Goal: Task Accomplishment & Management: Use online tool/utility

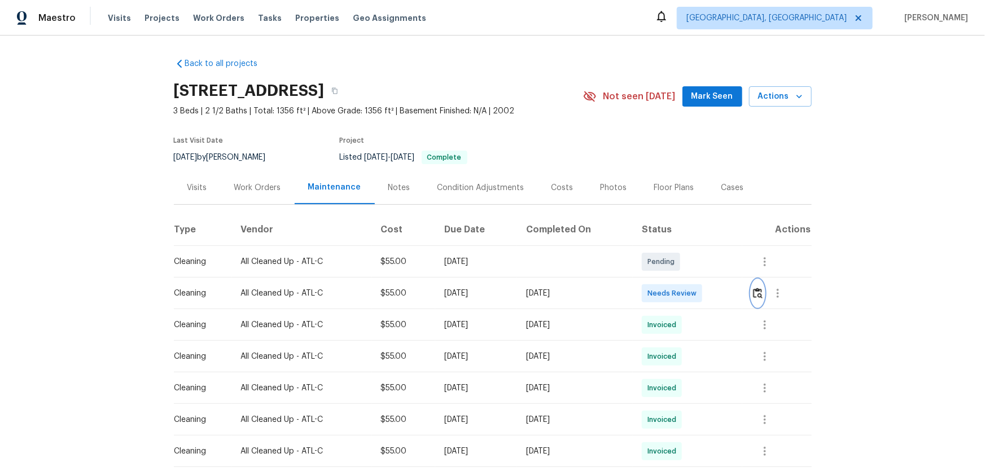
click at [701, 292] on img "button" at bounding box center [758, 293] width 10 height 11
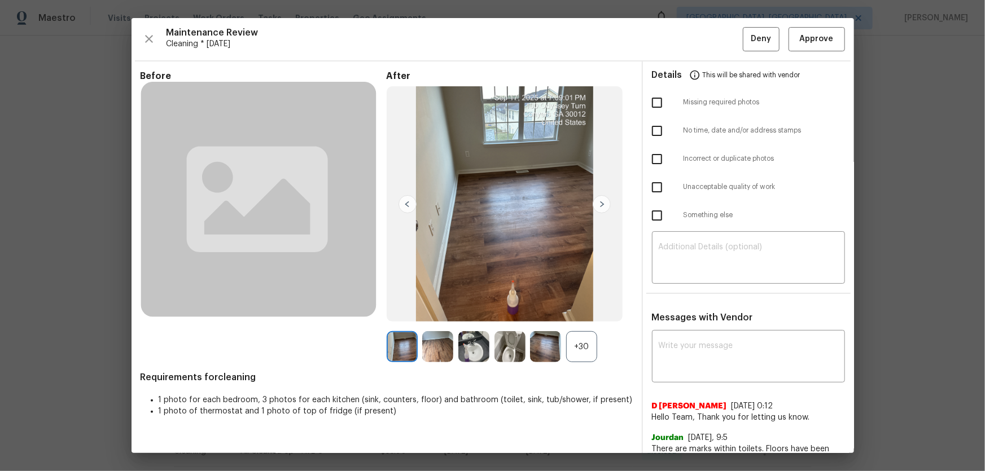
scroll to position [51, 0]
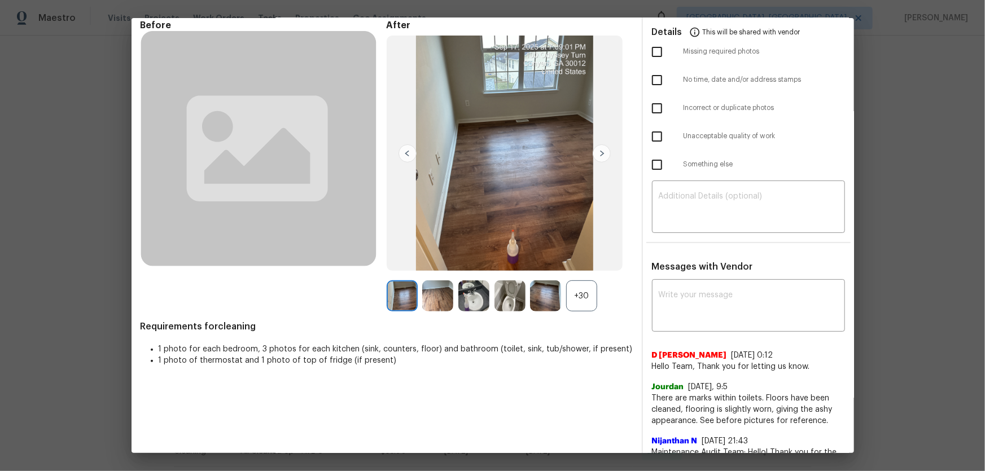
click at [580, 299] on div "+30" at bounding box center [581, 296] width 31 height 31
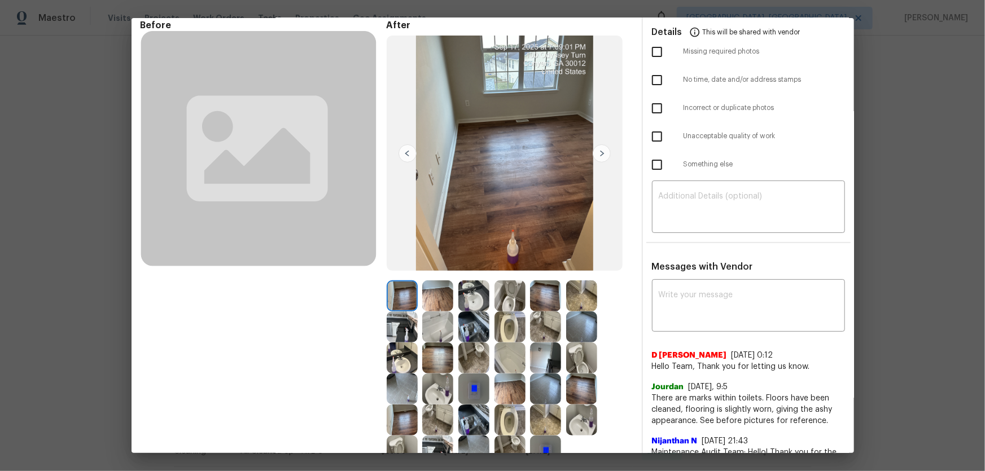
scroll to position [102, 0]
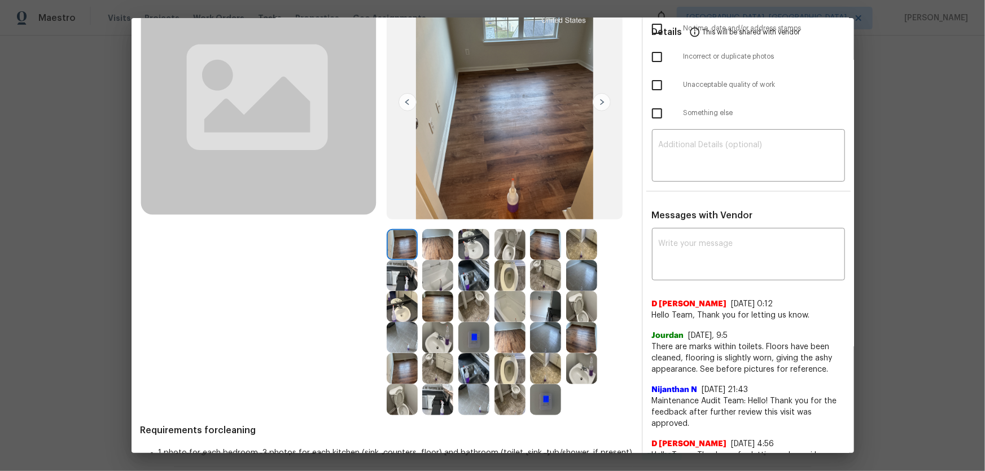
click at [511, 252] on img at bounding box center [509, 244] width 31 height 31
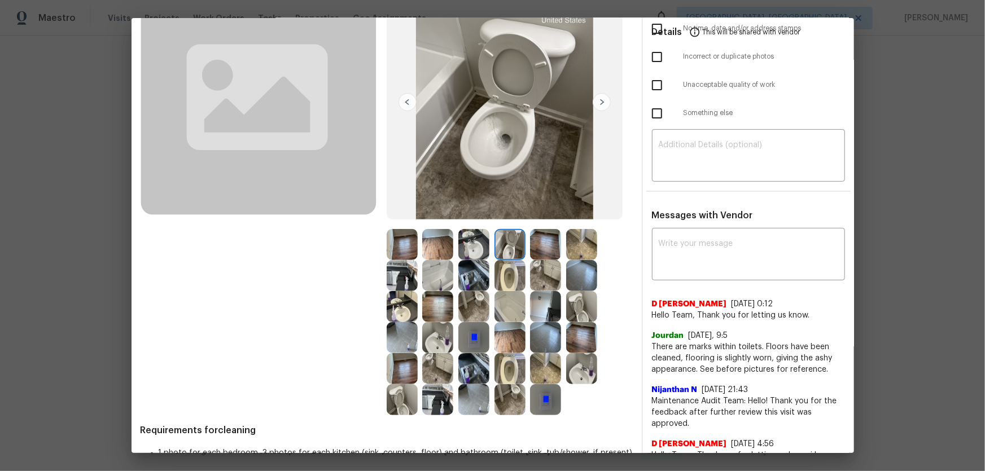
click at [573, 305] on img at bounding box center [581, 306] width 31 height 31
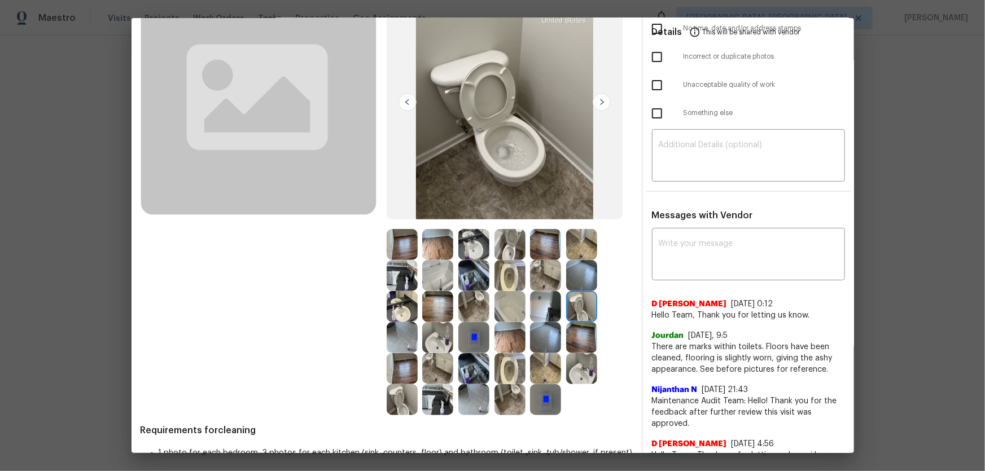
click at [395, 311] on img at bounding box center [402, 399] width 31 height 31
click at [430, 311] on img at bounding box center [437, 337] width 31 height 31
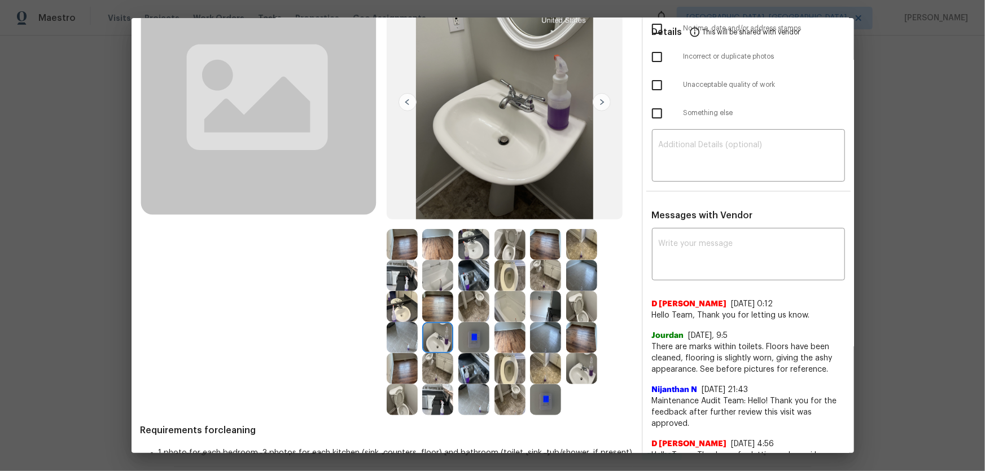
click at [396, 303] on img at bounding box center [402, 306] width 31 height 31
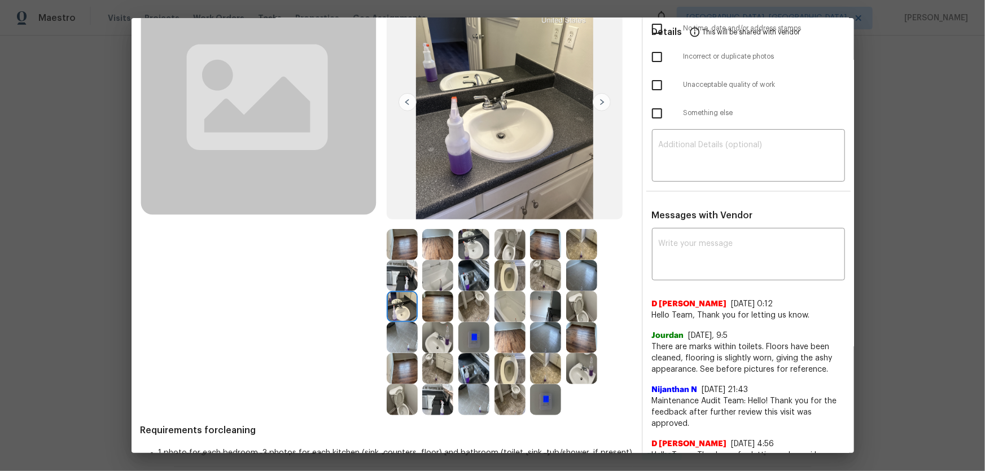
click at [566, 311] on img at bounding box center [581, 368] width 31 height 31
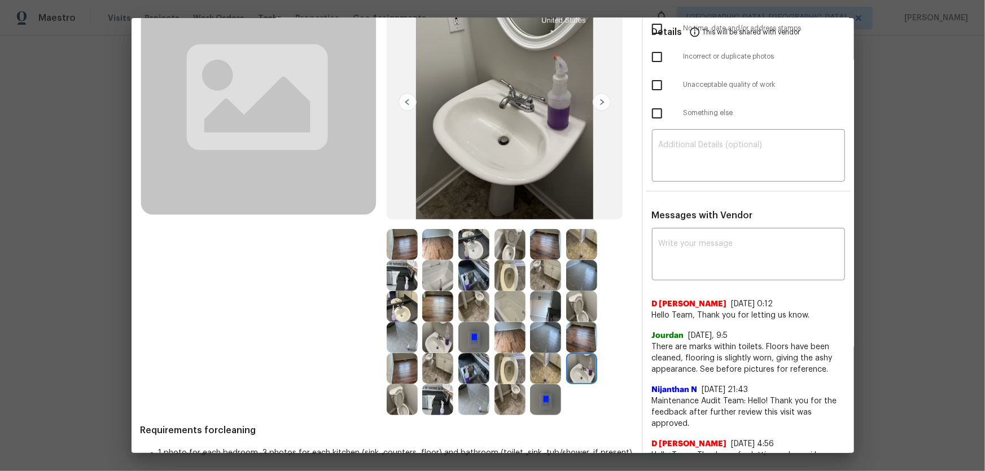
click at [473, 311] on img at bounding box center [473, 337] width 31 height 31
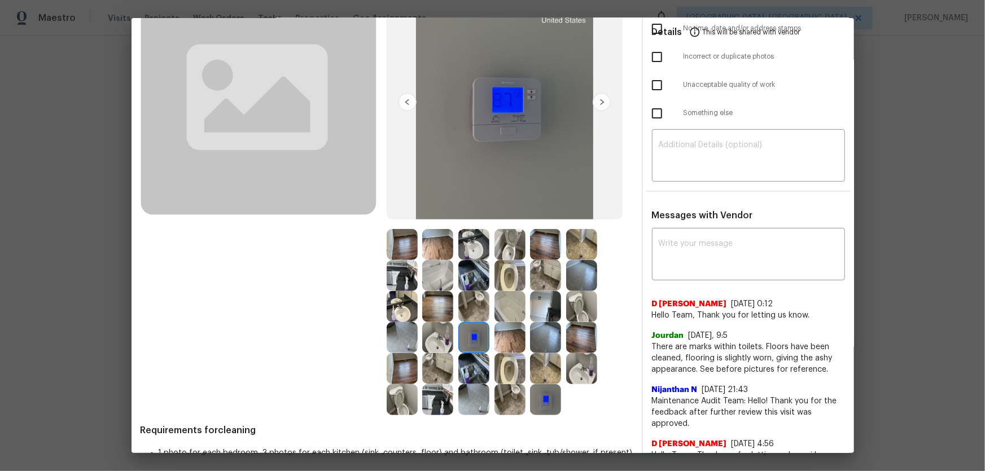
click at [506, 304] on img at bounding box center [509, 306] width 31 height 31
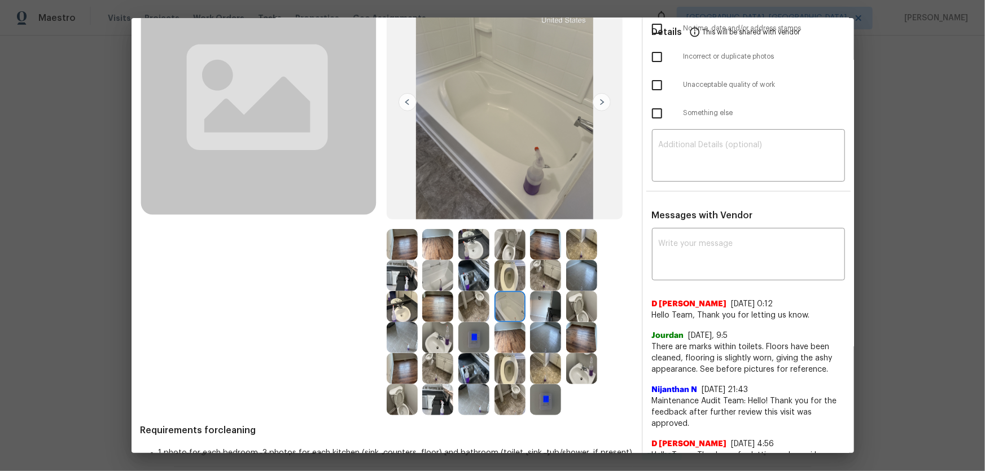
click at [424, 279] on img at bounding box center [437, 275] width 31 height 31
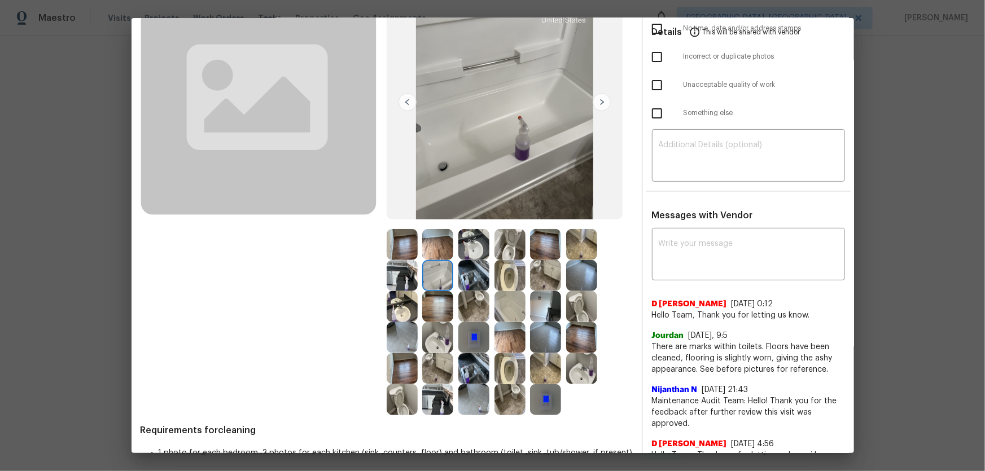
click at [471, 277] on img at bounding box center [473, 275] width 31 height 31
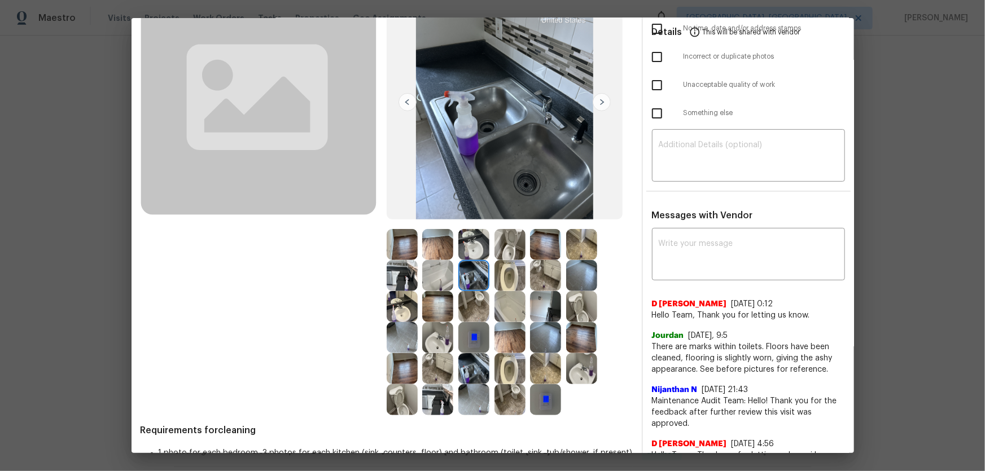
click at [396, 276] on img at bounding box center [402, 275] width 31 height 31
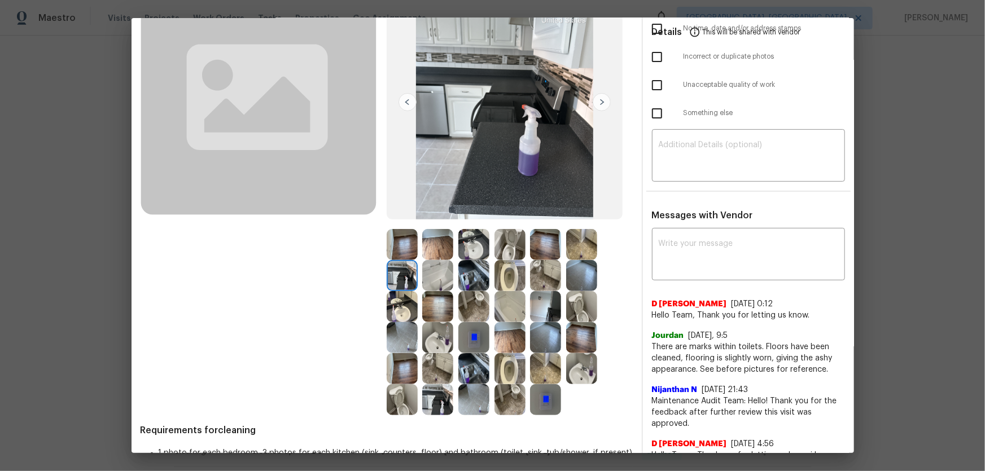
click at [532, 275] on img at bounding box center [545, 275] width 31 height 31
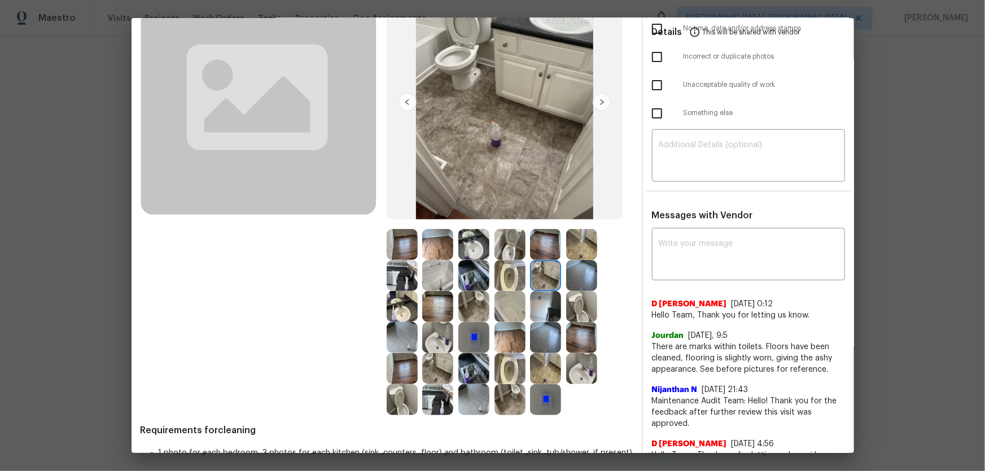
click at [539, 311] on img at bounding box center [545, 306] width 31 height 31
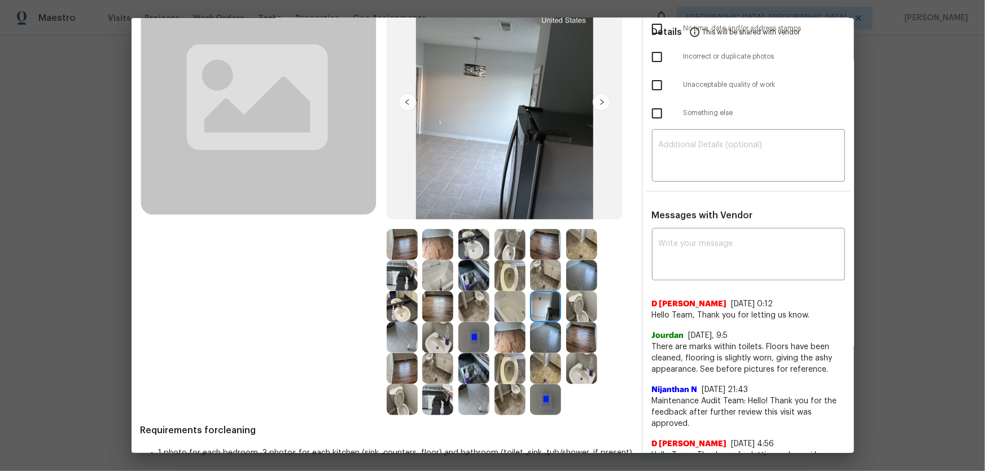
click at [463, 311] on img at bounding box center [473, 368] width 31 height 31
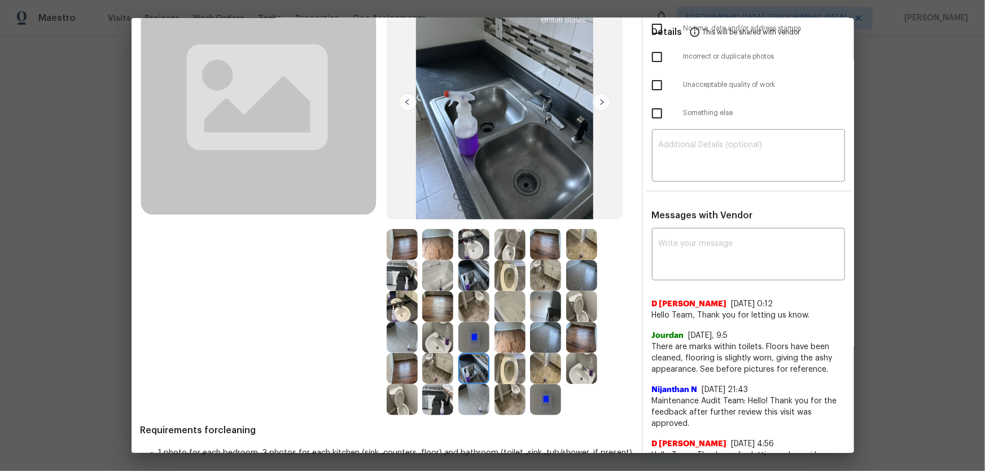
click at [431, 311] on img at bounding box center [437, 399] width 31 height 31
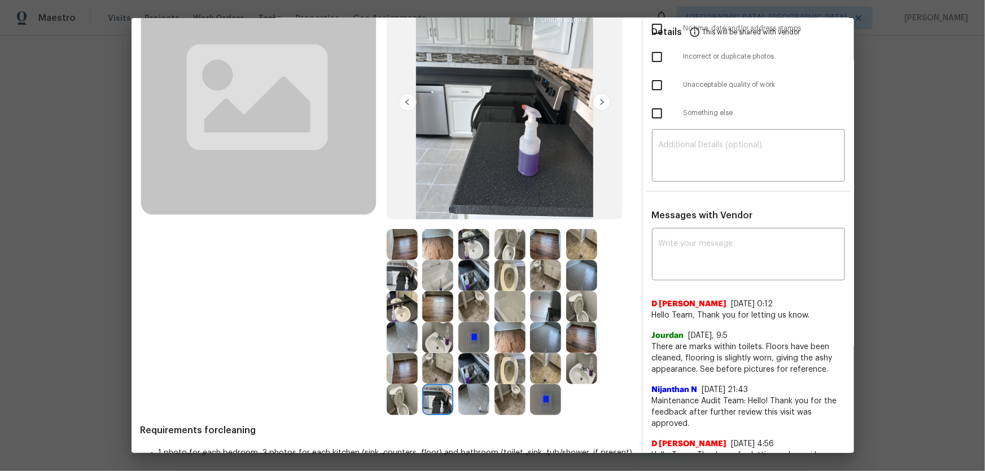
click at [409, 311] on img at bounding box center [402, 399] width 31 height 31
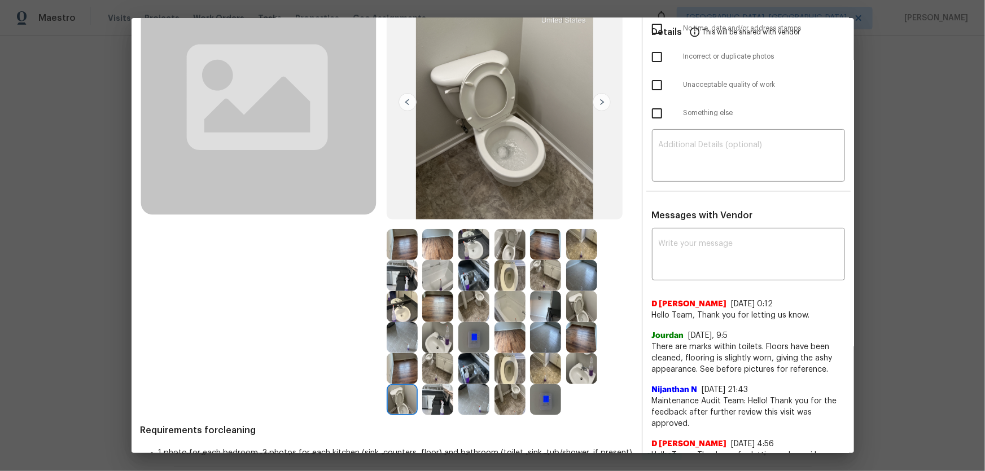
click at [404, 311] on img at bounding box center [402, 368] width 31 height 31
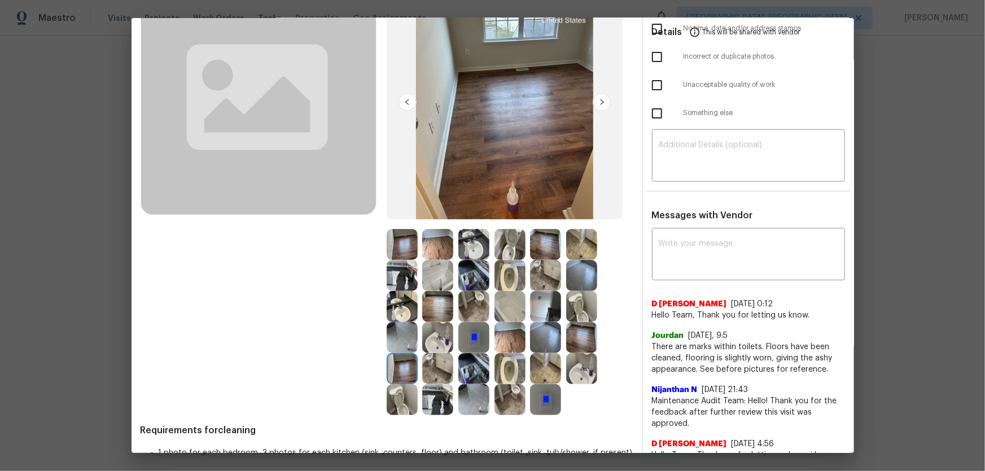
click at [431, 309] on img at bounding box center [437, 306] width 31 height 31
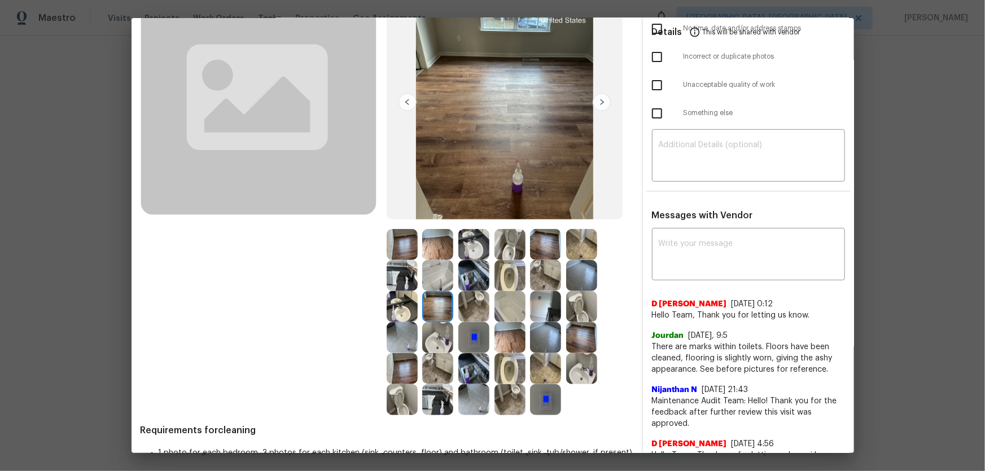
click at [548, 311] on img at bounding box center [545, 337] width 31 height 31
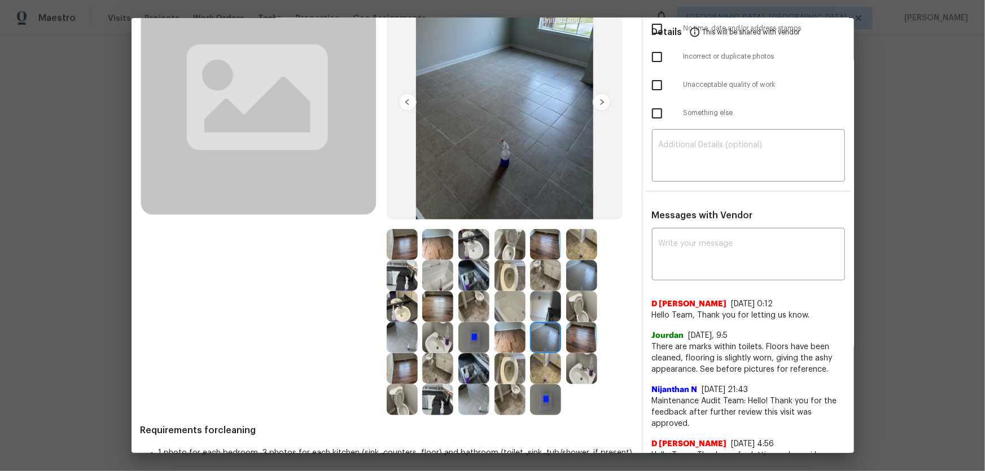
click at [570, 311] on img at bounding box center [581, 337] width 31 height 31
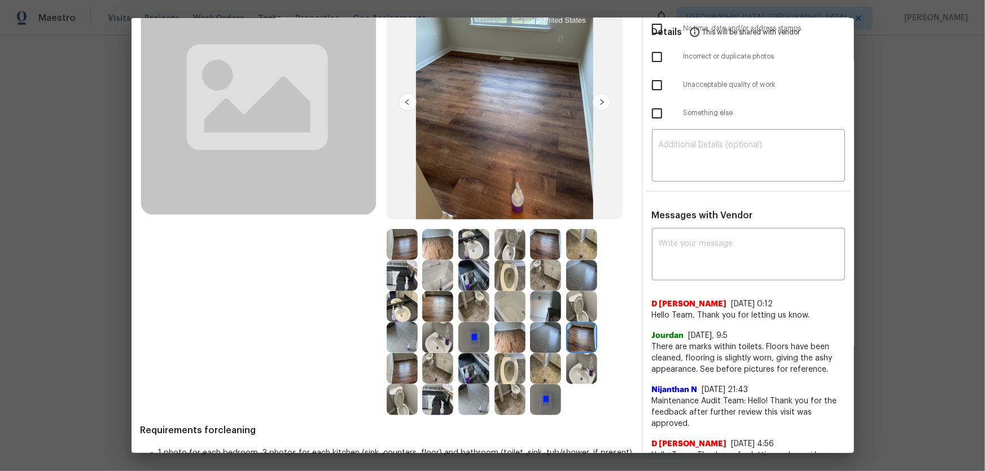
click at [571, 311] on img at bounding box center [581, 306] width 31 height 31
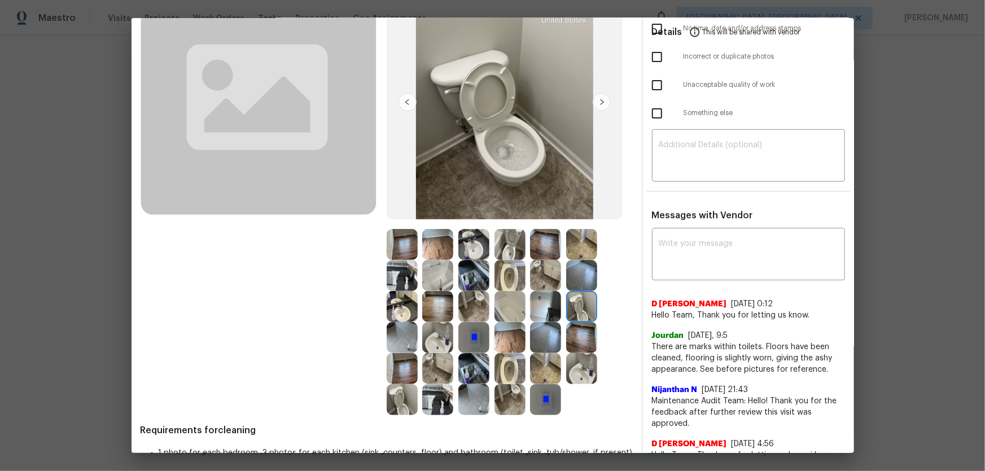
click at [575, 295] on img at bounding box center [581, 306] width 31 height 31
click at [551, 311] on img at bounding box center [545, 399] width 31 height 31
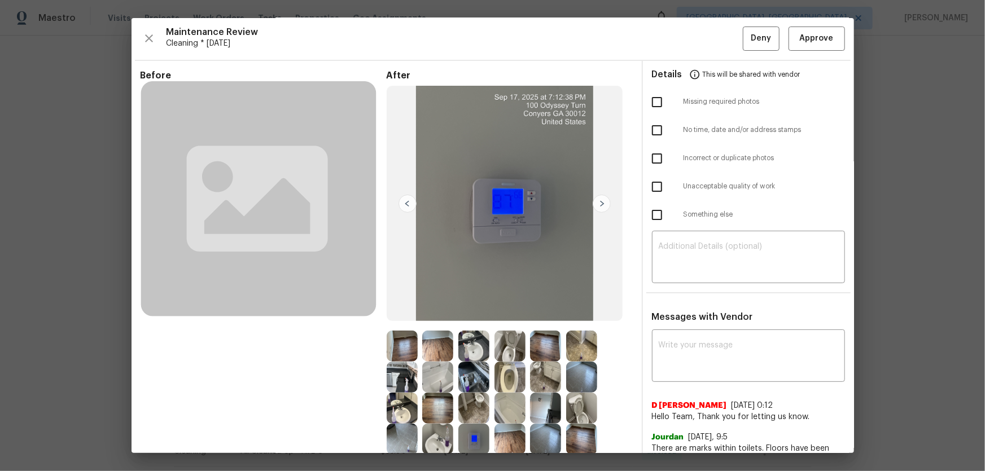
scroll to position [0, 0]
click at [701, 40] on span "Approve" at bounding box center [817, 39] width 34 height 14
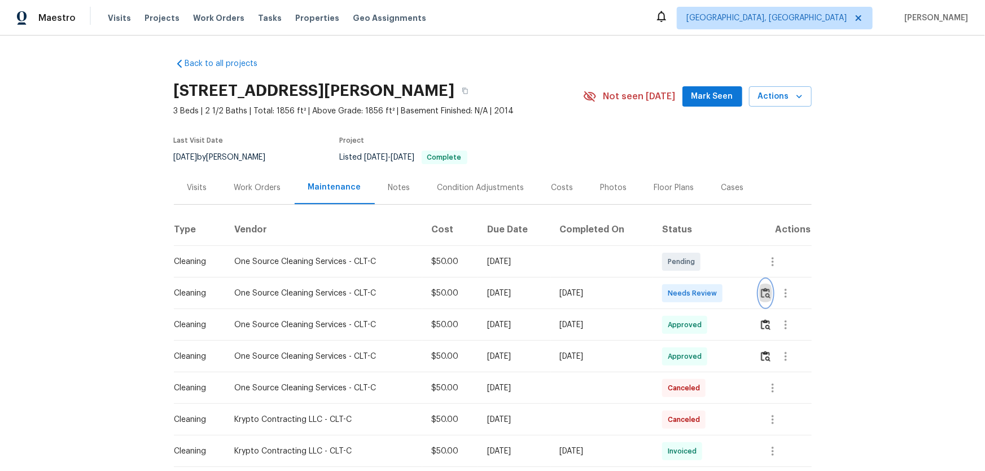
click at [701, 295] on img "button" at bounding box center [766, 293] width 10 height 11
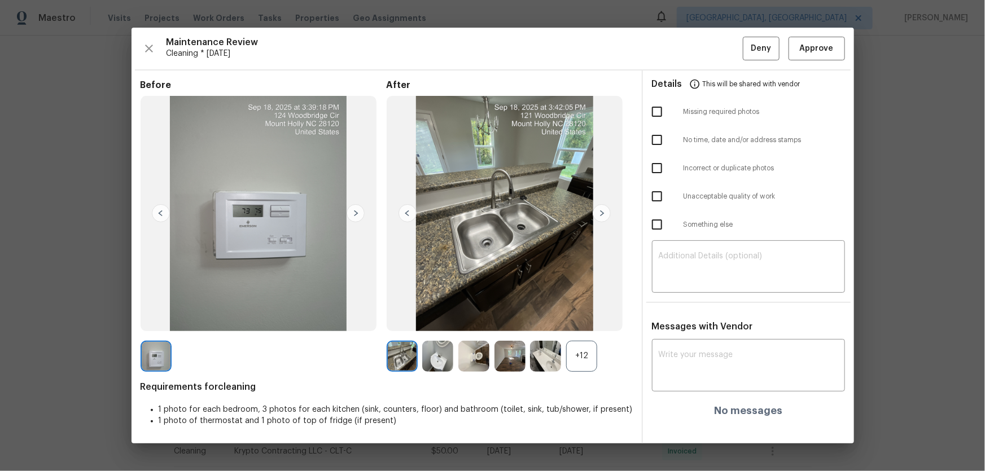
click at [594, 311] on div "+12" at bounding box center [581, 356] width 31 height 31
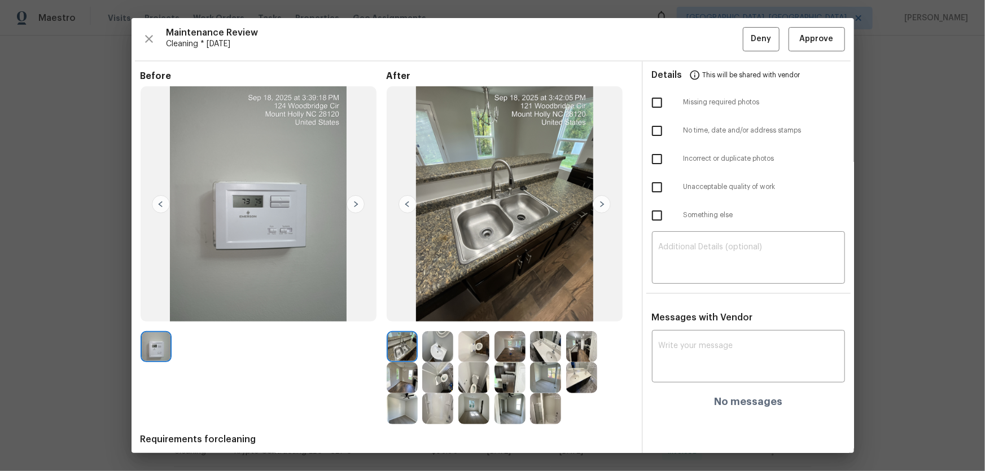
click at [581, 311] on img at bounding box center [581, 346] width 31 height 31
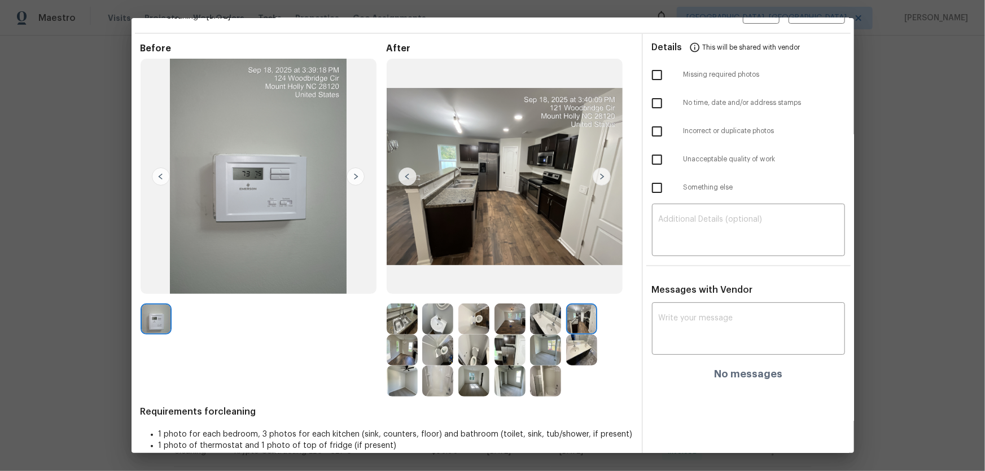
scroll to position [42, 0]
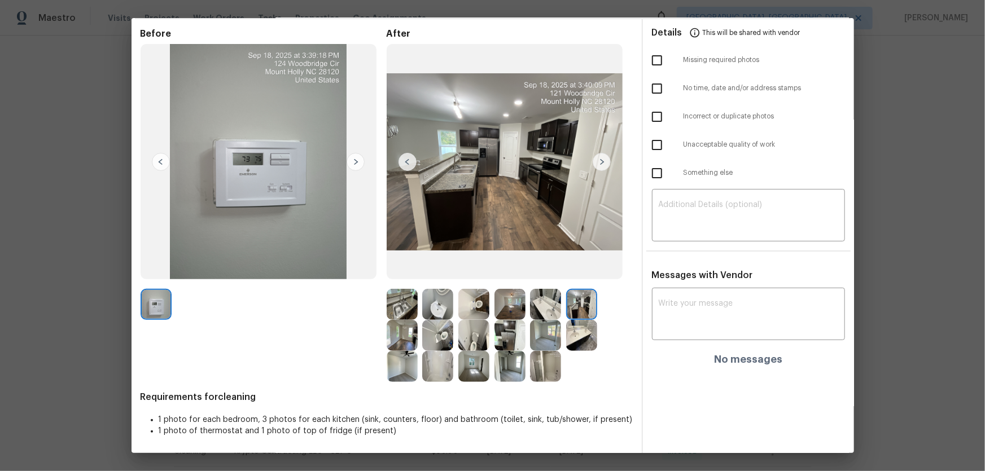
click at [463, 311] on img at bounding box center [473, 335] width 31 height 31
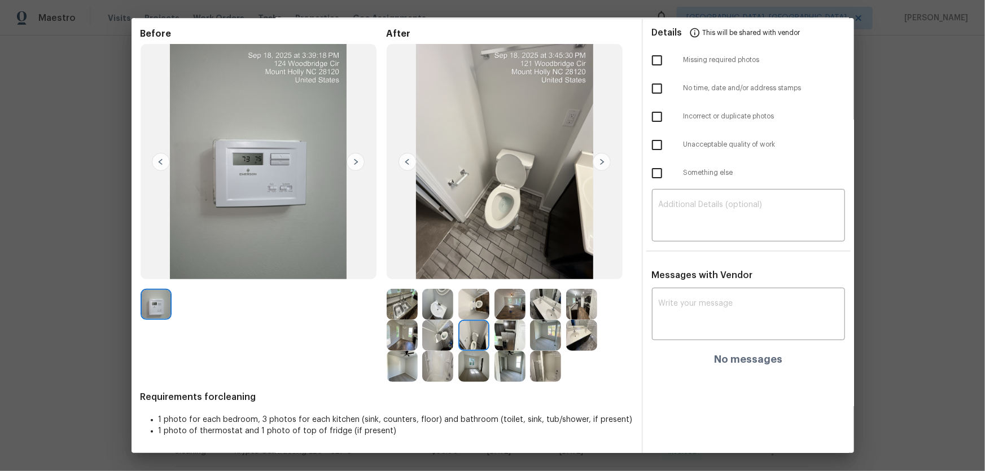
click at [440, 311] on img at bounding box center [437, 335] width 31 height 31
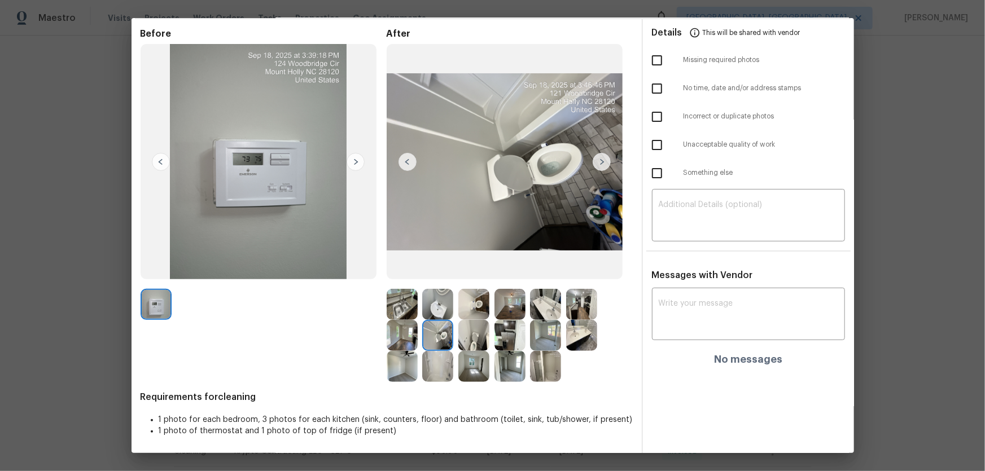
click at [476, 308] on img at bounding box center [473, 304] width 31 height 31
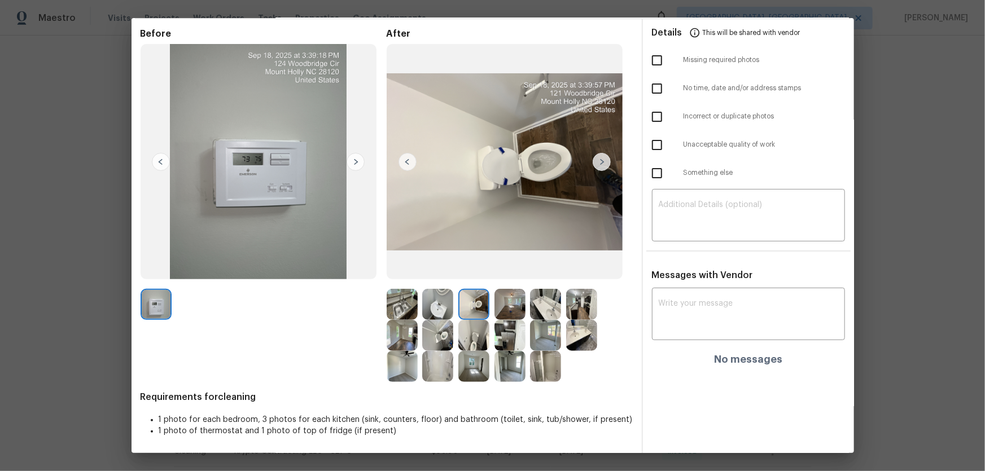
click at [437, 308] on img at bounding box center [437, 304] width 31 height 31
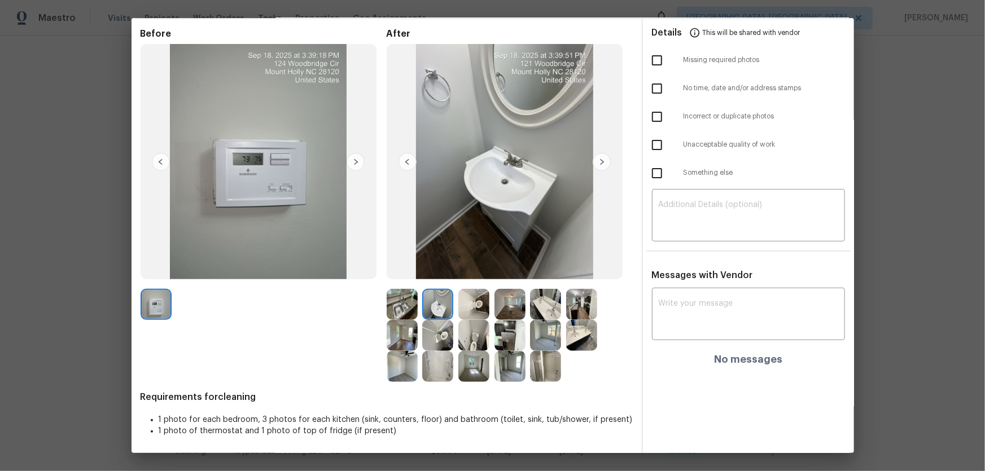
click at [533, 311] on img at bounding box center [545, 304] width 31 height 31
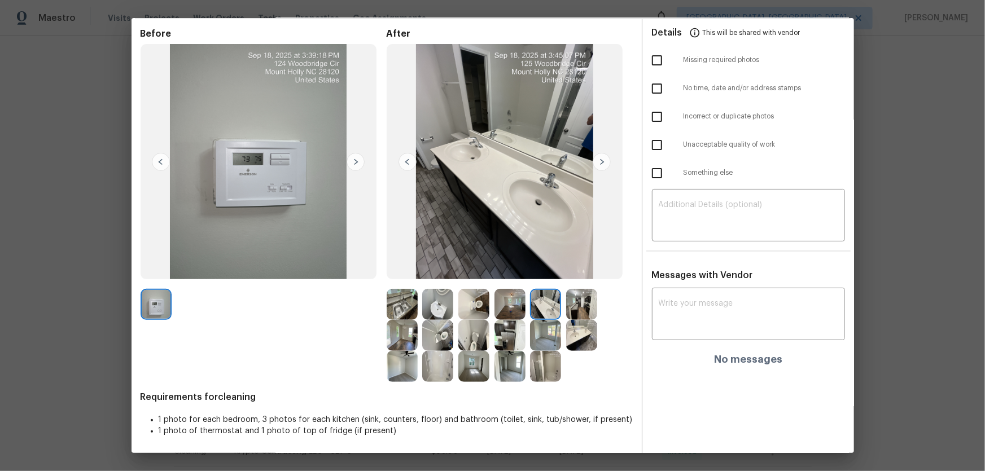
click at [587, 311] on img at bounding box center [581, 335] width 31 height 31
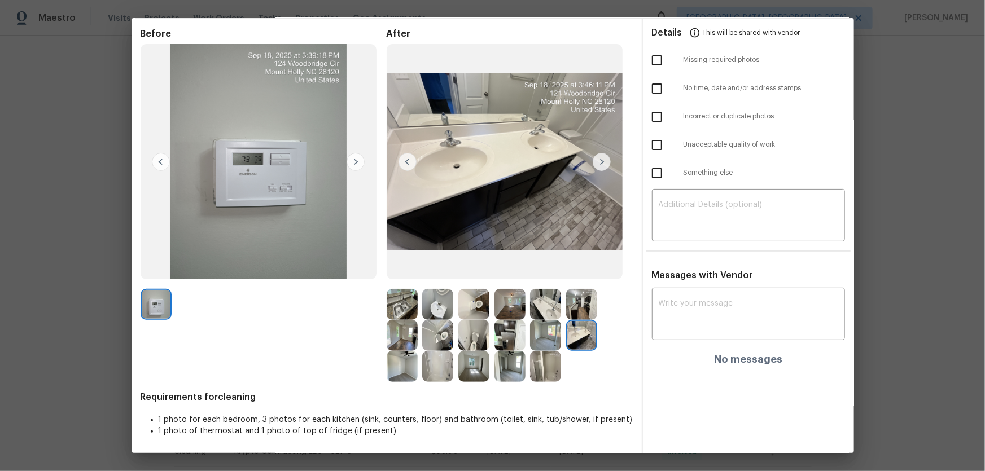
click at [435, 311] on img at bounding box center [437, 366] width 31 height 31
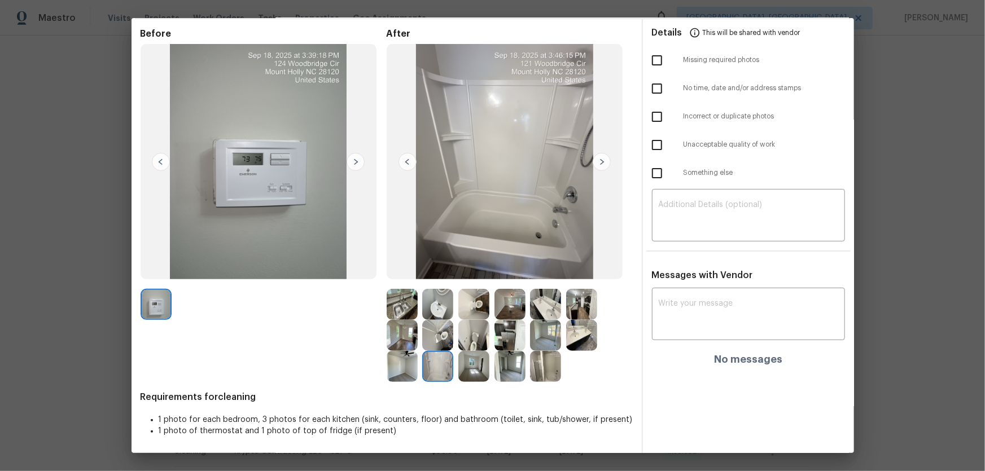
click at [546, 311] on img at bounding box center [545, 366] width 31 height 31
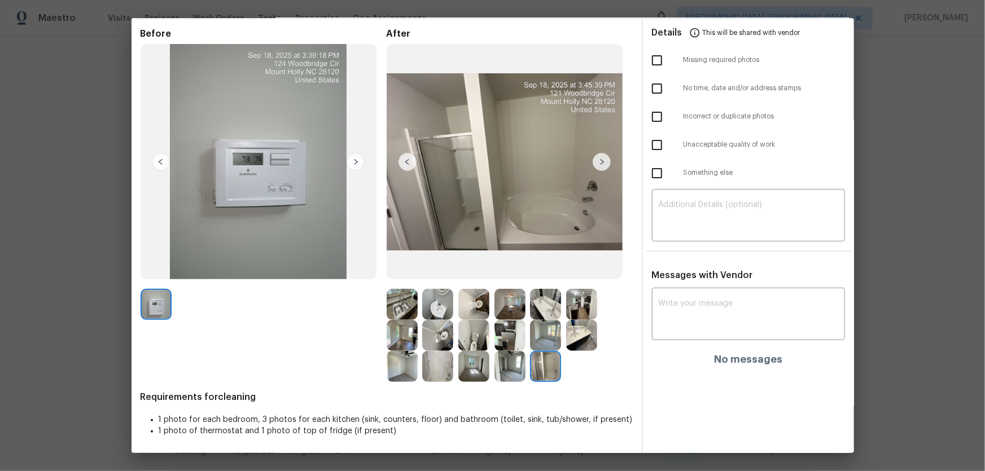
click at [505, 311] on img at bounding box center [509, 335] width 31 height 31
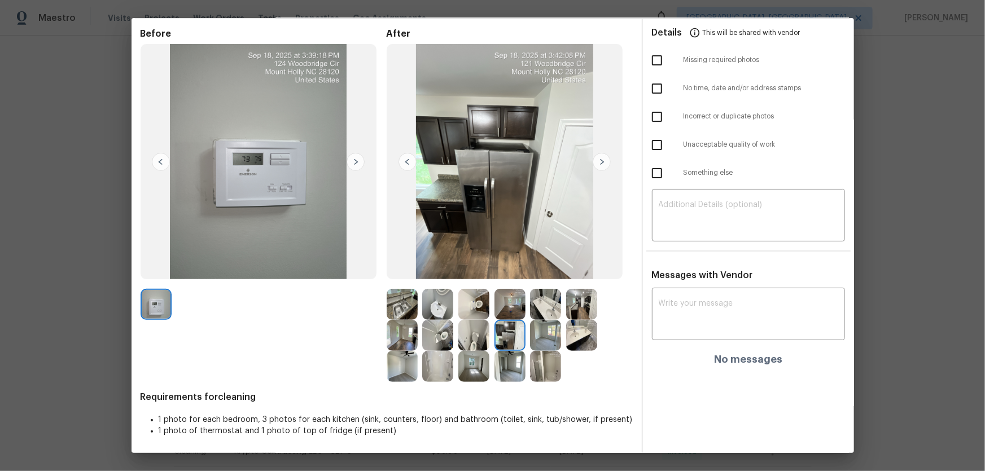
click at [502, 307] on img at bounding box center [509, 304] width 31 height 31
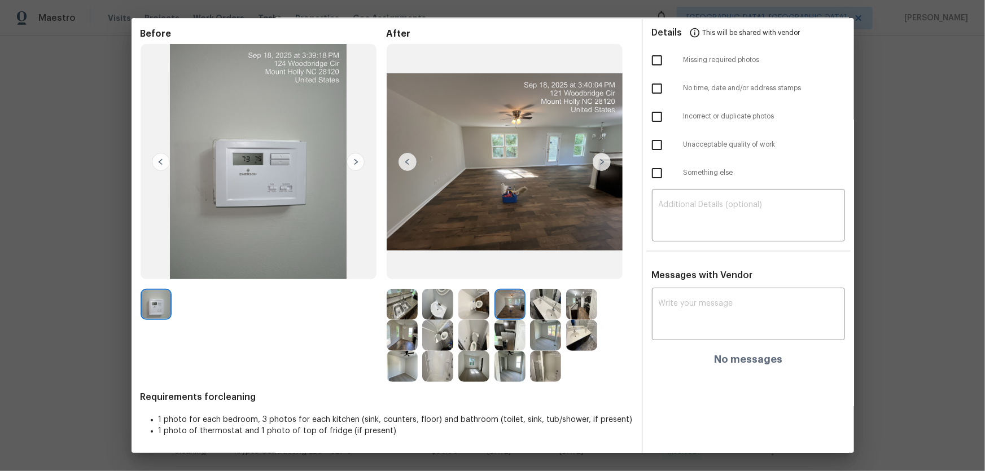
click at [566, 305] on img at bounding box center [581, 304] width 31 height 31
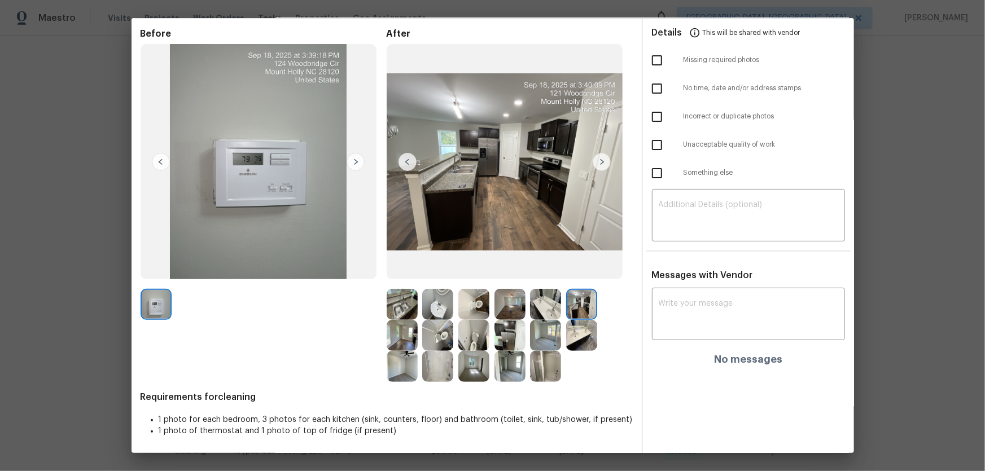
click at [406, 311] on img at bounding box center [402, 335] width 31 height 31
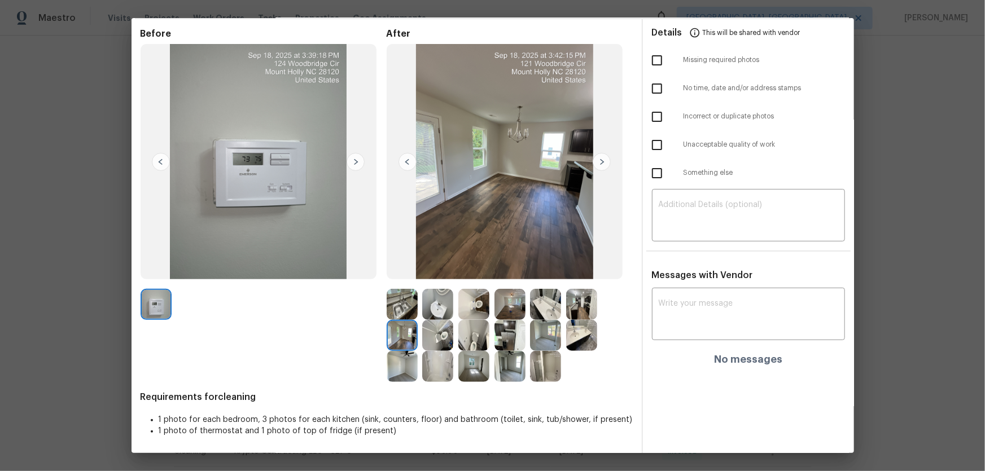
click at [401, 309] on img at bounding box center [402, 304] width 31 height 31
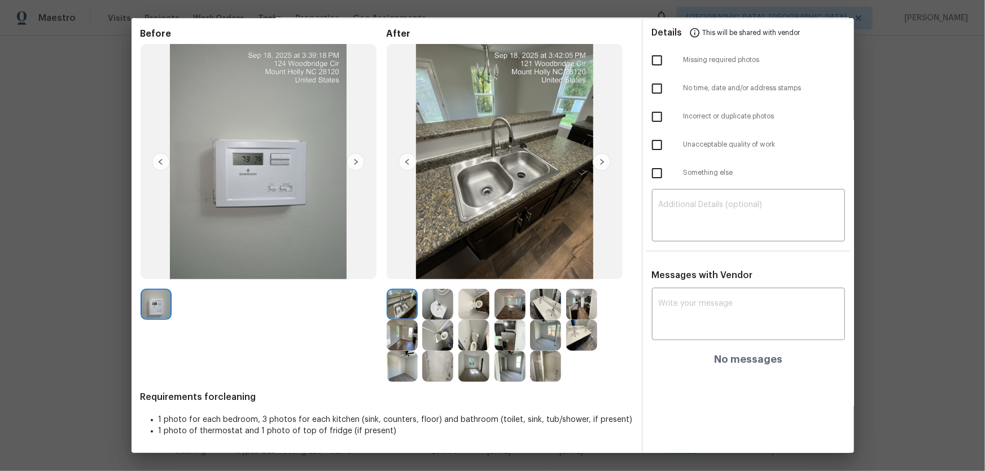
click at [409, 311] on img at bounding box center [402, 366] width 31 height 31
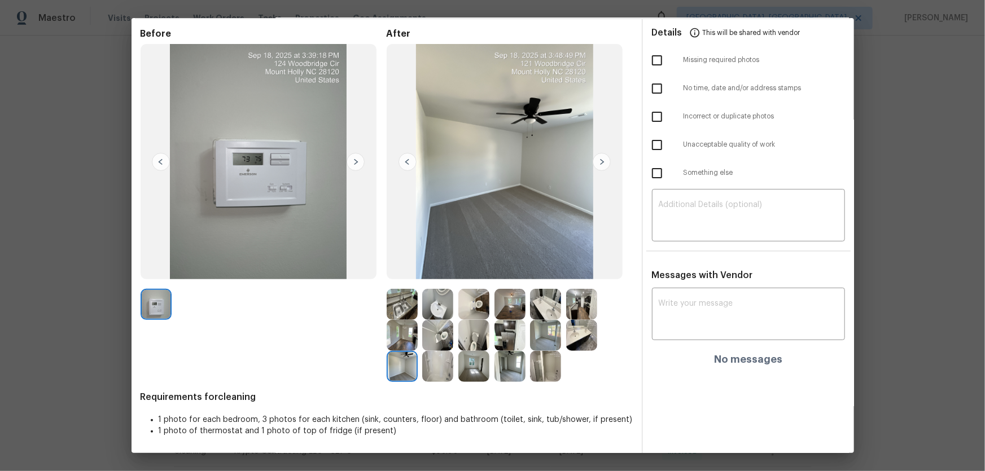
click at [518, 311] on img at bounding box center [509, 366] width 31 height 31
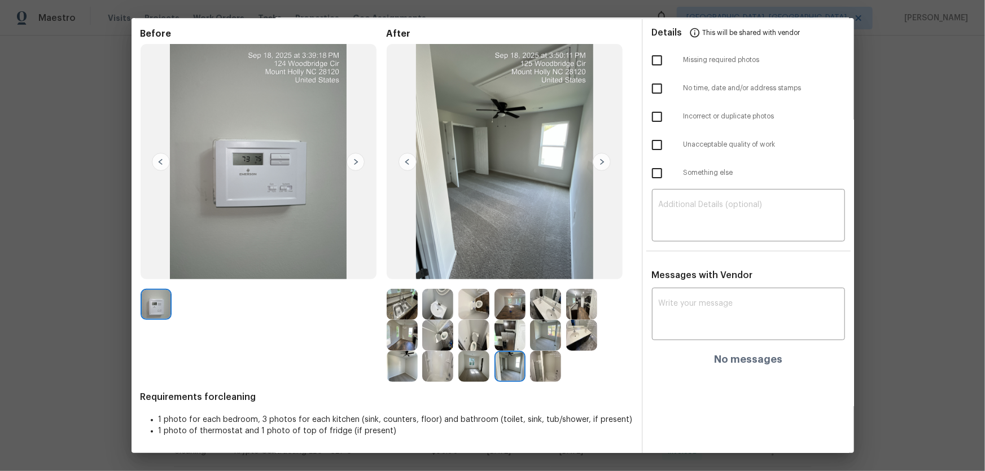
click at [536, 311] on img at bounding box center [545, 335] width 31 height 31
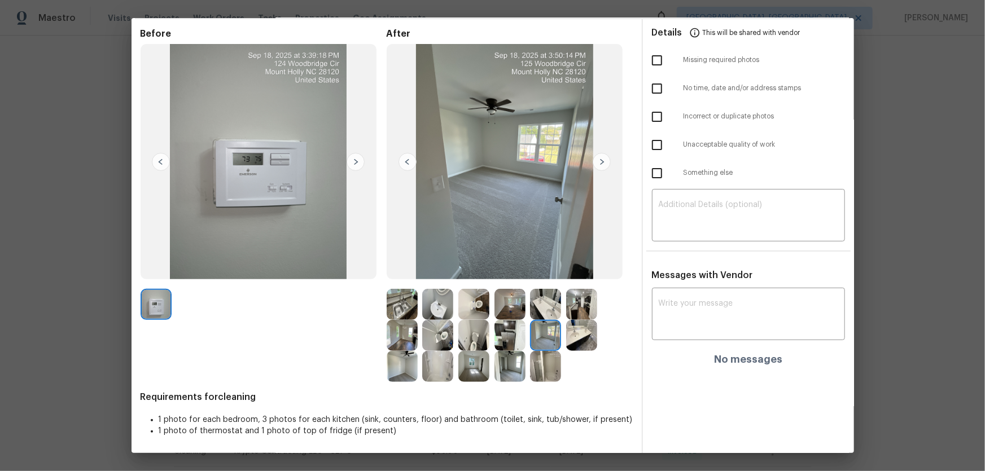
click at [513, 311] on img at bounding box center [509, 304] width 31 height 31
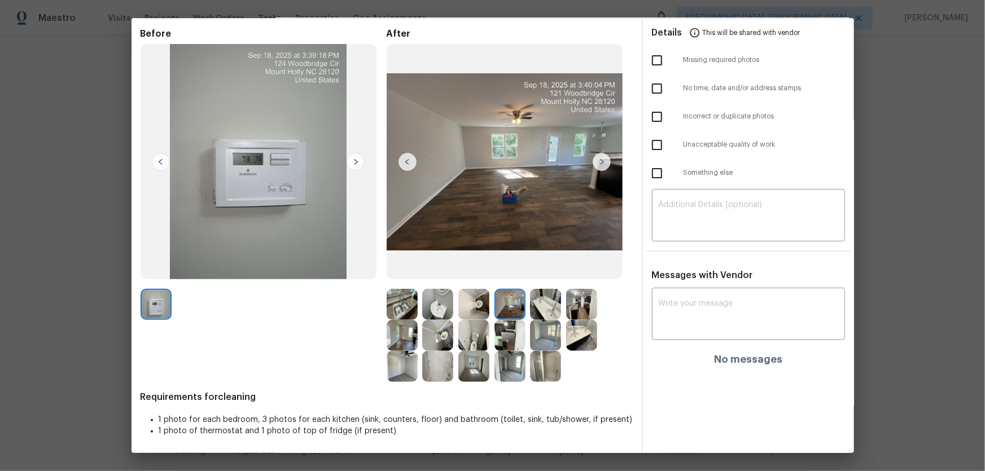
click at [531, 310] on img at bounding box center [545, 304] width 31 height 31
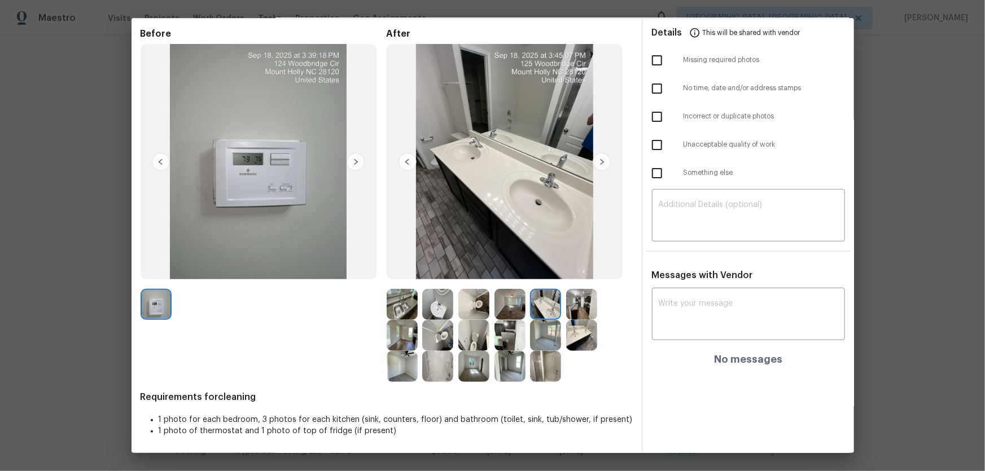
scroll to position [0, 0]
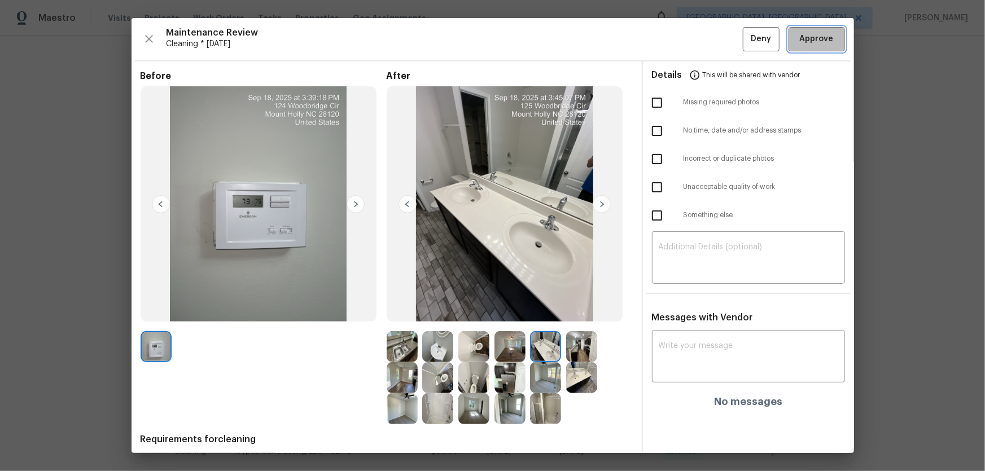
click at [701, 36] on span "Approve" at bounding box center [817, 39] width 34 height 14
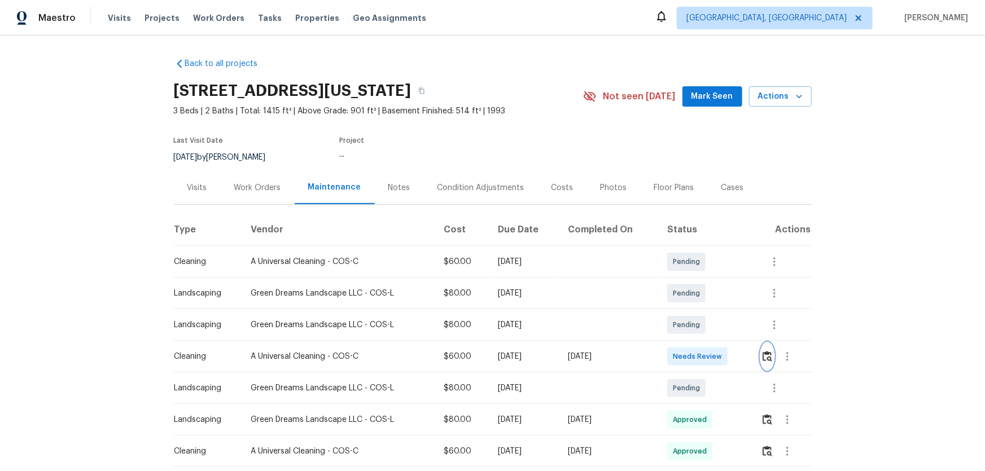
click at [701, 311] on button "button" at bounding box center [767, 356] width 13 height 27
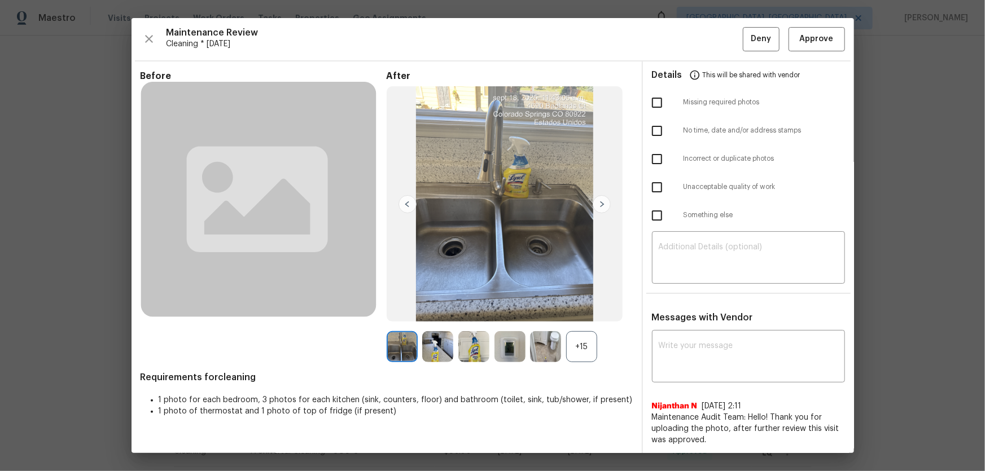
click at [593, 311] on div "+15" at bounding box center [581, 346] width 31 height 31
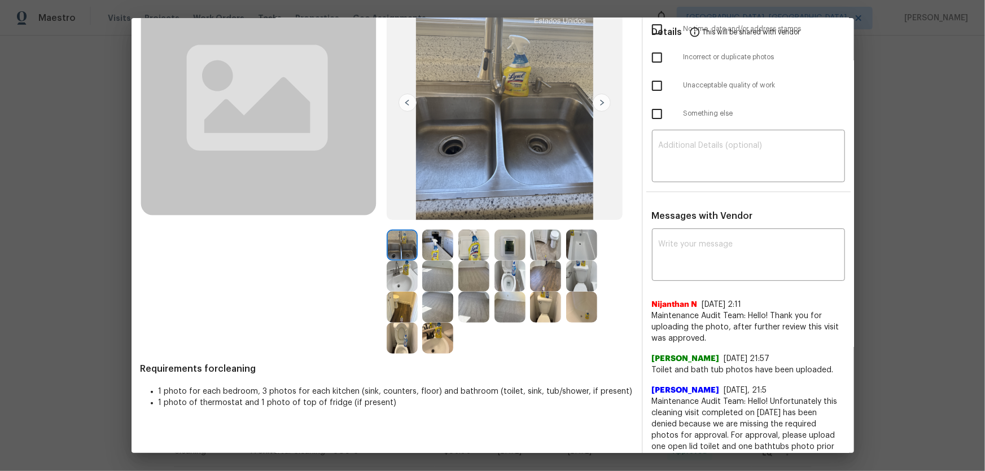
scroll to position [102, 0]
click at [392, 311] on img at bounding box center [402, 337] width 31 height 31
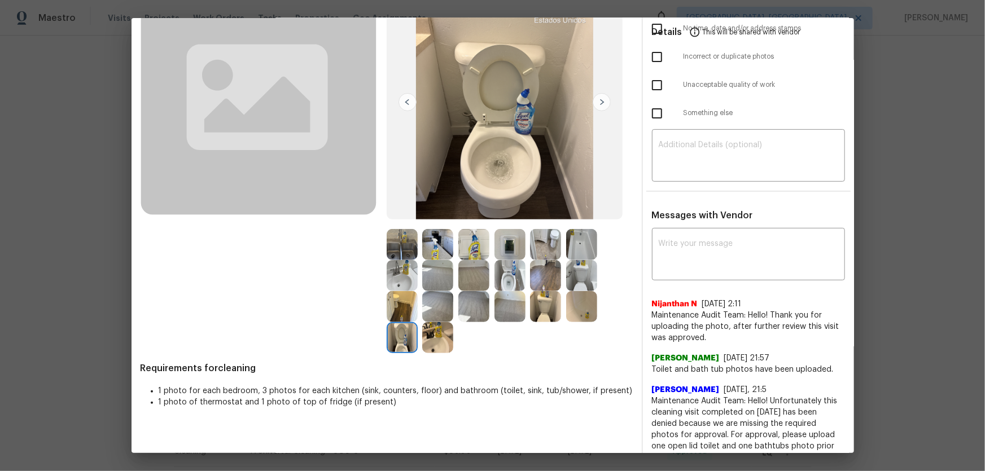
click at [494, 279] on img at bounding box center [509, 275] width 31 height 31
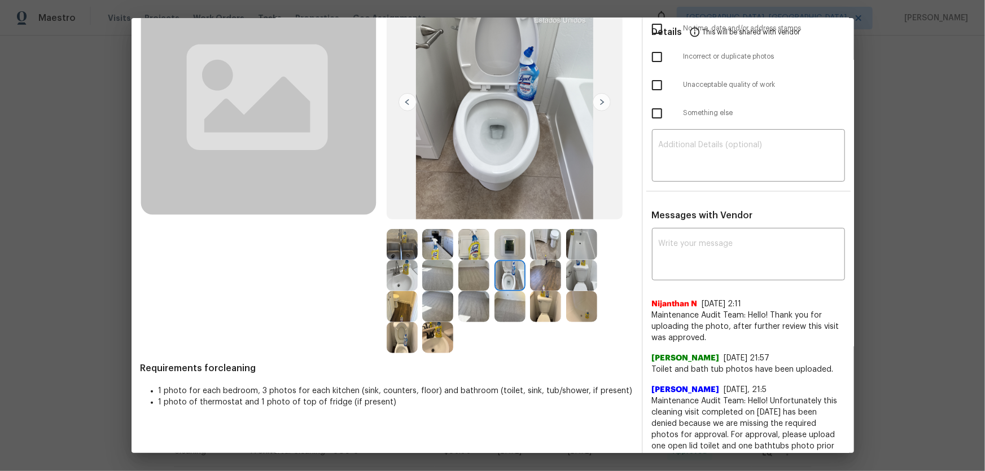
click at [395, 284] on img at bounding box center [402, 275] width 31 height 31
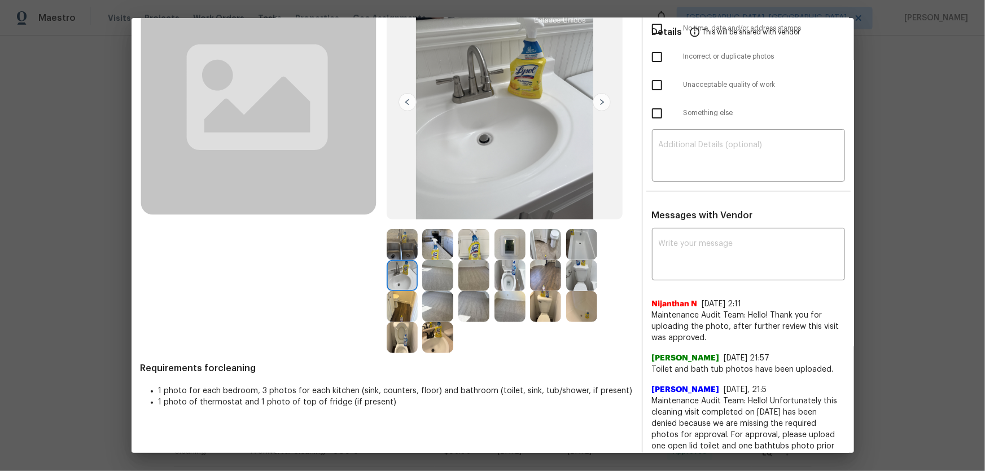
click at [437, 311] on img at bounding box center [437, 337] width 31 height 31
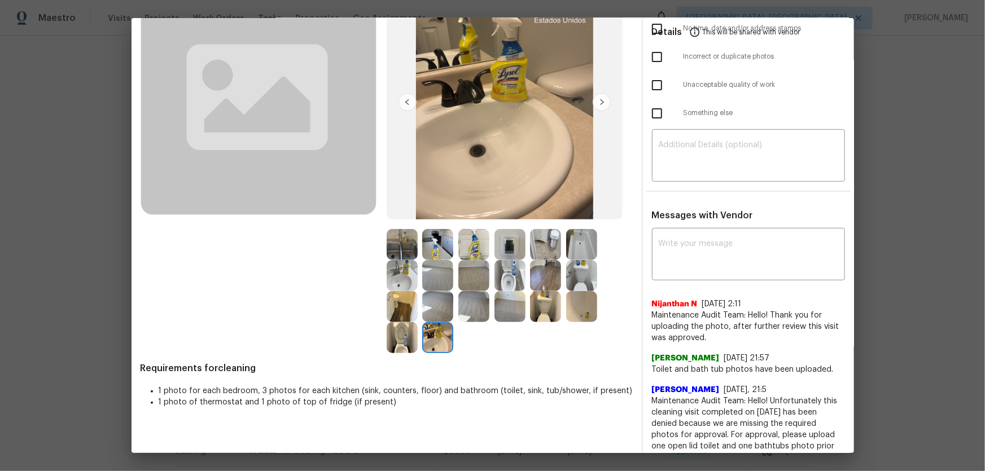
click at [581, 295] on img at bounding box center [581, 306] width 31 height 31
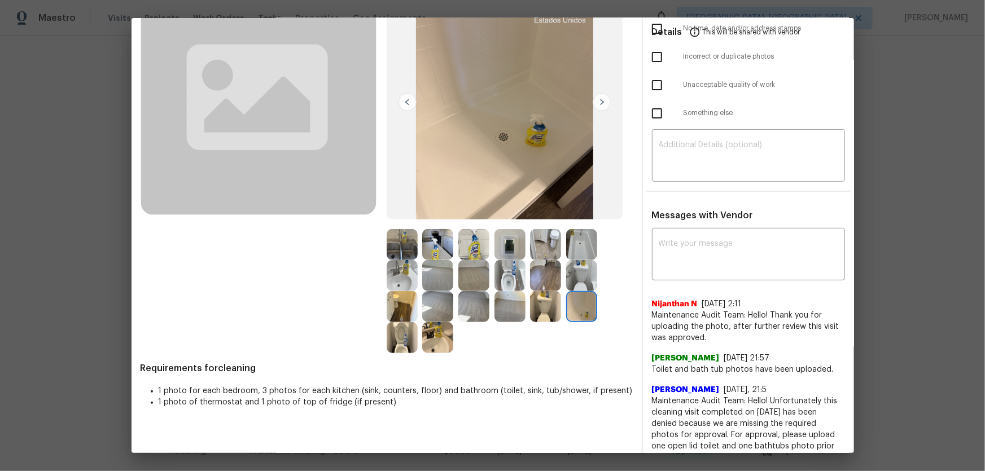
click at [585, 248] on img at bounding box center [581, 244] width 31 height 31
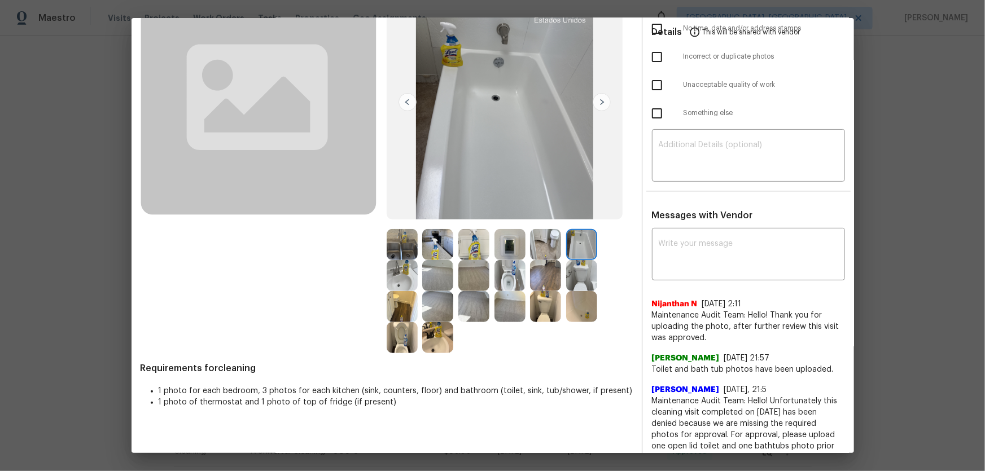
click at [507, 241] on img at bounding box center [509, 244] width 31 height 31
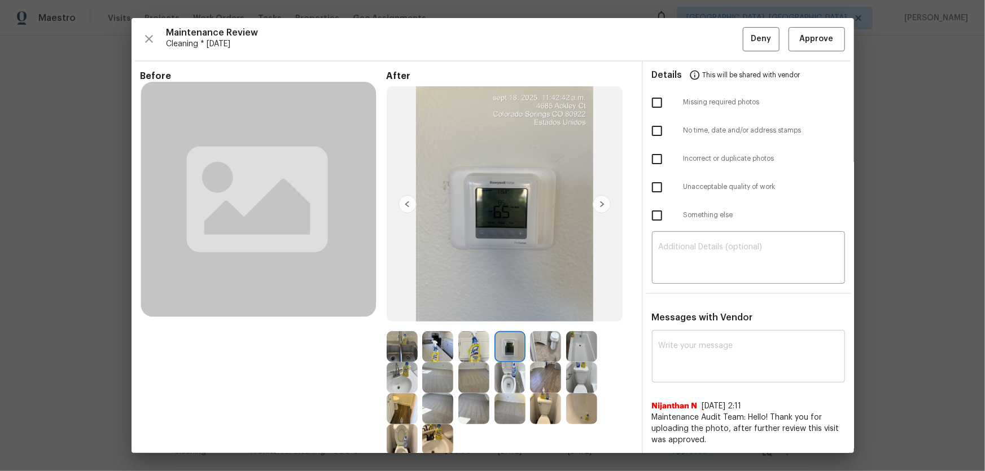
scroll to position [51, 0]
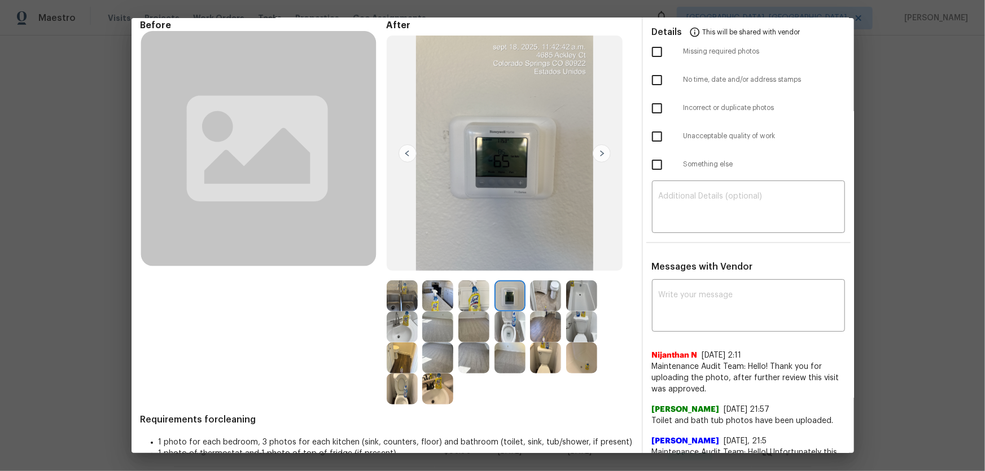
click at [469, 311] on img at bounding box center [473, 358] width 31 height 31
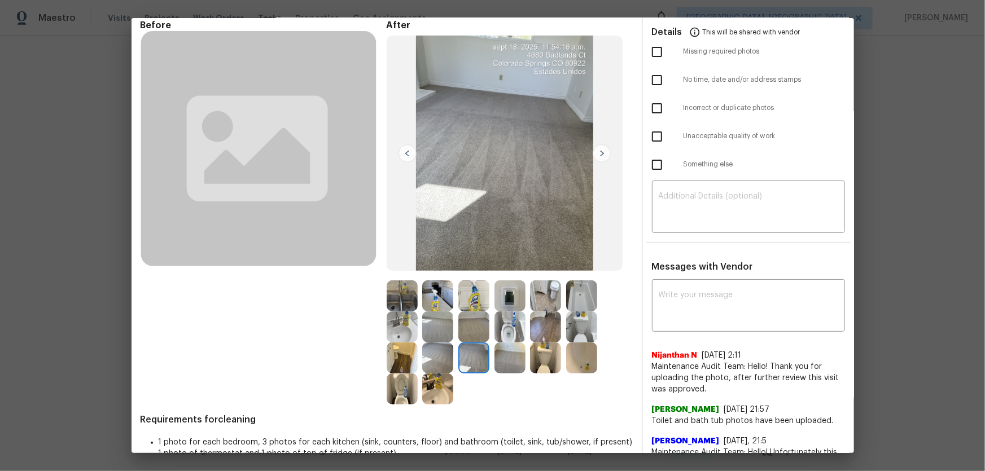
click at [450, 311] on img at bounding box center [437, 358] width 31 height 31
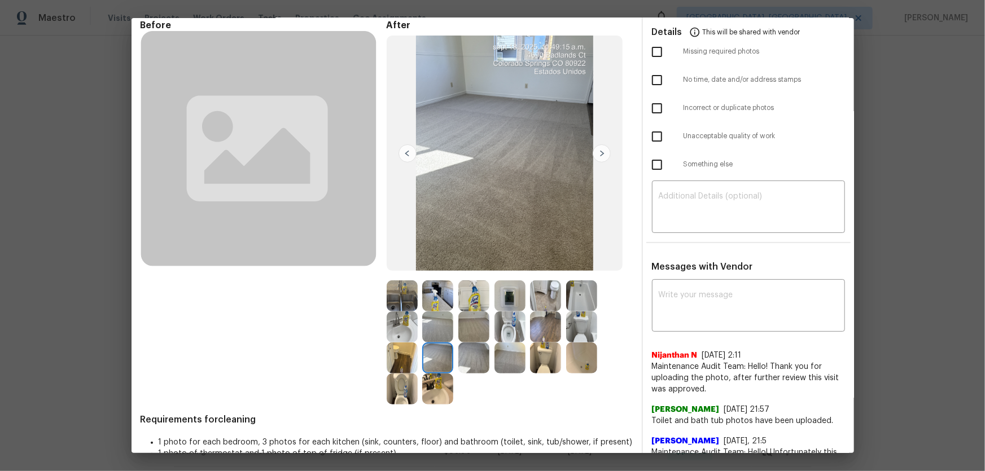
click at [443, 311] on img at bounding box center [437, 327] width 31 height 31
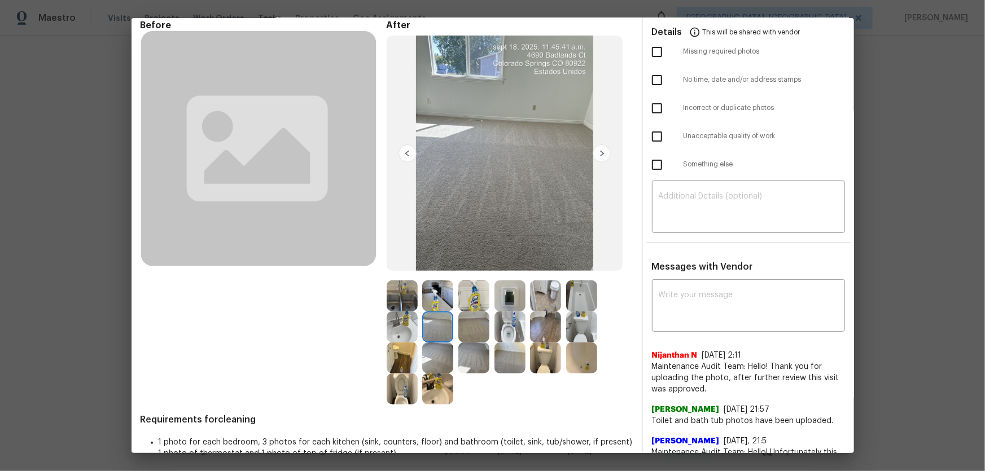
click at [470, 311] on img at bounding box center [473, 327] width 31 height 31
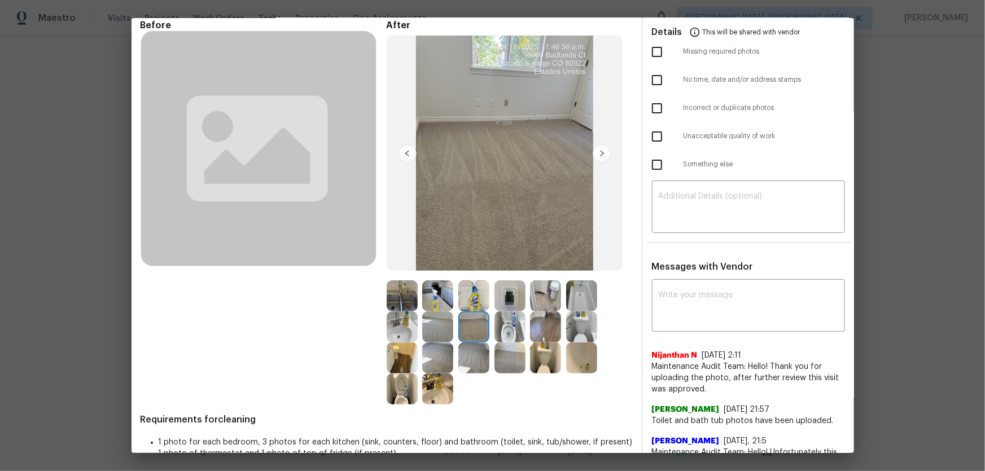
click at [448, 299] on img at bounding box center [437, 296] width 31 height 31
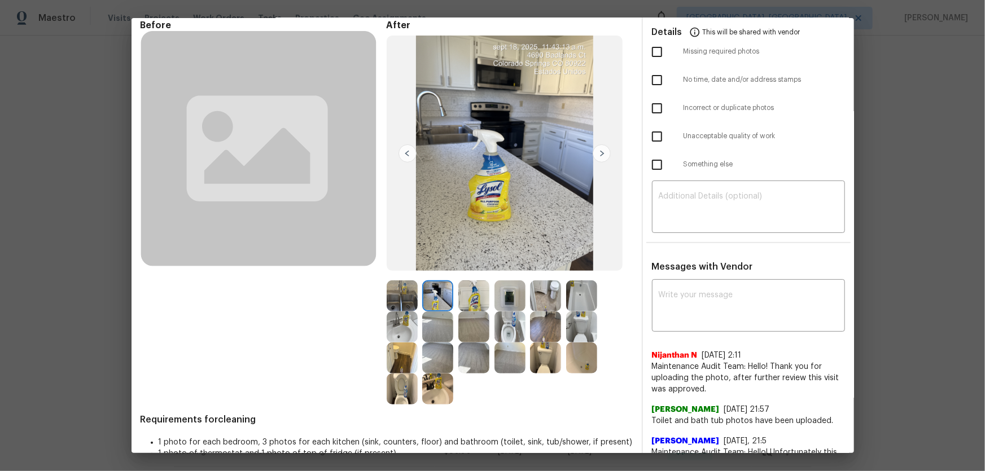
click at [469, 299] on img at bounding box center [473, 296] width 31 height 31
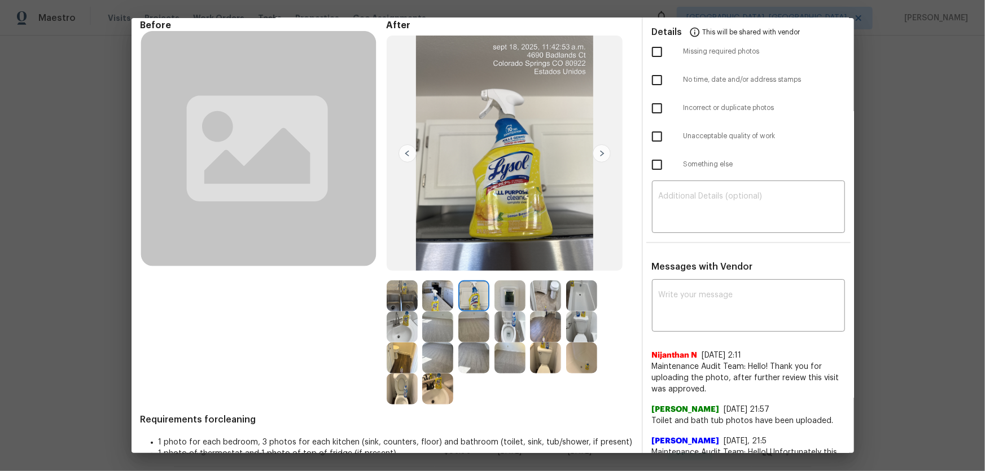
click at [409, 290] on img at bounding box center [402, 296] width 31 height 31
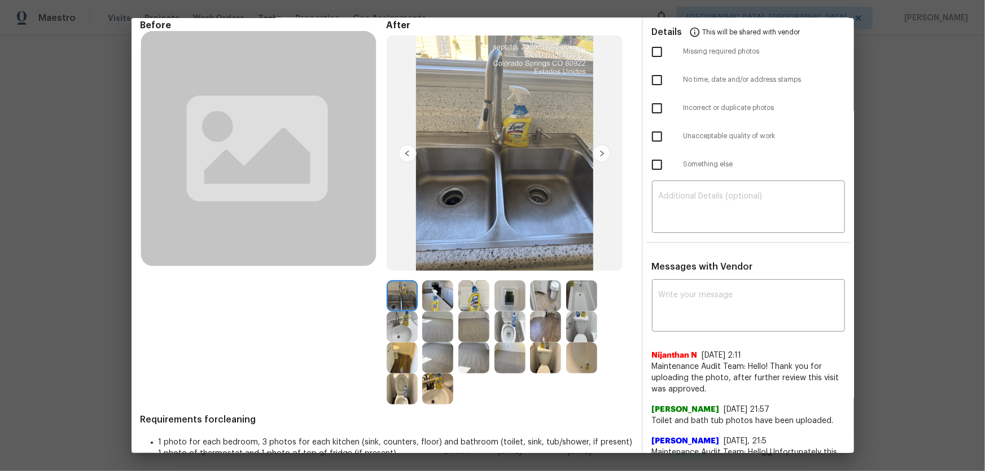
click at [409, 311] on img at bounding box center [402, 327] width 31 height 31
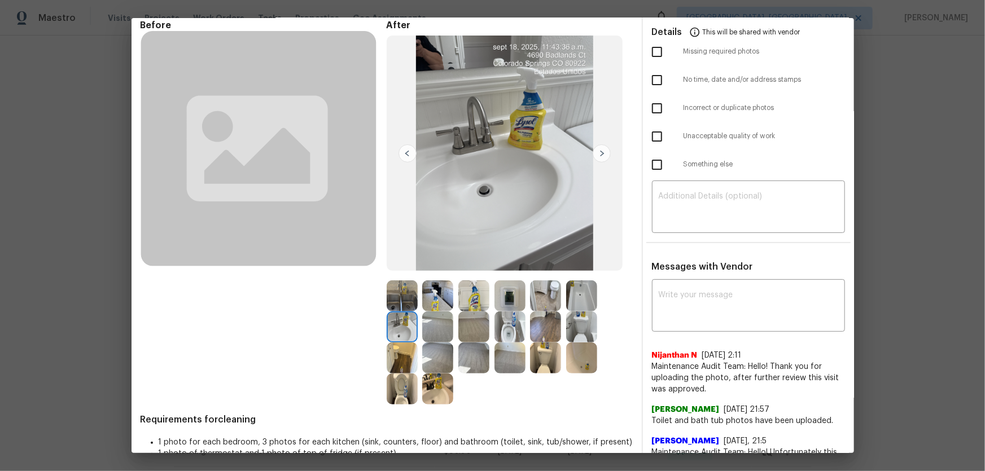
click at [519, 311] on img at bounding box center [509, 327] width 31 height 31
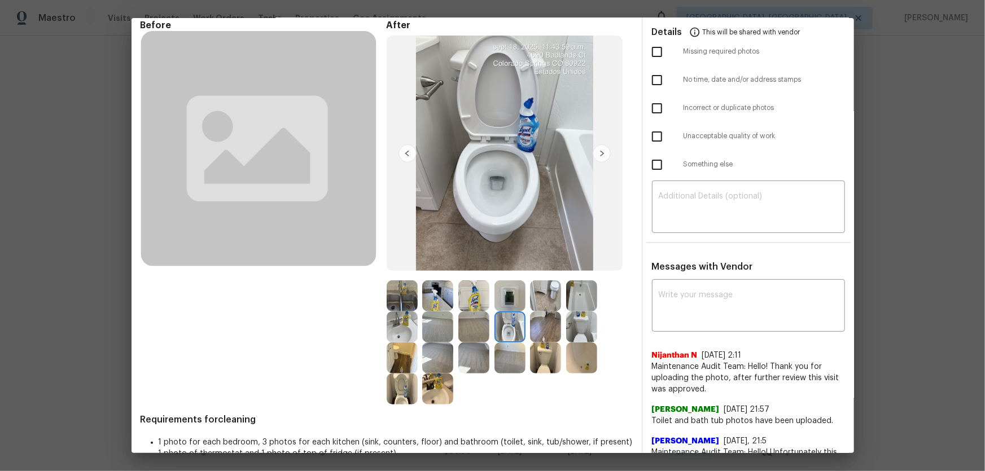
click at [576, 311] on img at bounding box center [581, 327] width 31 height 31
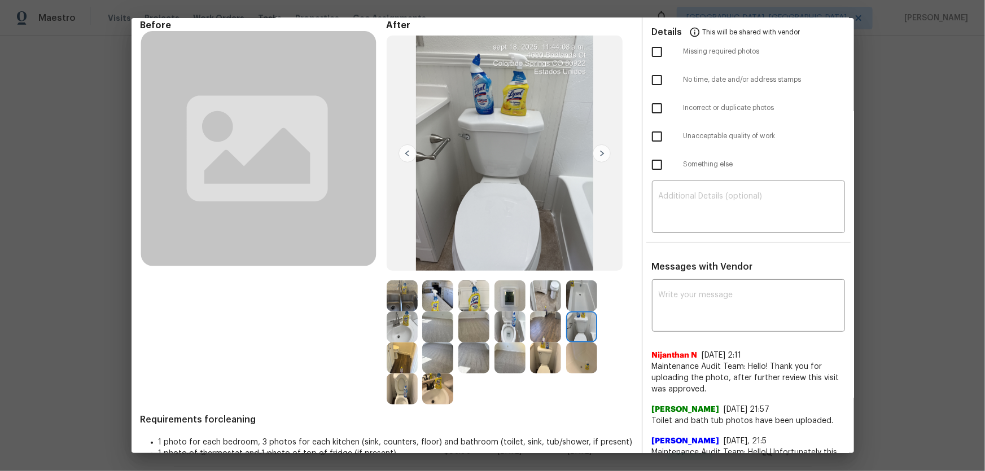
click at [583, 292] on img at bounding box center [581, 296] width 31 height 31
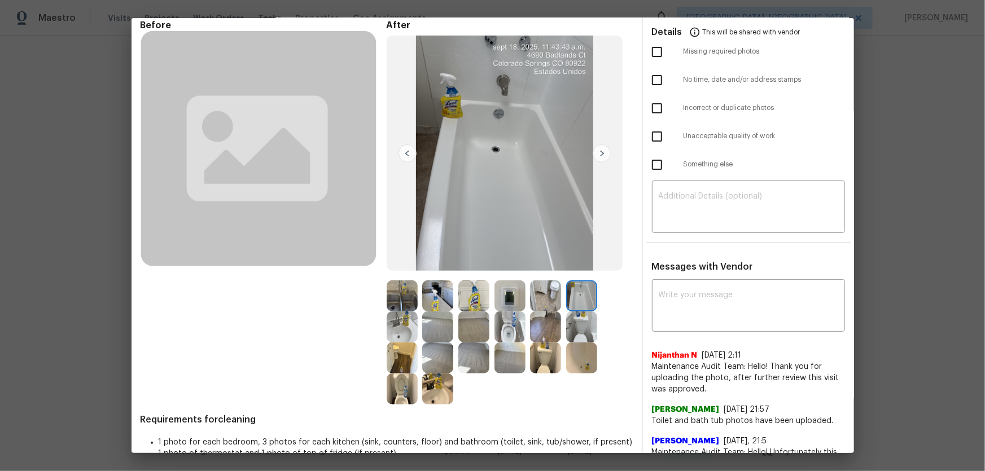
click at [584, 311] on img at bounding box center [581, 358] width 31 height 31
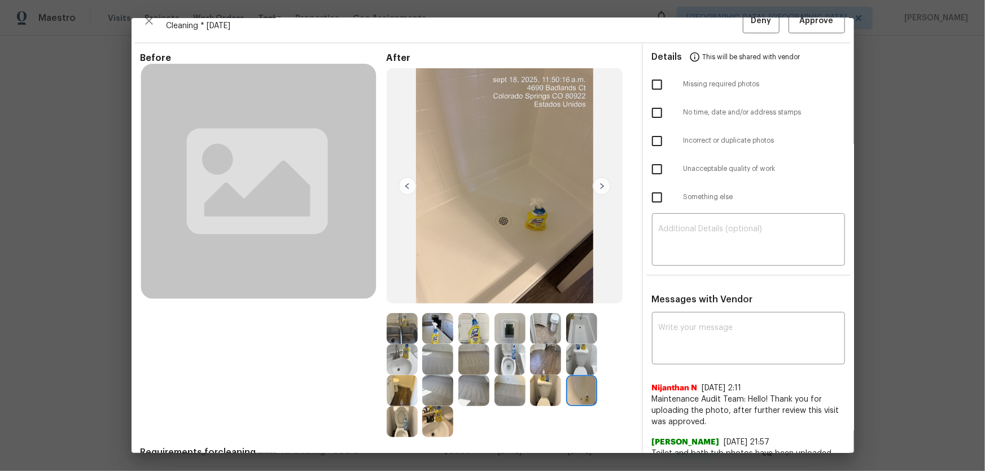
scroll to position [0, 0]
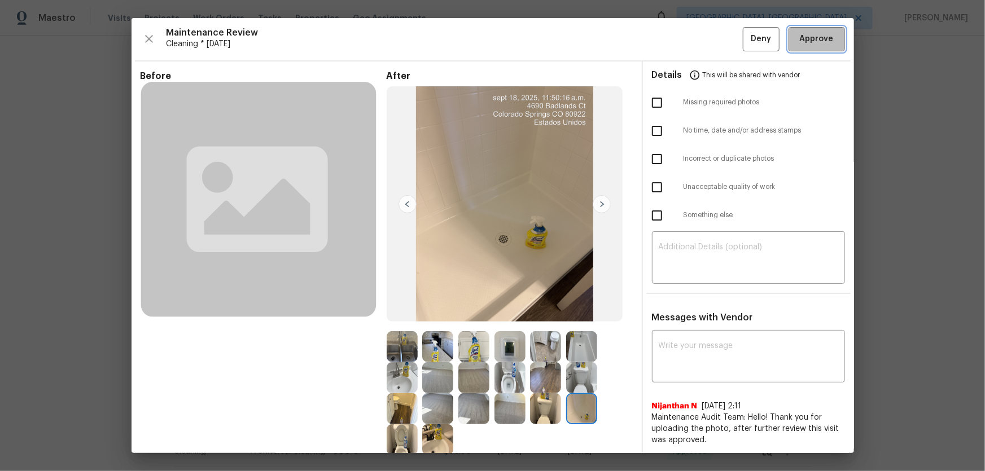
click at [701, 27] on button "Approve" at bounding box center [817, 39] width 56 height 24
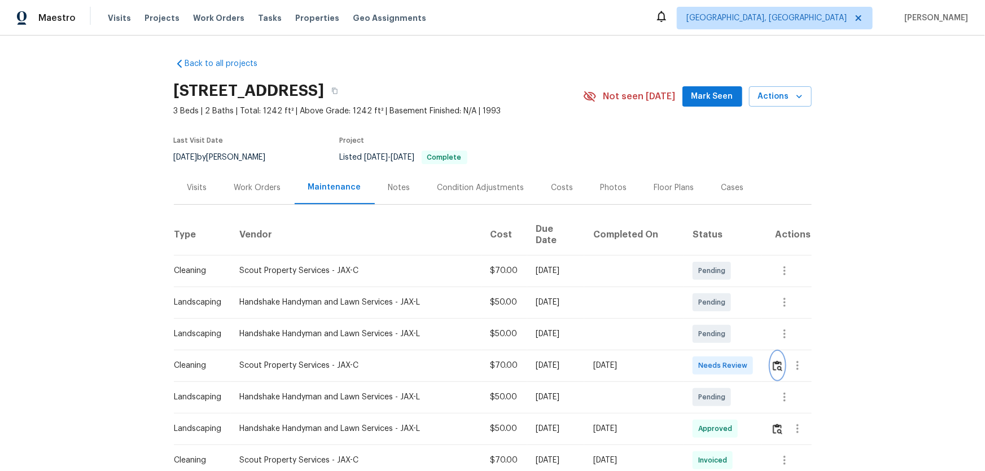
click at [701, 311] on button "button" at bounding box center [777, 365] width 13 height 27
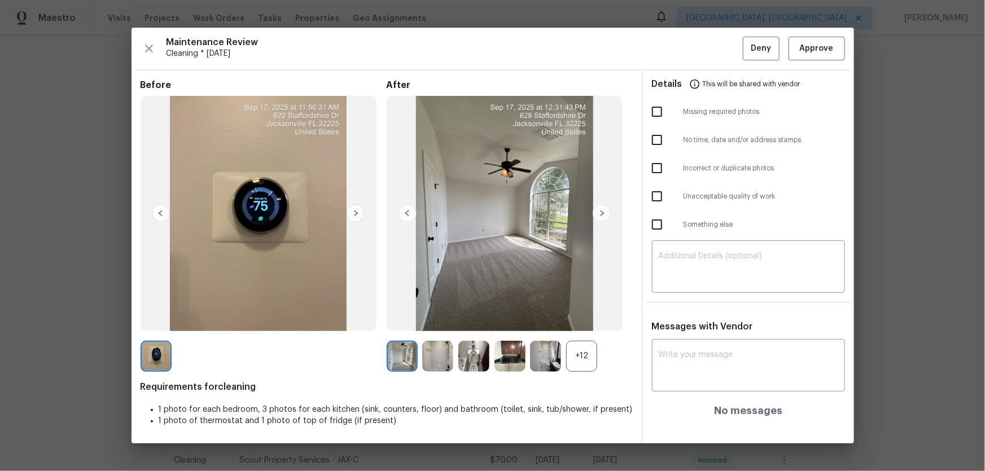
click at [593, 311] on div "+12" at bounding box center [581, 356] width 31 height 31
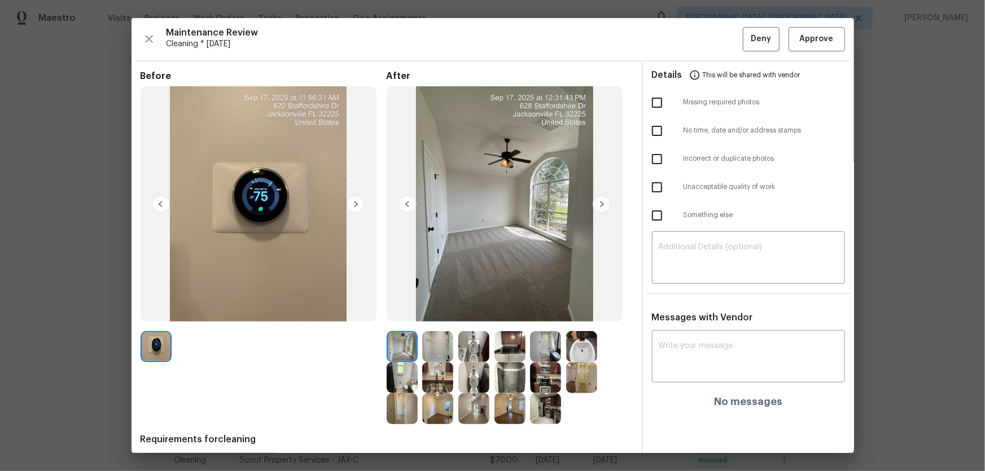
scroll to position [42, 0]
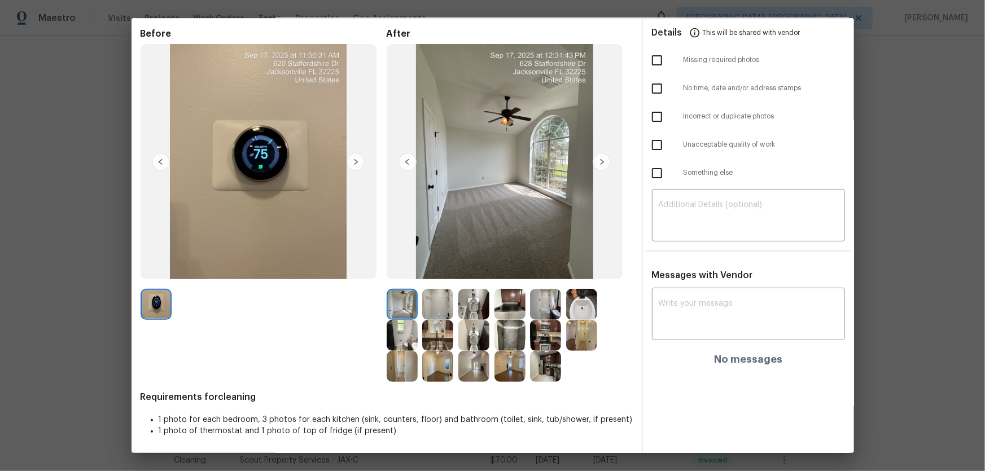
click at [481, 311] on img at bounding box center [473, 335] width 31 height 31
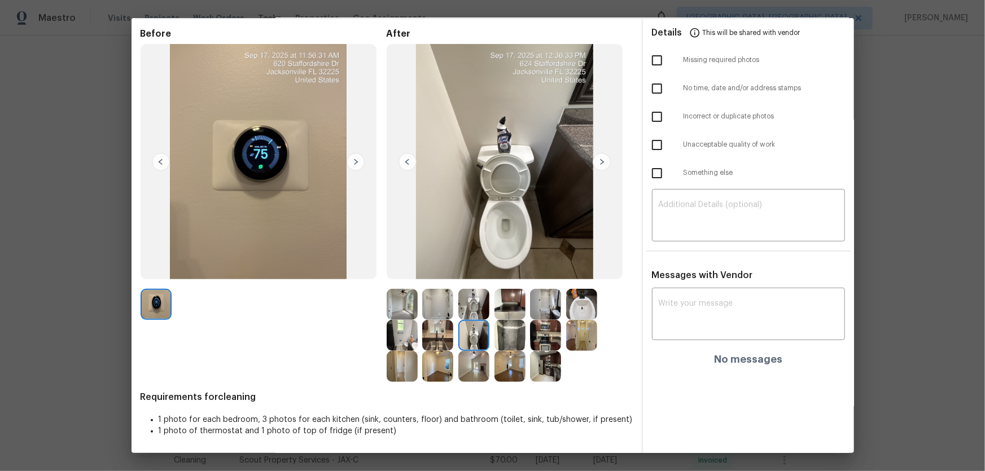
click at [470, 296] on img at bounding box center [473, 304] width 31 height 31
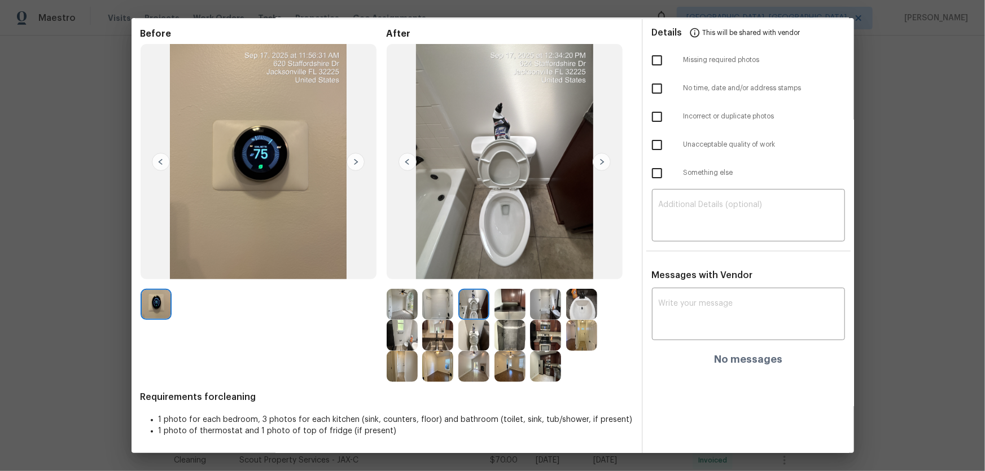
click at [577, 297] on img at bounding box center [581, 304] width 31 height 31
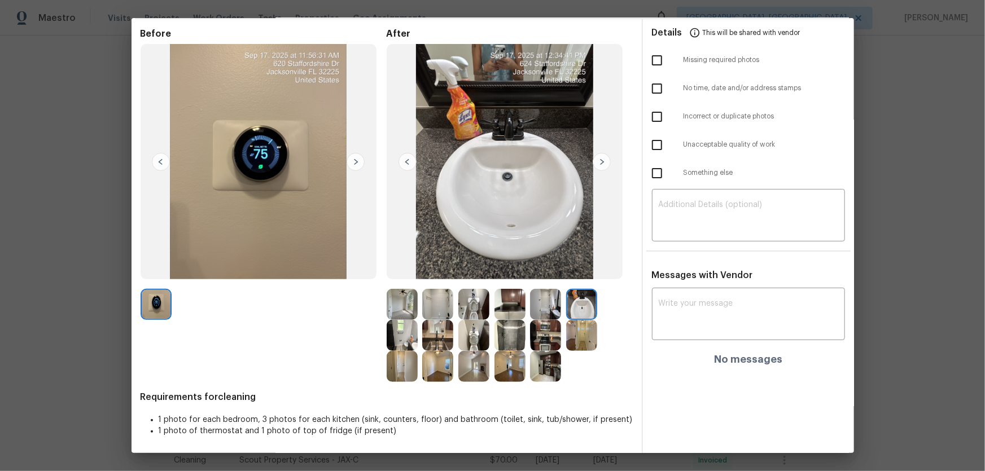
click at [401, 311] on img at bounding box center [402, 335] width 31 height 31
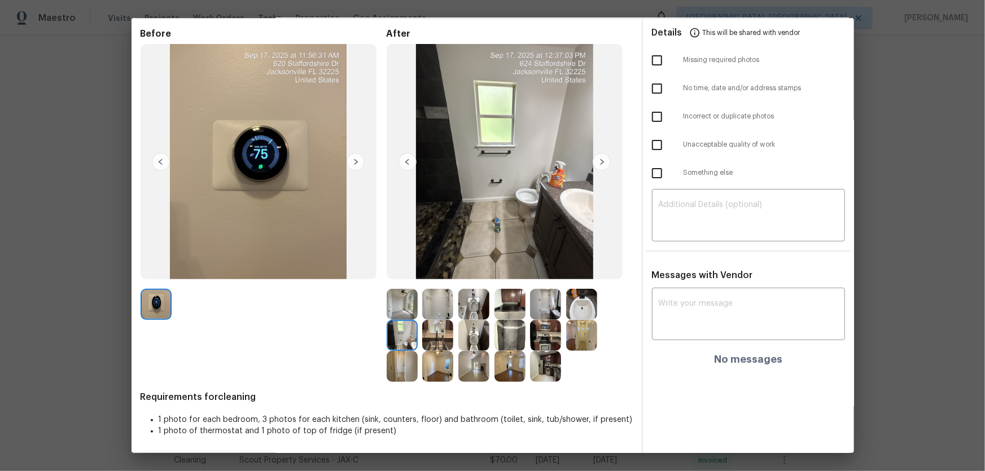
click at [438, 310] on img at bounding box center [437, 304] width 31 height 31
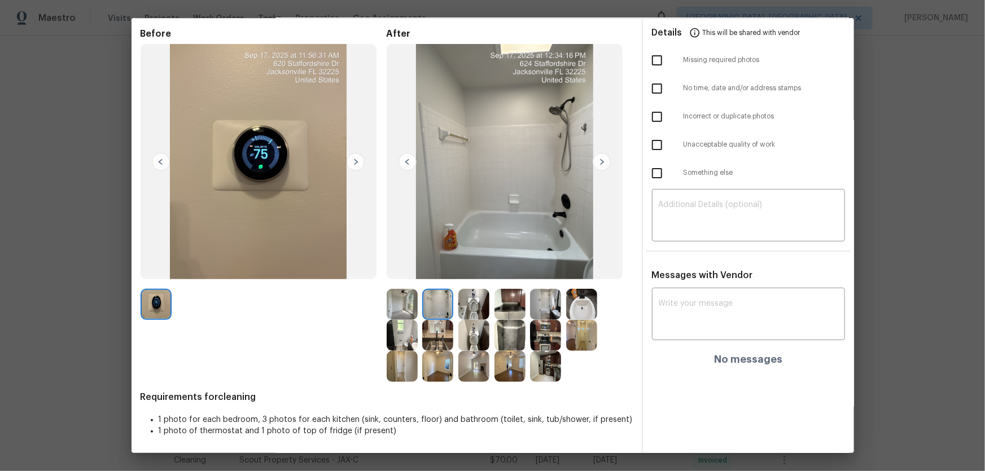
click at [506, 311] on img at bounding box center [509, 335] width 31 height 31
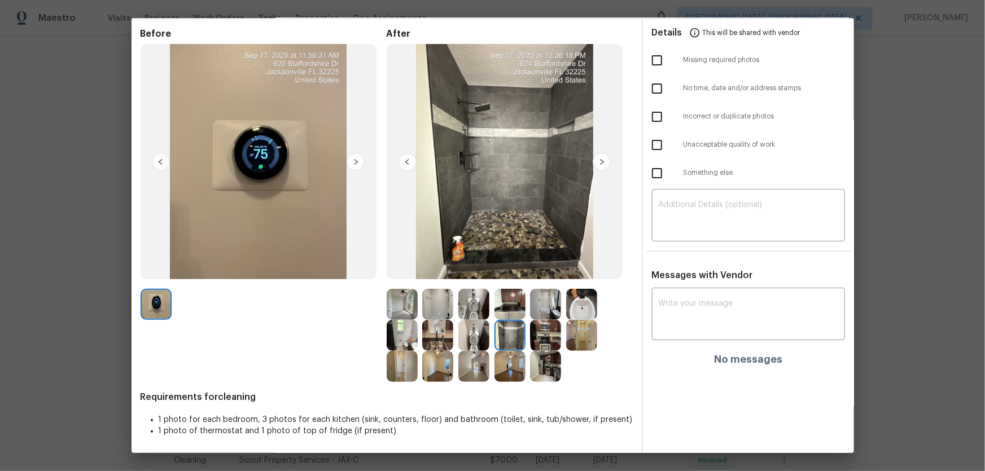
click at [467, 299] on img at bounding box center [473, 304] width 31 height 31
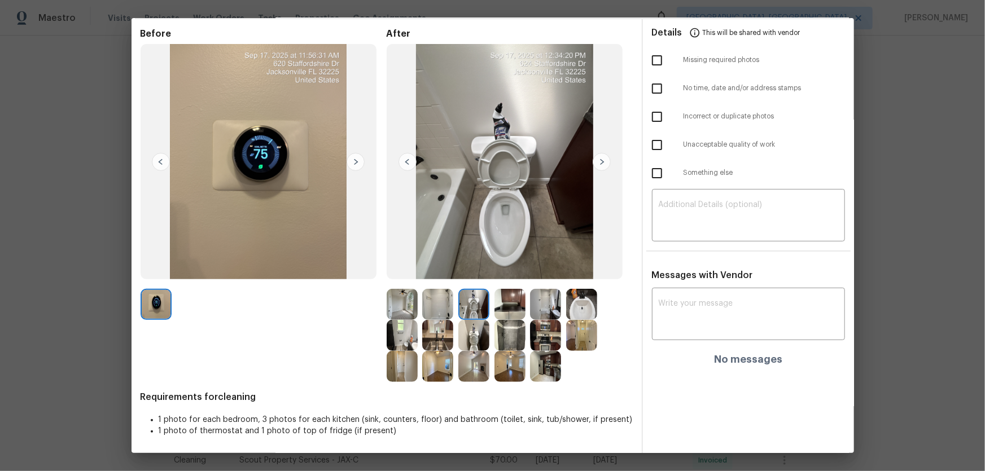
click at [501, 305] on img at bounding box center [509, 304] width 31 height 31
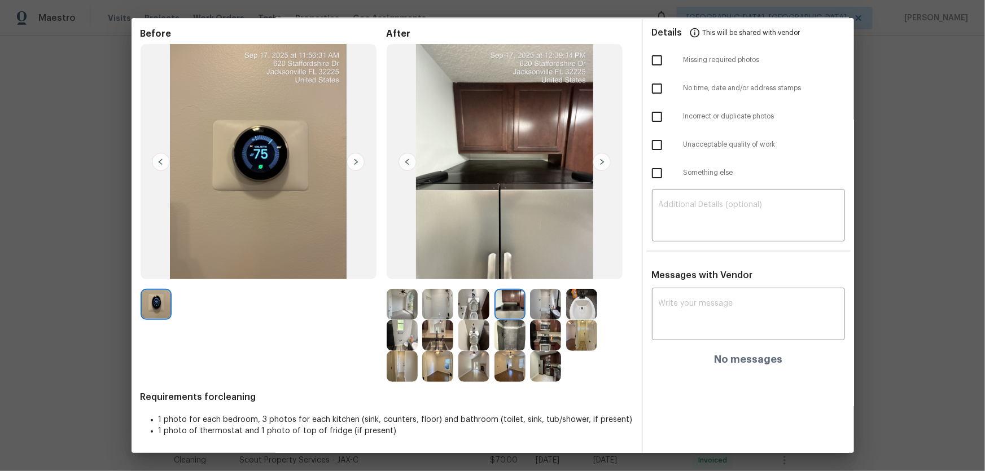
click at [535, 305] on img at bounding box center [545, 304] width 31 height 31
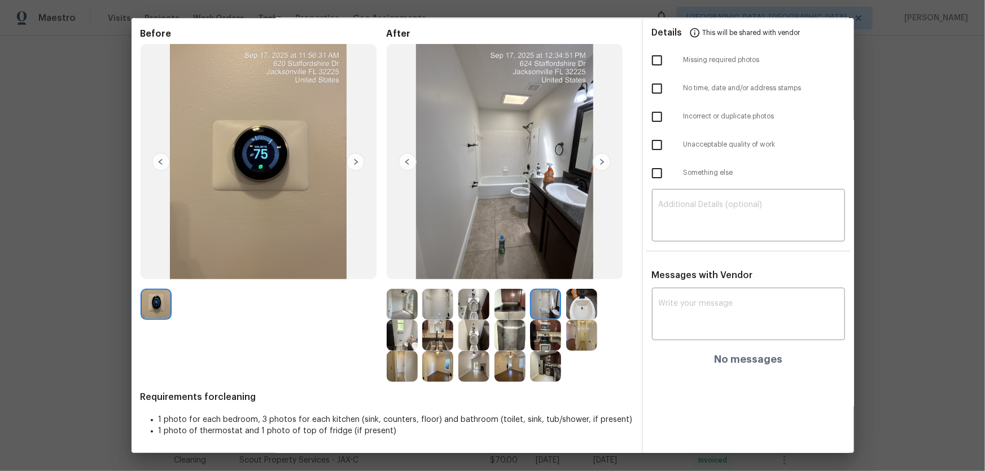
click at [426, 311] on img at bounding box center [437, 366] width 31 height 31
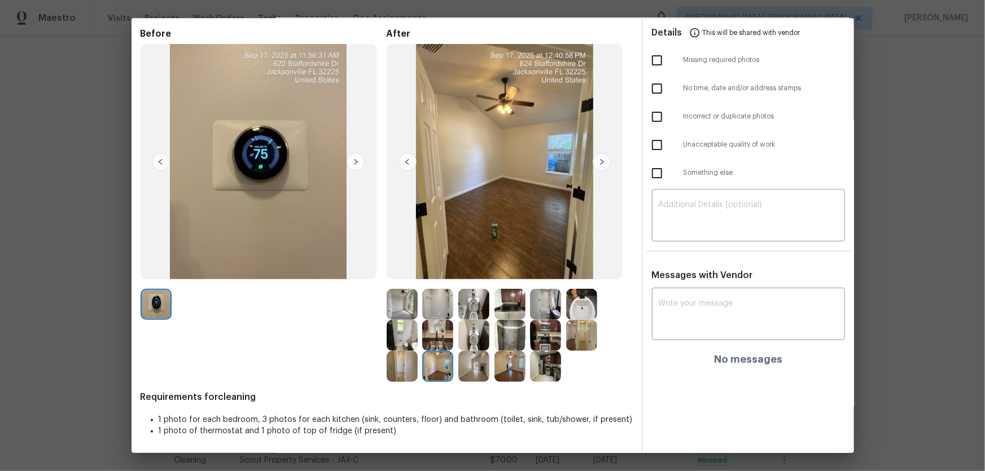
click at [510, 311] on img at bounding box center [509, 366] width 31 height 31
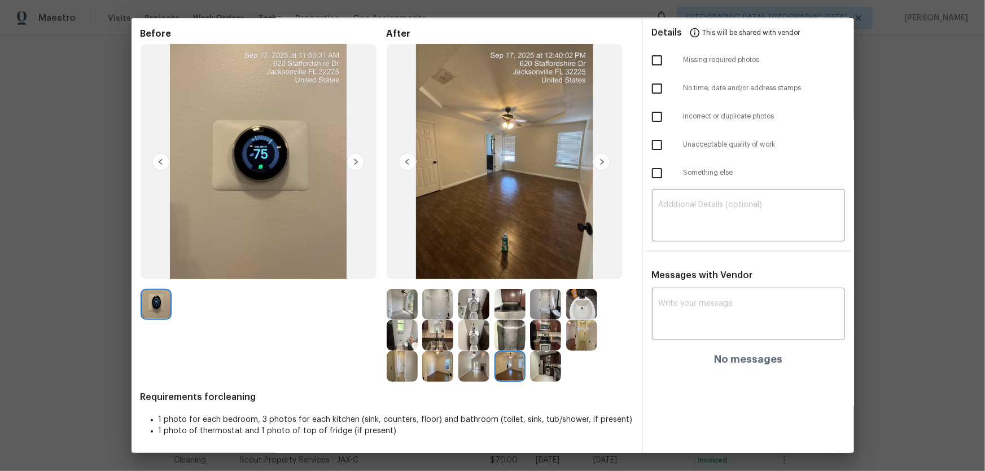
click at [502, 311] on img at bounding box center [509, 366] width 31 height 31
click at [476, 311] on img at bounding box center [473, 366] width 31 height 31
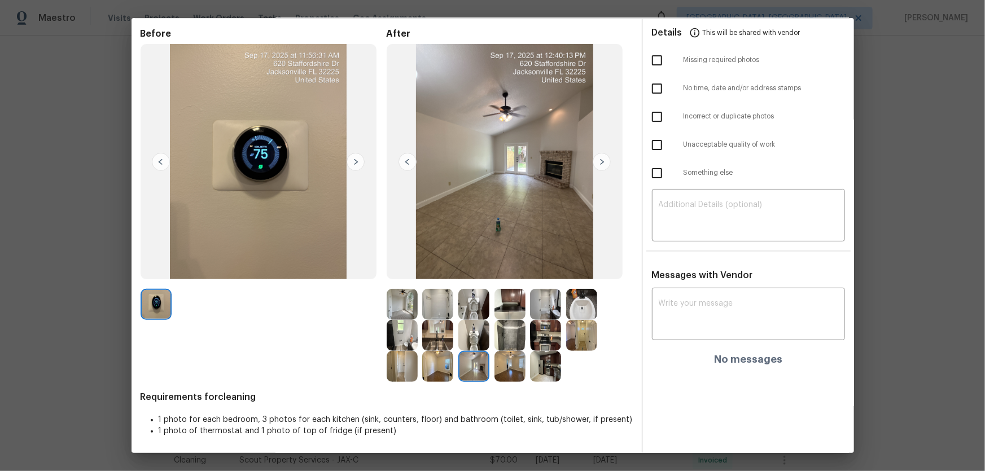
click at [425, 311] on img at bounding box center [437, 366] width 31 height 31
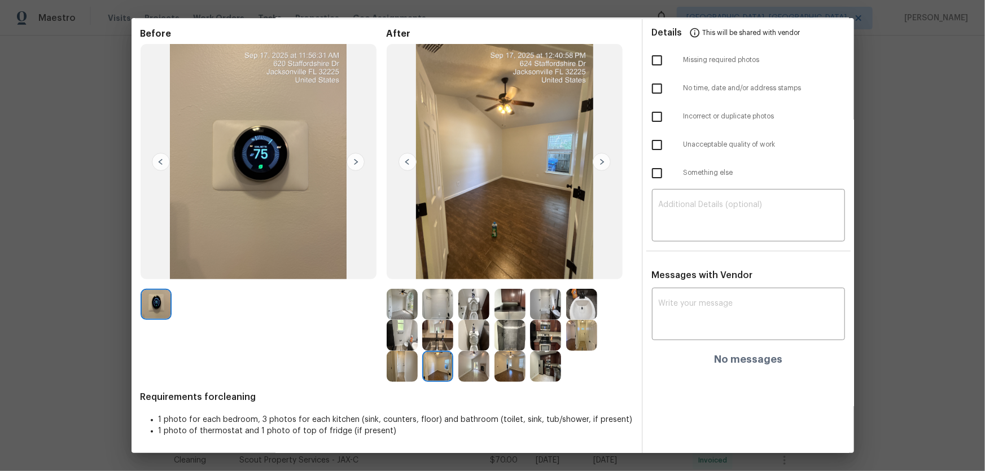
click at [402, 311] on img at bounding box center [402, 366] width 31 height 31
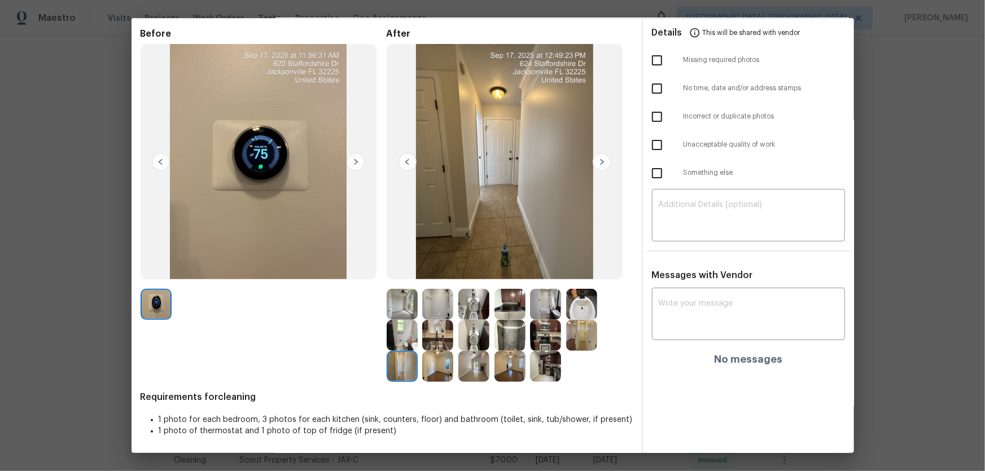
click at [399, 305] on img at bounding box center [402, 304] width 31 height 31
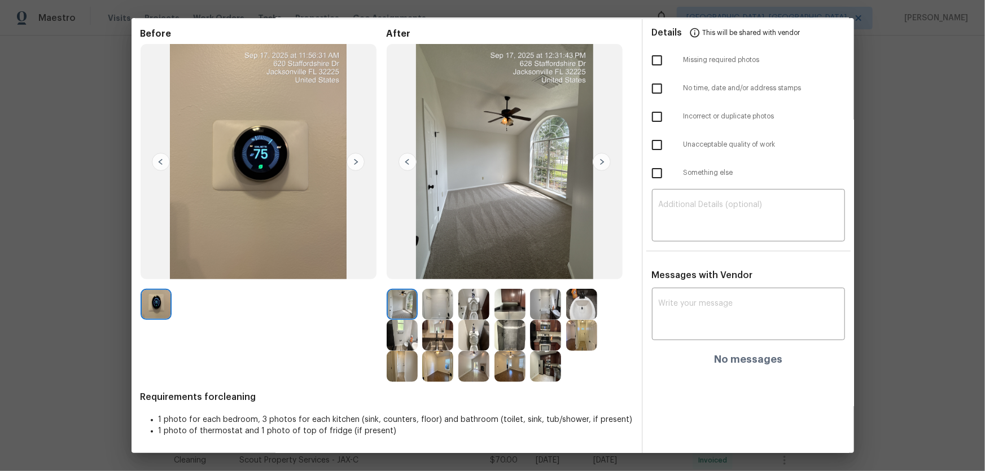
click at [439, 311] on img at bounding box center [437, 335] width 31 height 31
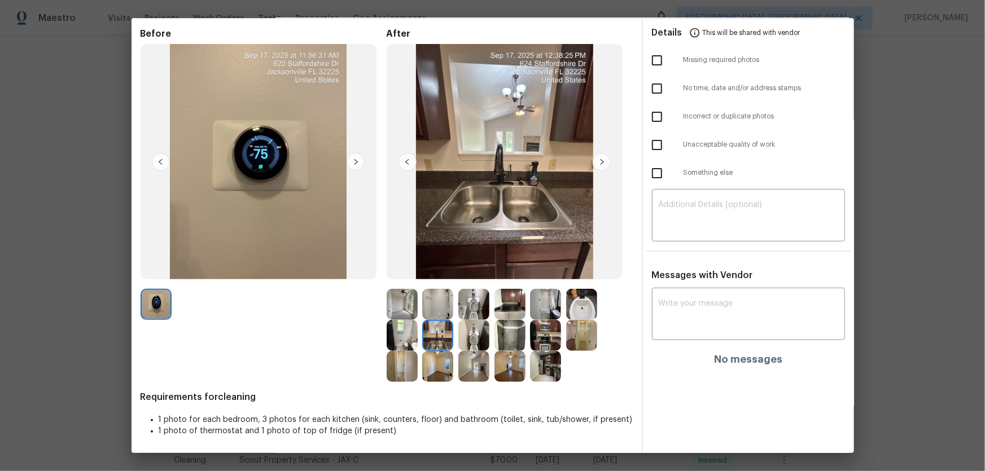
click at [462, 311] on img at bounding box center [473, 335] width 31 height 31
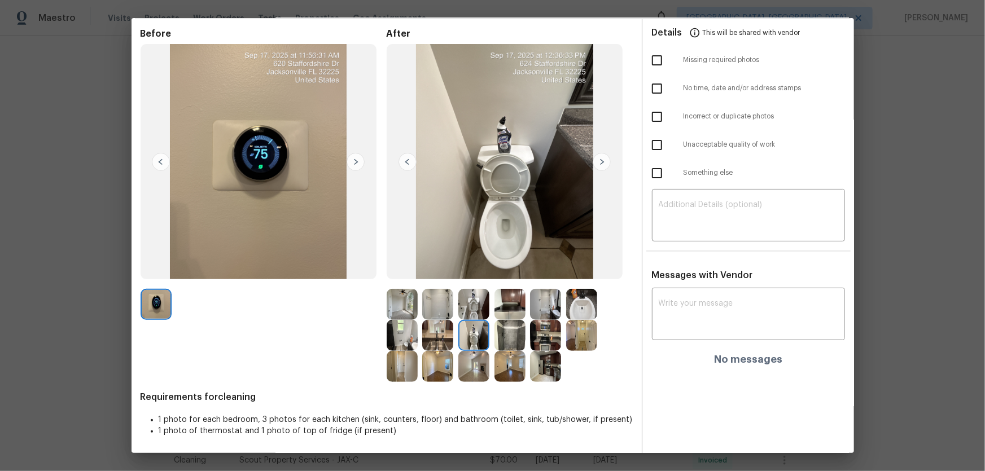
click at [519, 311] on img at bounding box center [509, 335] width 31 height 31
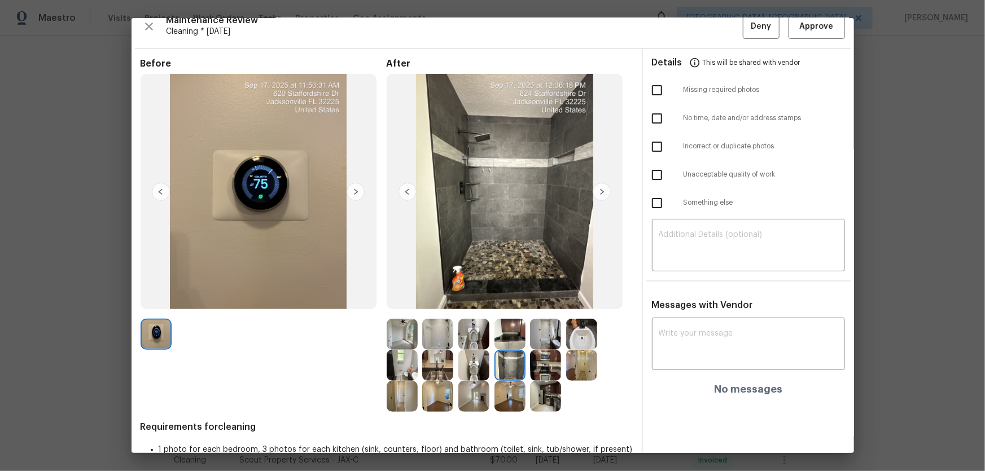
scroll to position [0, 0]
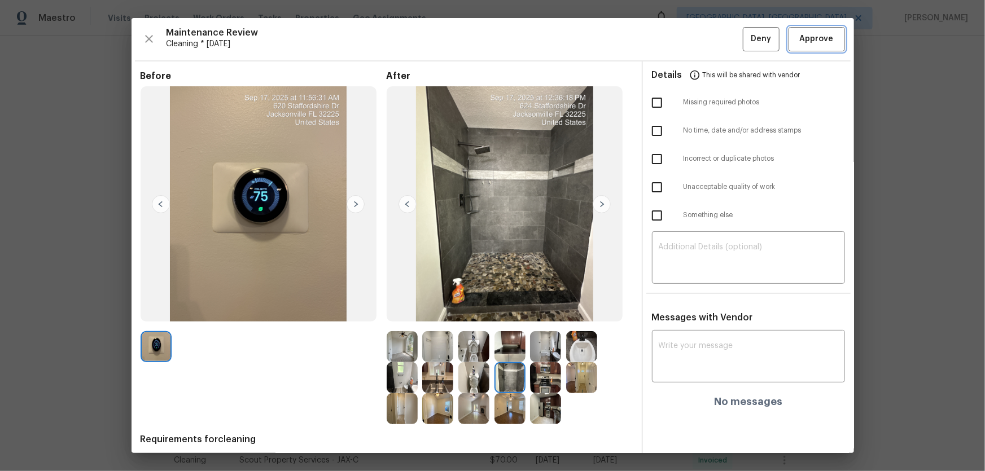
click at [701, 39] on span "Approve" at bounding box center [817, 39] width 34 height 14
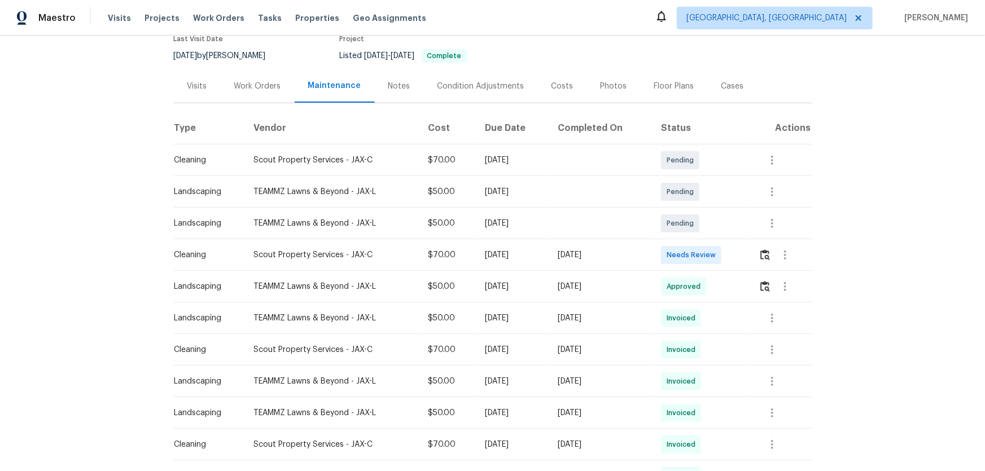
scroll to position [102, 0]
click at [701, 255] on img "button" at bounding box center [765, 254] width 10 height 11
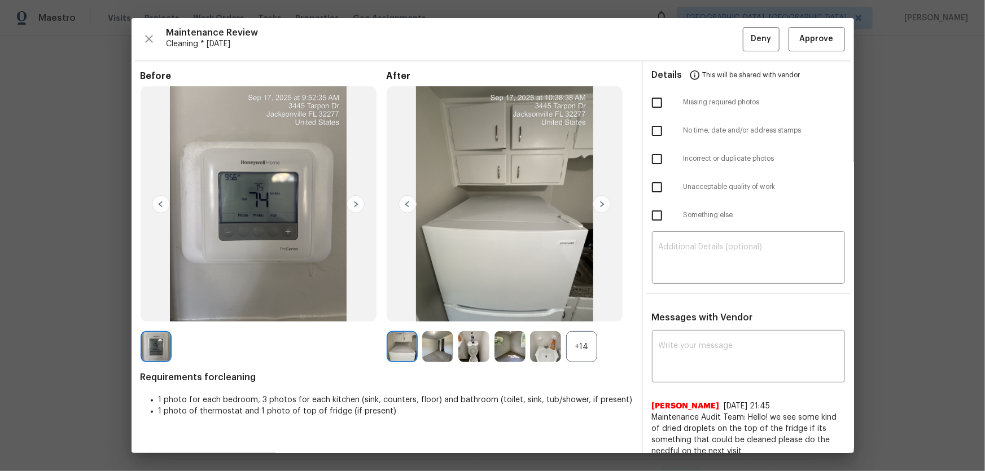
click at [577, 311] on div "+14" at bounding box center [581, 346] width 31 height 31
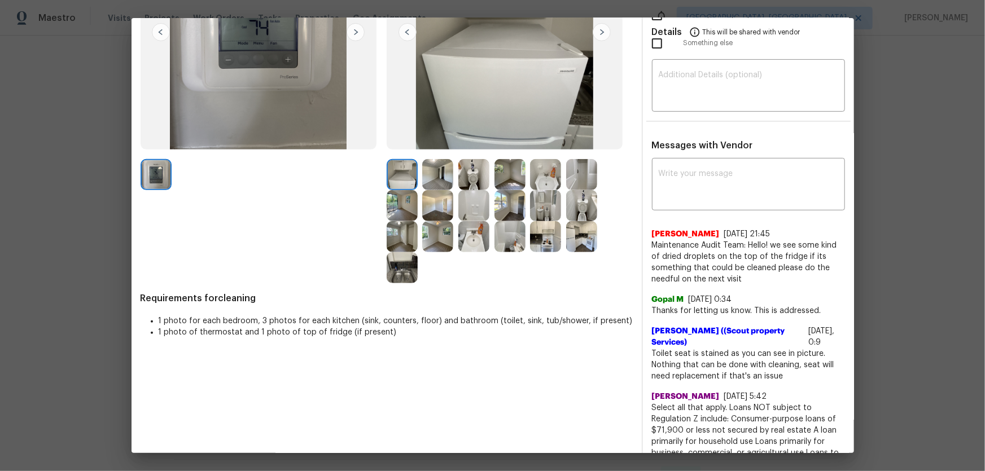
scroll to position [154, 0]
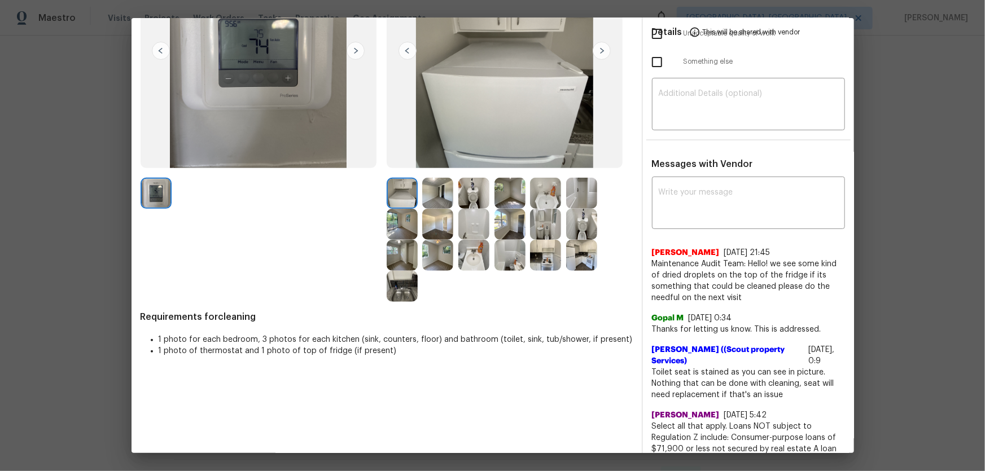
click at [468, 191] on img at bounding box center [473, 193] width 31 height 31
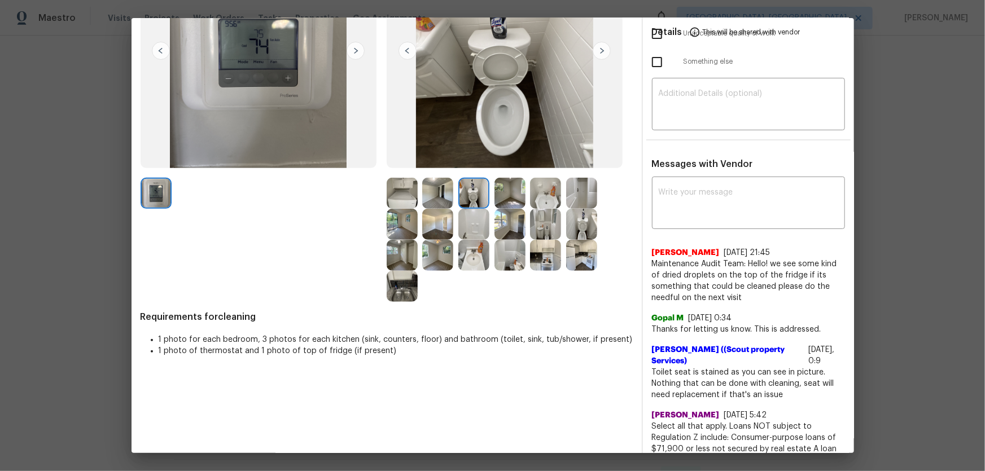
click at [578, 238] on img at bounding box center [581, 224] width 31 height 31
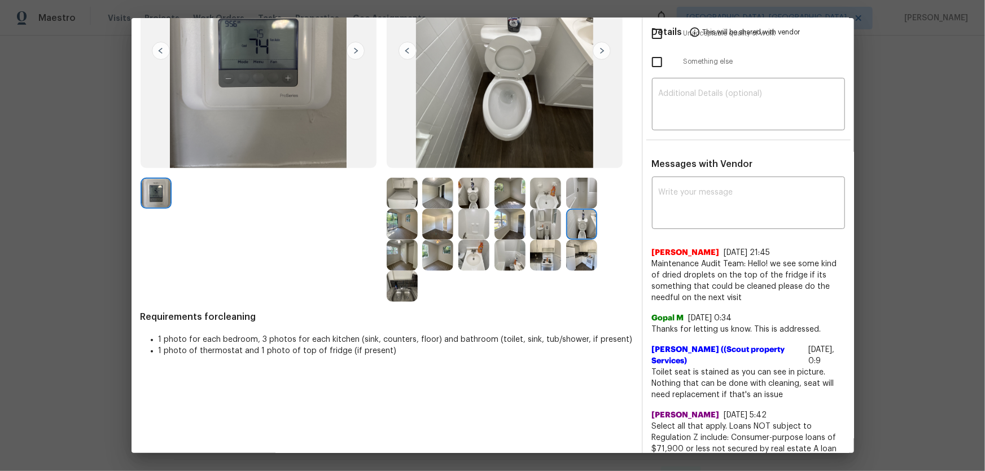
click at [476, 256] on img at bounding box center [473, 255] width 31 height 31
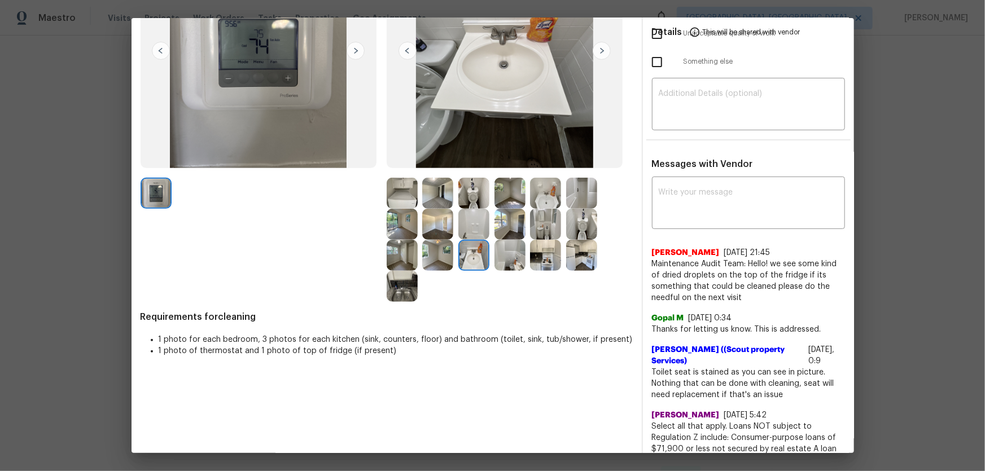
click at [530, 200] on img at bounding box center [545, 193] width 31 height 31
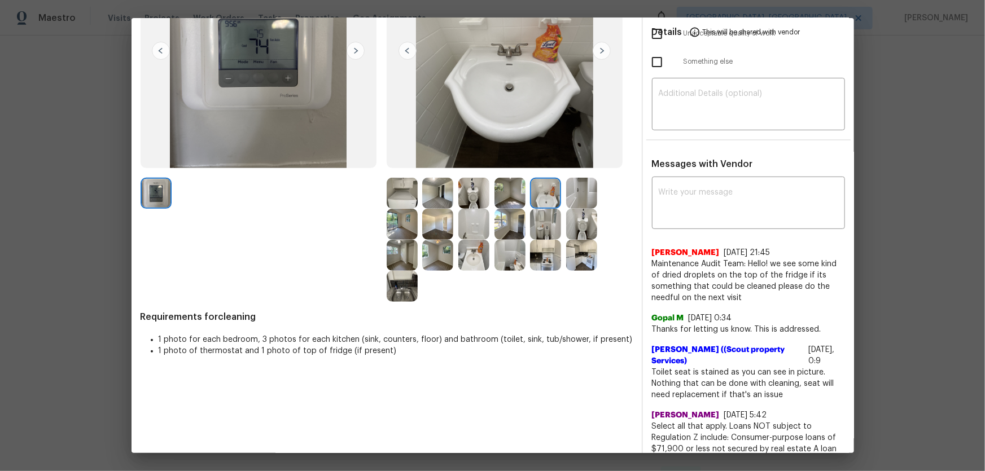
click at [579, 187] on img at bounding box center [581, 193] width 31 height 31
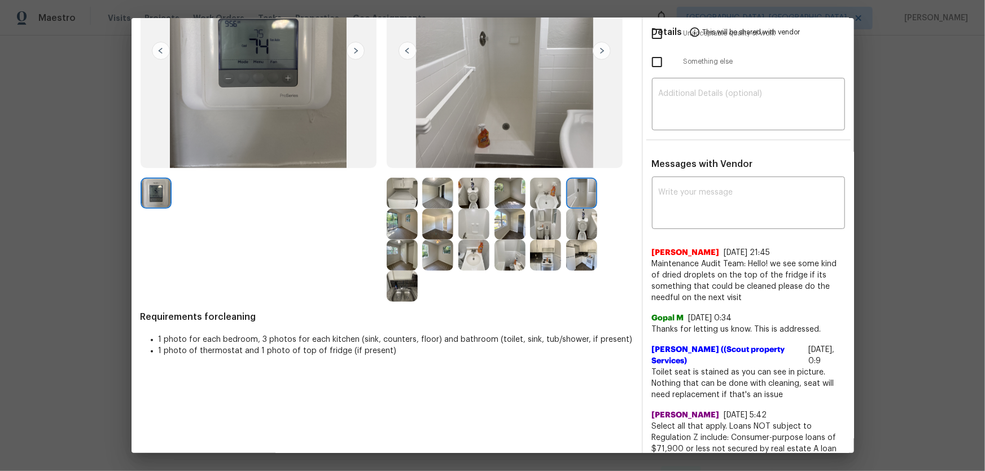
click at [478, 226] on img at bounding box center [473, 224] width 31 height 31
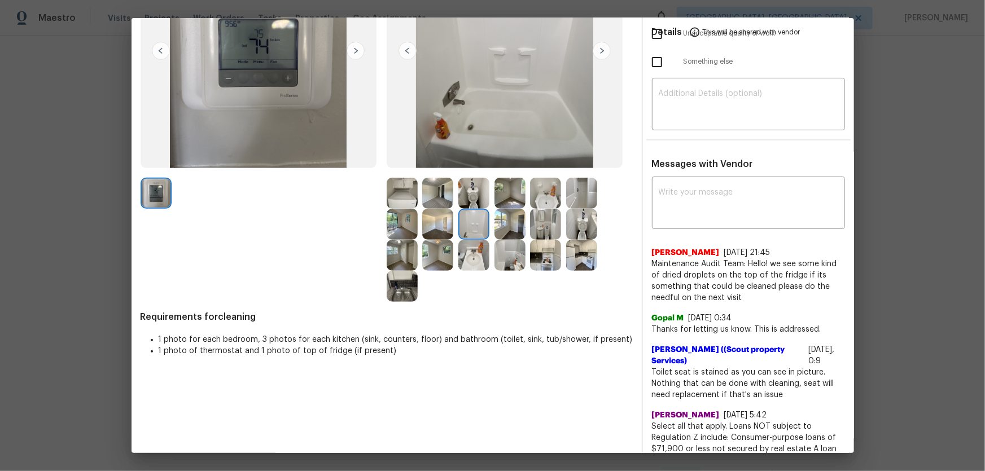
click at [507, 253] on img at bounding box center [509, 255] width 31 height 31
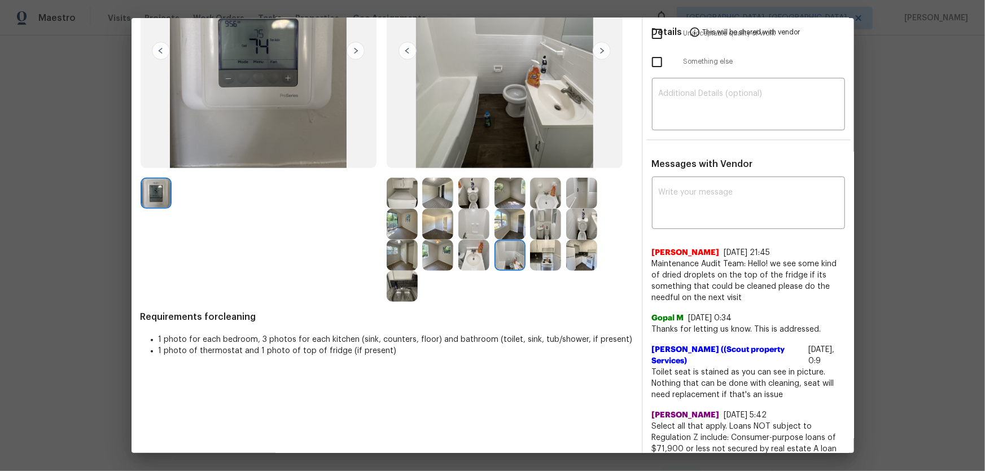
click at [536, 259] on img at bounding box center [545, 255] width 31 height 31
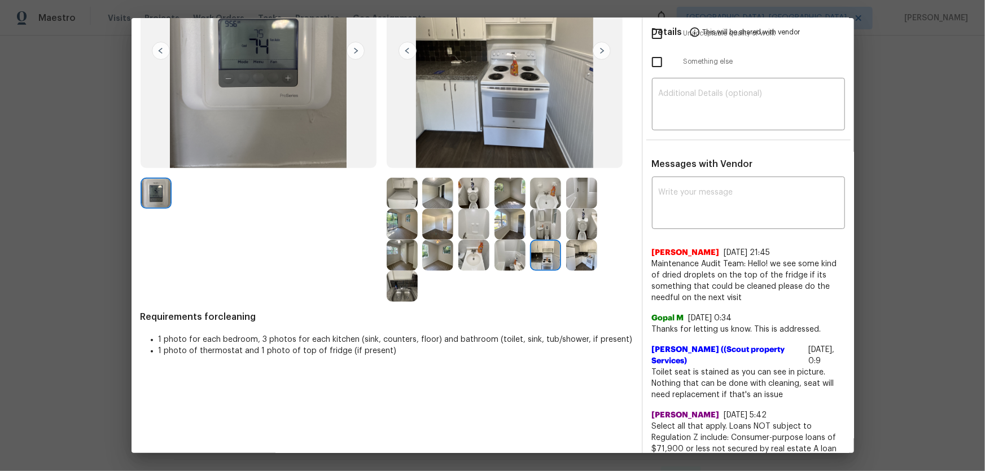
click at [582, 251] on img at bounding box center [581, 255] width 31 height 31
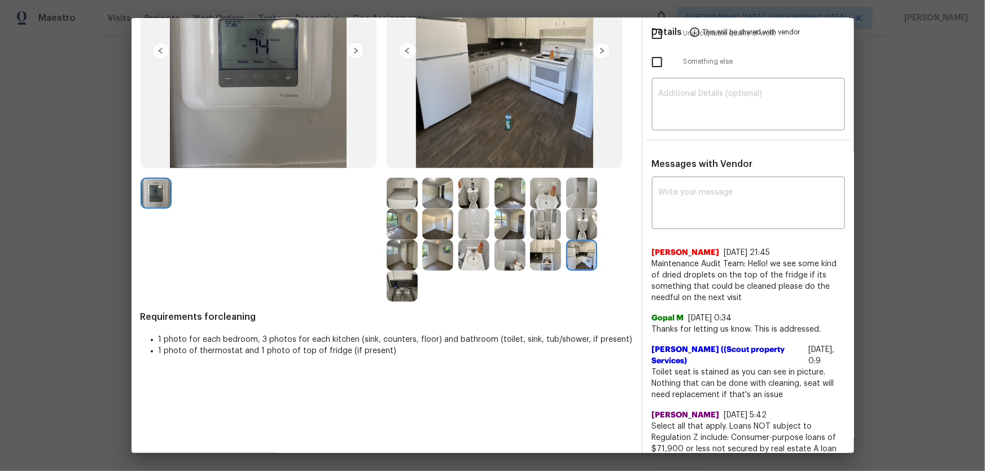
click at [406, 291] on img at bounding box center [402, 286] width 31 height 31
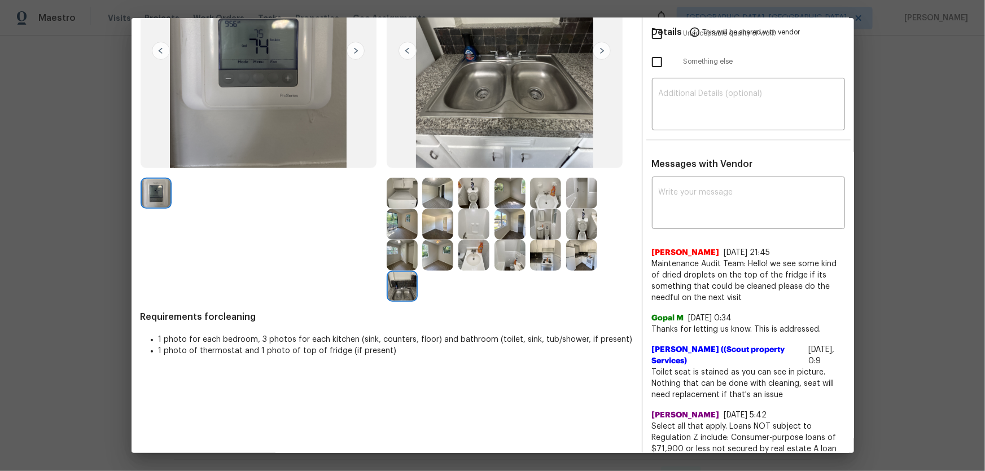
click at [432, 201] on img at bounding box center [437, 193] width 31 height 31
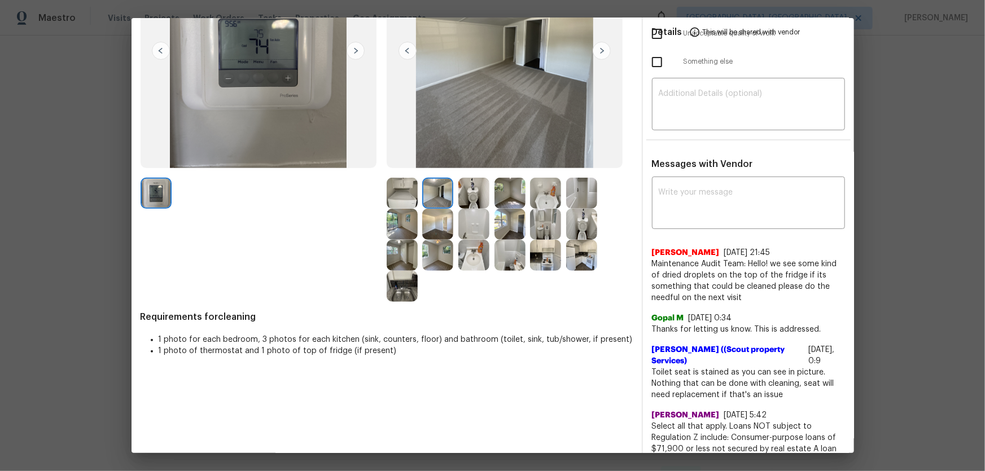
click at [401, 196] on img at bounding box center [402, 193] width 31 height 31
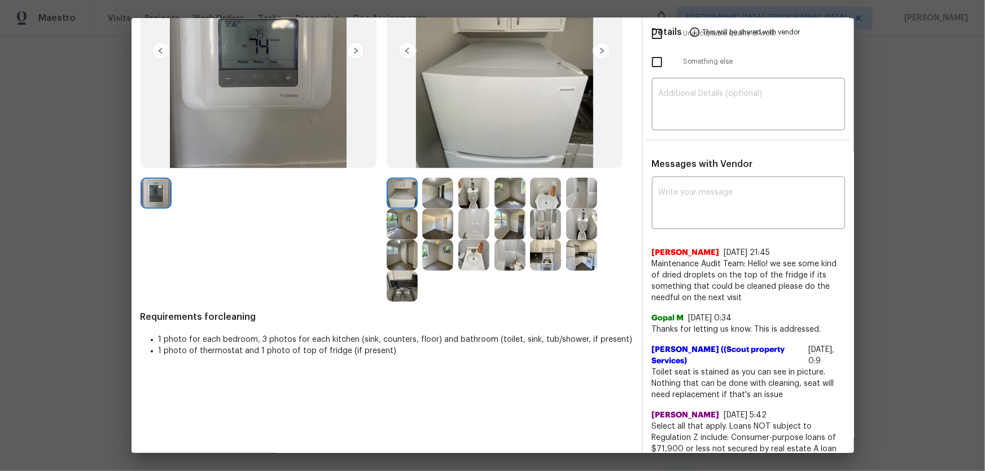
click at [401, 224] on img at bounding box center [402, 224] width 31 height 31
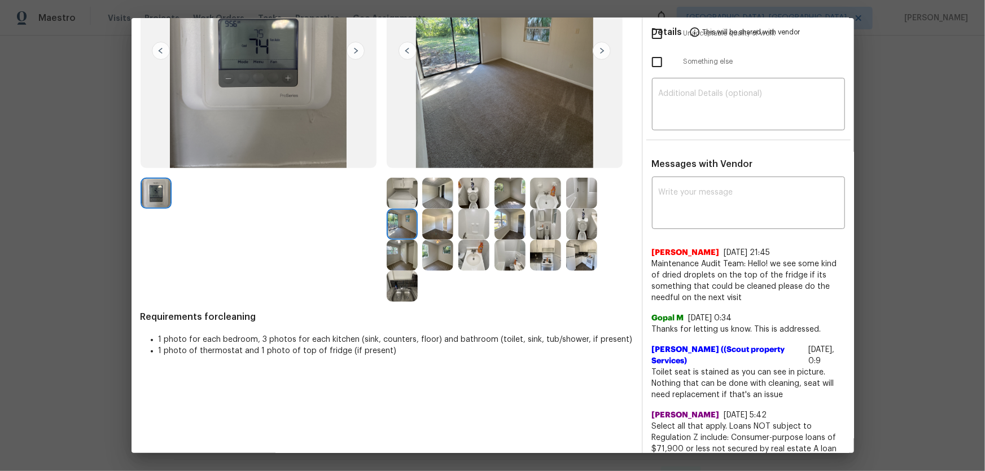
click at [448, 234] on img at bounding box center [437, 224] width 31 height 31
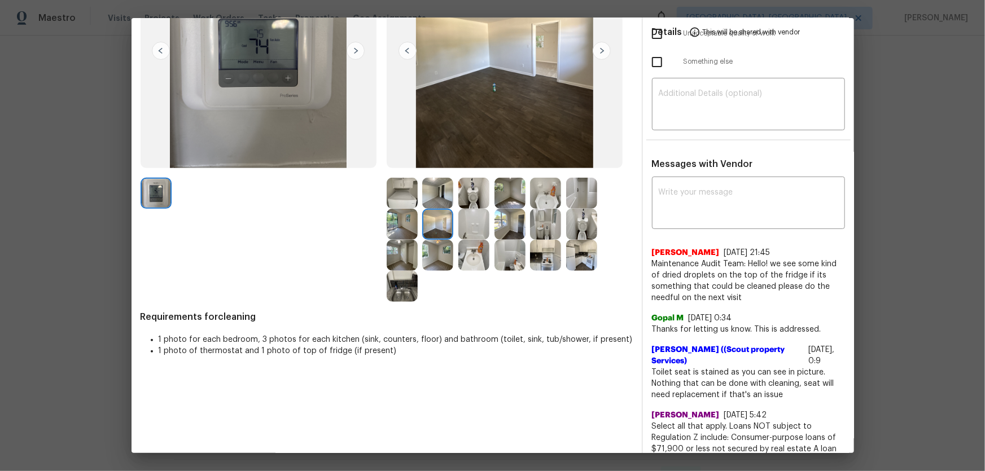
click at [434, 256] on img at bounding box center [437, 255] width 31 height 31
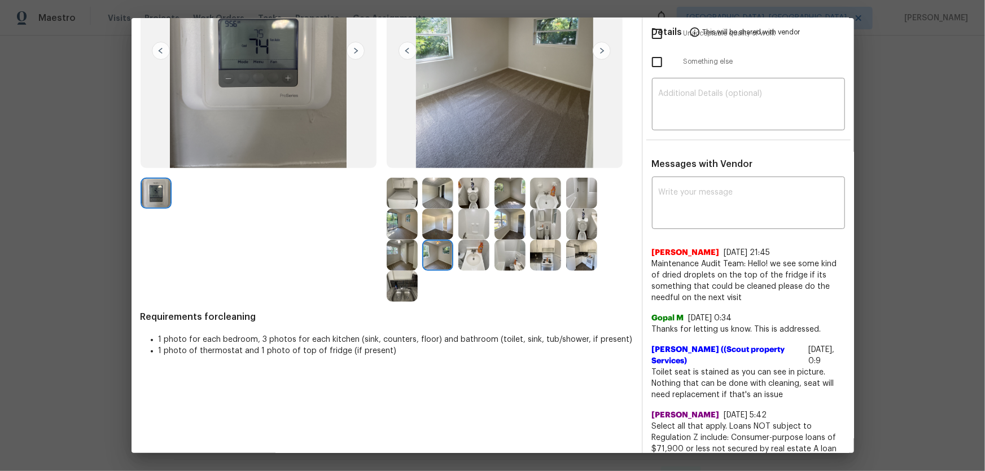
click at [410, 256] on img at bounding box center [402, 255] width 31 height 31
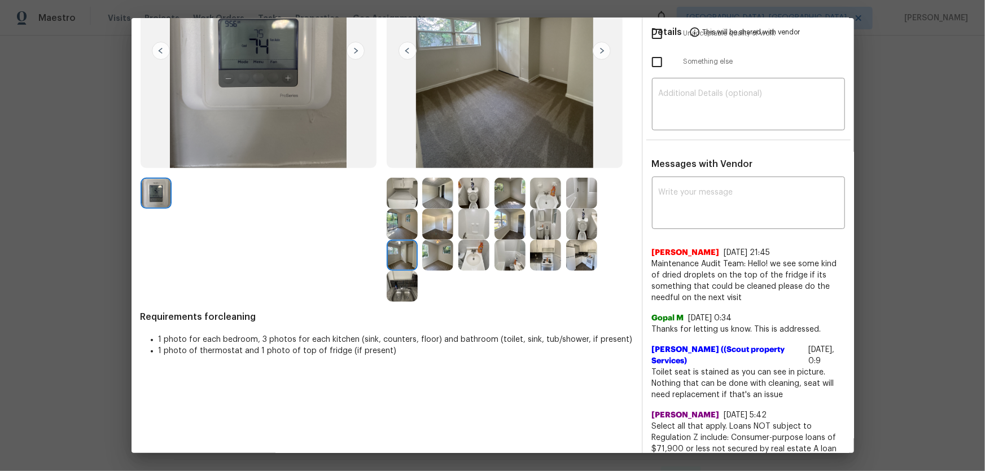
click at [519, 221] on img at bounding box center [509, 224] width 31 height 31
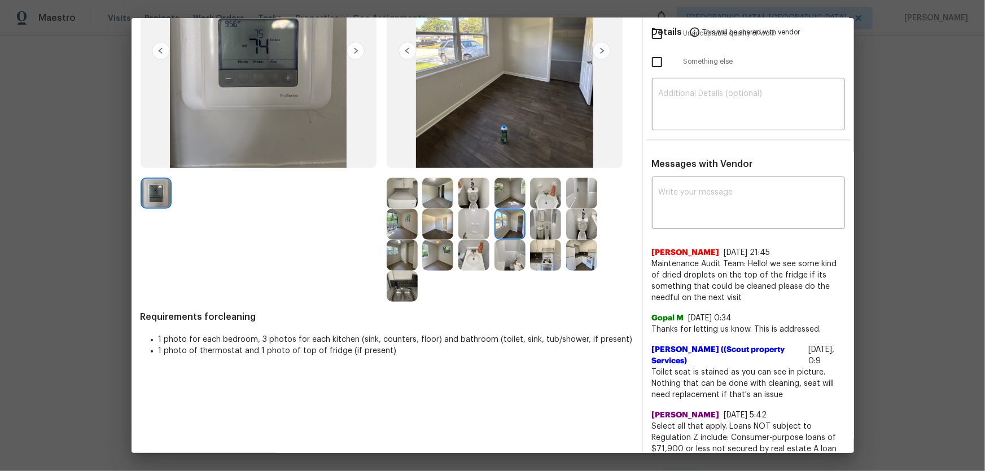
click at [519, 202] on img at bounding box center [509, 193] width 31 height 31
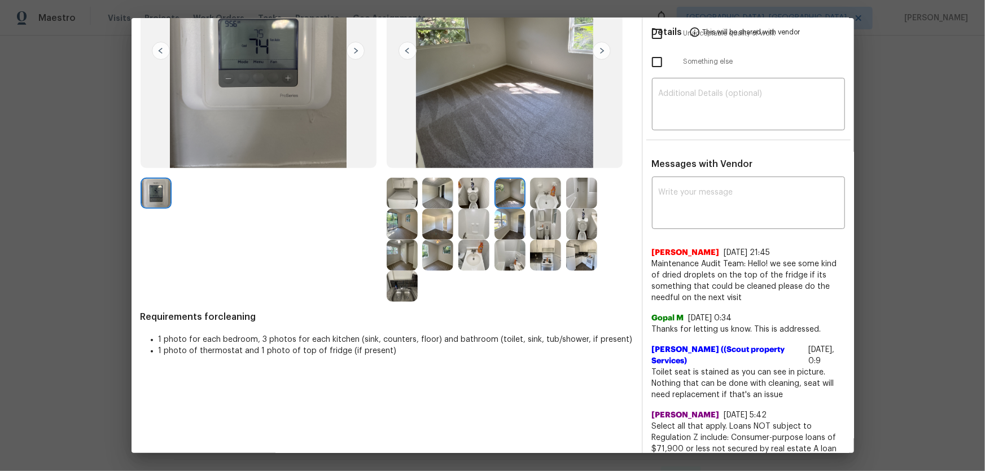
click at [541, 198] on img at bounding box center [545, 193] width 31 height 31
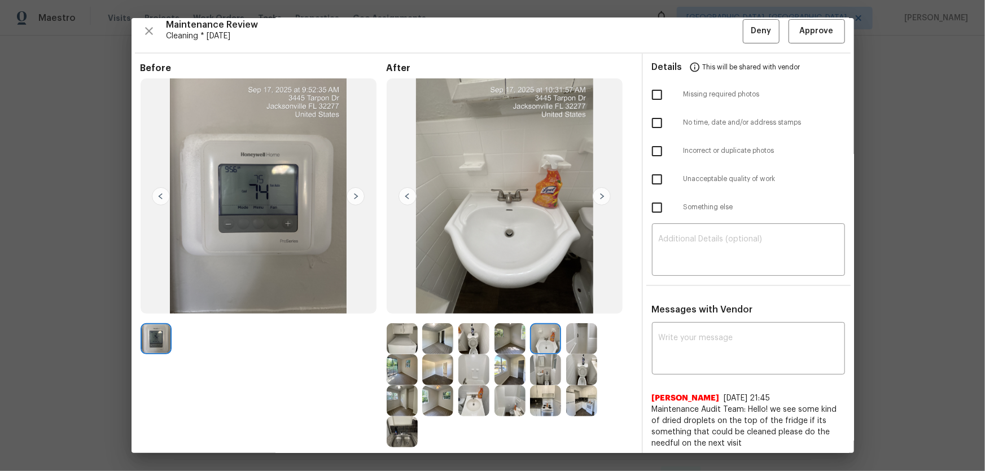
scroll to position [0, 0]
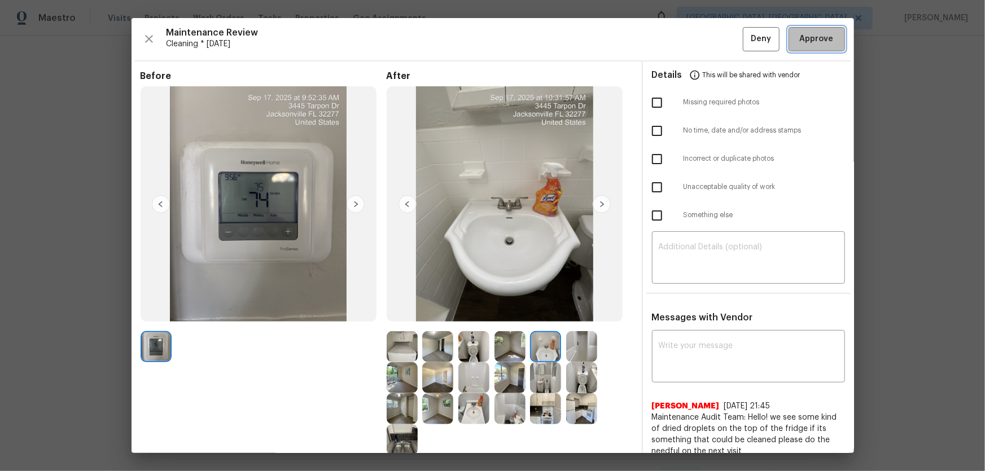
click at [701, 45] on button "Approve" at bounding box center [817, 39] width 56 height 24
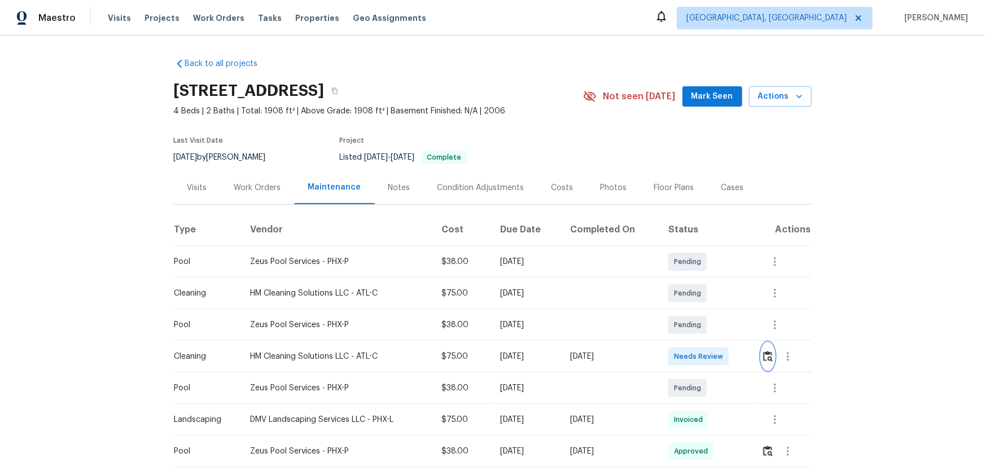
click at [701, 311] on button "button" at bounding box center [767, 356] width 13 height 27
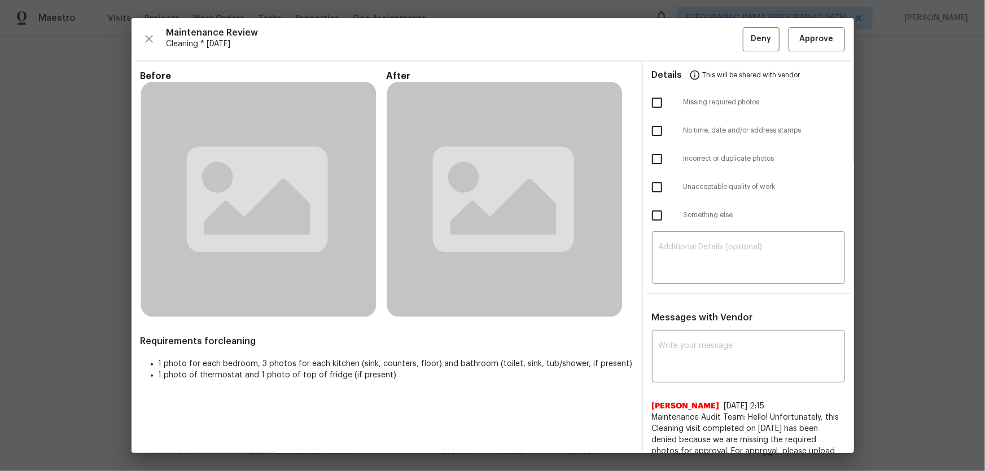
scroll to position [51, 0]
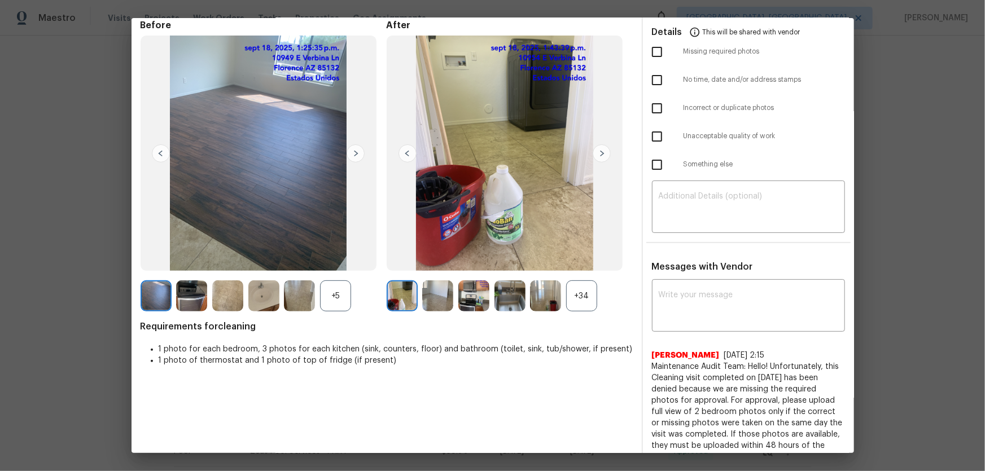
click at [586, 296] on div "+34" at bounding box center [581, 296] width 31 height 31
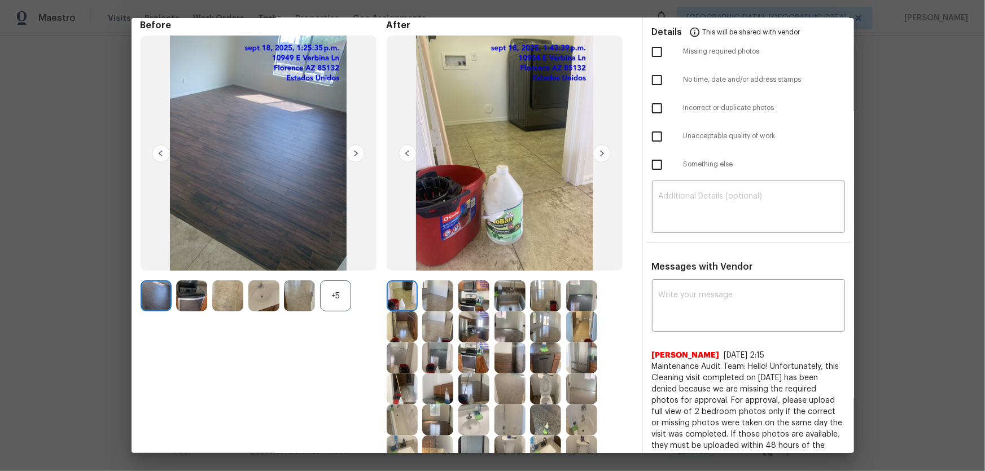
click at [336, 287] on div "+5" at bounding box center [335, 296] width 31 height 31
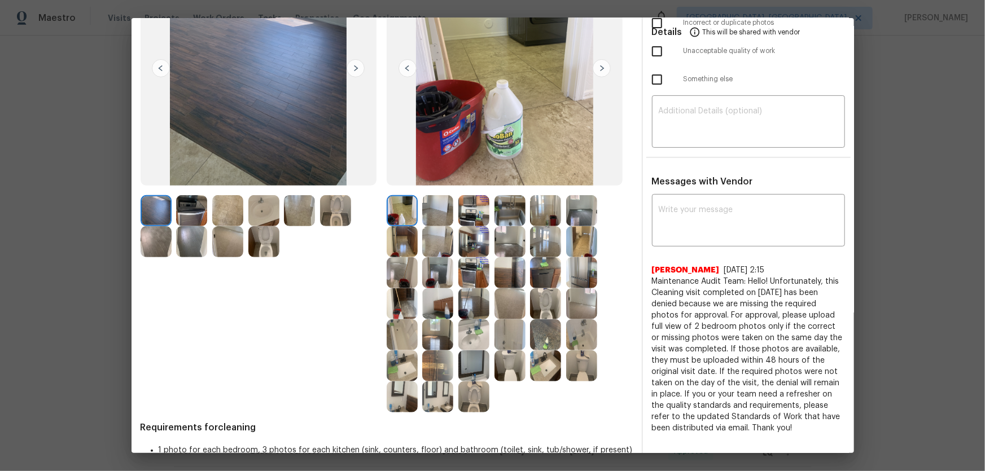
scroll to position [154, 0]
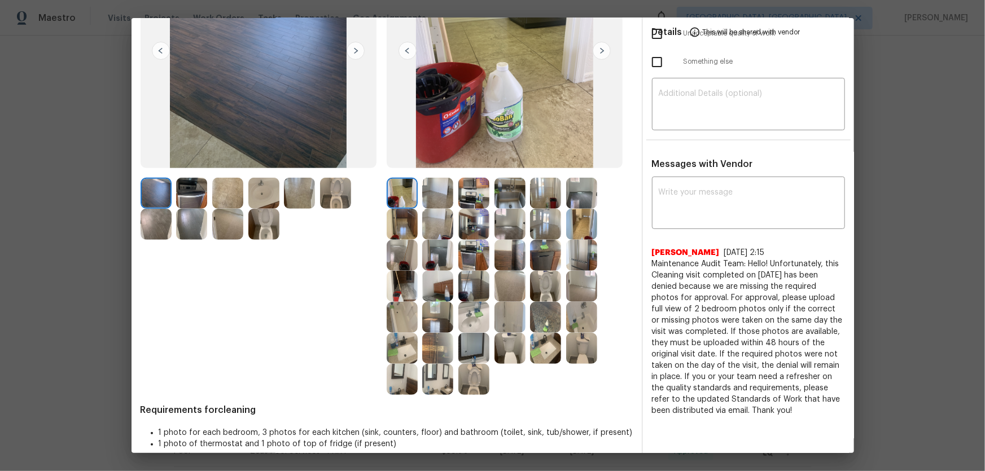
click at [471, 311] on img at bounding box center [473, 379] width 31 height 31
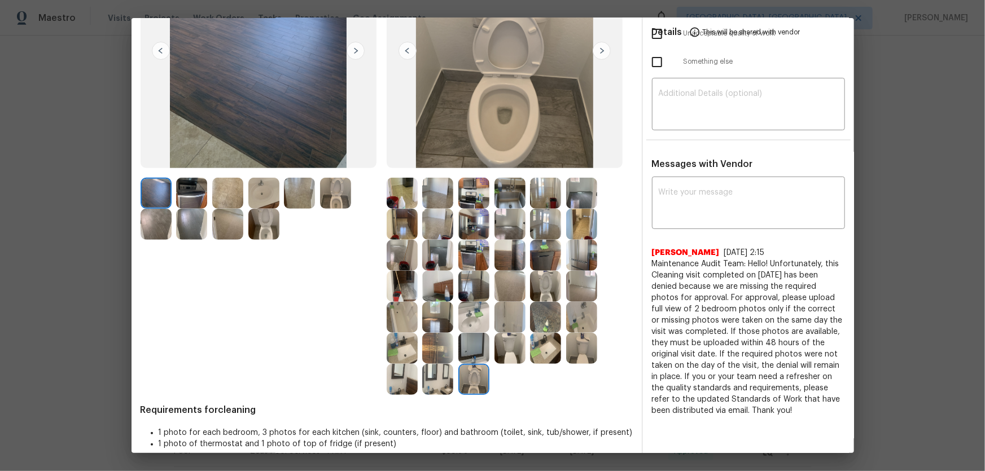
click at [545, 287] on img at bounding box center [545, 286] width 31 height 31
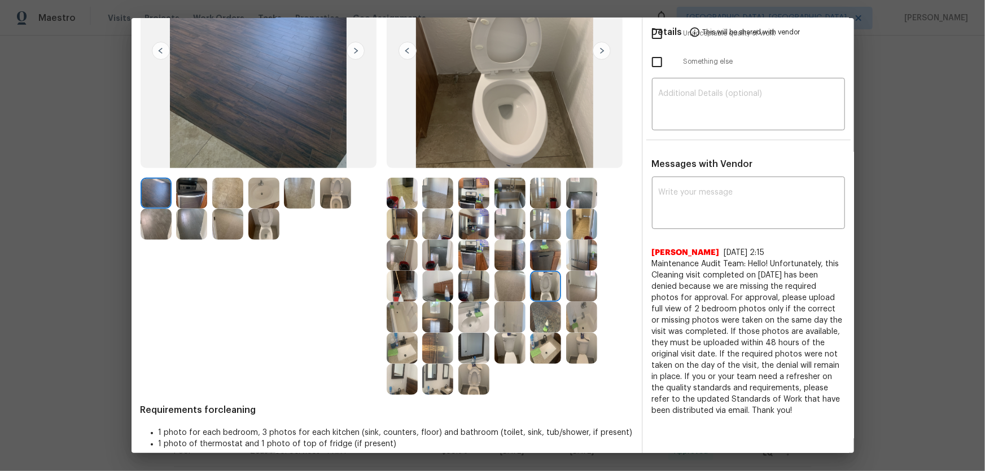
click at [553, 311] on img at bounding box center [545, 348] width 31 height 31
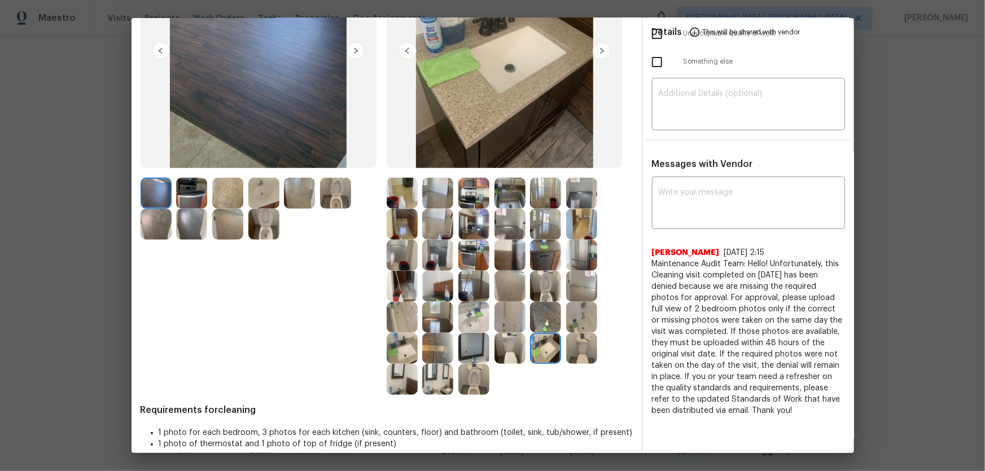
click at [405, 311] on img at bounding box center [402, 348] width 31 height 31
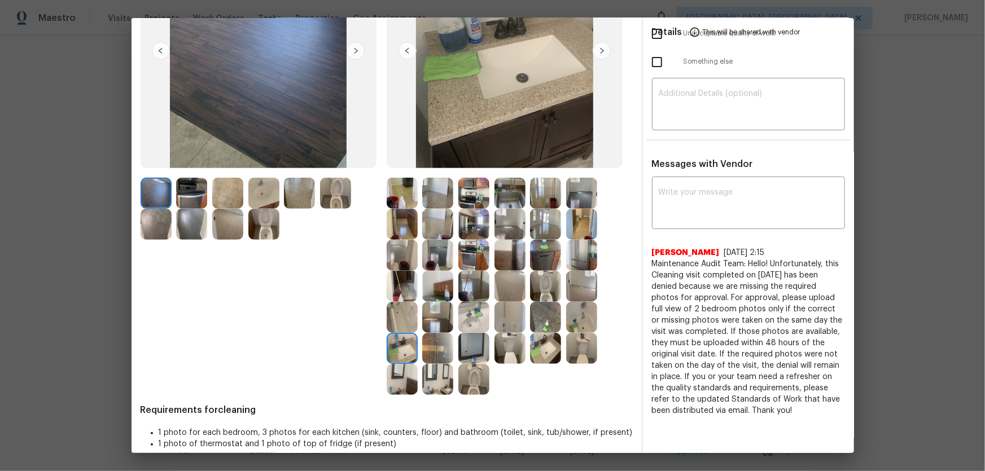
click at [505, 311] on img at bounding box center [509, 317] width 31 height 31
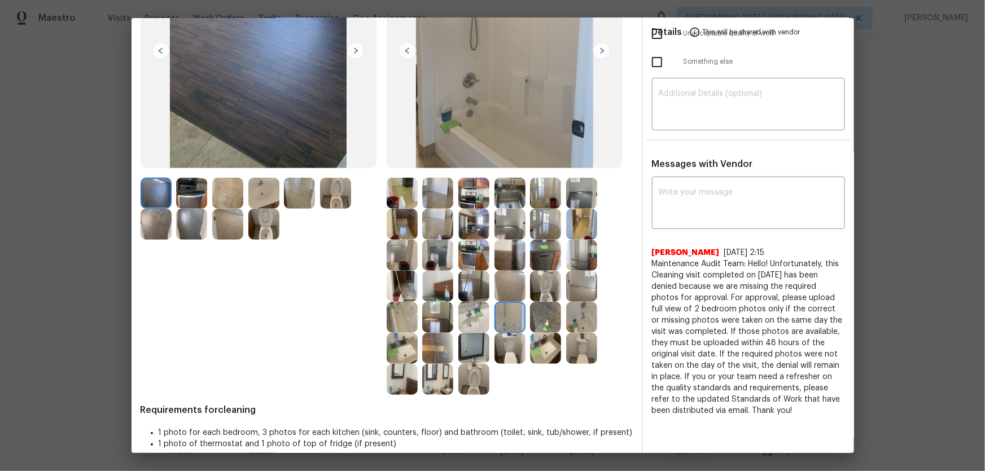
click at [576, 311] on img at bounding box center [581, 317] width 31 height 31
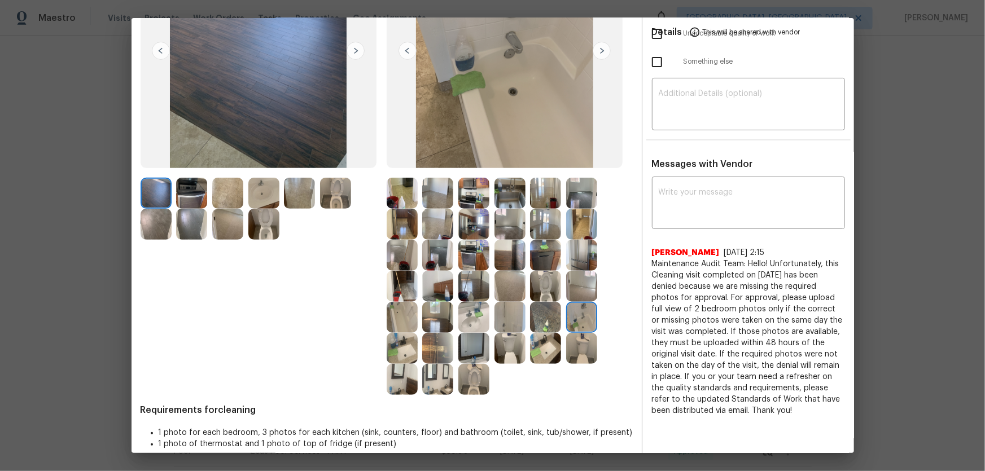
click at [530, 311] on img at bounding box center [545, 317] width 31 height 31
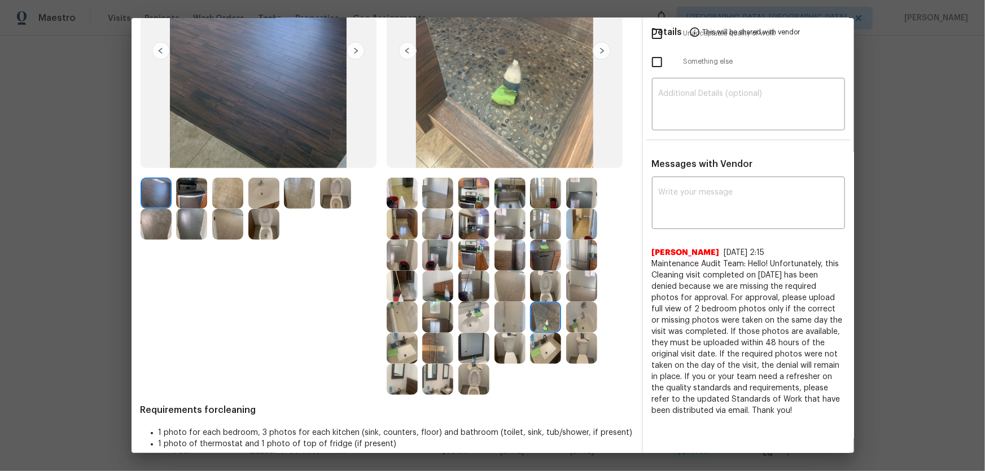
click at [535, 255] on img at bounding box center [545, 255] width 31 height 31
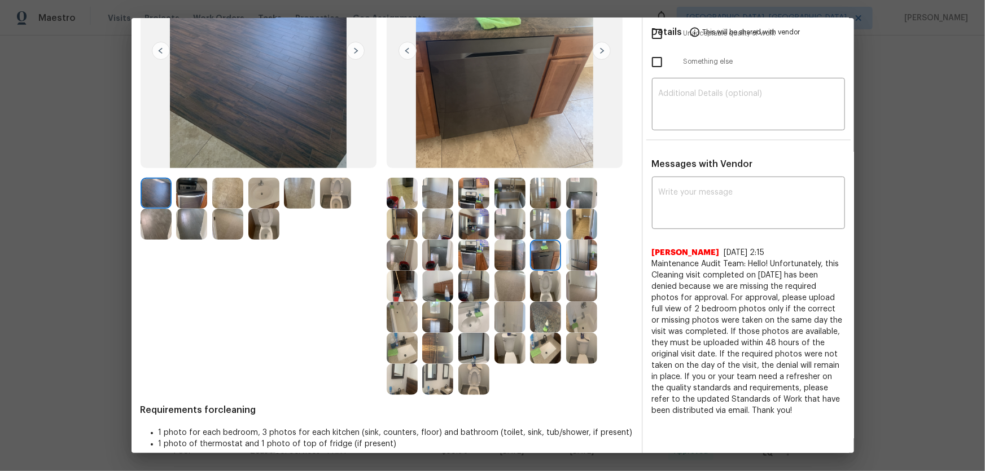
click at [513, 255] on img at bounding box center [509, 255] width 31 height 31
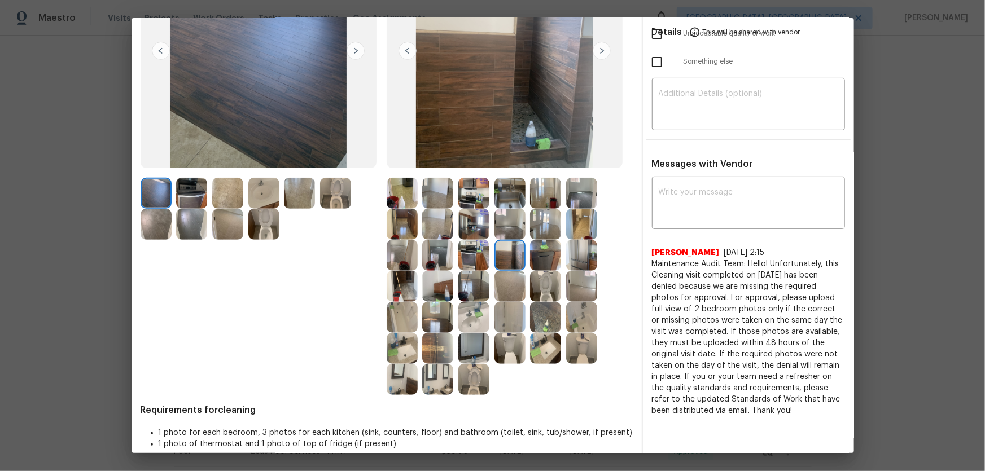
click at [474, 249] on img at bounding box center [473, 255] width 31 height 31
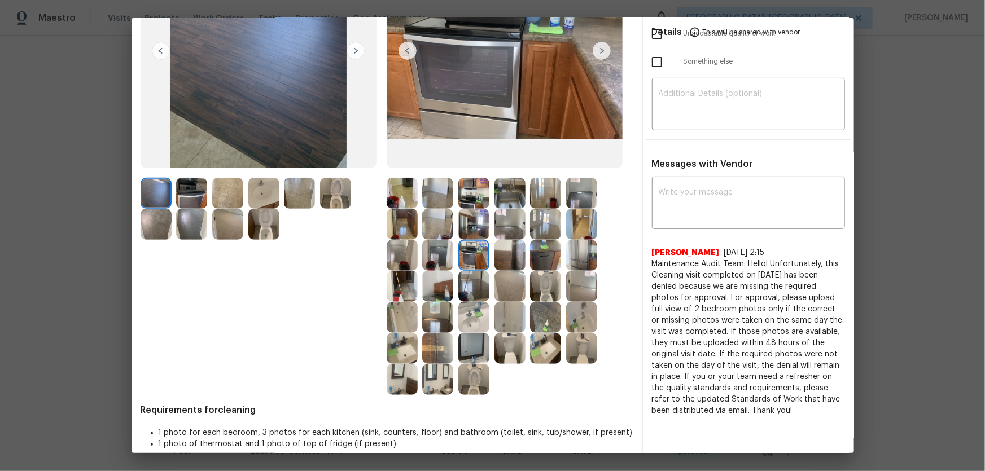
click at [435, 281] on img at bounding box center [437, 286] width 31 height 31
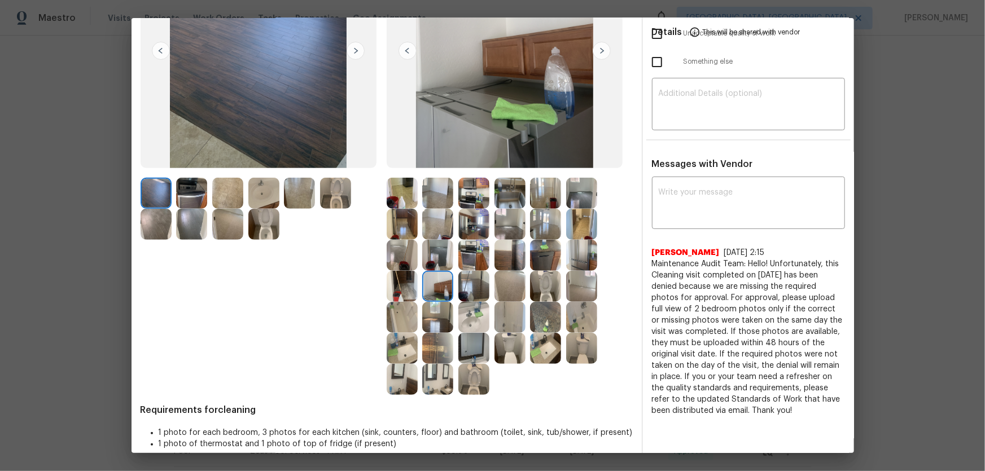
click at [401, 281] on img at bounding box center [402, 286] width 31 height 31
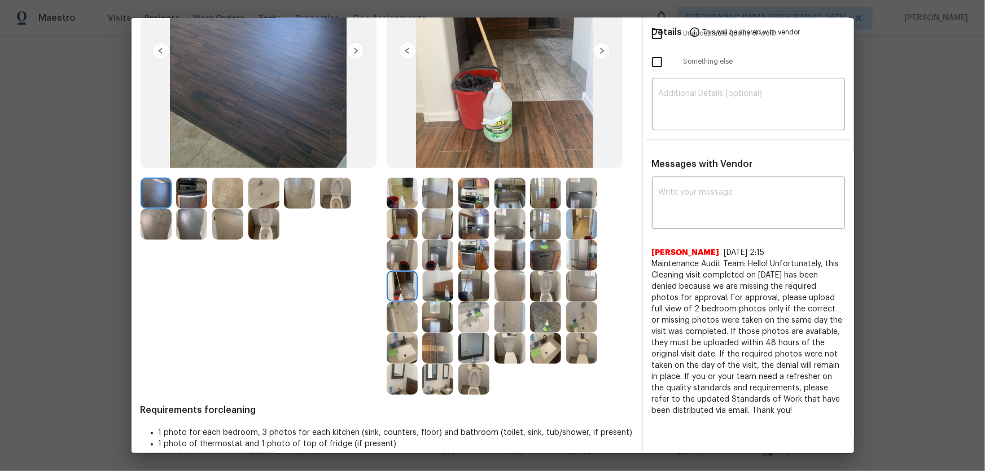
click at [395, 262] on img at bounding box center [402, 255] width 31 height 31
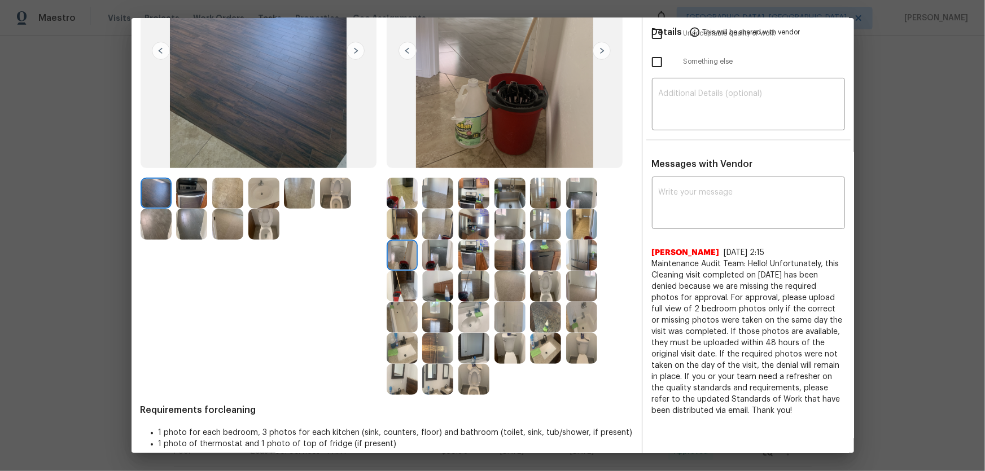
click at [429, 261] on img at bounding box center [437, 255] width 31 height 31
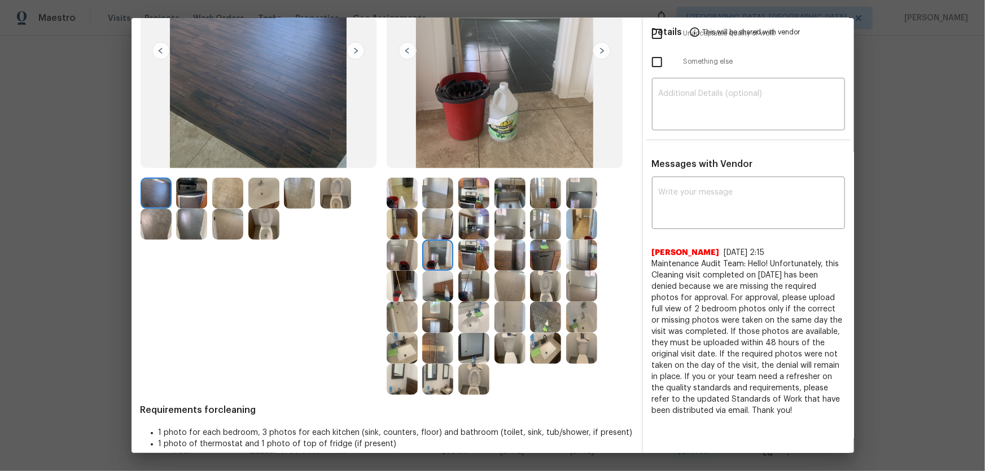
click at [401, 222] on img at bounding box center [402, 224] width 31 height 31
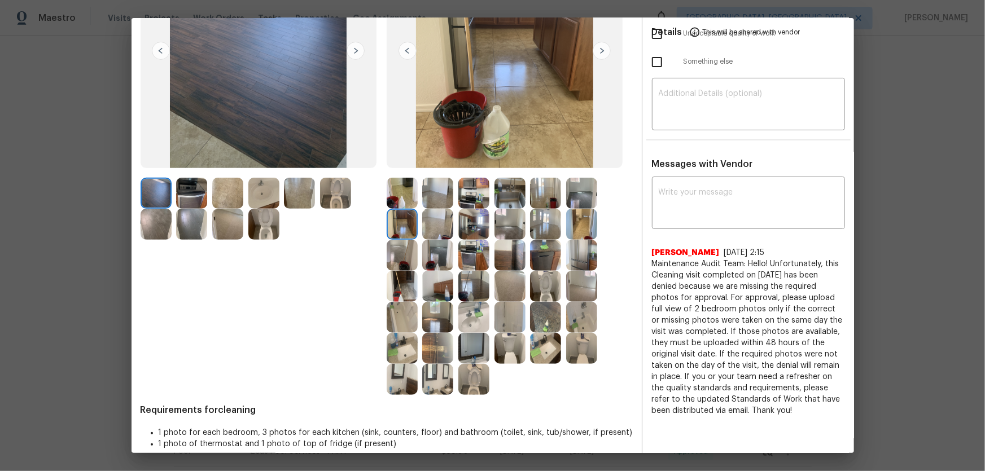
click at [403, 207] on img at bounding box center [402, 193] width 31 height 31
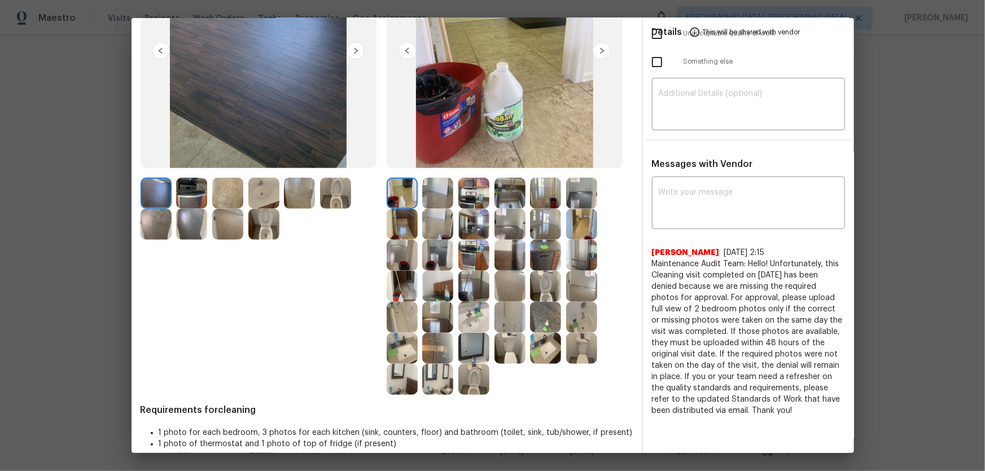
click at [478, 198] on img at bounding box center [473, 193] width 31 height 31
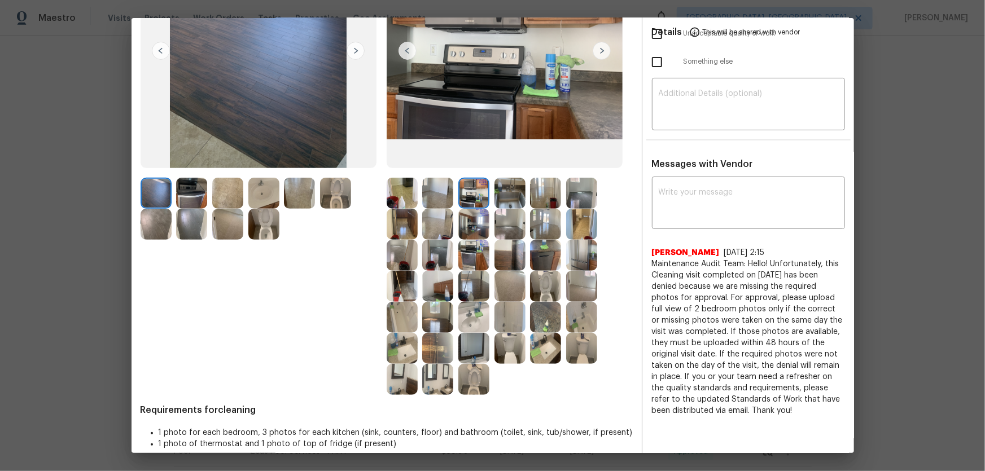
click at [510, 193] on img at bounding box center [509, 193] width 31 height 31
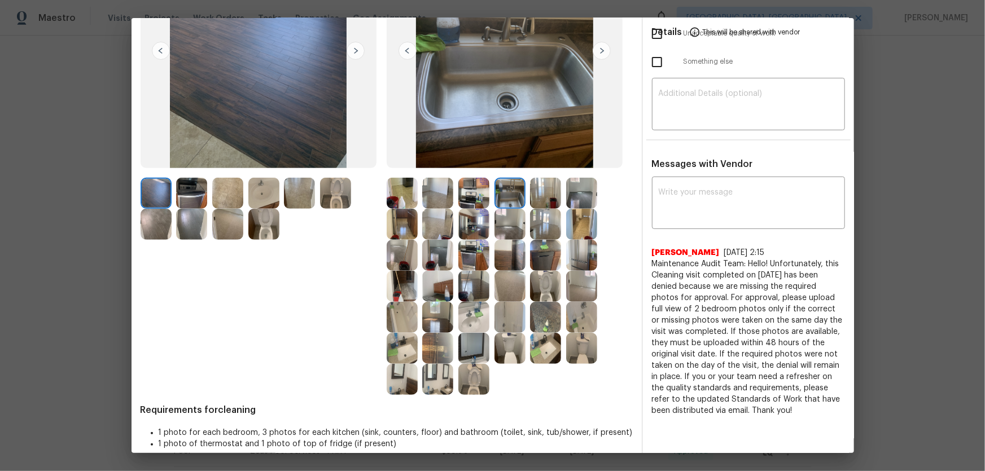
click at [546, 198] on img at bounding box center [545, 193] width 31 height 31
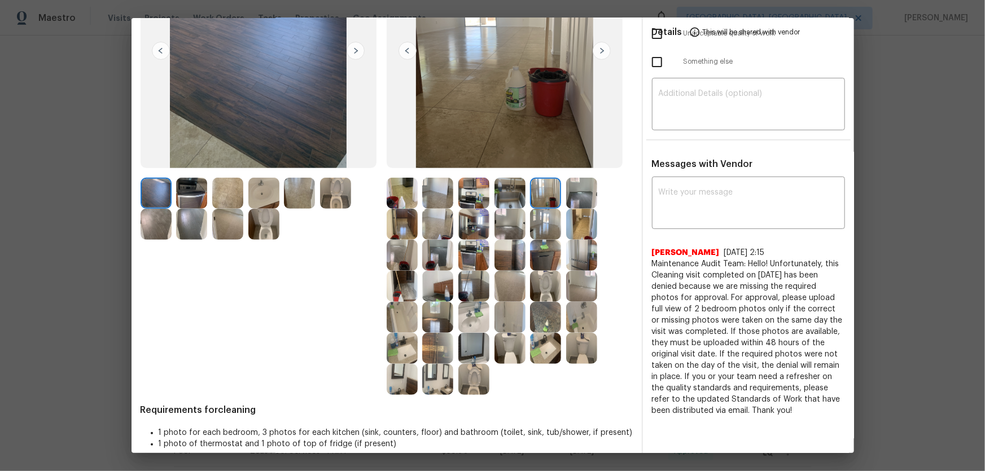
click at [559, 198] on div at bounding box center [548, 193] width 36 height 31
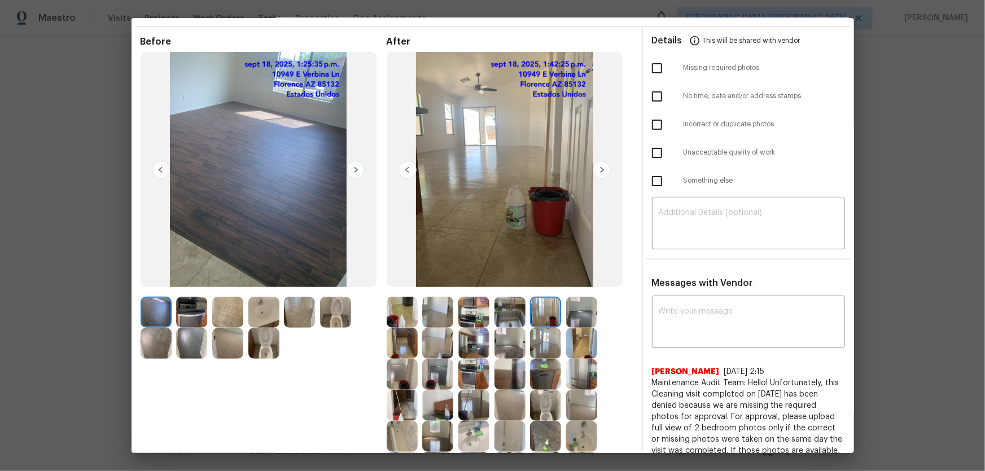
scroll to position [51, 0]
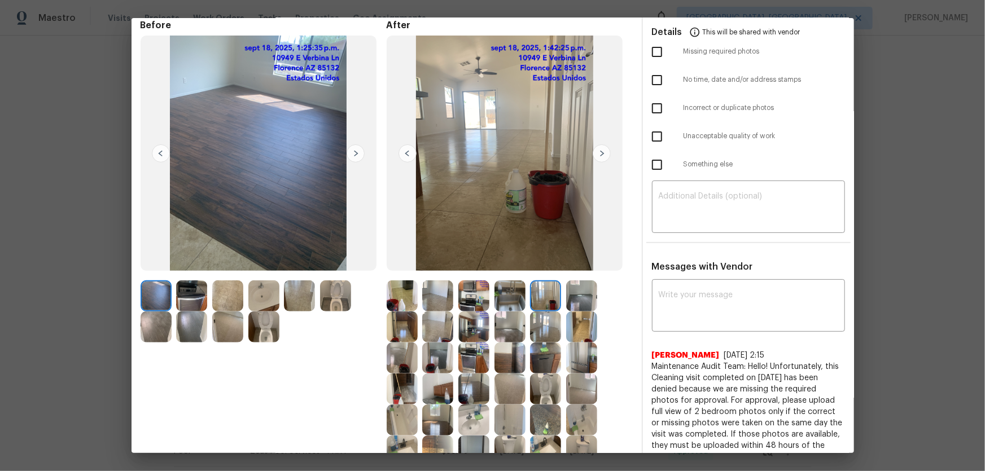
click at [426, 298] on img at bounding box center [437, 296] width 31 height 31
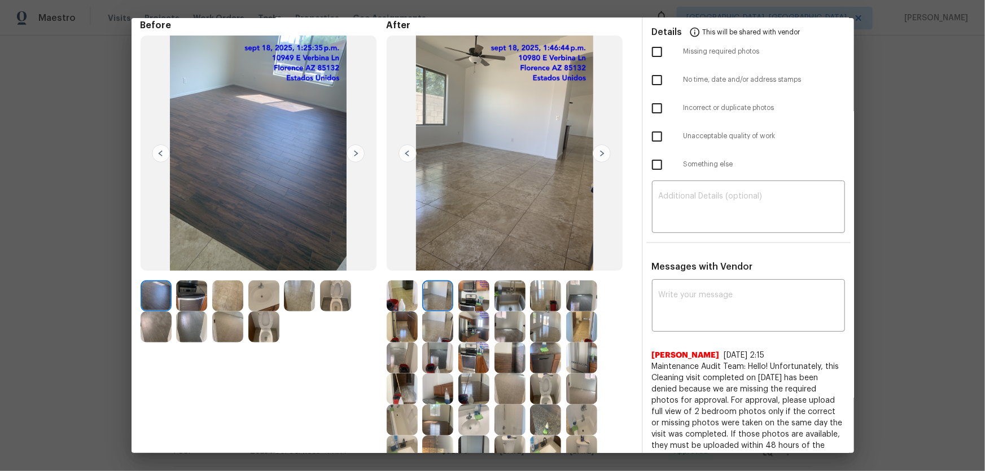
click at [426, 311] on img at bounding box center [437, 327] width 31 height 31
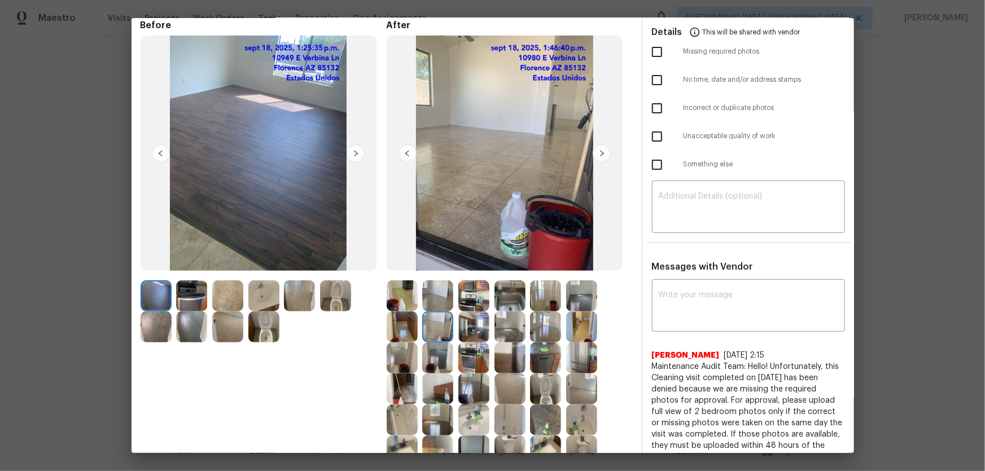
scroll to position [102, 0]
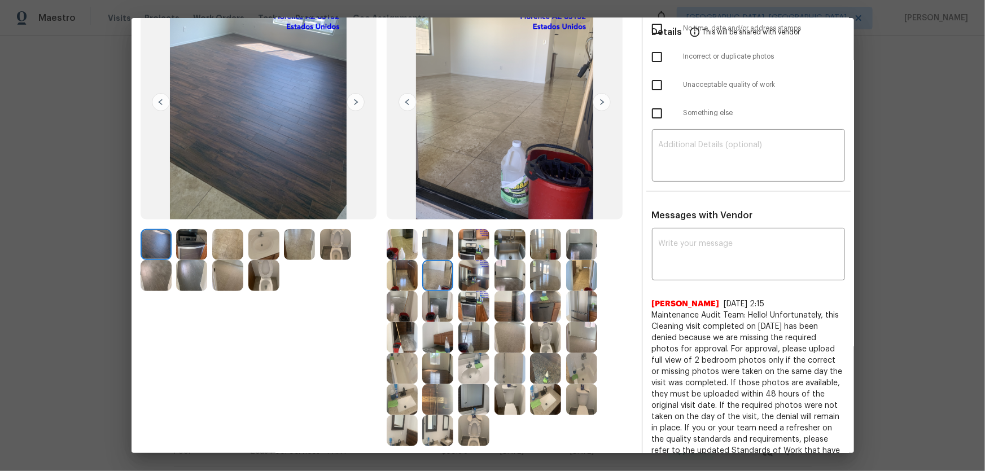
click at [505, 311] on img at bounding box center [509, 337] width 31 height 31
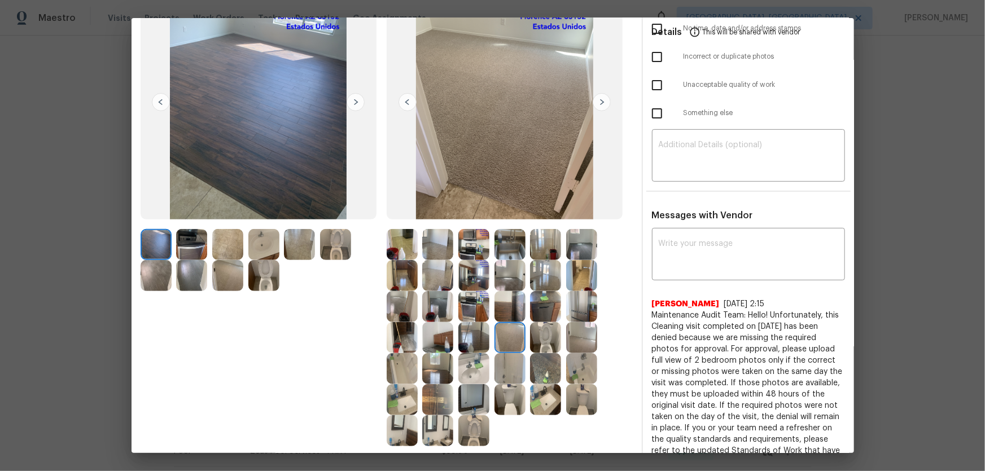
click at [583, 311] on img at bounding box center [581, 337] width 31 height 31
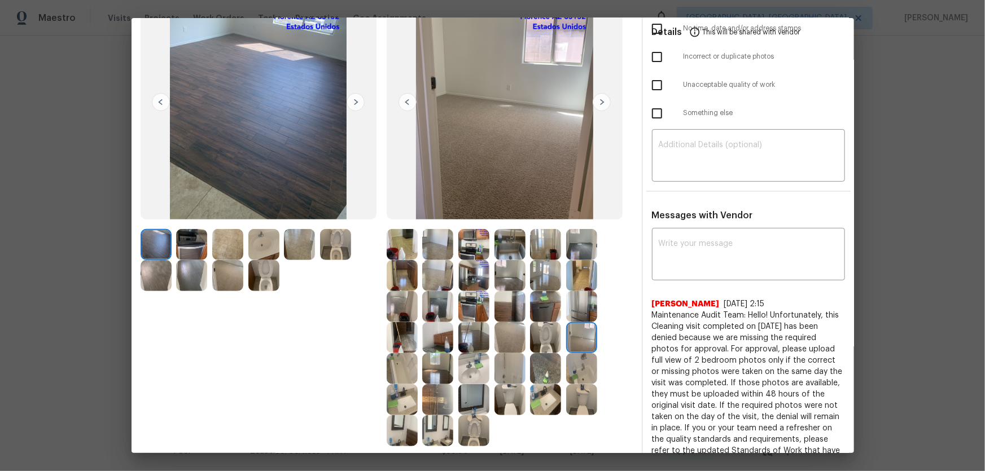
click at [591, 310] on img at bounding box center [581, 306] width 31 height 31
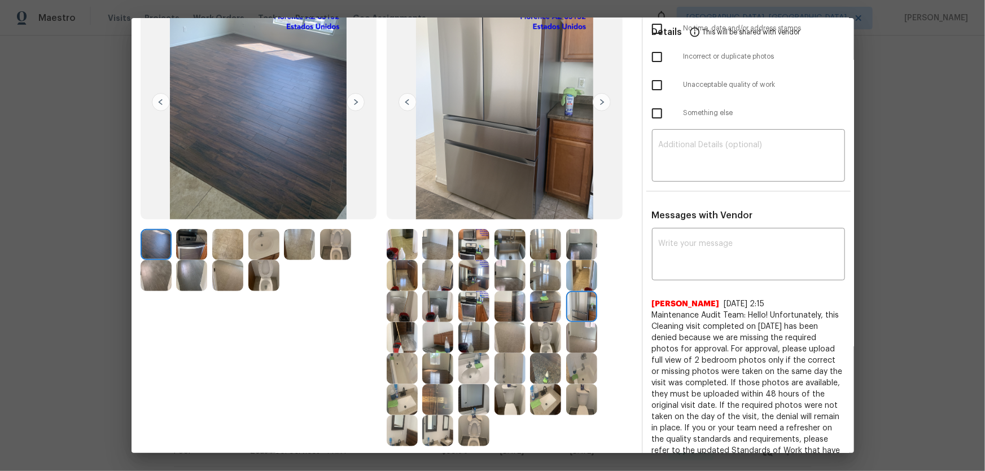
click at [587, 296] on img at bounding box center [581, 306] width 31 height 31
click at [587, 274] on img at bounding box center [581, 275] width 31 height 31
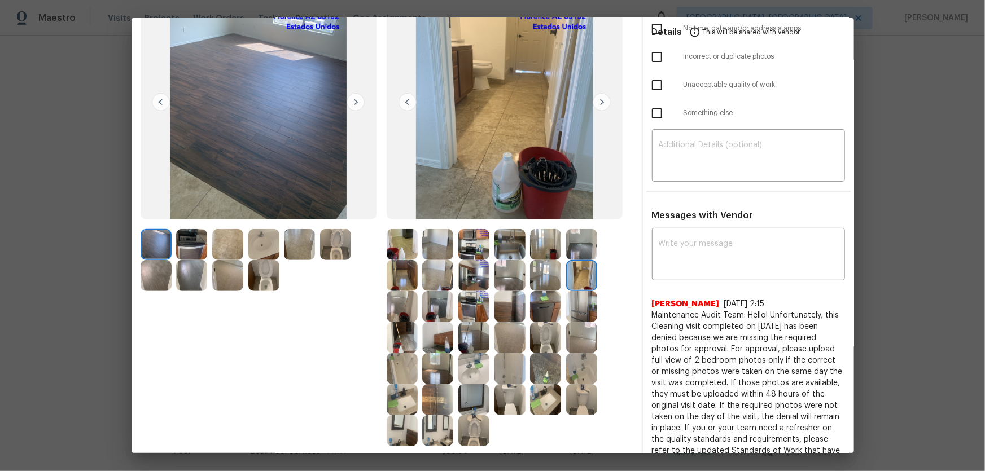
click at [342, 252] on img at bounding box center [335, 244] width 31 height 31
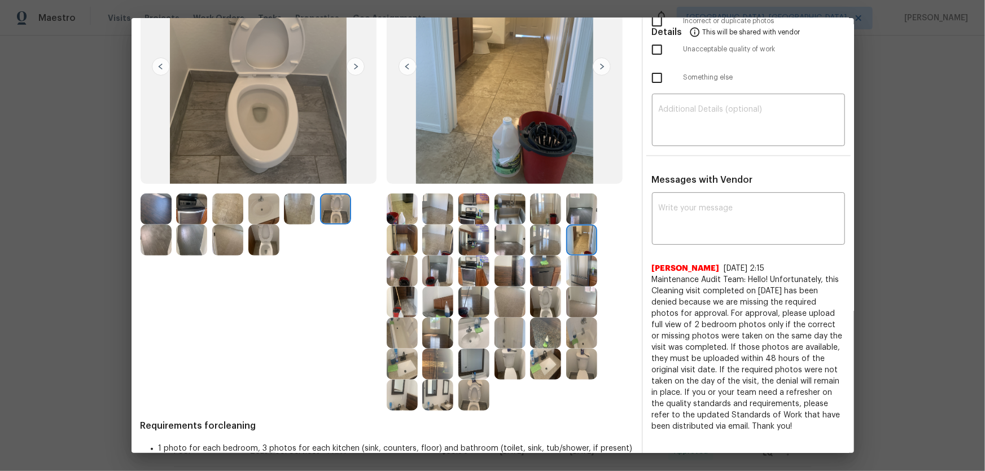
scroll to position [154, 0]
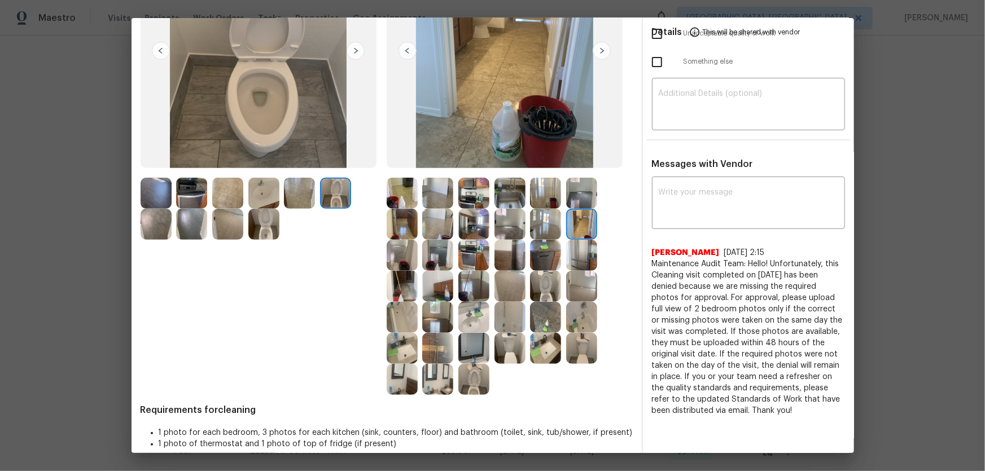
click at [430, 311] on img at bounding box center [437, 379] width 31 height 31
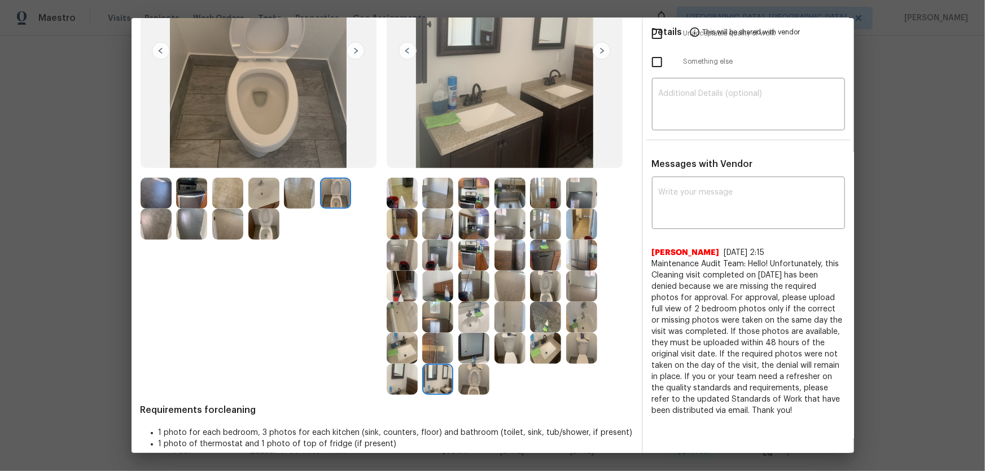
click at [450, 311] on img at bounding box center [437, 379] width 31 height 31
click at [253, 190] on img at bounding box center [263, 193] width 31 height 31
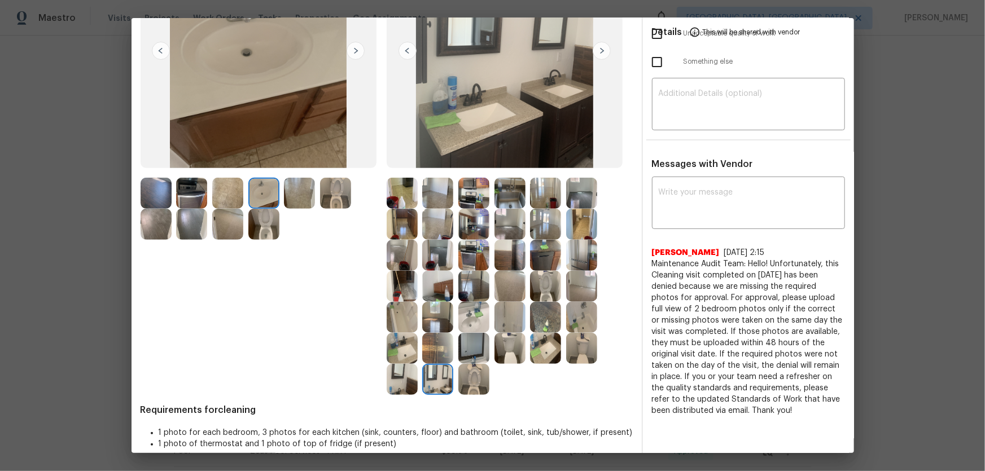
click at [418, 255] on div at bounding box center [405, 255] width 36 height 31
click at [463, 261] on img at bounding box center [473, 255] width 31 height 31
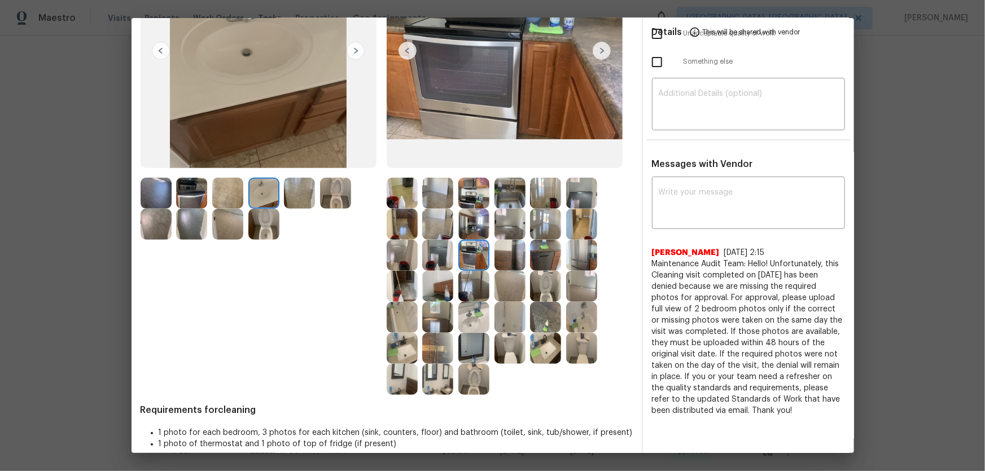
click at [479, 229] on img at bounding box center [473, 224] width 31 height 31
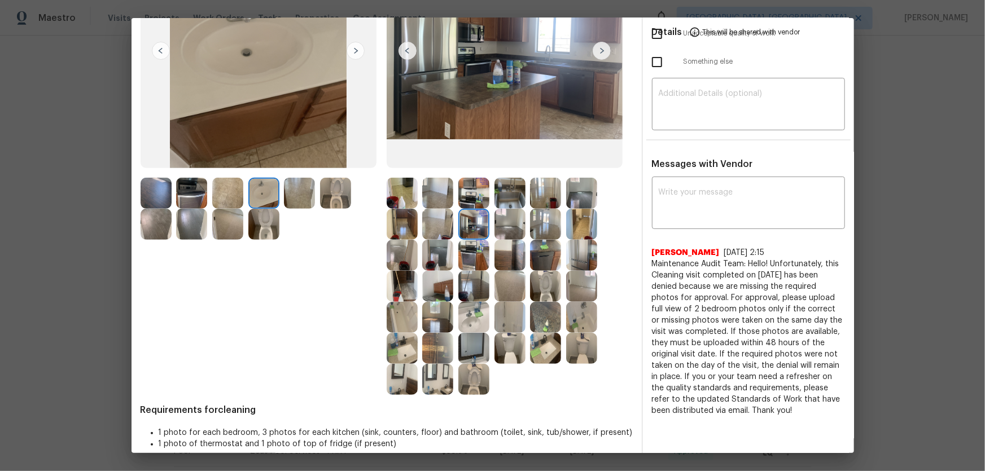
click at [508, 178] on img at bounding box center [509, 193] width 31 height 31
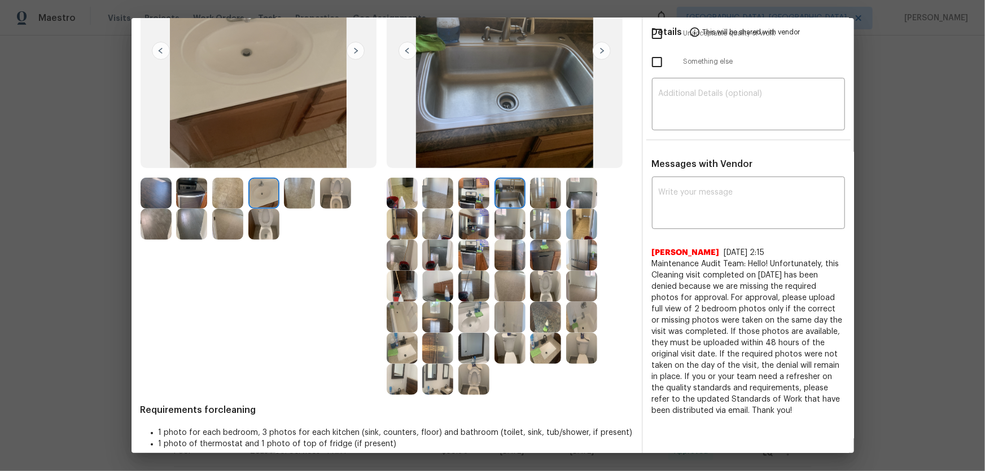
click at [463, 190] on img at bounding box center [473, 193] width 31 height 31
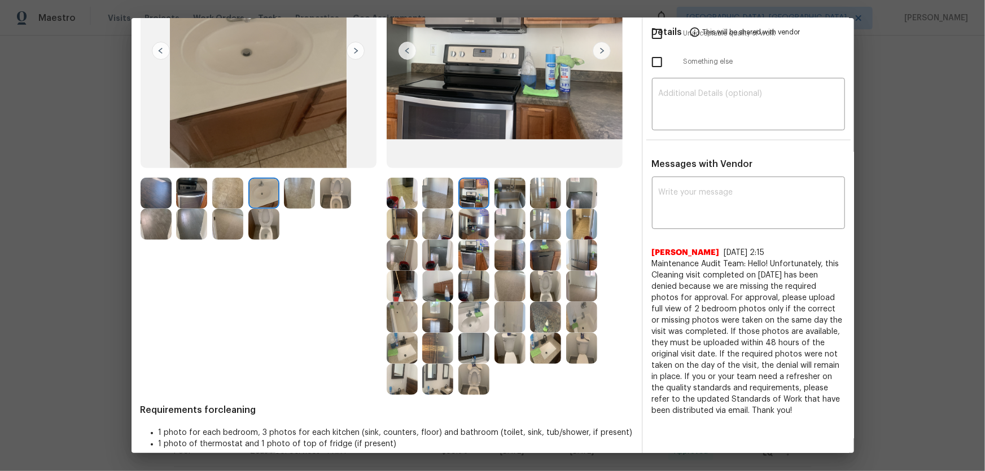
scroll to position [0, 0]
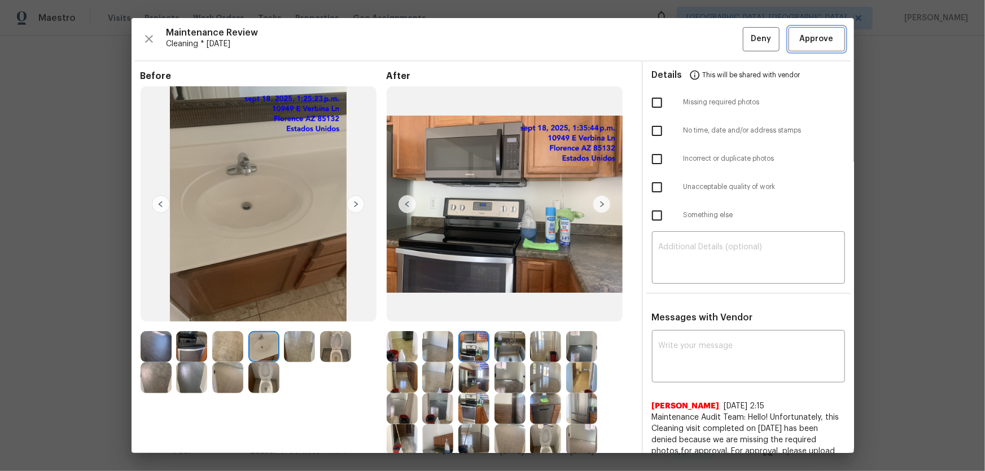
click at [701, 46] on button "Approve" at bounding box center [817, 39] width 56 height 24
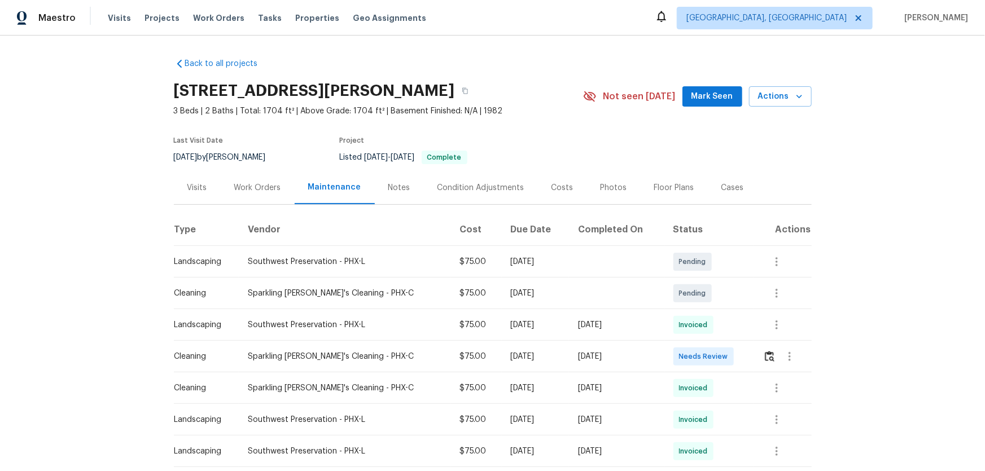
click at [701, 311] on div at bounding box center [789, 356] width 27 height 27
click at [701, 311] on button "button" at bounding box center [769, 356] width 13 height 27
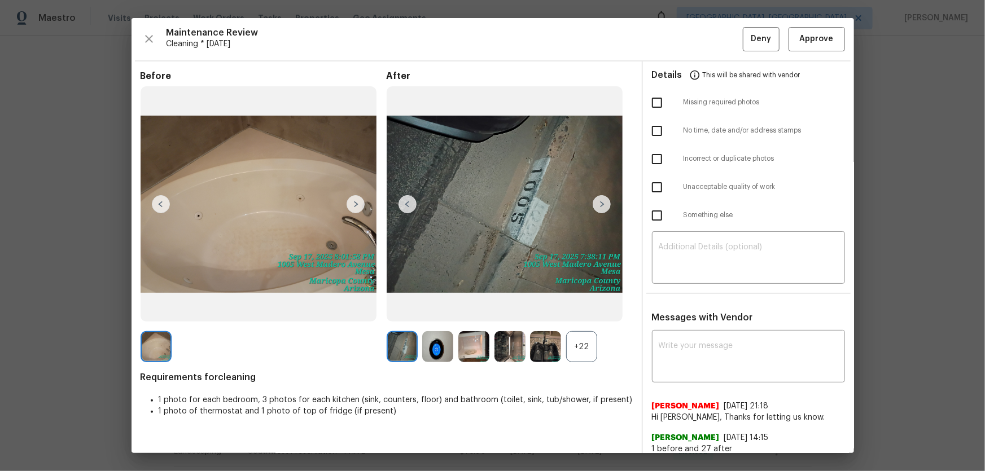
click at [573, 311] on div "+22" at bounding box center [581, 346] width 31 height 31
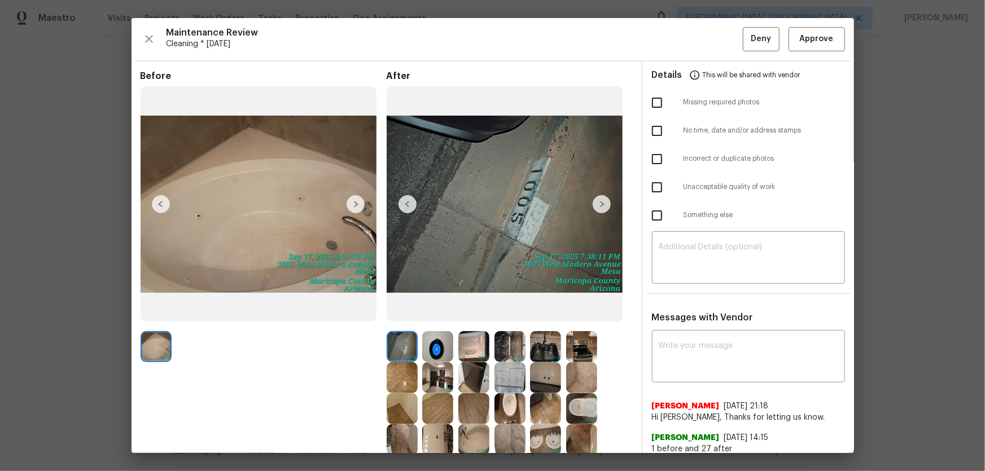
scroll to position [51, 0]
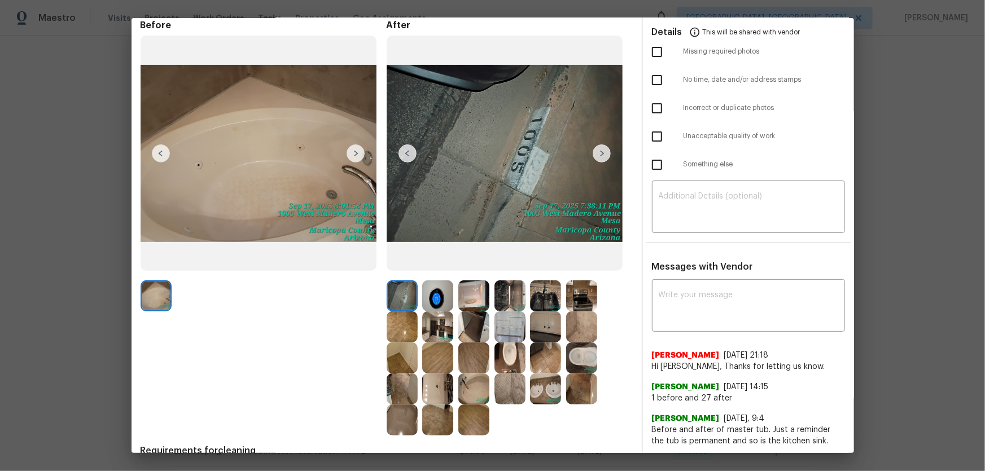
click at [505, 311] on img at bounding box center [509, 358] width 31 height 31
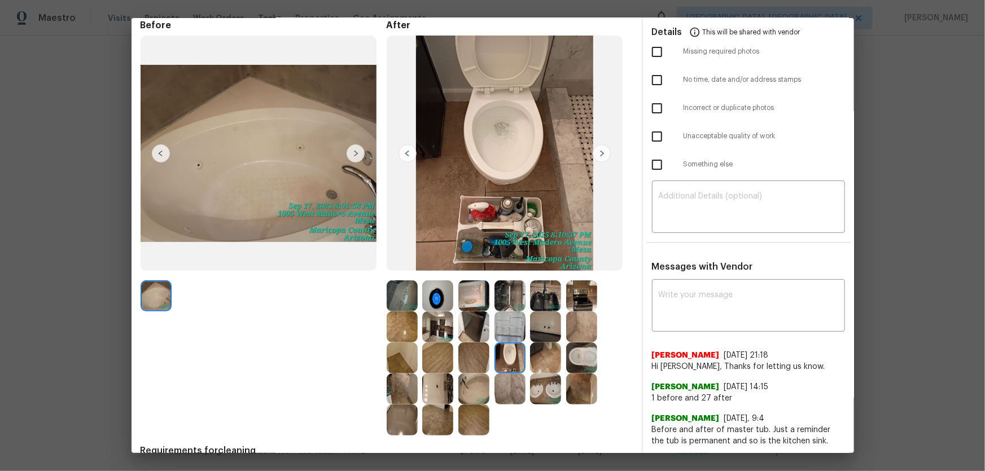
click at [583, 311] on img at bounding box center [581, 358] width 31 height 31
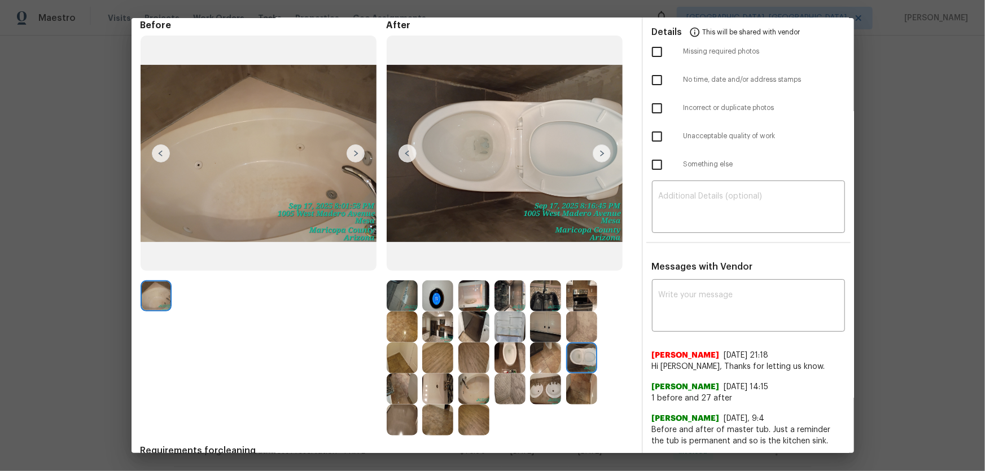
click at [536, 311] on img at bounding box center [545, 389] width 31 height 31
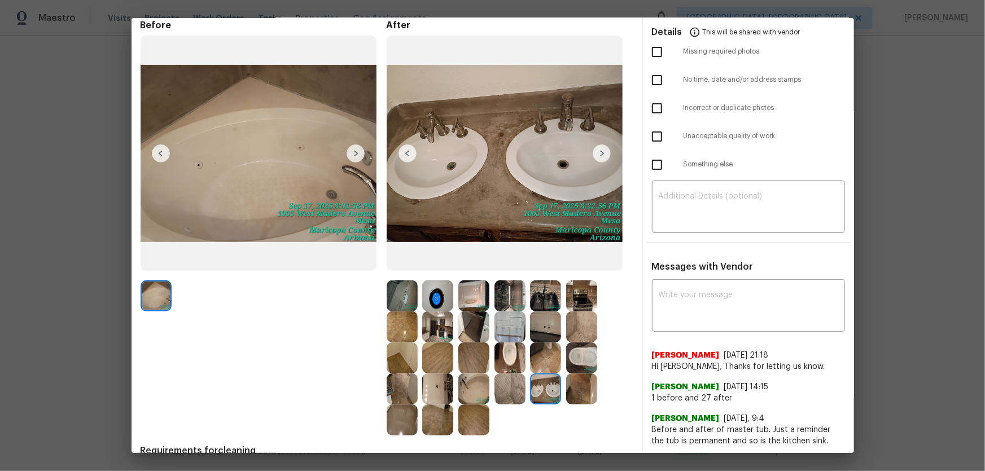
click at [441, 311] on img at bounding box center [437, 389] width 31 height 31
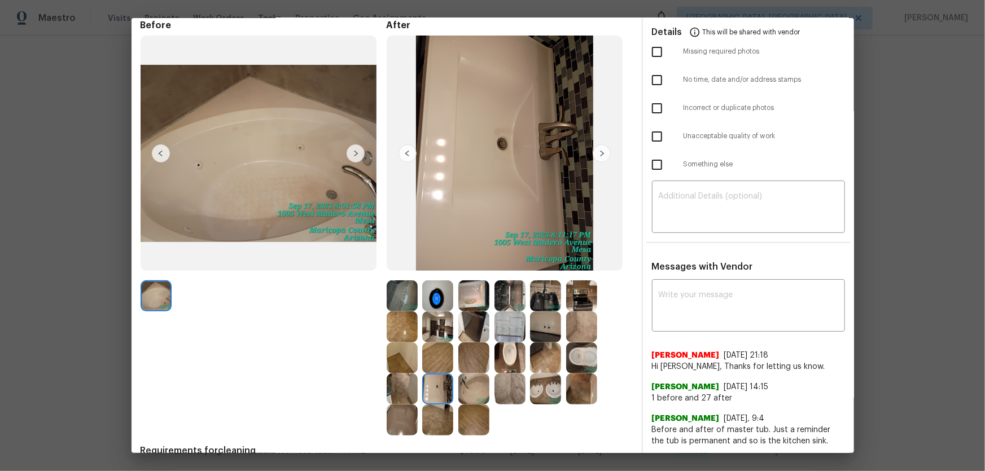
click at [467, 311] on img at bounding box center [473, 389] width 31 height 31
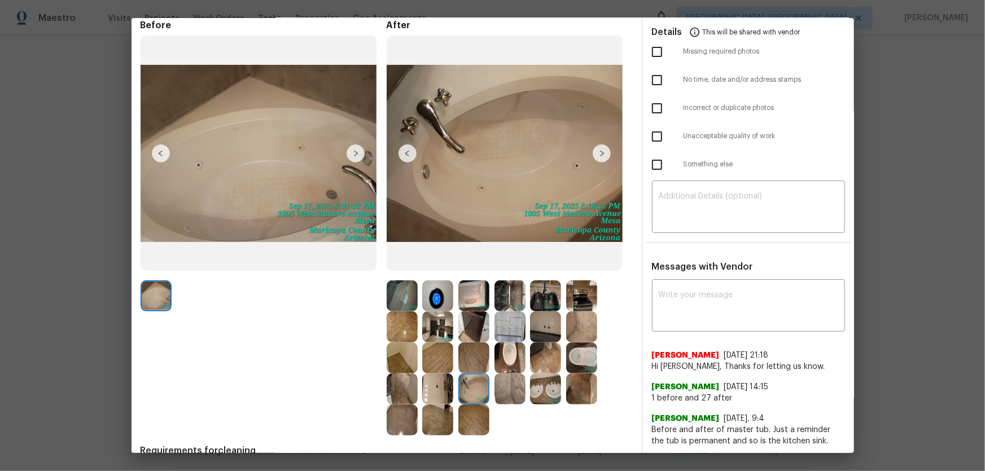
click at [580, 311] on img at bounding box center [581, 327] width 31 height 31
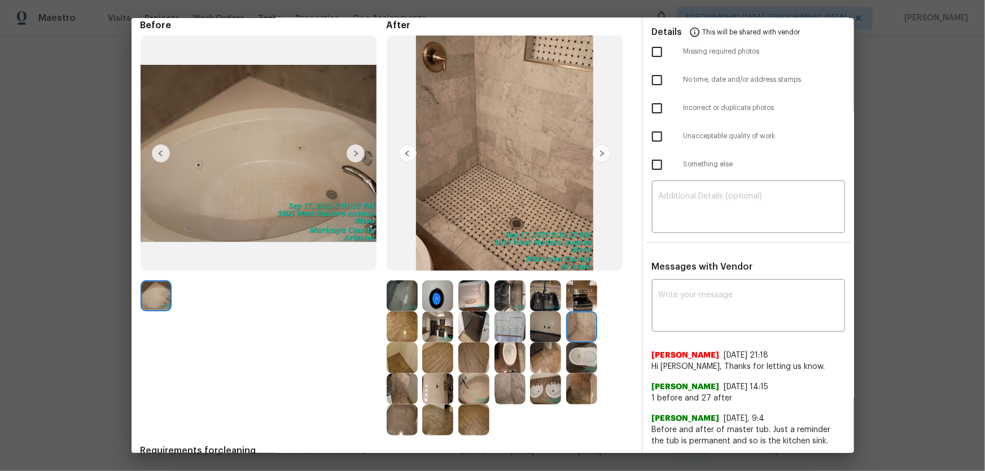
click at [548, 311] on img at bounding box center [545, 327] width 31 height 31
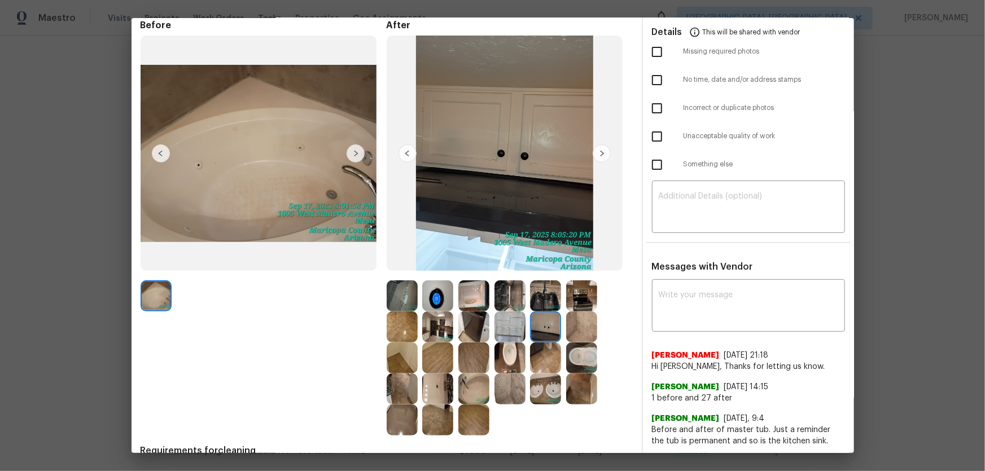
click at [545, 289] on img at bounding box center [545, 296] width 31 height 31
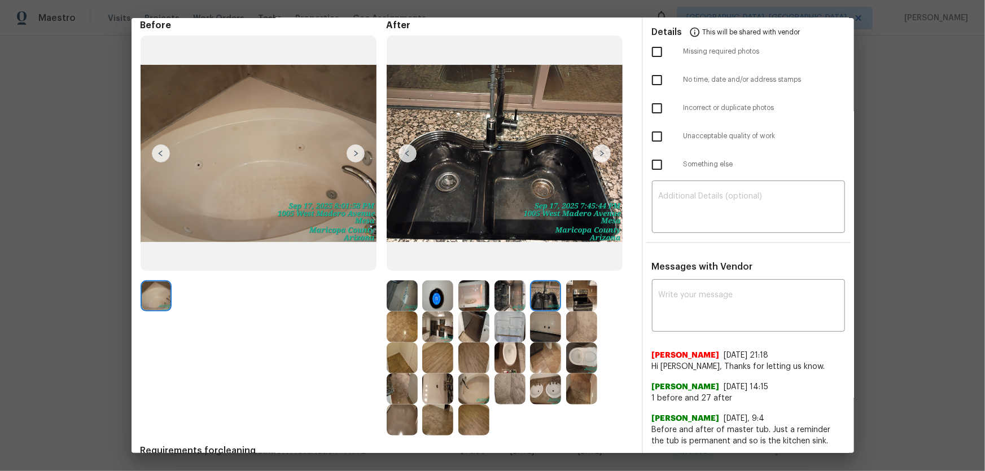
click at [582, 294] on img at bounding box center [581, 296] width 31 height 31
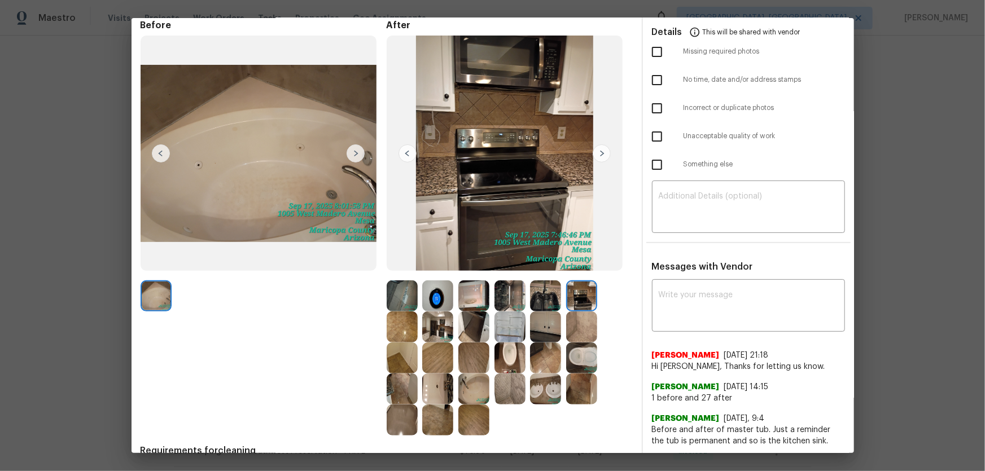
click at [510, 297] on img at bounding box center [509, 296] width 31 height 31
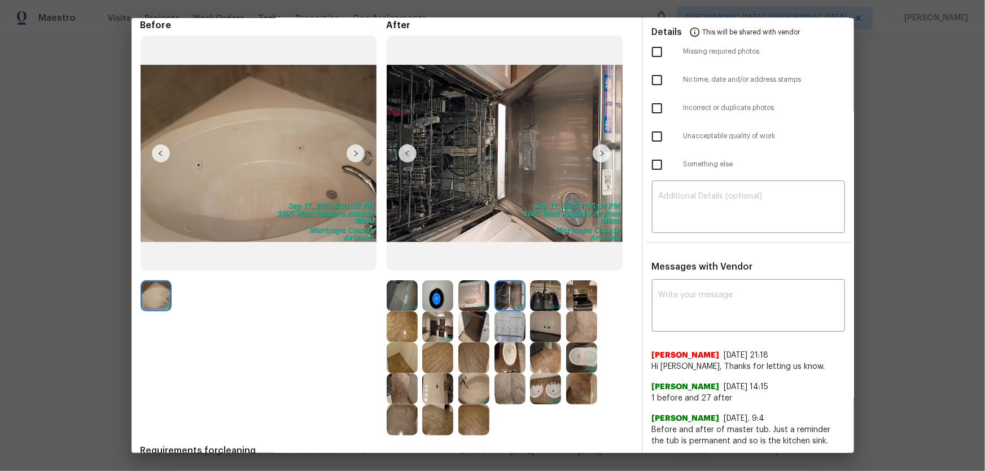
click at [468, 299] on img at bounding box center [473, 296] width 31 height 31
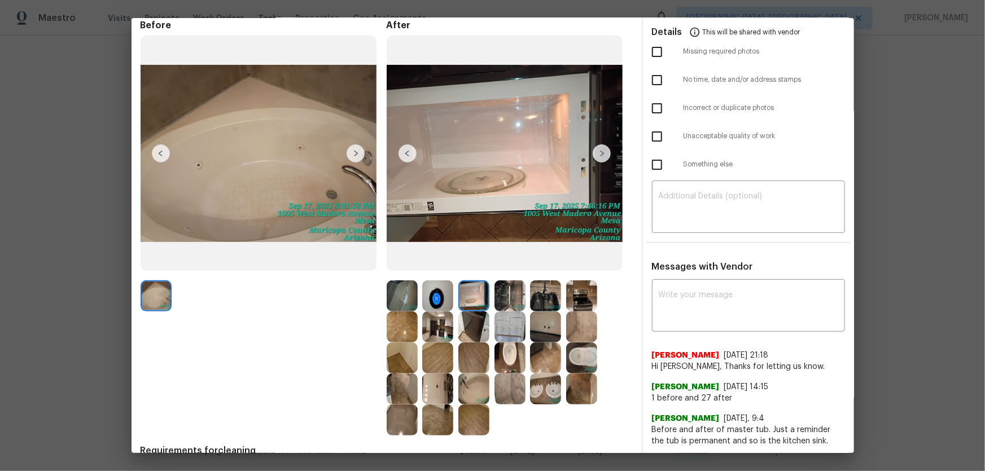
click at [464, 311] on img at bounding box center [473, 327] width 31 height 31
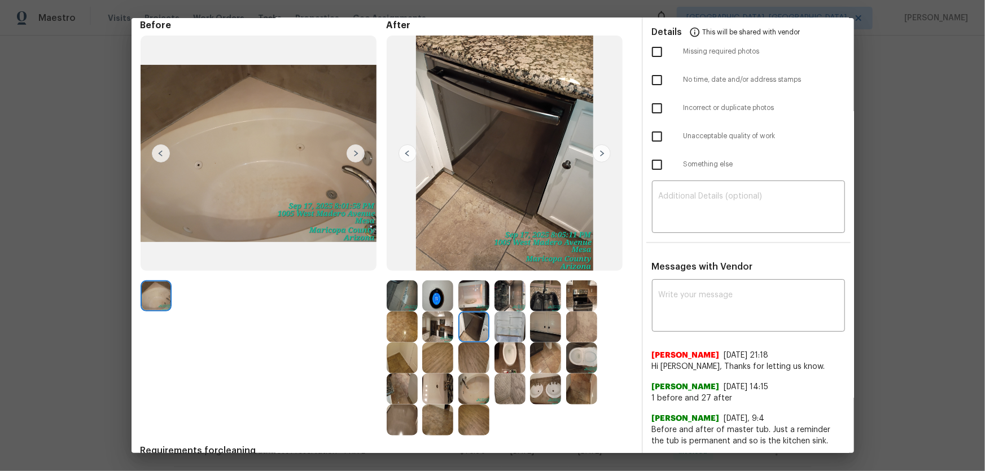
click at [428, 299] on img at bounding box center [437, 296] width 31 height 31
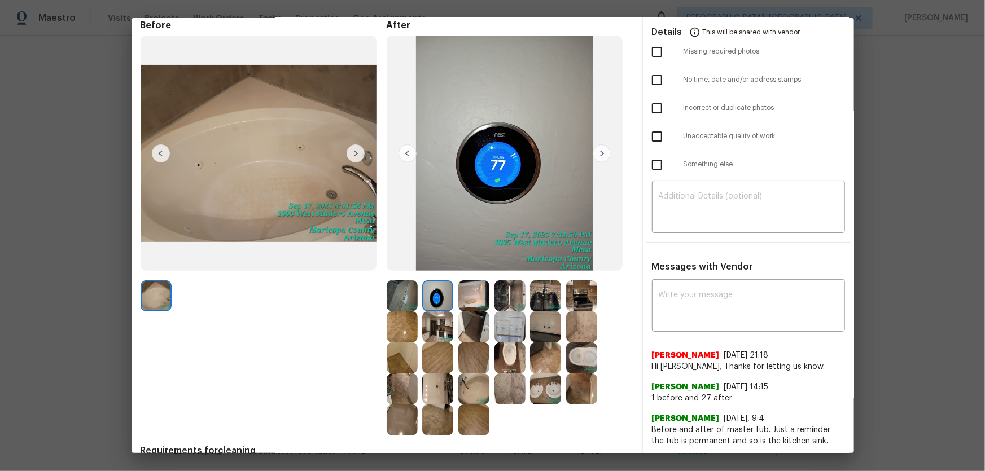
click at [429, 311] on img at bounding box center [437, 327] width 31 height 31
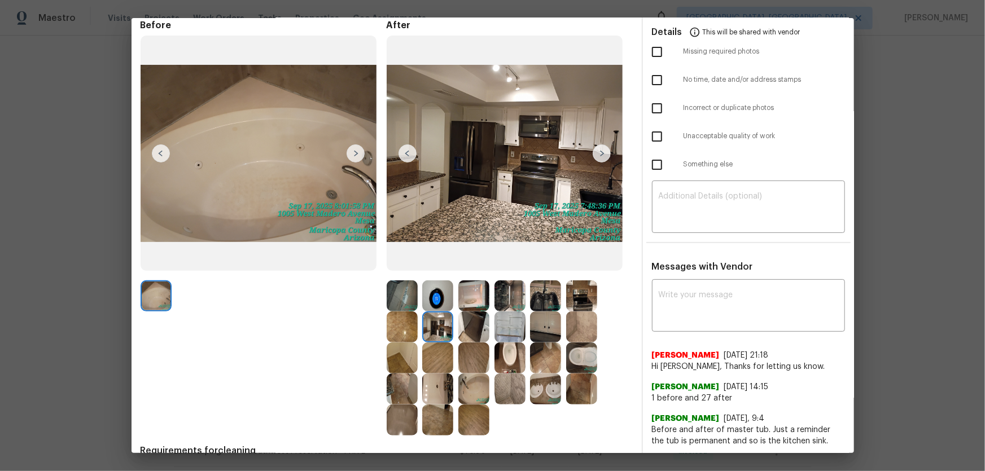
click at [432, 311] on img at bounding box center [437, 327] width 31 height 31
click at [433, 311] on img at bounding box center [437, 358] width 31 height 31
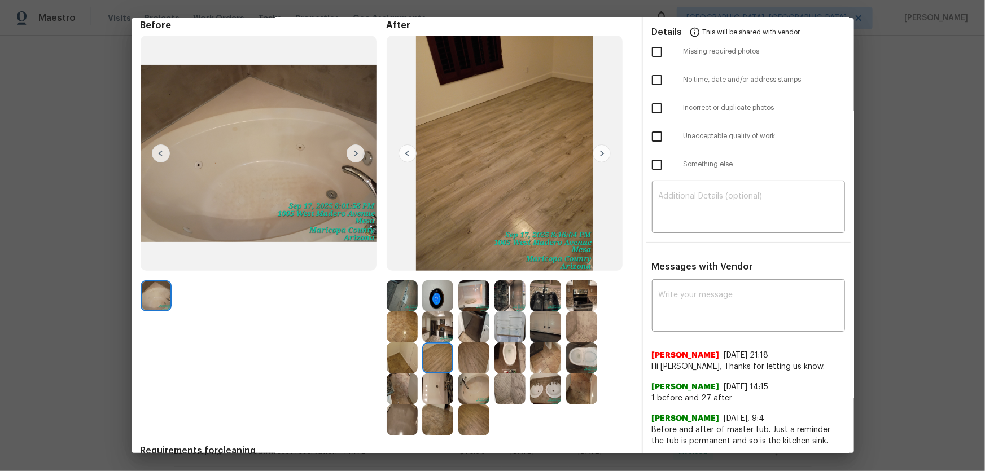
click at [474, 311] on img at bounding box center [473, 358] width 31 height 31
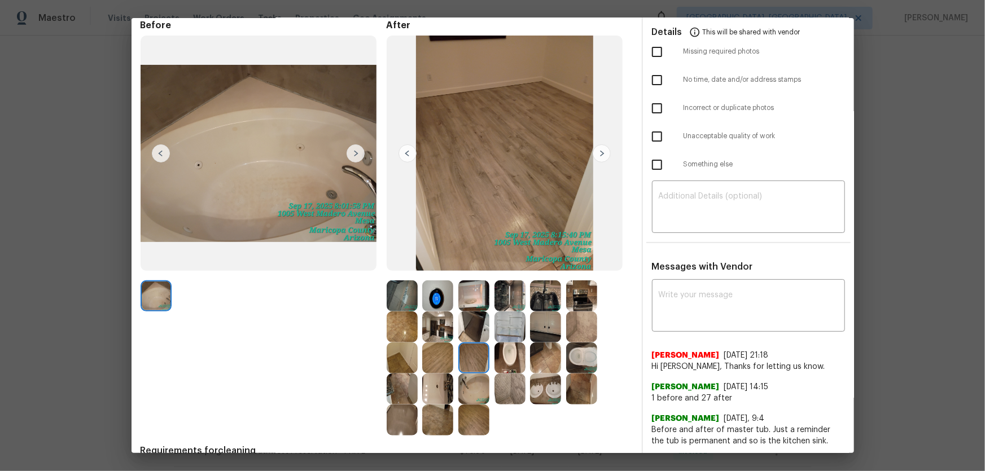
click at [470, 311] on img at bounding box center [473, 420] width 31 height 31
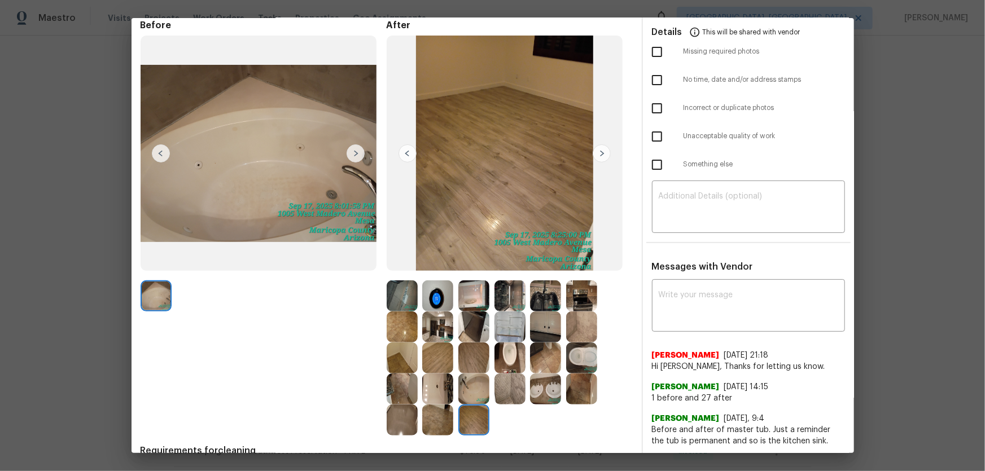
click at [396, 311] on img at bounding box center [402, 420] width 31 height 31
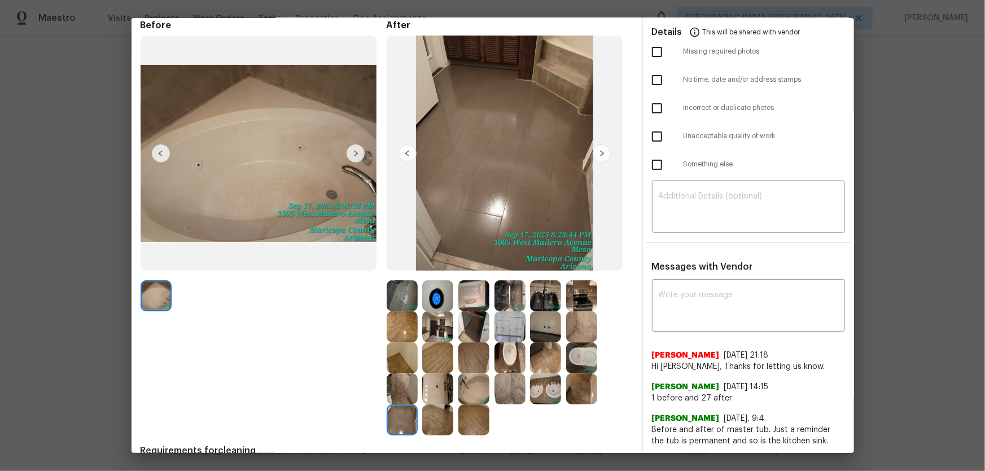
click at [392, 311] on img at bounding box center [402, 389] width 31 height 31
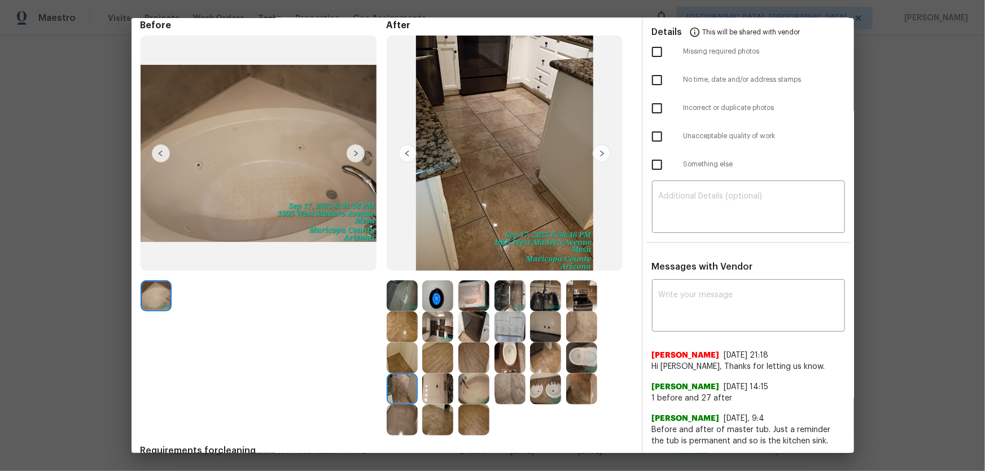
click at [433, 311] on img at bounding box center [437, 389] width 31 height 31
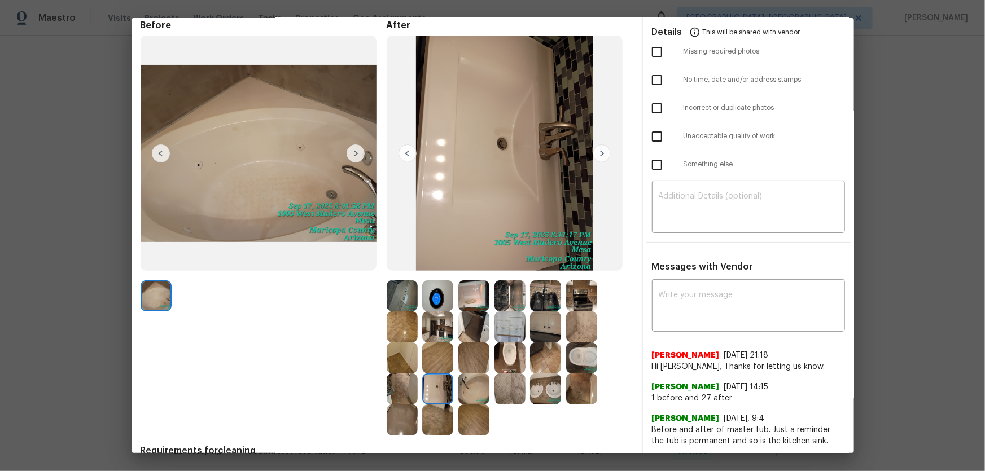
click at [429, 311] on img at bounding box center [437, 358] width 31 height 31
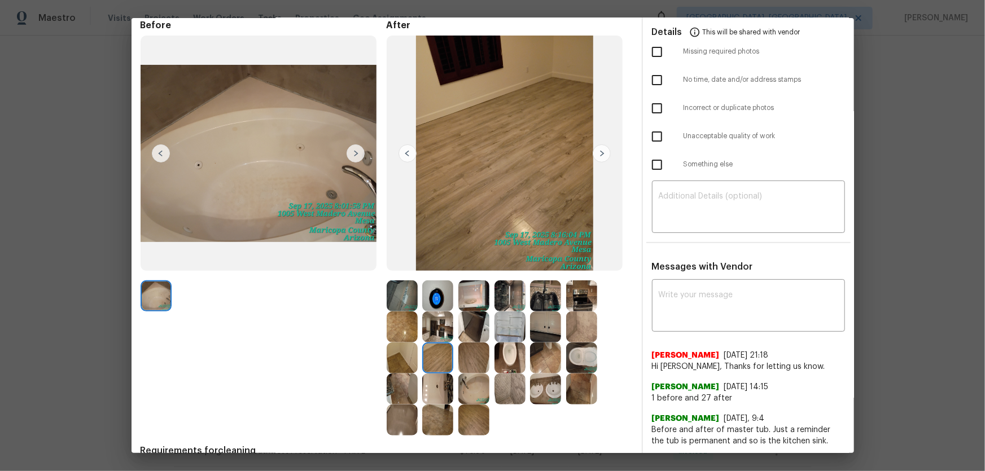
click at [429, 311] on img at bounding box center [437, 327] width 31 height 31
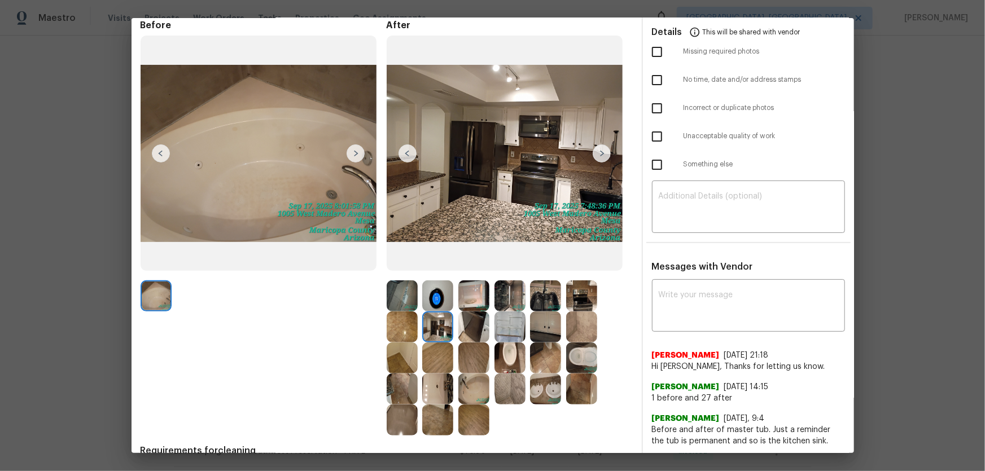
click at [432, 311] on img at bounding box center [437, 327] width 31 height 31
click at [426, 311] on img at bounding box center [437, 358] width 31 height 31
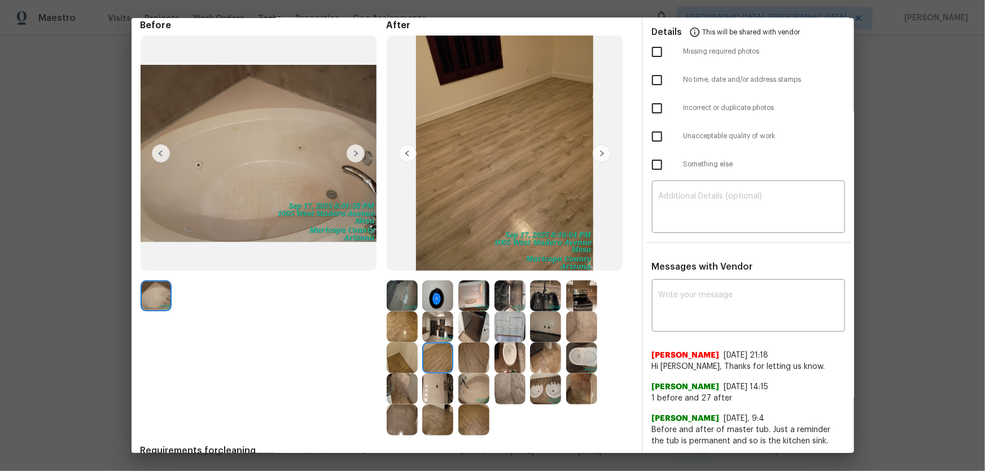
click at [516, 311] on img at bounding box center [509, 327] width 31 height 31
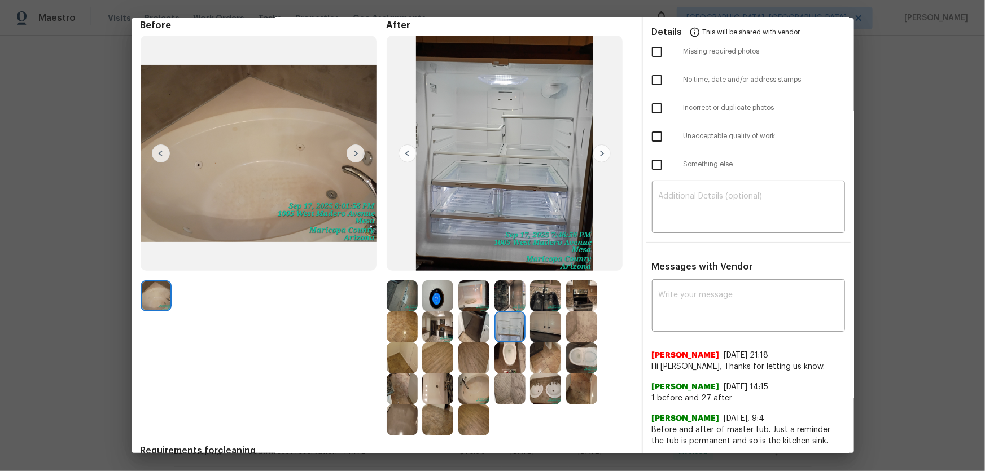
click at [435, 292] on img at bounding box center [437, 296] width 31 height 31
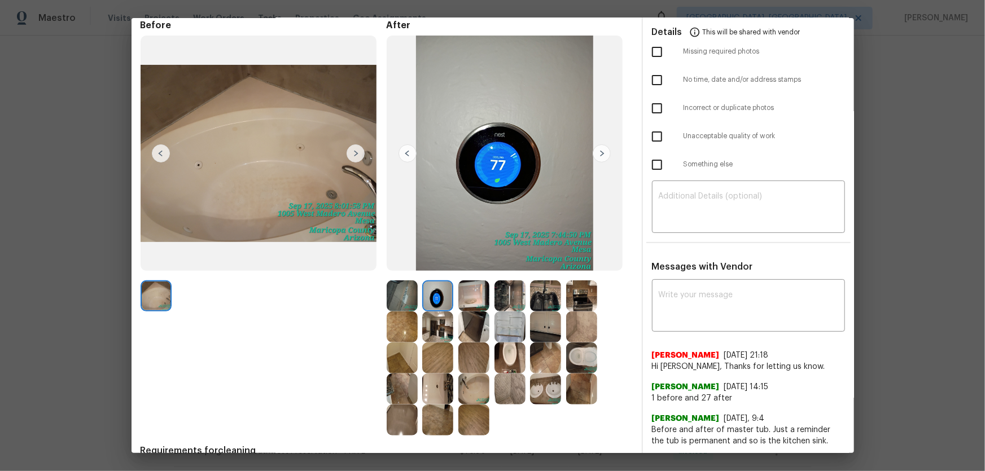
click at [461, 301] on img at bounding box center [473, 296] width 31 height 31
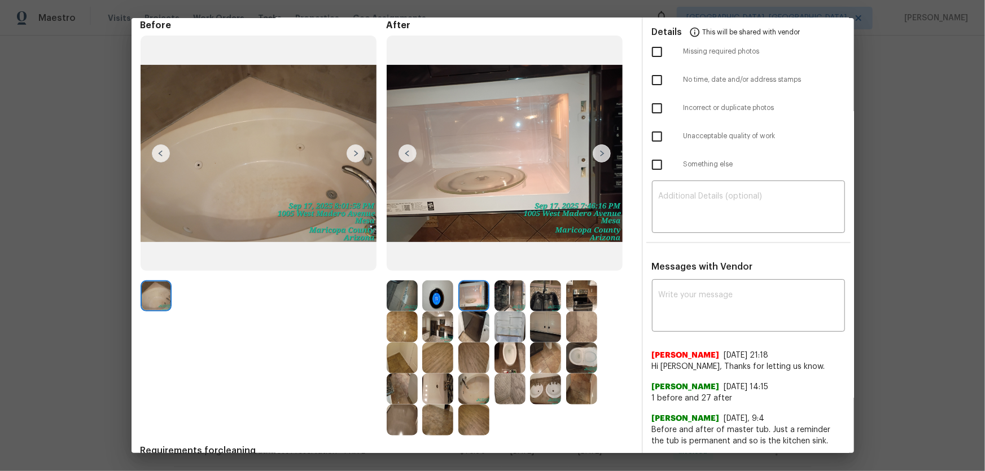
click at [545, 311] on img at bounding box center [545, 389] width 31 height 31
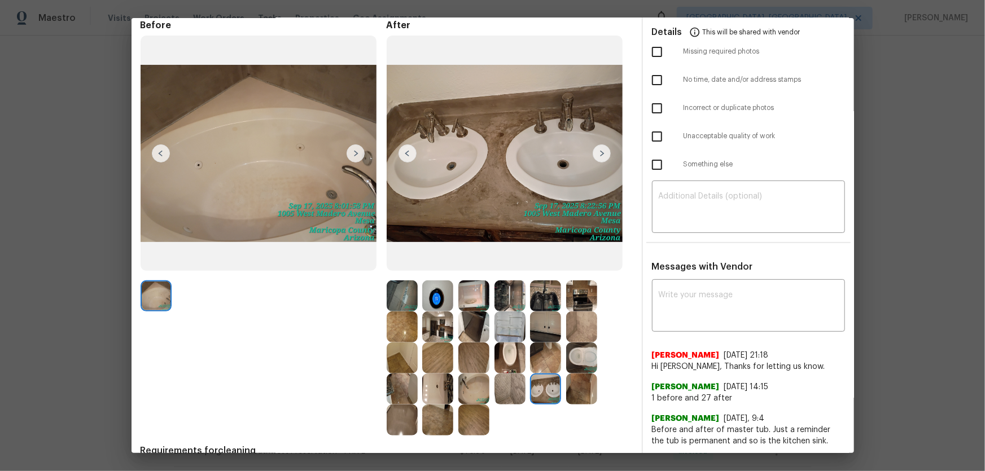
click at [539, 304] on img at bounding box center [545, 296] width 31 height 31
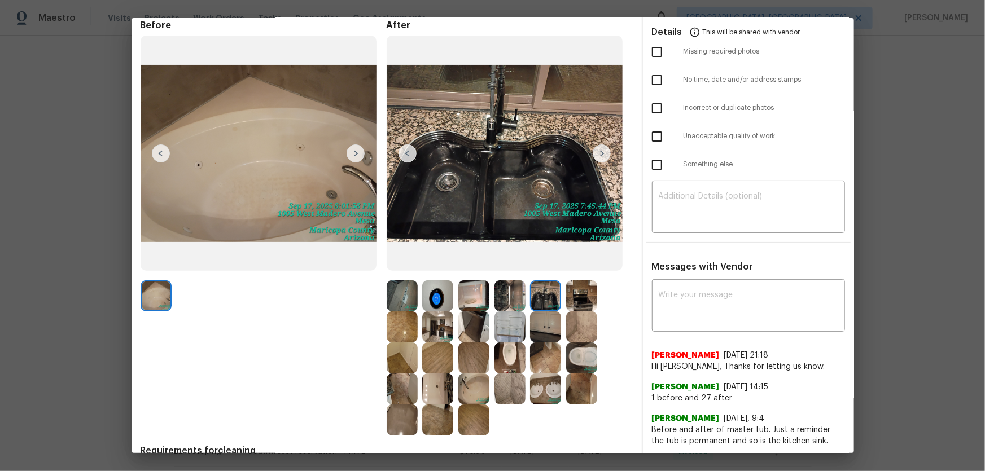
click at [514, 300] on img at bounding box center [509, 296] width 31 height 31
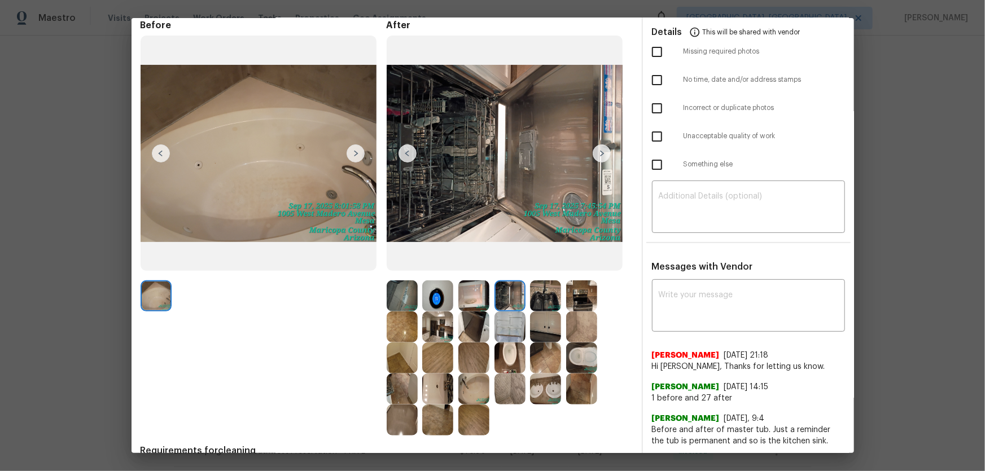
click at [439, 311] on img at bounding box center [437, 327] width 31 height 31
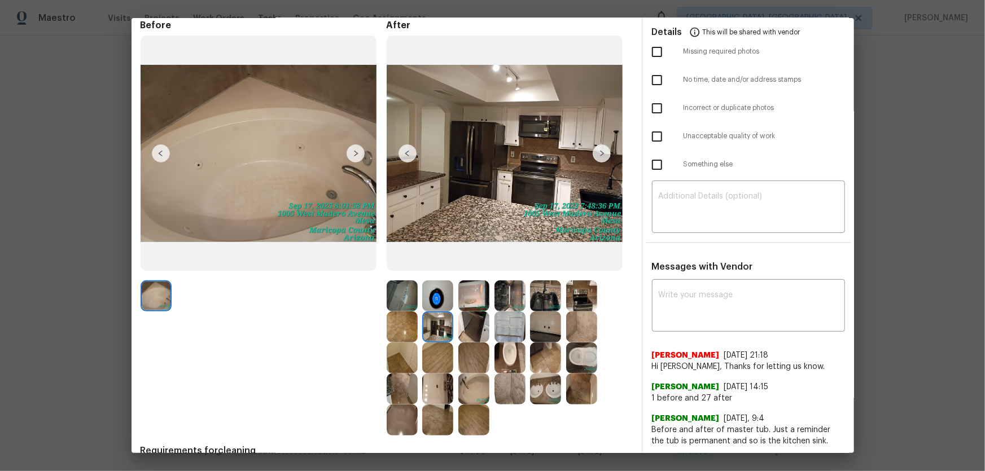
click at [502, 311] on img at bounding box center [509, 358] width 31 height 31
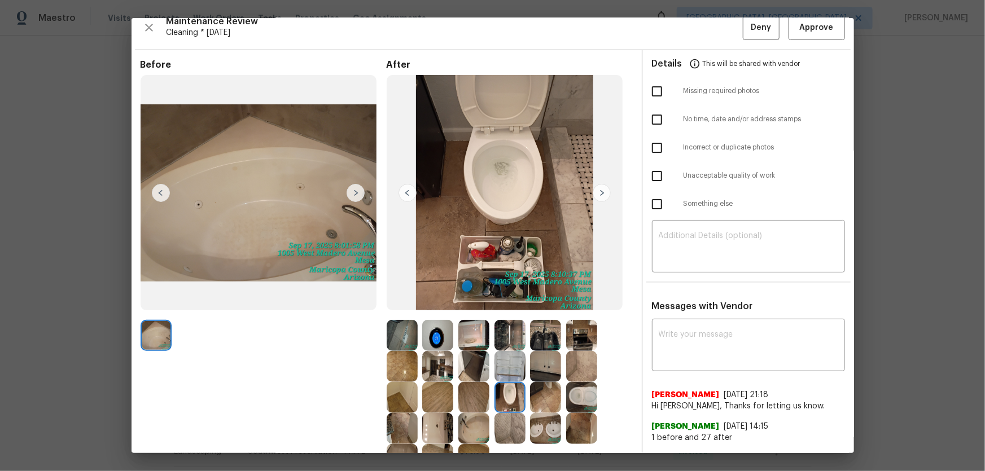
scroll to position [0, 0]
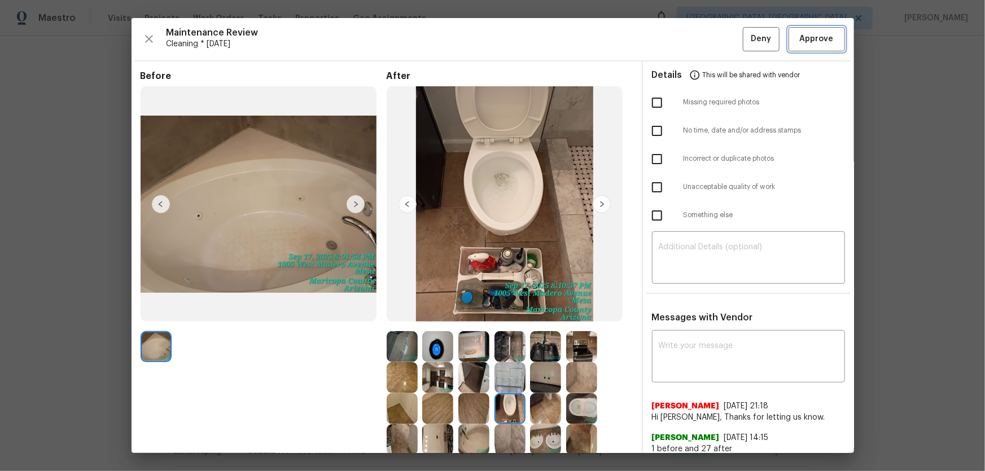
click at [701, 45] on span "Approve" at bounding box center [817, 39] width 38 height 14
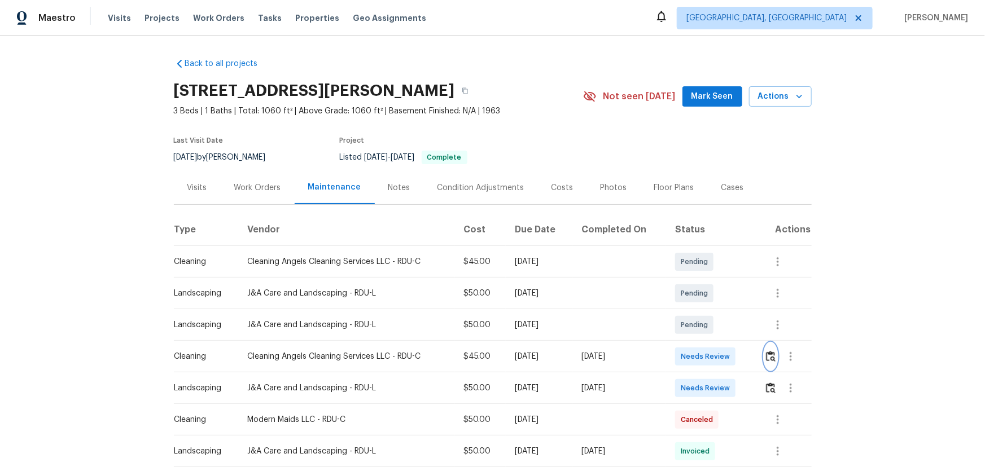
click at [701, 311] on button "button" at bounding box center [770, 356] width 13 height 27
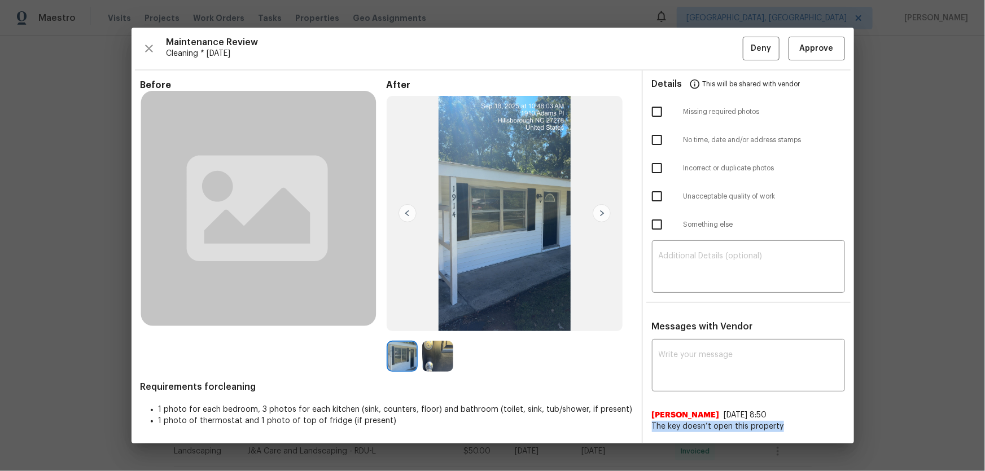
drag, startPoint x: 783, startPoint y: 424, endPoint x: 649, endPoint y: 431, distance: 135.1
click at [649, 311] on div "x ​ [PERSON_NAME] [DATE] 8:50 The key doesn’t open this property" at bounding box center [748, 387] width 211 height 90
copy span "The key doesn’t open this property"
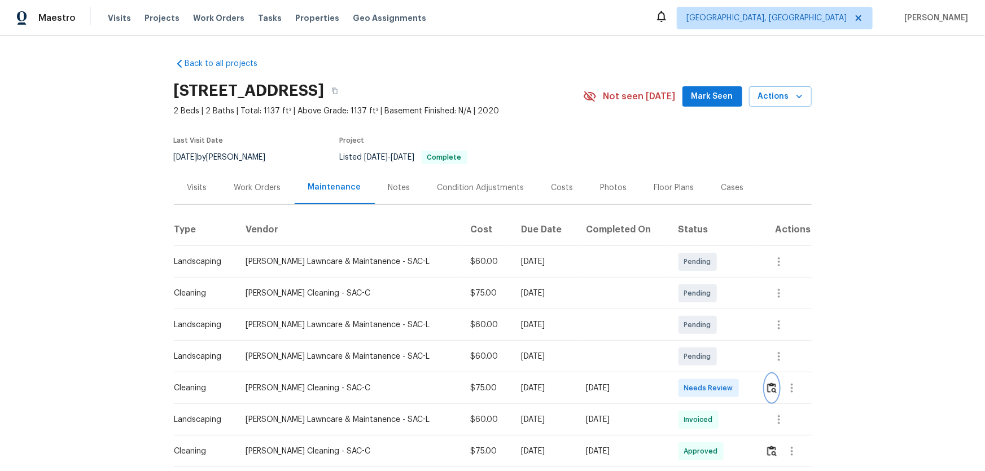
click at [701, 311] on img "button" at bounding box center [772, 388] width 10 height 11
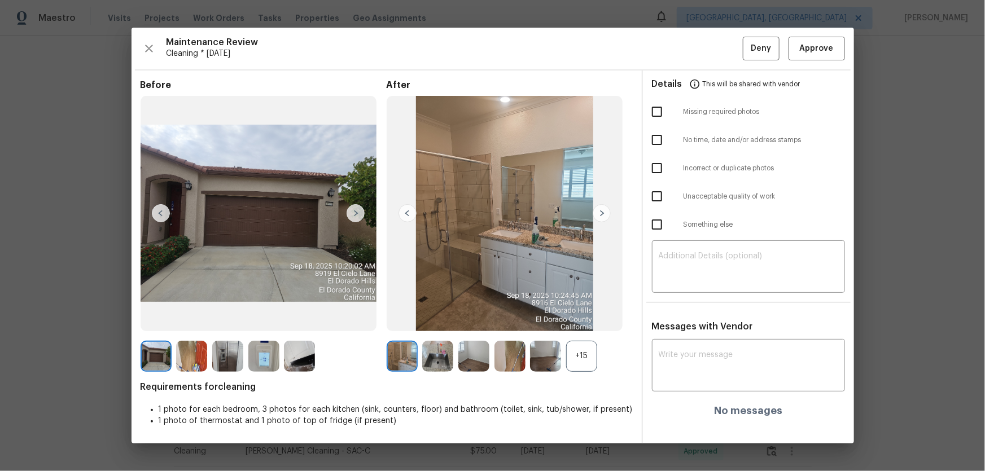
click at [577, 311] on div "+15" at bounding box center [581, 356] width 31 height 31
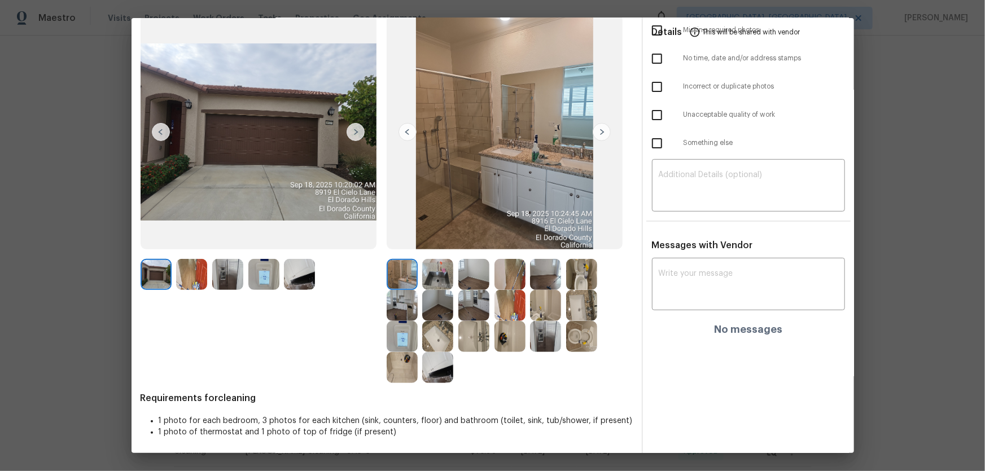
scroll to position [73, 0]
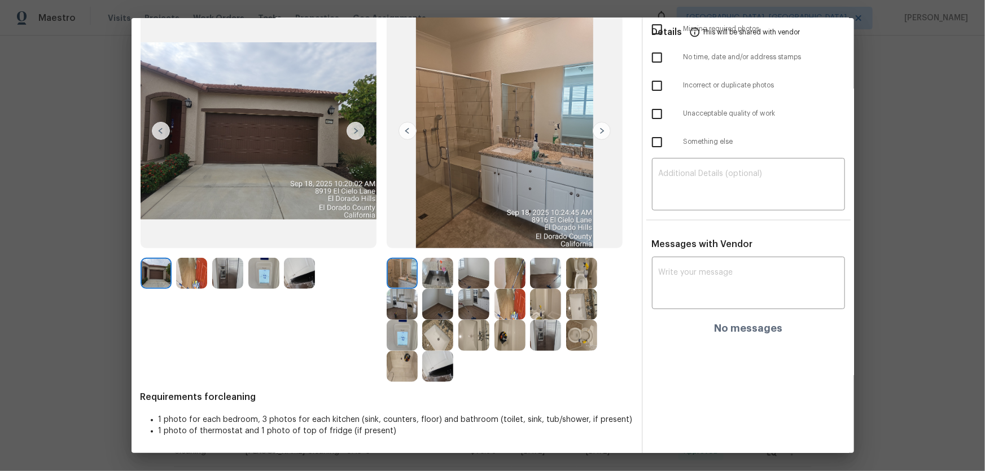
click at [576, 311] on img at bounding box center [581, 335] width 31 height 31
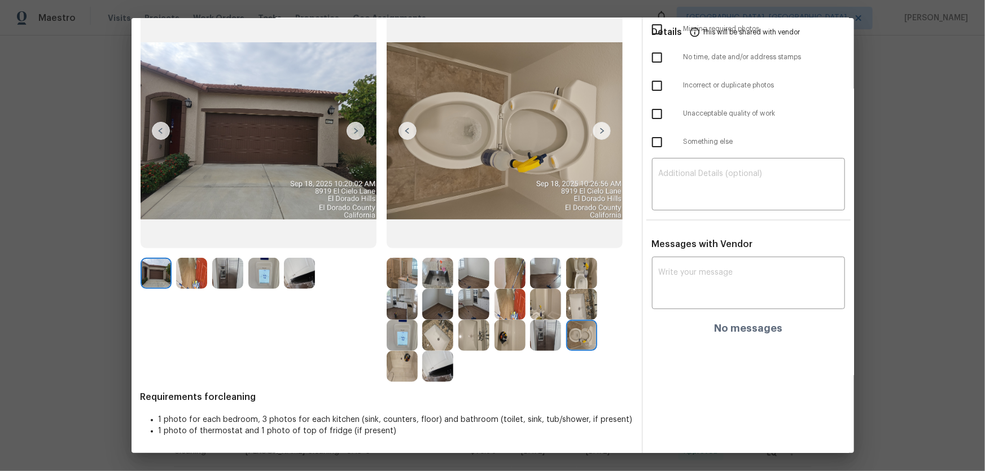
click at [593, 270] on img at bounding box center [581, 273] width 31 height 31
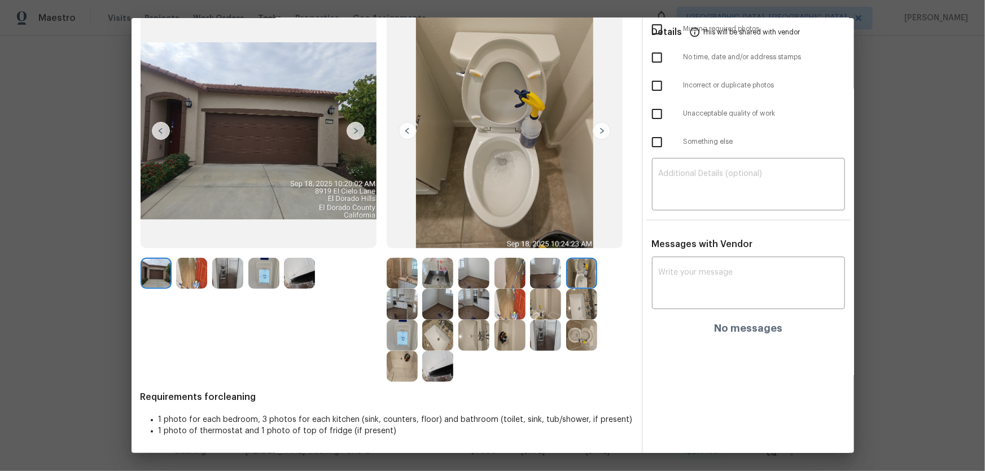
click at [585, 292] on img at bounding box center [581, 304] width 31 height 31
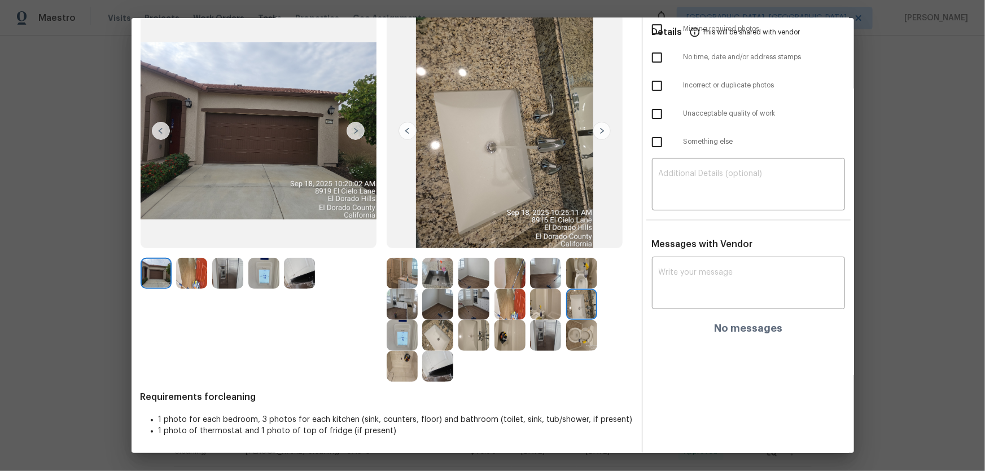
drag, startPoint x: 442, startPoint y: 329, endPoint x: 486, endPoint y: 339, distance: 45.2
click at [442, 311] on img at bounding box center [437, 335] width 31 height 31
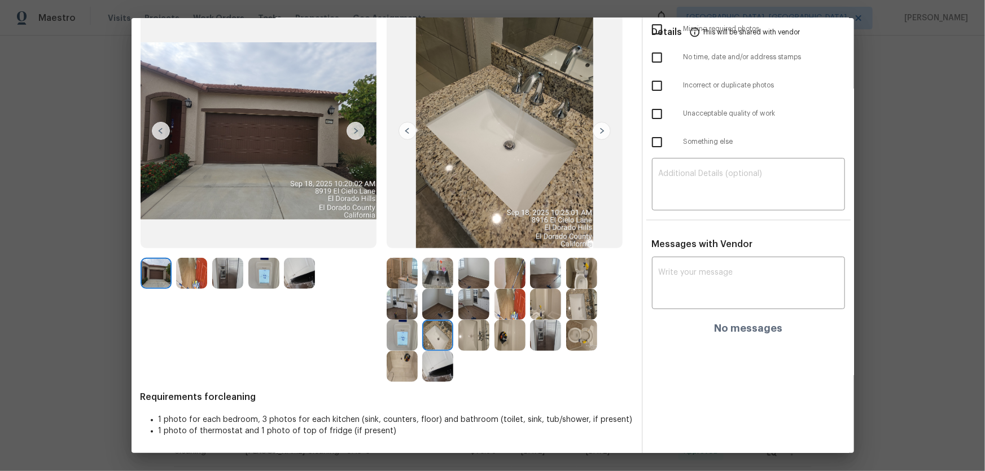
click at [502, 311] on img at bounding box center [509, 335] width 31 height 31
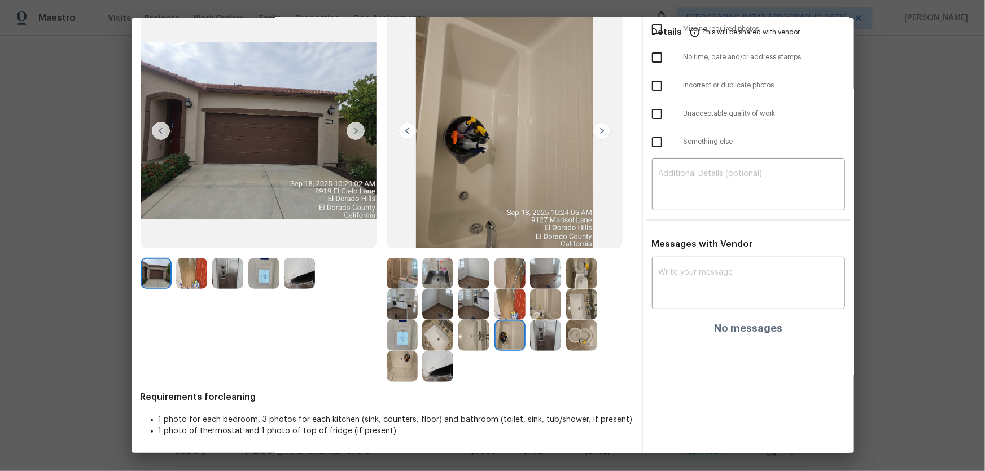
click at [541, 311] on img at bounding box center [545, 304] width 31 height 31
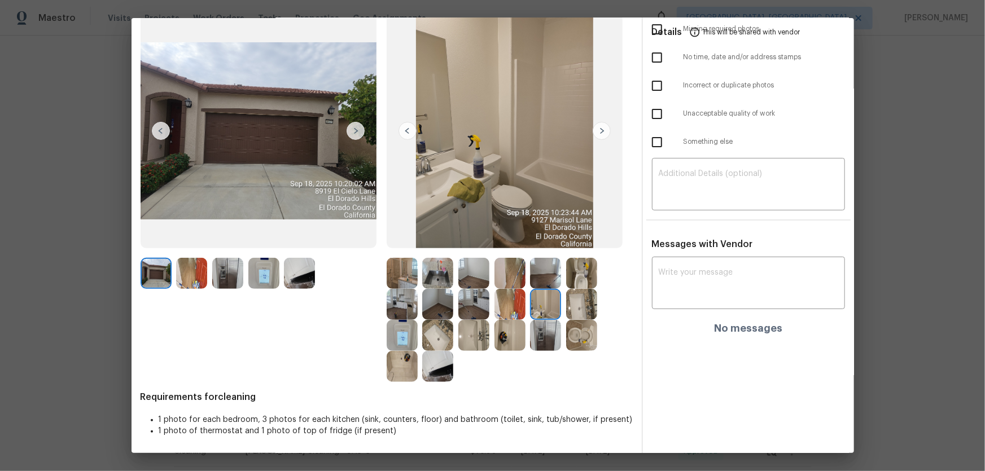
click at [507, 311] on img at bounding box center [509, 335] width 31 height 31
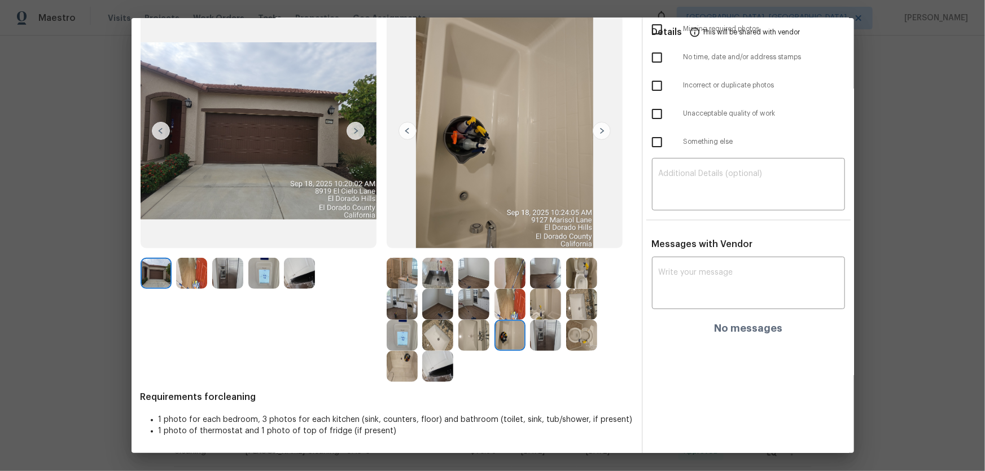
click at [403, 311] on img at bounding box center [402, 366] width 31 height 31
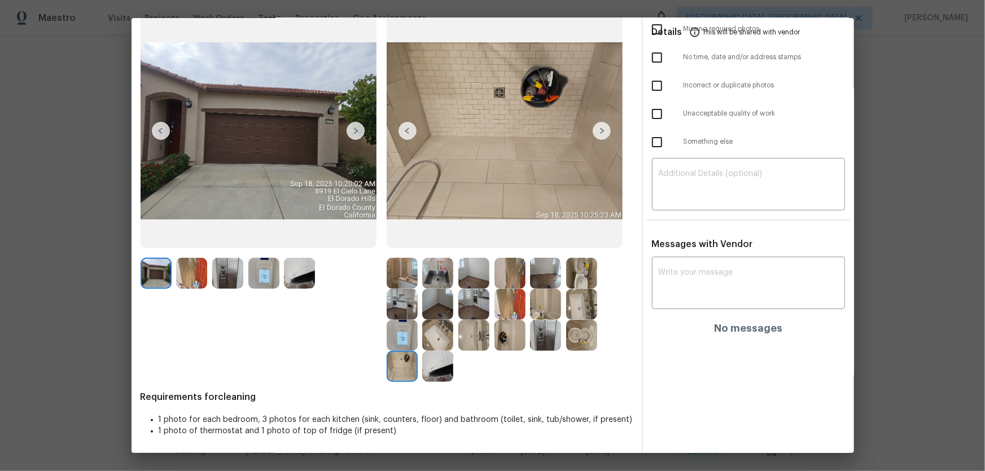
click at [397, 311] on img at bounding box center [402, 335] width 31 height 31
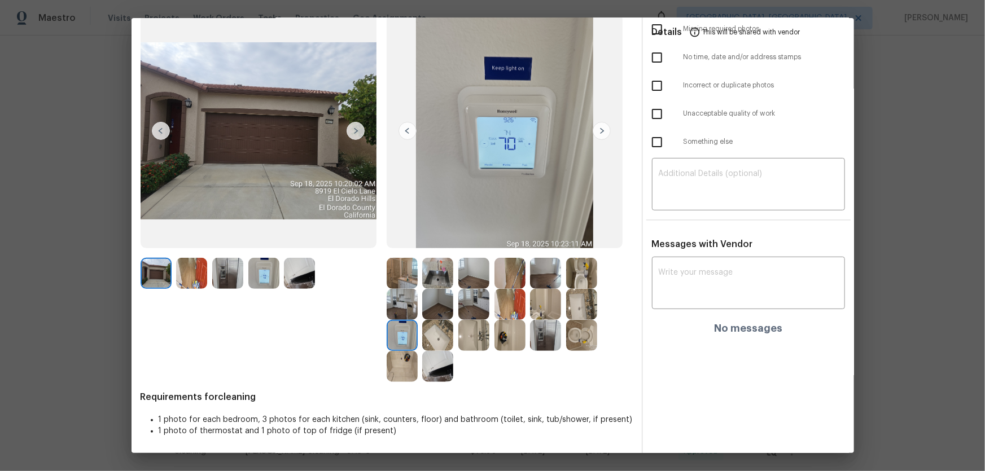
click at [428, 311] on img at bounding box center [437, 335] width 31 height 31
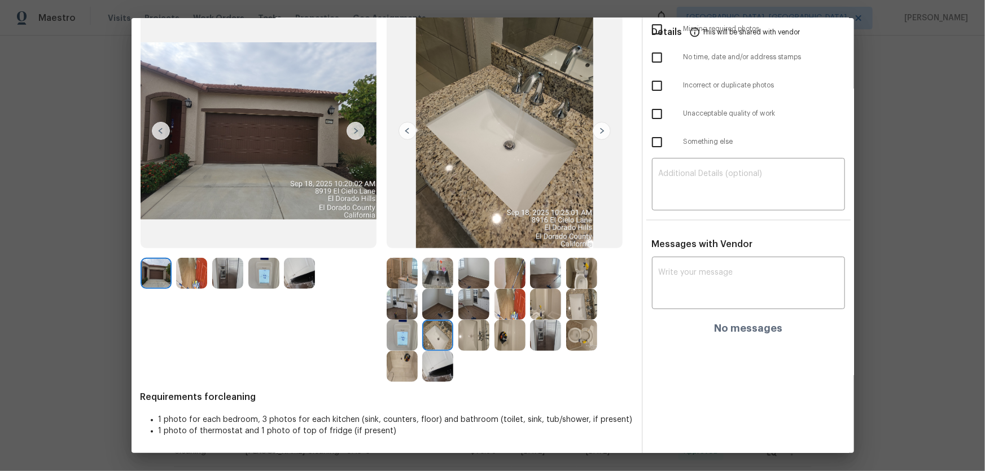
click at [427, 304] on img at bounding box center [437, 304] width 31 height 31
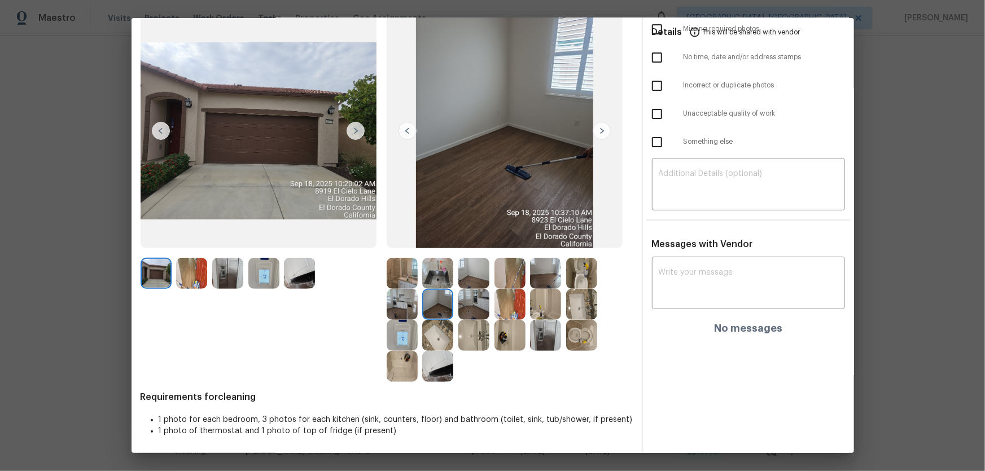
click at [404, 301] on img at bounding box center [402, 304] width 31 height 31
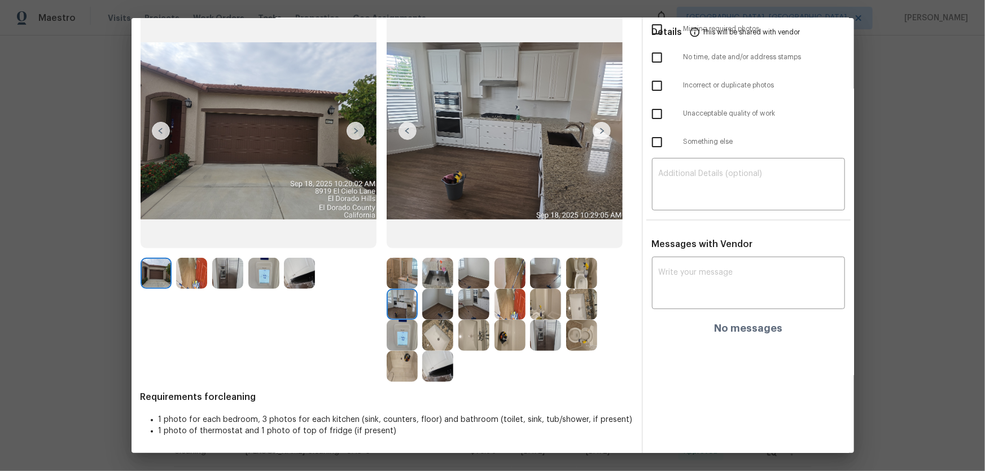
click at [402, 278] on img at bounding box center [402, 273] width 31 height 31
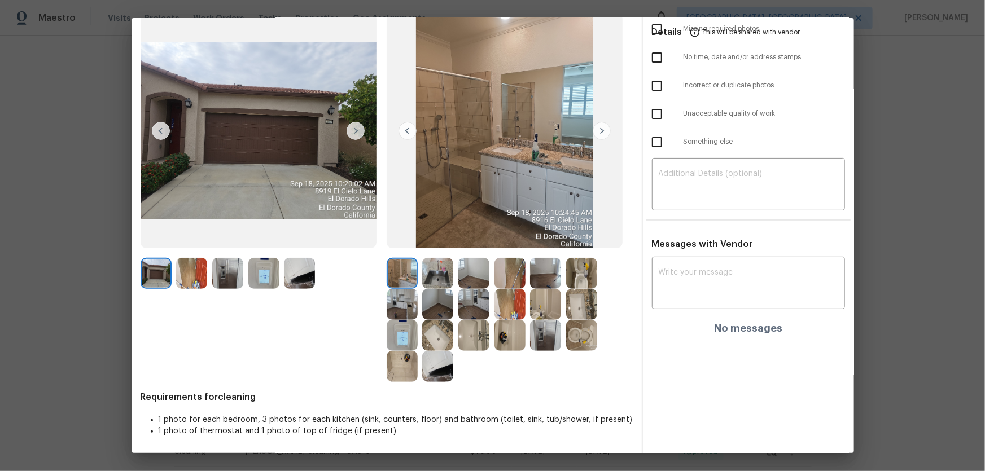
click at [427, 278] on img at bounding box center [437, 273] width 31 height 31
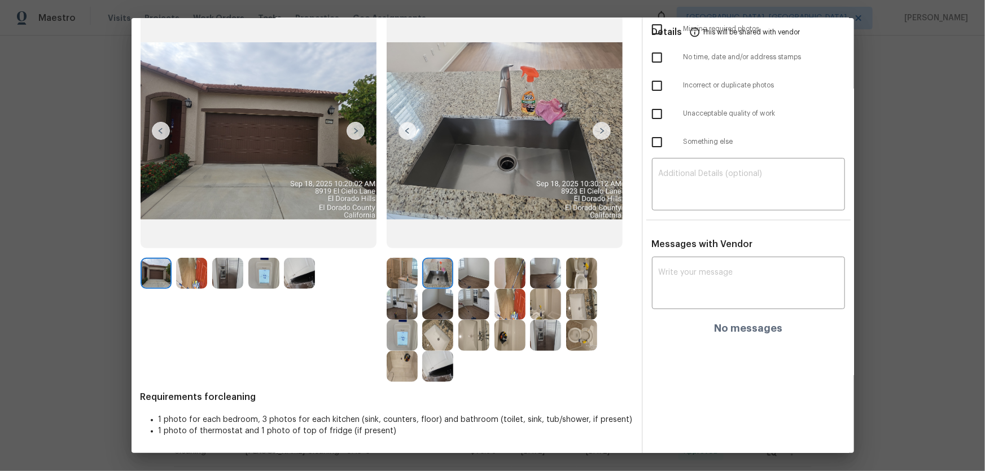
click at [437, 306] on img at bounding box center [437, 304] width 31 height 31
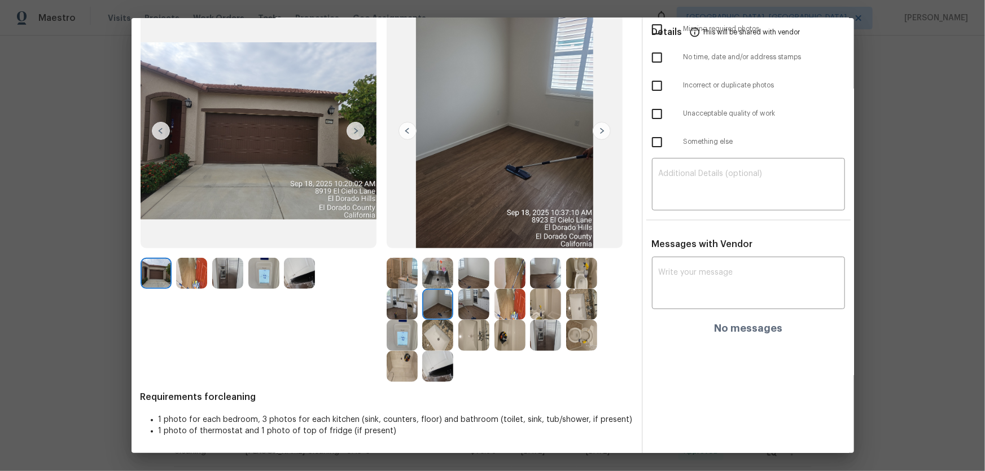
click at [464, 280] on img at bounding box center [473, 273] width 31 height 31
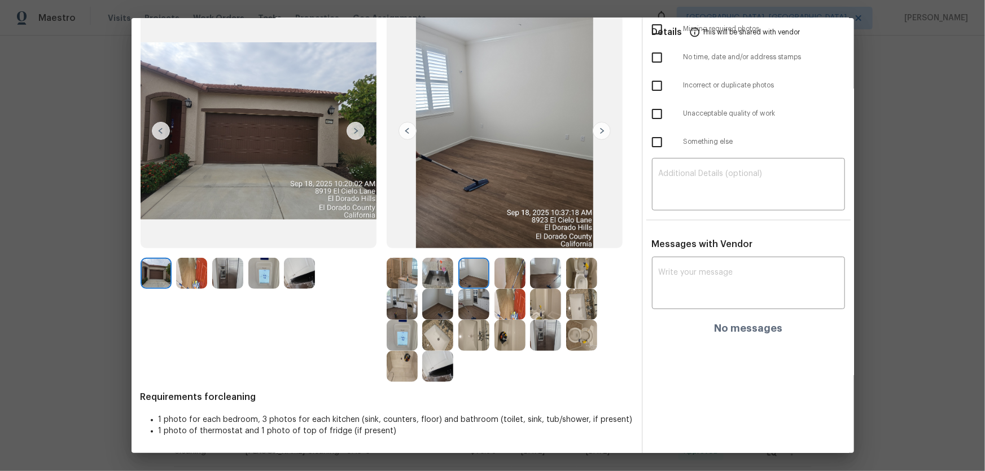
click at [506, 278] on img at bounding box center [509, 273] width 31 height 31
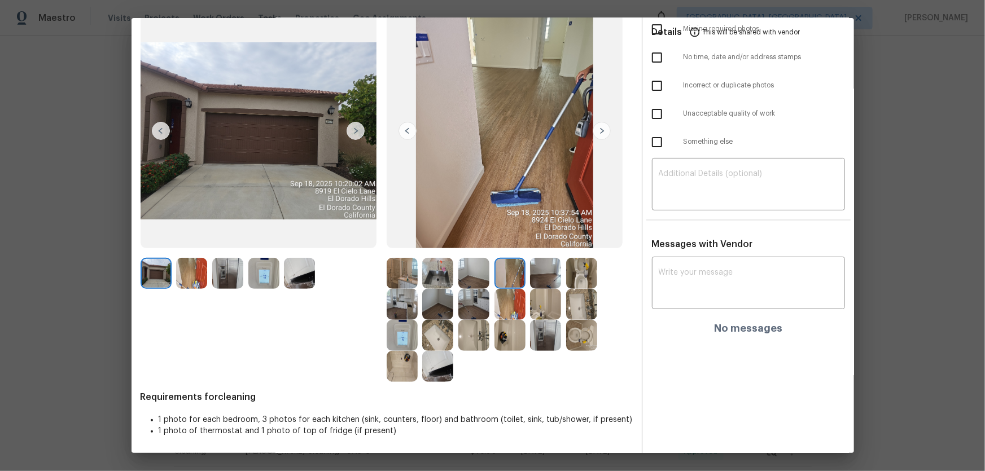
click at [546, 275] on img at bounding box center [545, 273] width 31 height 31
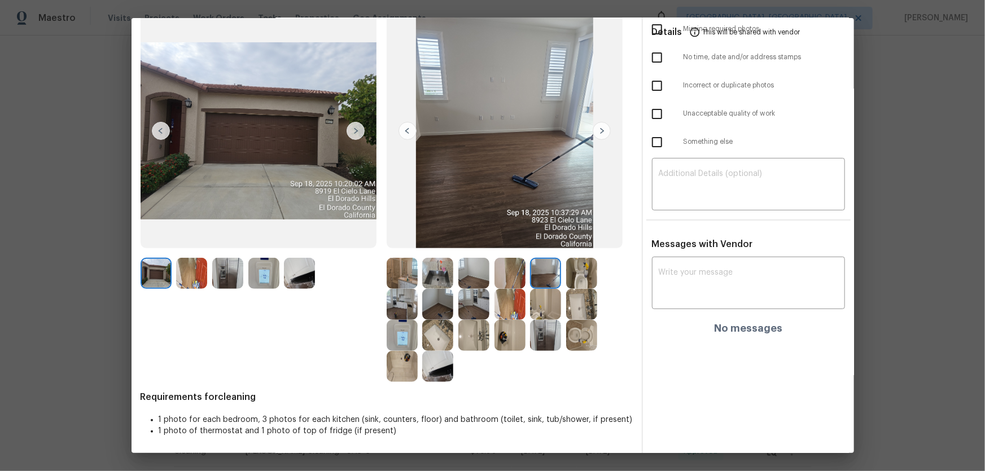
click at [566, 273] on img at bounding box center [581, 273] width 31 height 31
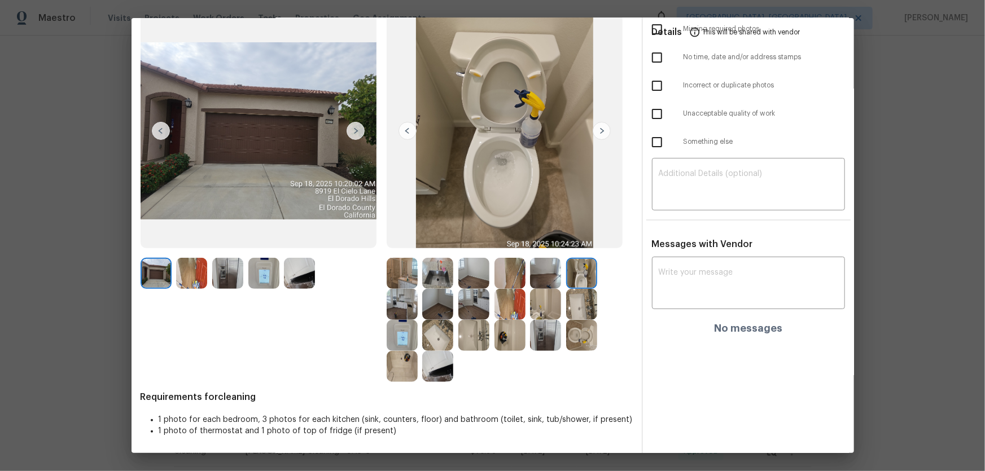
click at [570, 294] on img at bounding box center [581, 304] width 31 height 31
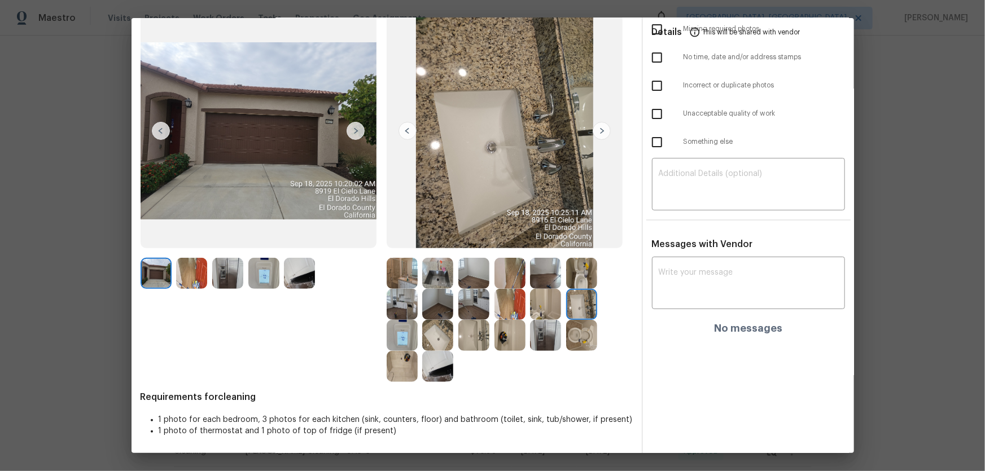
click at [395, 310] on img at bounding box center [402, 304] width 31 height 31
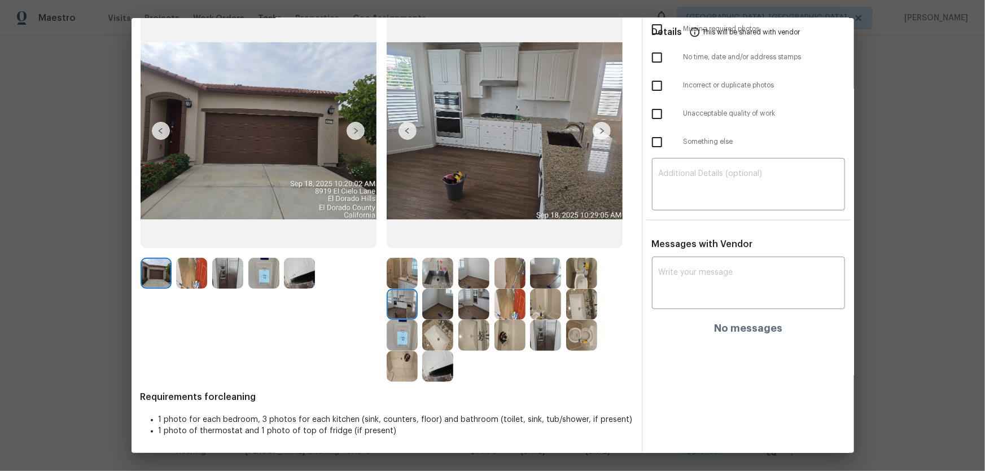
click at [437, 277] on img at bounding box center [437, 273] width 31 height 31
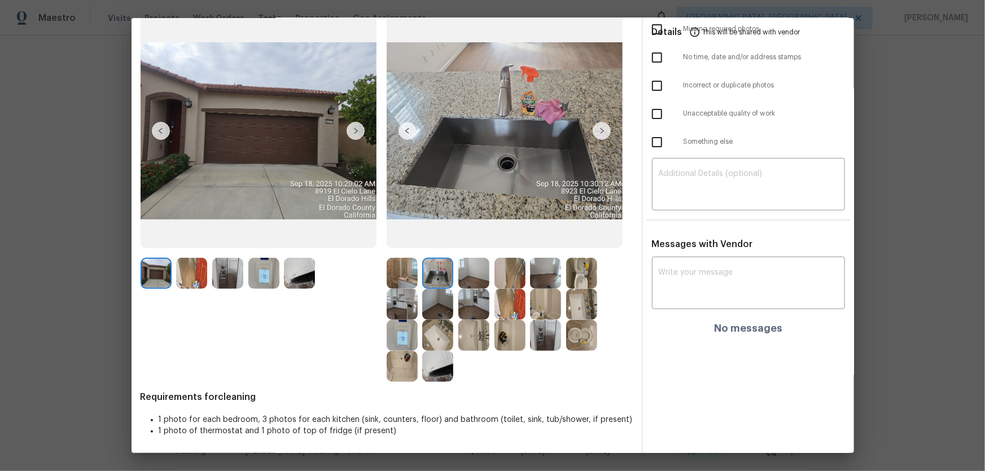
click at [404, 273] on img at bounding box center [402, 273] width 31 height 31
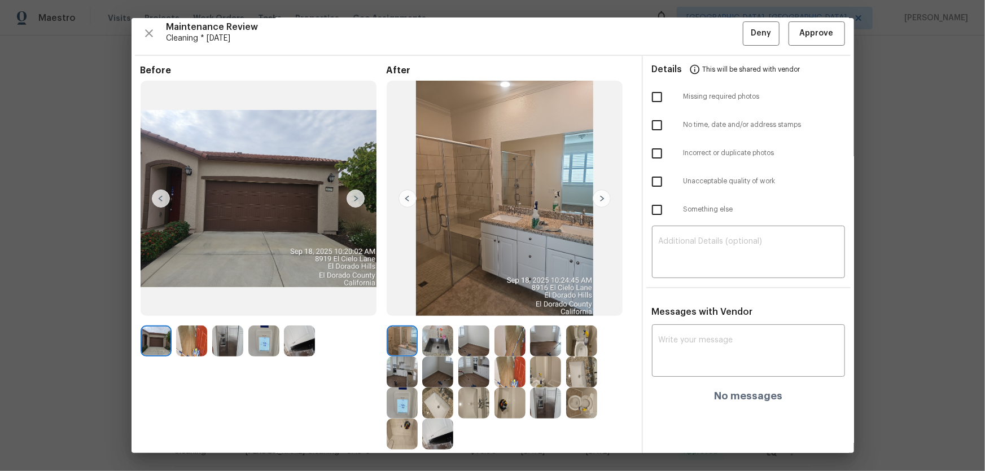
scroll to position [0, 0]
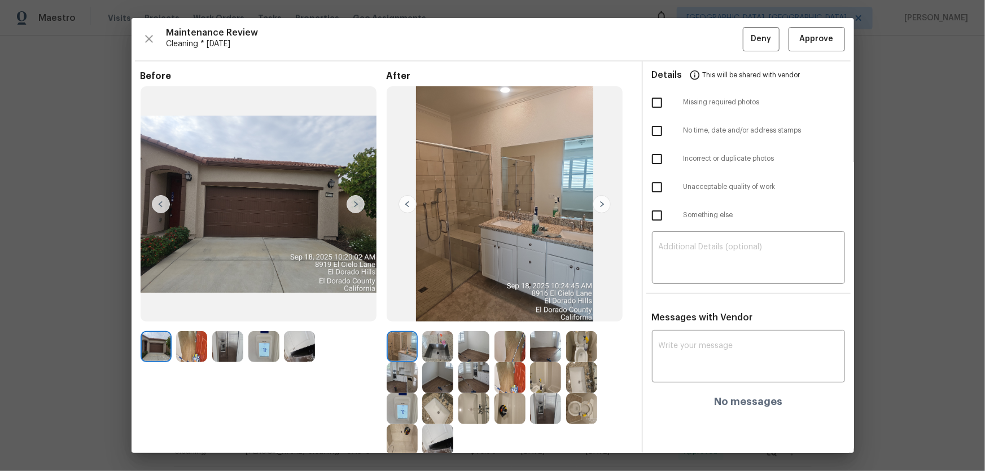
click at [269, 311] on img at bounding box center [263, 346] width 31 height 31
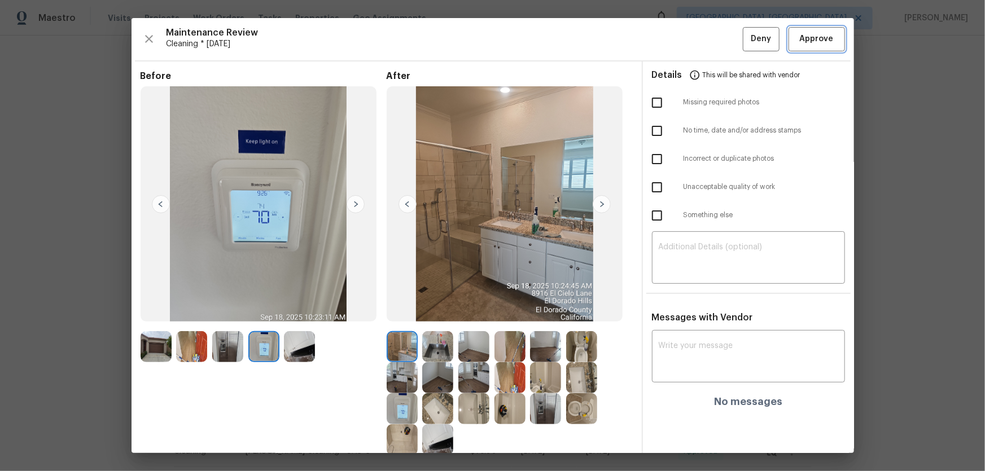
click at [701, 45] on span "Approve" at bounding box center [817, 39] width 34 height 14
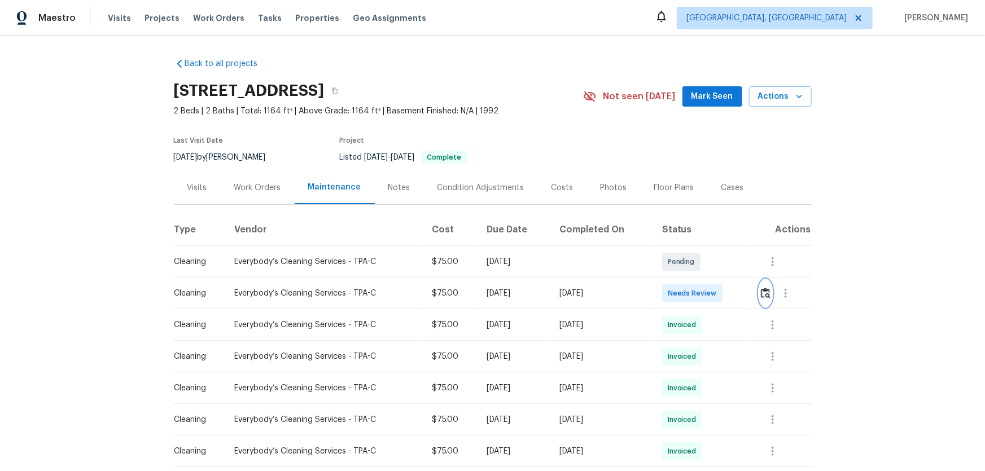
click at [768, 292] on img "button" at bounding box center [766, 293] width 10 height 11
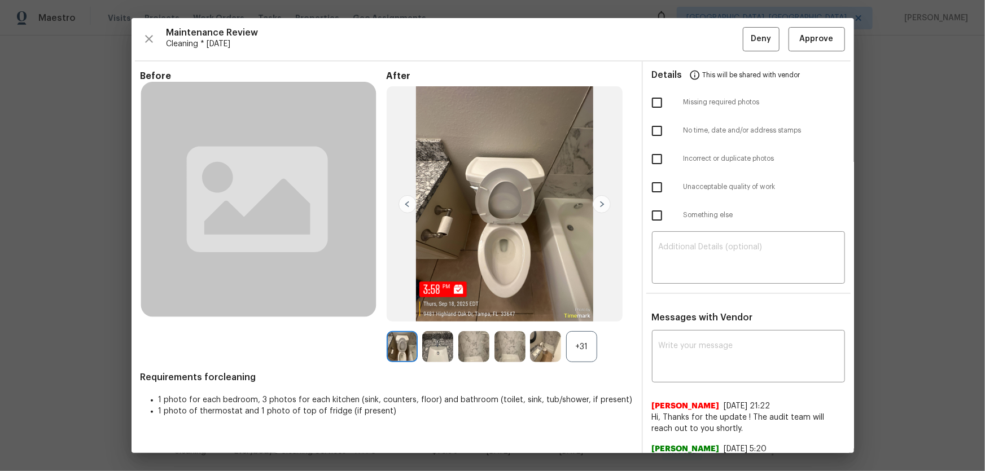
click at [580, 338] on div "+31" at bounding box center [581, 346] width 31 height 31
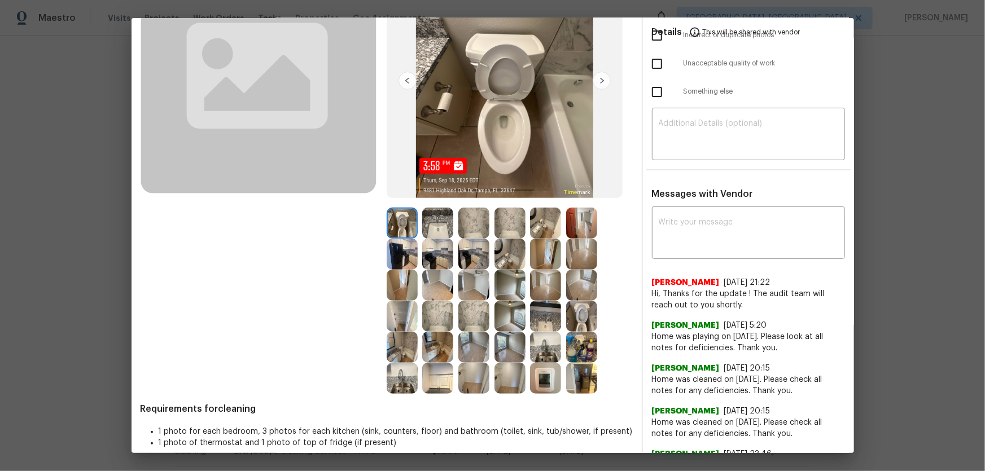
scroll to position [154, 0]
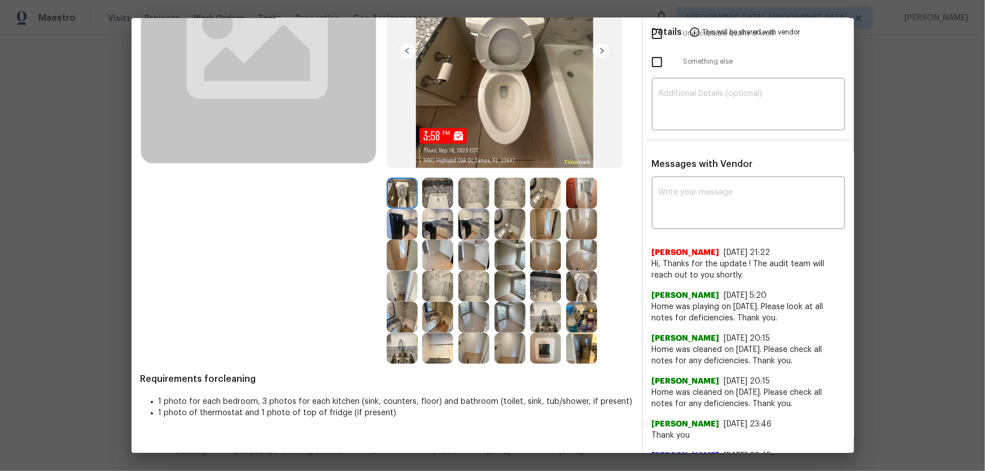
click at [593, 294] on img at bounding box center [581, 286] width 31 height 31
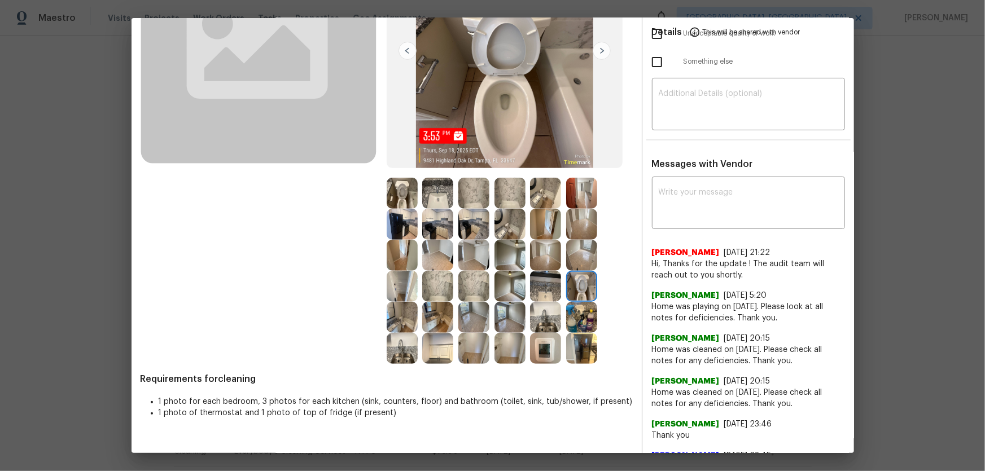
click at [430, 187] on img at bounding box center [437, 193] width 31 height 31
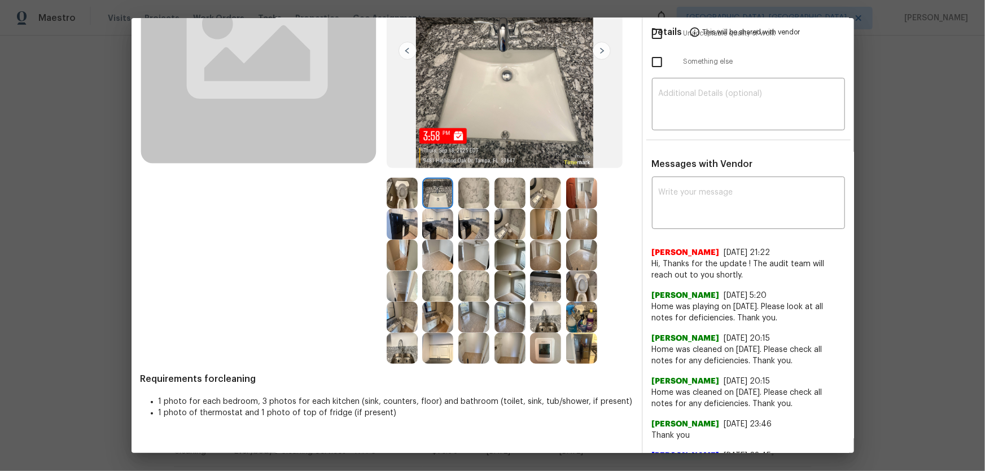
click at [544, 291] on img at bounding box center [545, 286] width 31 height 31
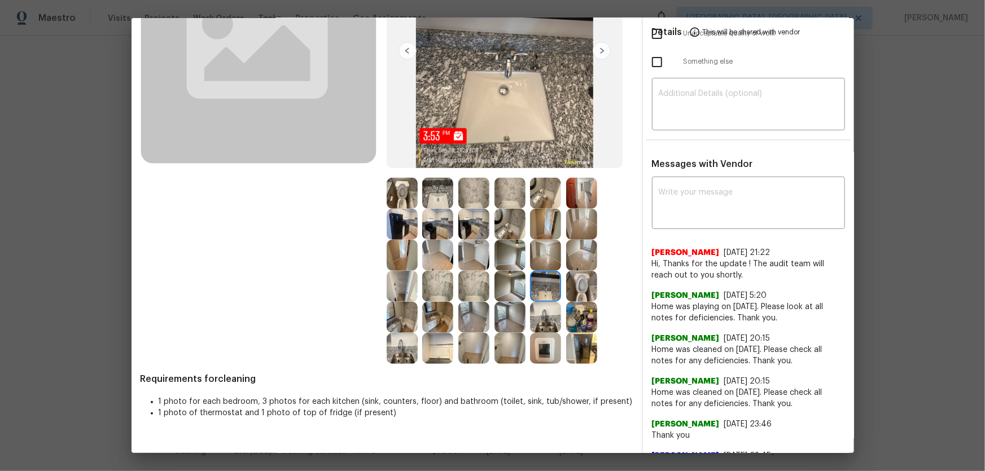
click at [479, 284] on img at bounding box center [473, 286] width 31 height 31
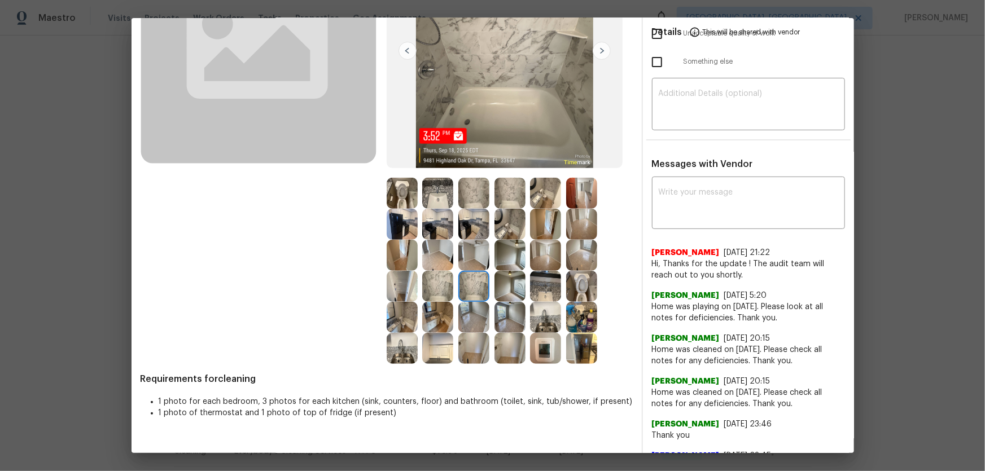
click at [444, 284] on img at bounding box center [437, 286] width 31 height 31
click at [407, 283] on img at bounding box center [402, 286] width 31 height 31
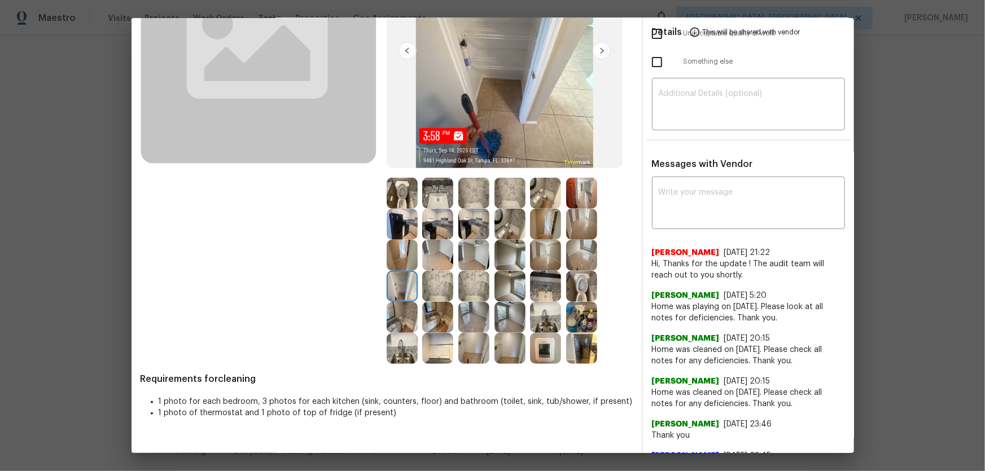
click at [424, 262] on img at bounding box center [437, 255] width 31 height 31
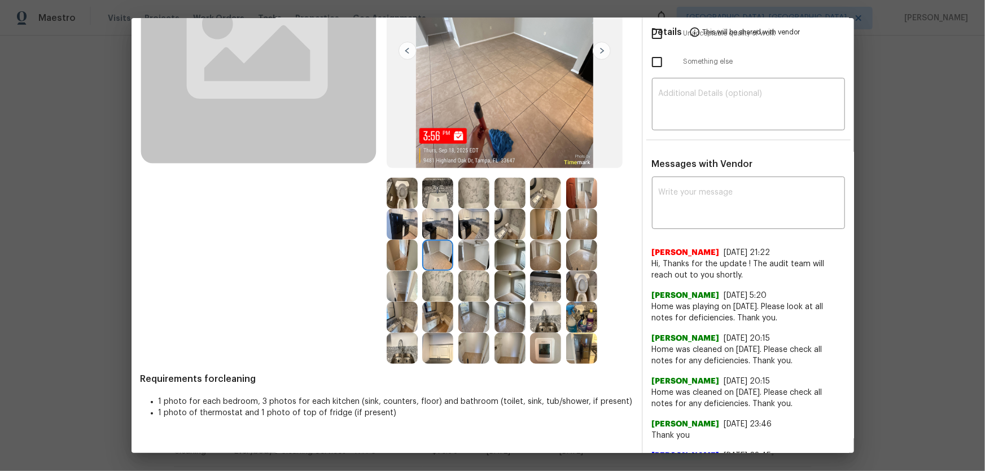
click at [434, 225] on img at bounding box center [437, 224] width 31 height 31
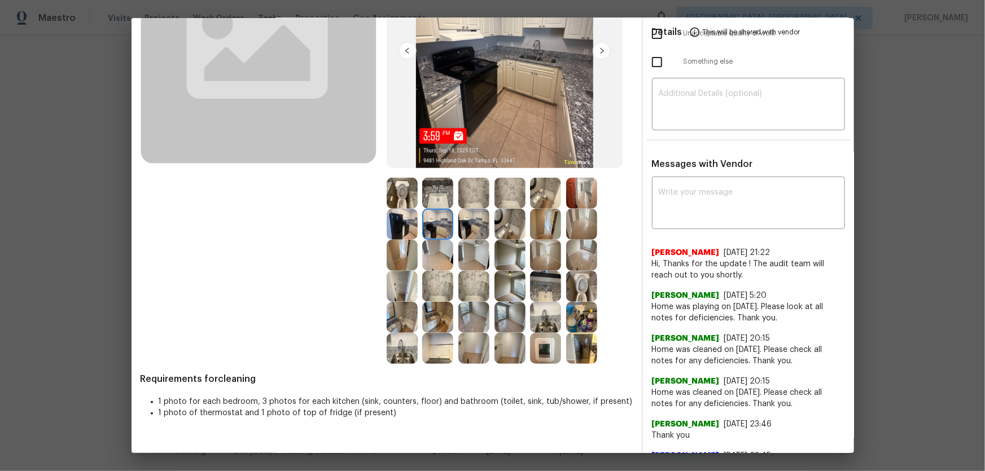
click at [453, 225] on div at bounding box center [440, 224] width 36 height 31
click at [494, 226] on img at bounding box center [509, 224] width 31 height 31
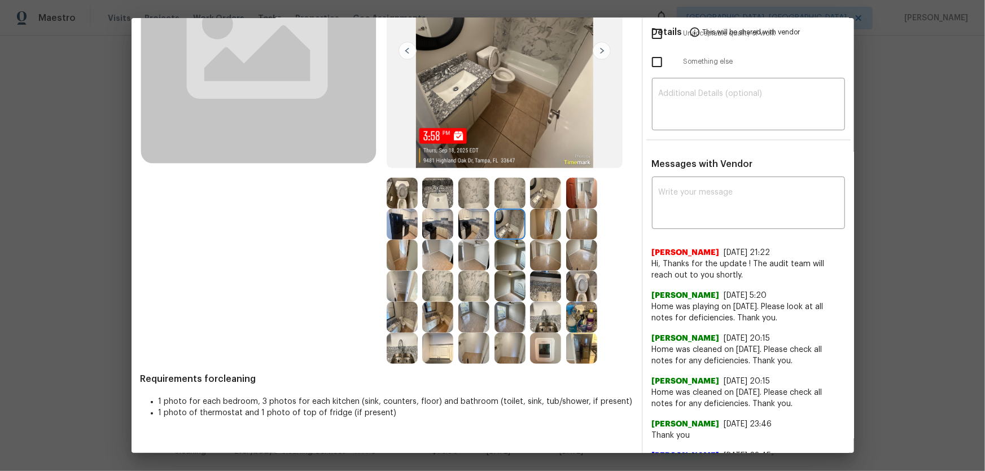
click at [471, 226] on img at bounding box center [473, 224] width 31 height 31
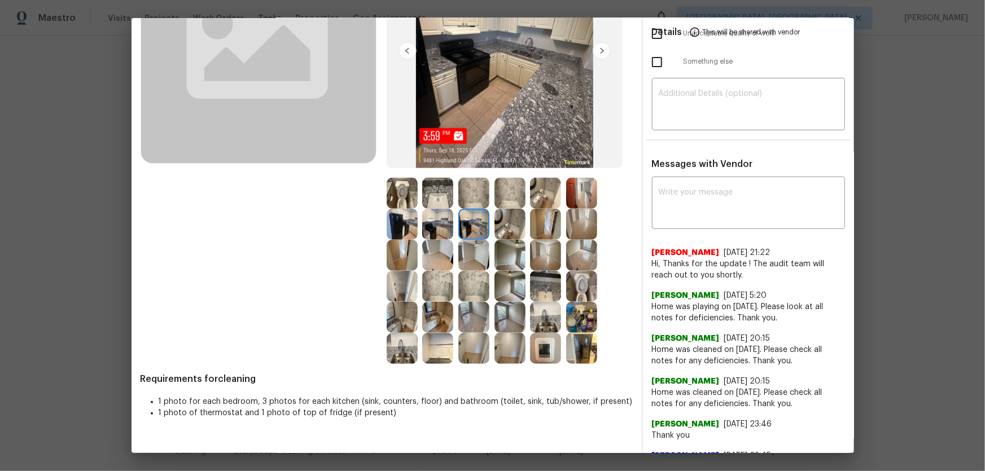
click at [550, 227] on img at bounding box center [545, 224] width 31 height 31
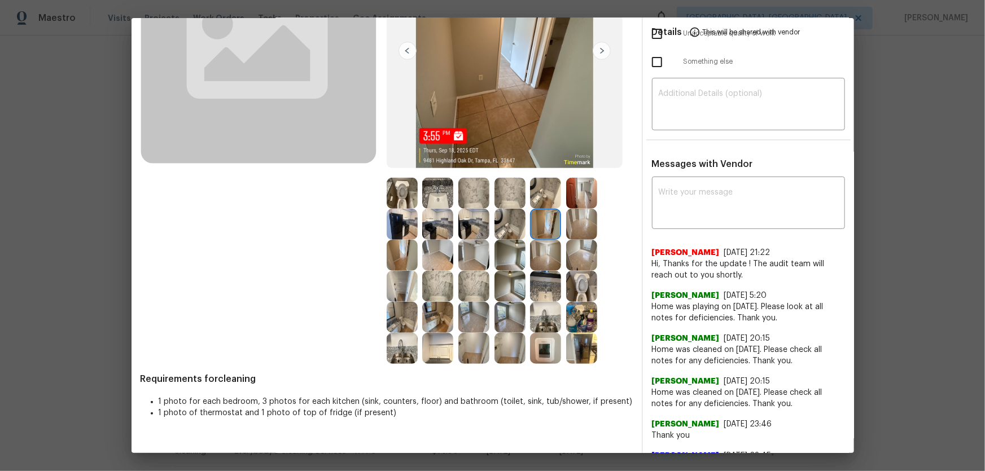
click at [544, 199] on img at bounding box center [545, 193] width 31 height 31
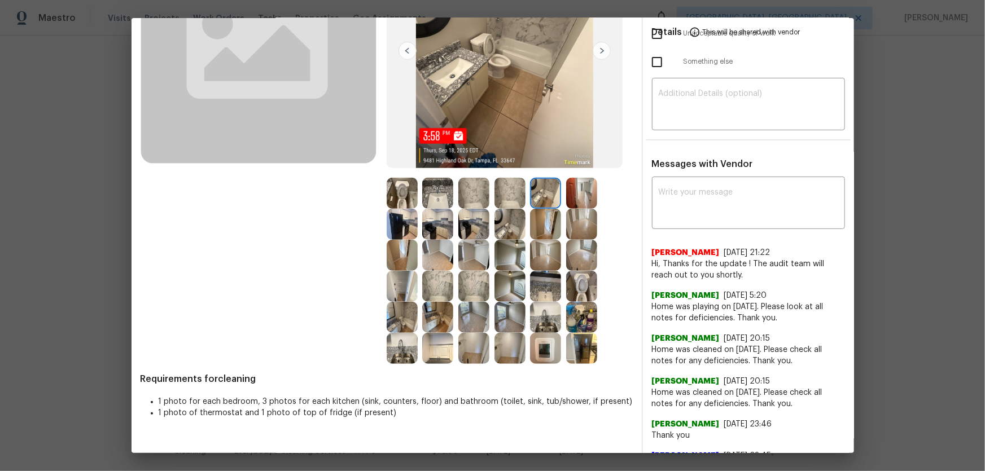
click at [580, 202] on img at bounding box center [581, 193] width 31 height 31
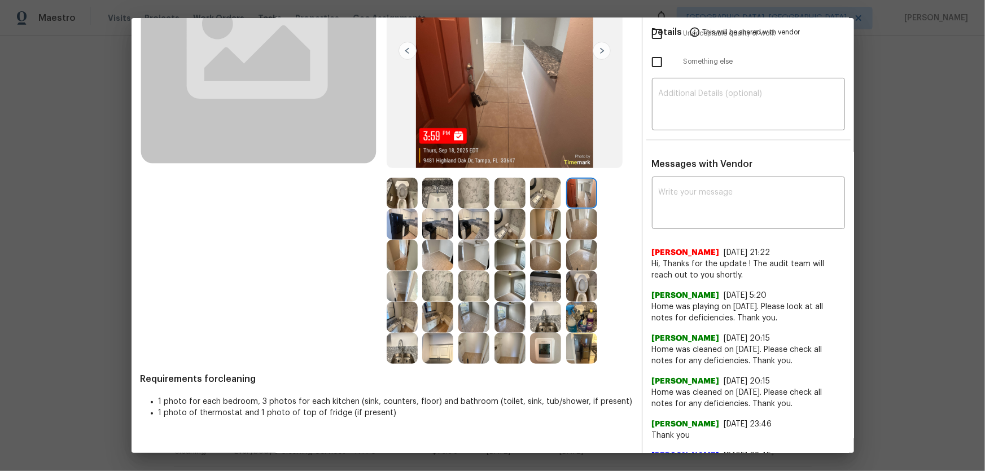
click at [481, 309] on img at bounding box center [473, 317] width 31 height 31
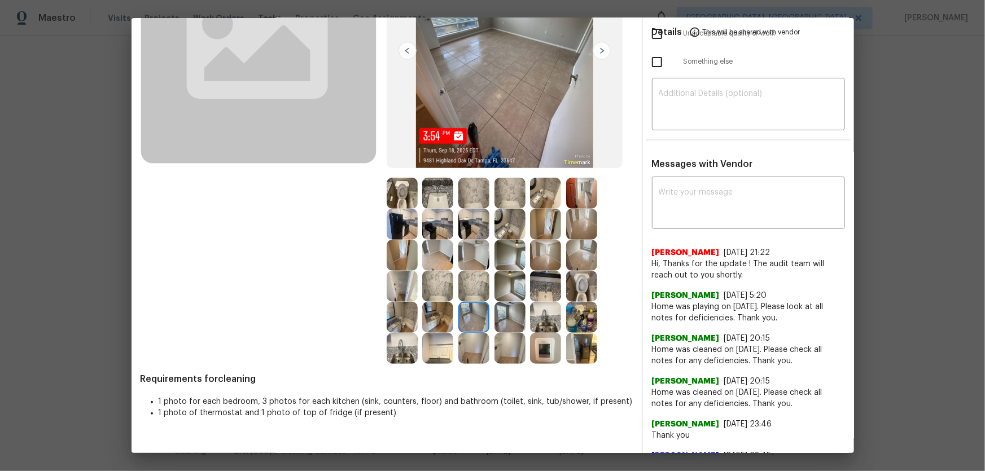
click at [524, 309] on div at bounding box center [512, 317] width 36 height 31
click at [511, 309] on img at bounding box center [509, 317] width 31 height 31
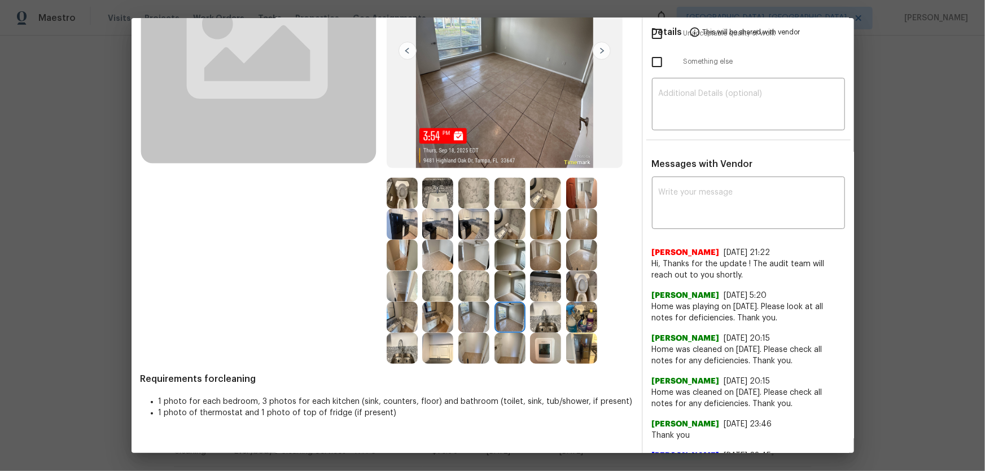
click at [508, 286] on img at bounding box center [509, 286] width 31 height 31
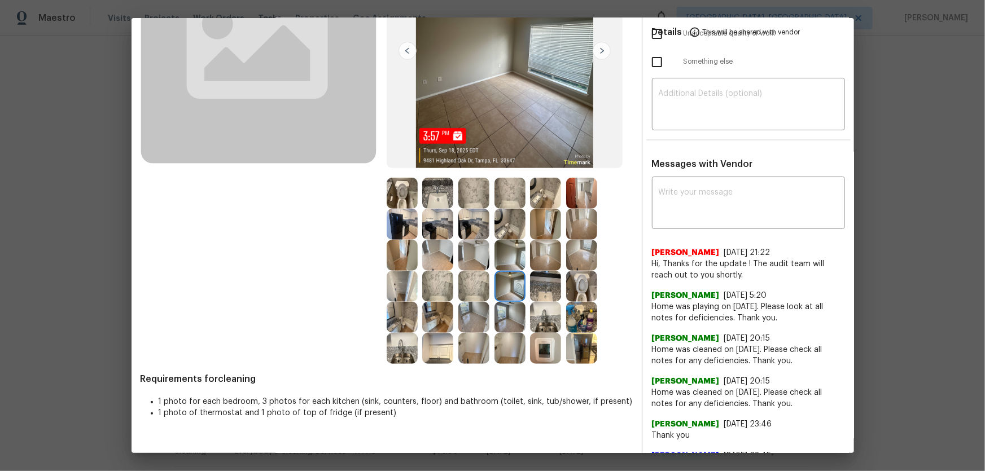
click at [543, 285] on img at bounding box center [545, 286] width 31 height 31
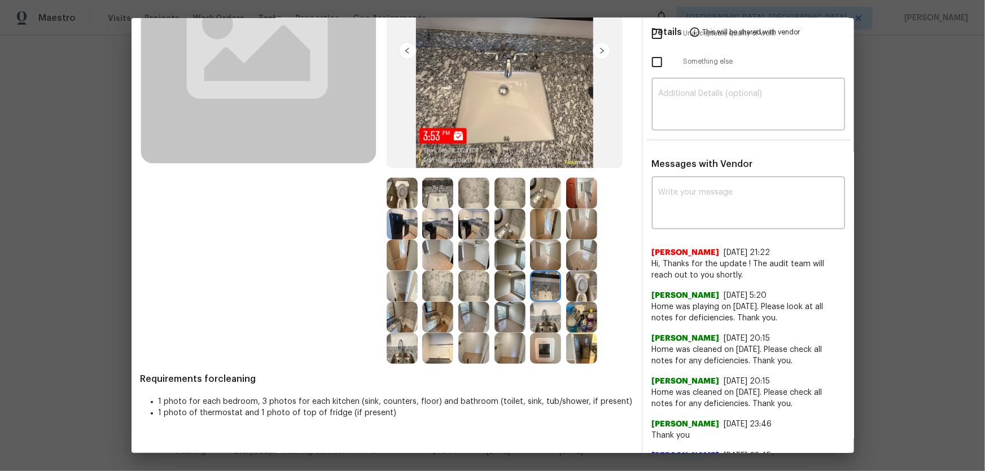
click at [541, 254] on img at bounding box center [545, 255] width 31 height 31
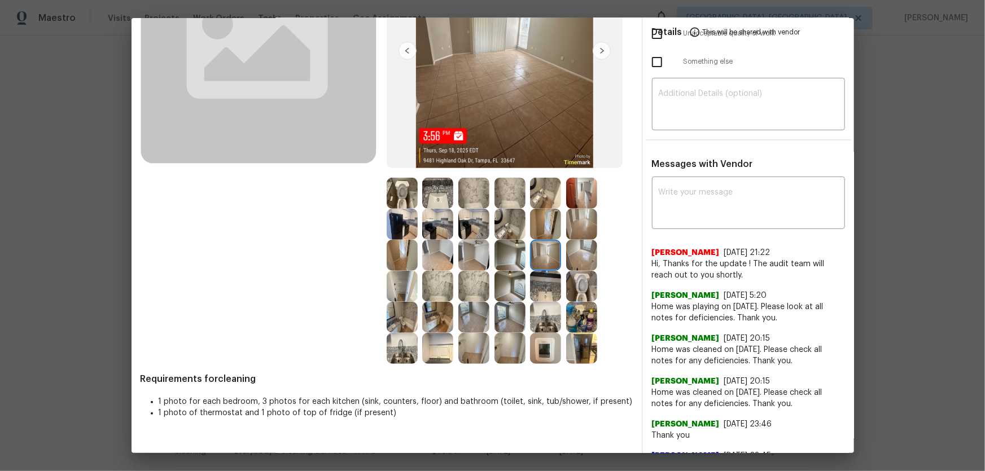
click at [515, 259] on img at bounding box center [509, 255] width 31 height 31
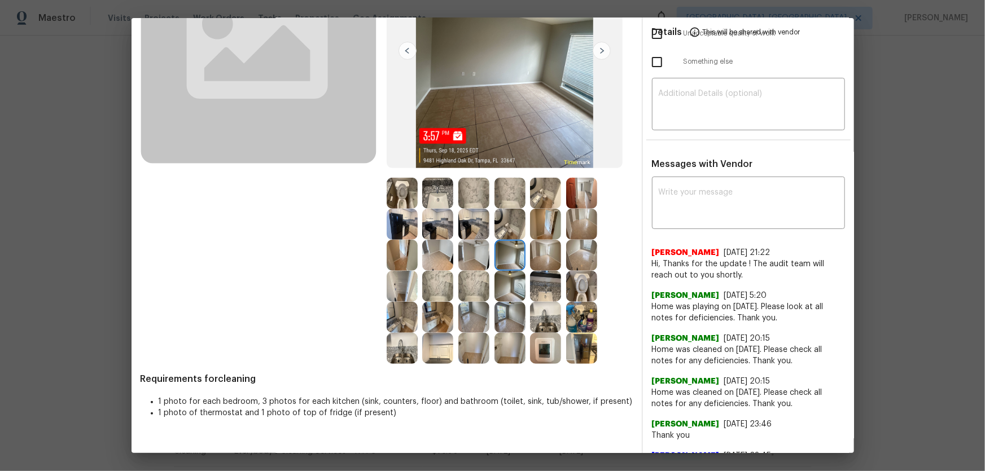
click at [540, 347] on img at bounding box center [545, 348] width 31 height 31
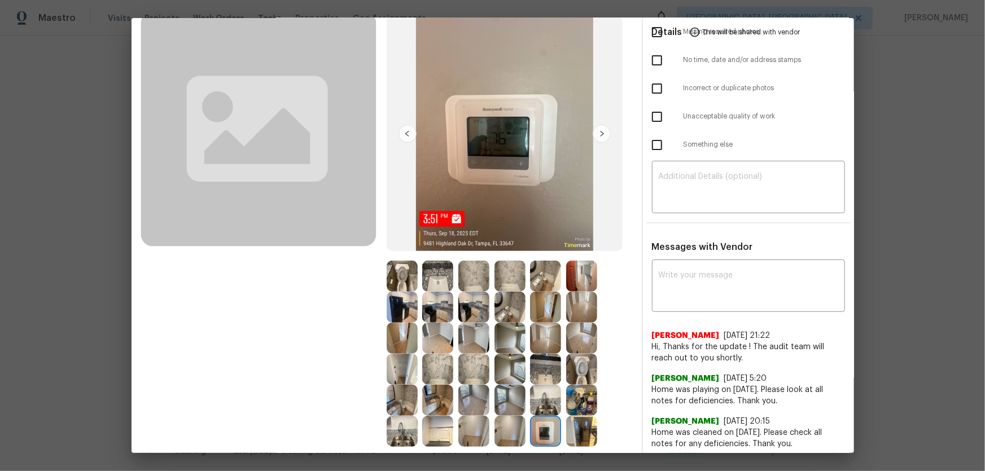
scroll to position [51, 0]
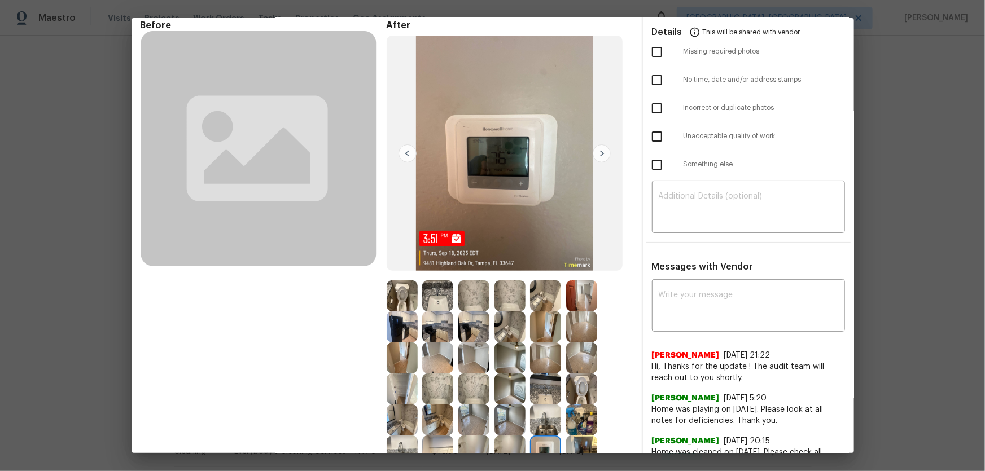
click at [462, 294] on img at bounding box center [473, 296] width 31 height 31
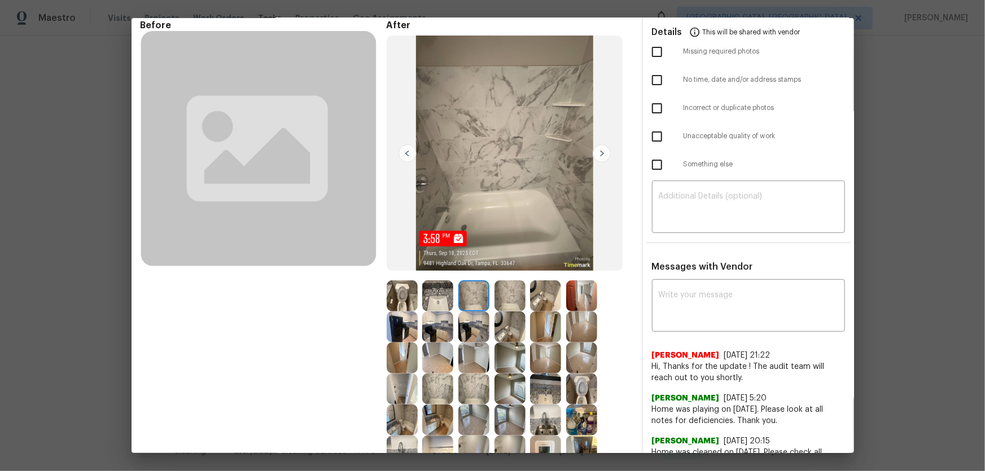
click at [429, 296] on img at bounding box center [437, 296] width 31 height 31
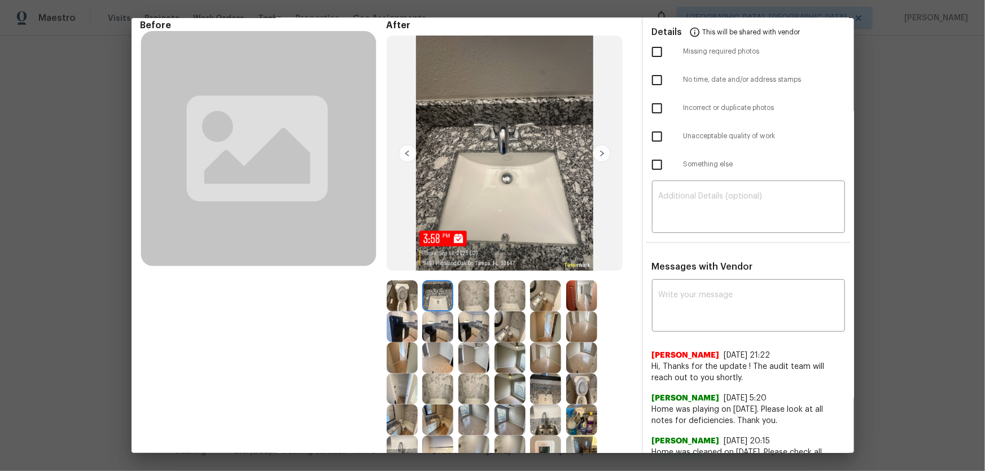
click at [390, 296] on img at bounding box center [402, 296] width 31 height 31
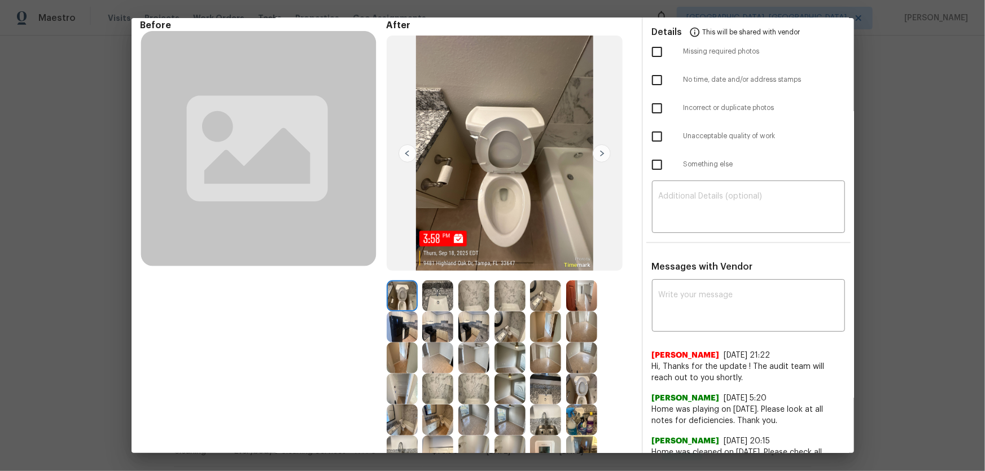
click at [396, 324] on img at bounding box center [402, 327] width 31 height 31
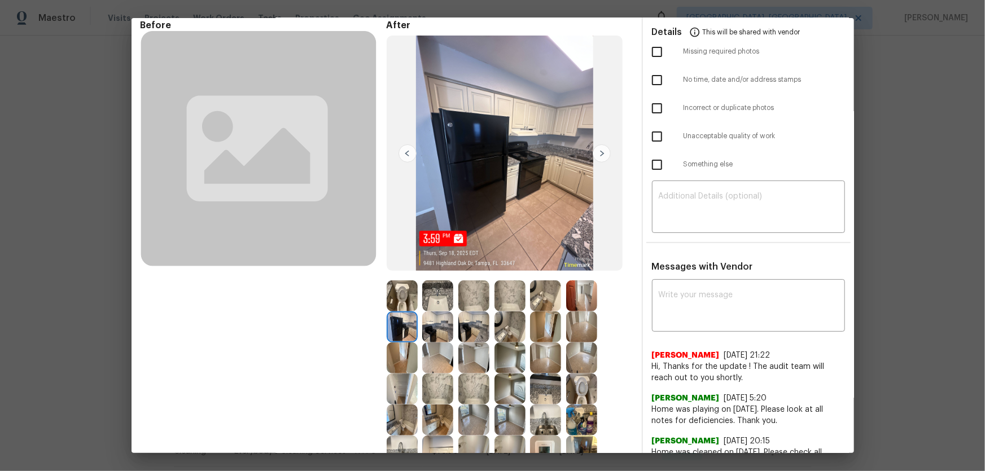
click at [418, 325] on div at bounding box center [405, 327] width 36 height 31
click at [469, 325] on img at bounding box center [473, 327] width 31 height 31
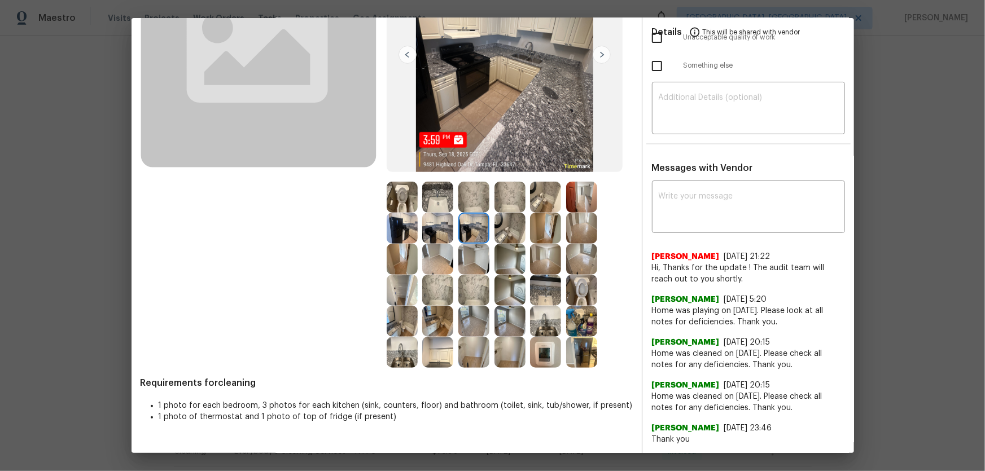
scroll to position [154, 0]
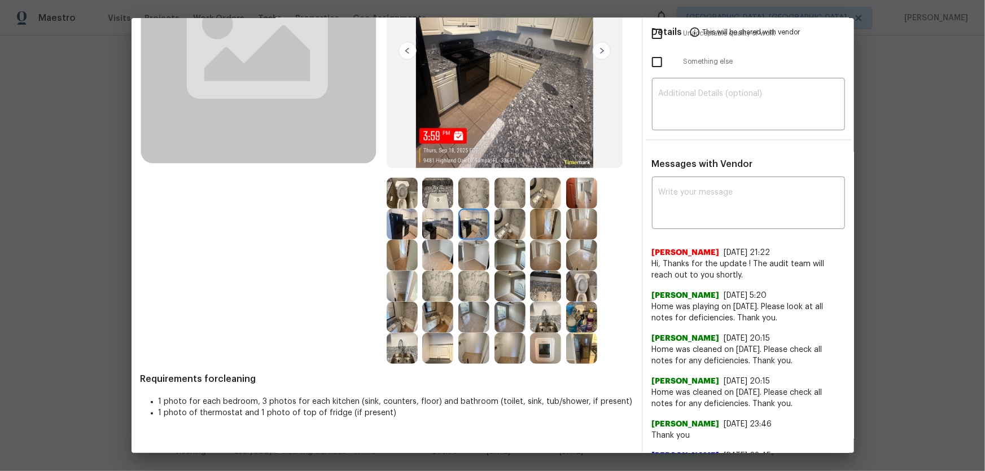
click at [501, 323] on img at bounding box center [509, 317] width 31 height 31
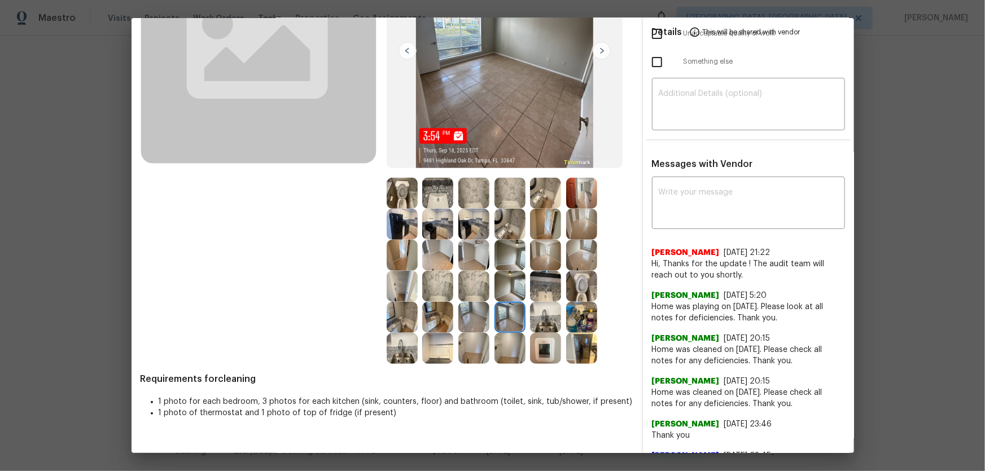
click at [446, 321] on img at bounding box center [437, 317] width 31 height 31
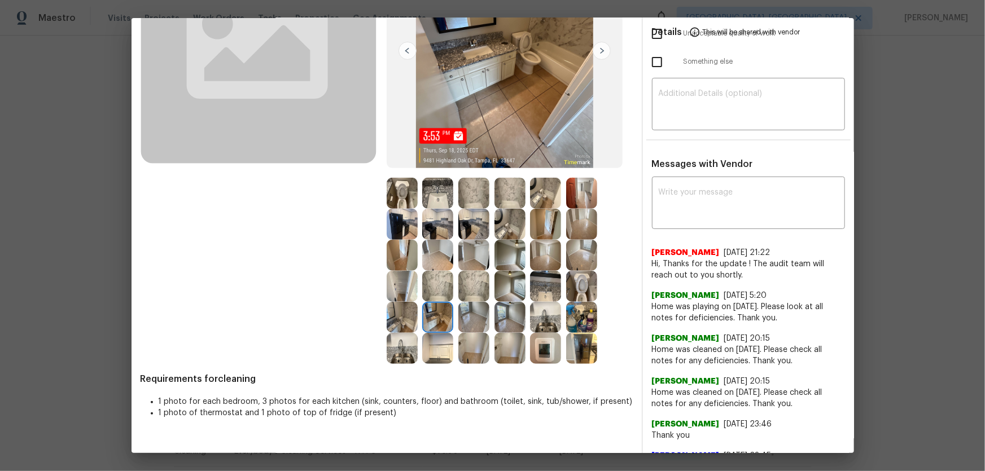
click at [413, 310] on img at bounding box center [402, 317] width 31 height 31
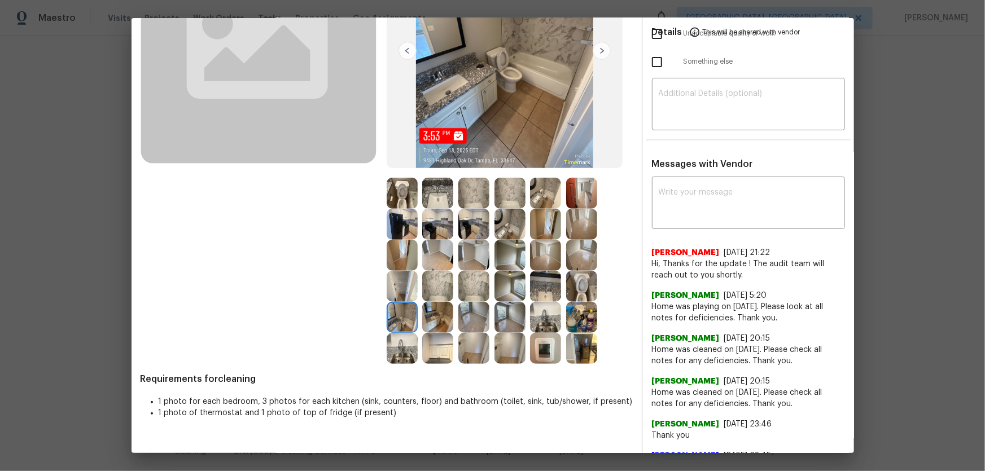
click at [566, 319] on img at bounding box center [581, 317] width 31 height 31
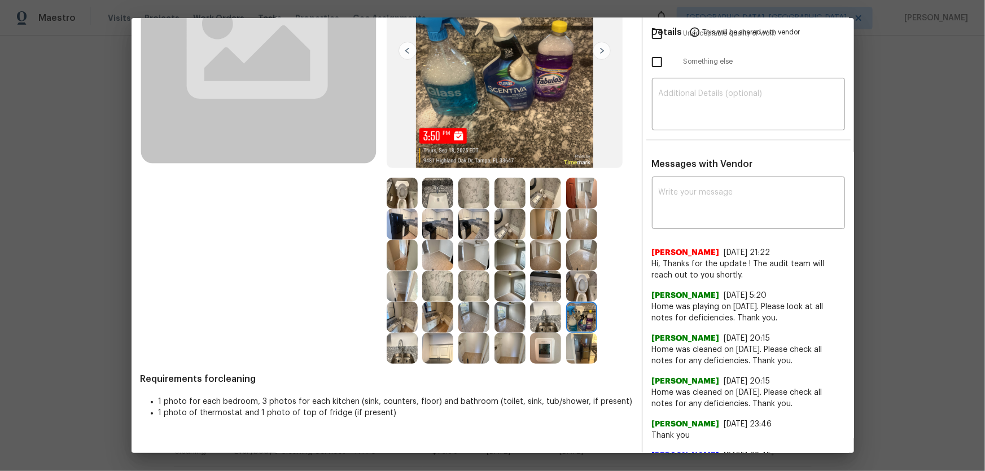
click at [572, 333] on img at bounding box center [581, 348] width 31 height 31
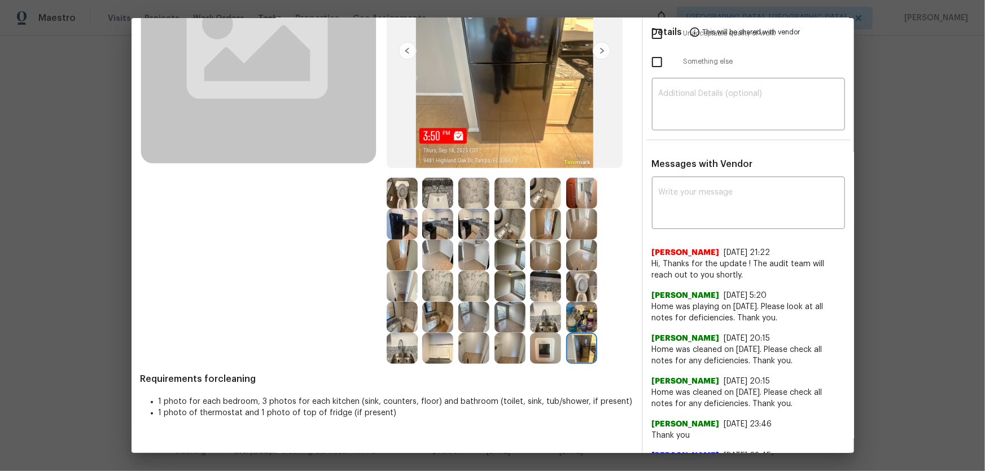
click at [531, 342] on img at bounding box center [545, 348] width 31 height 31
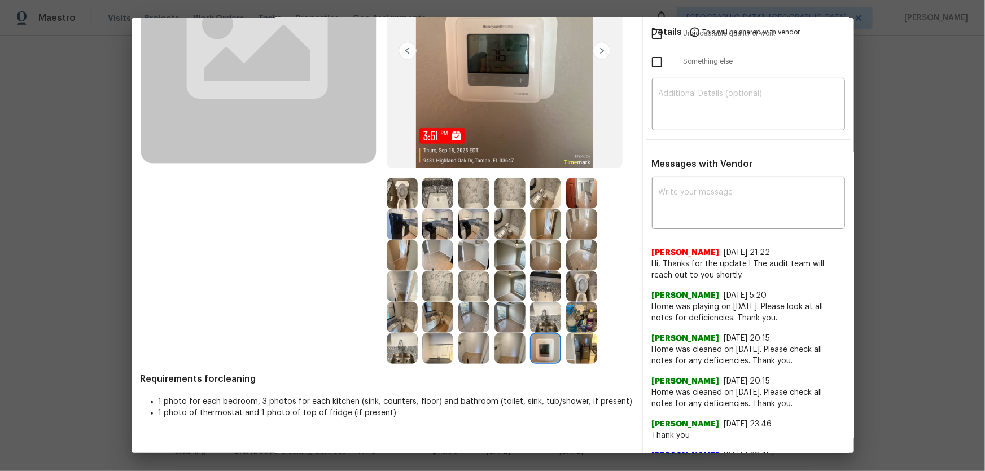
click at [458, 260] on img at bounding box center [473, 255] width 31 height 31
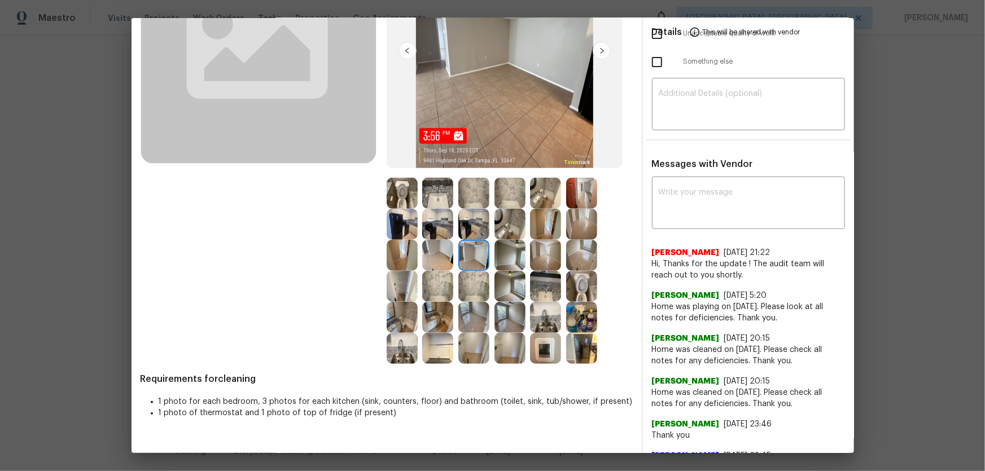
click at [494, 256] on img at bounding box center [509, 255] width 31 height 31
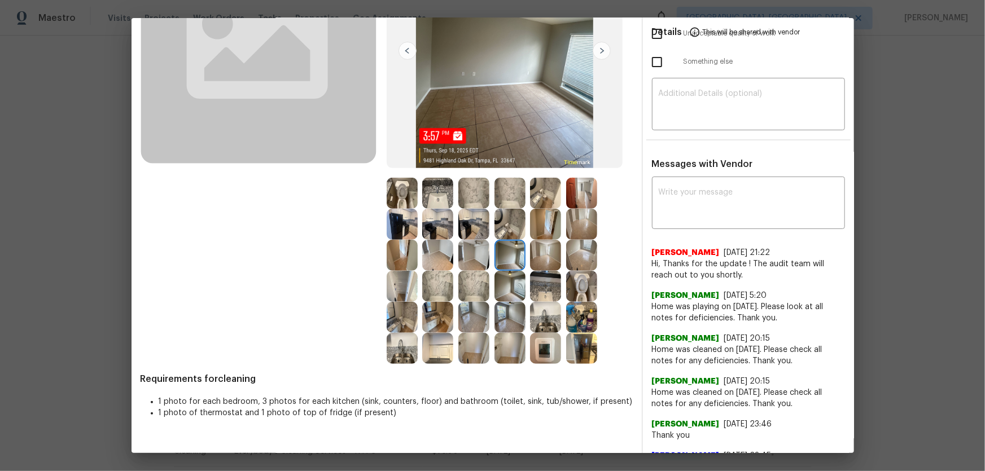
click at [469, 224] on img at bounding box center [473, 224] width 31 height 31
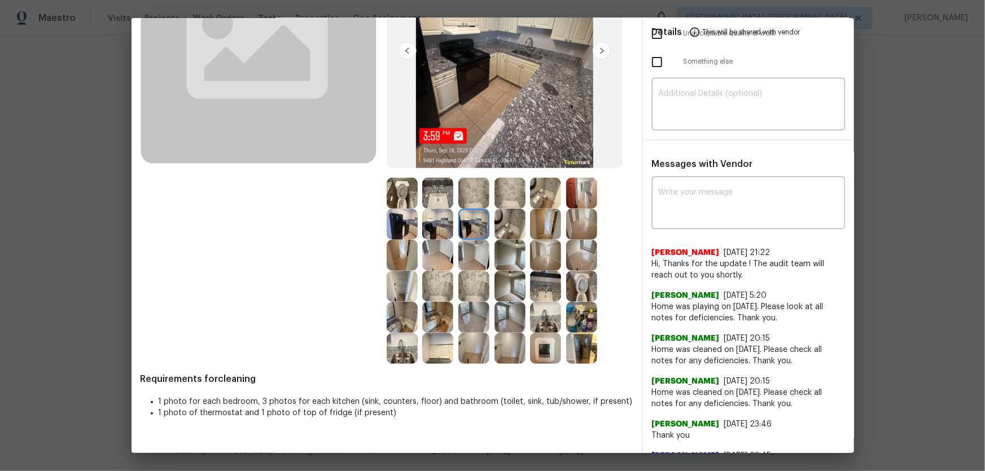
click at [403, 212] on img at bounding box center [402, 224] width 31 height 31
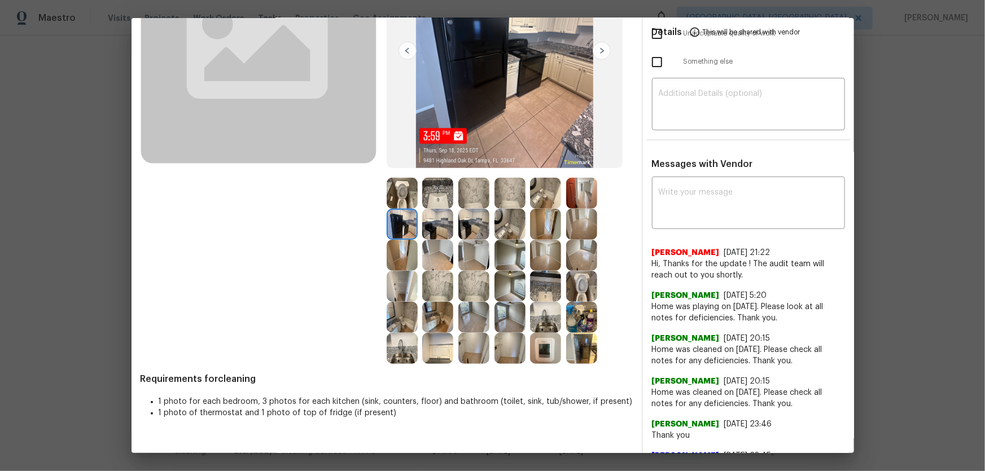
click at [439, 348] on img at bounding box center [437, 348] width 31 height 31
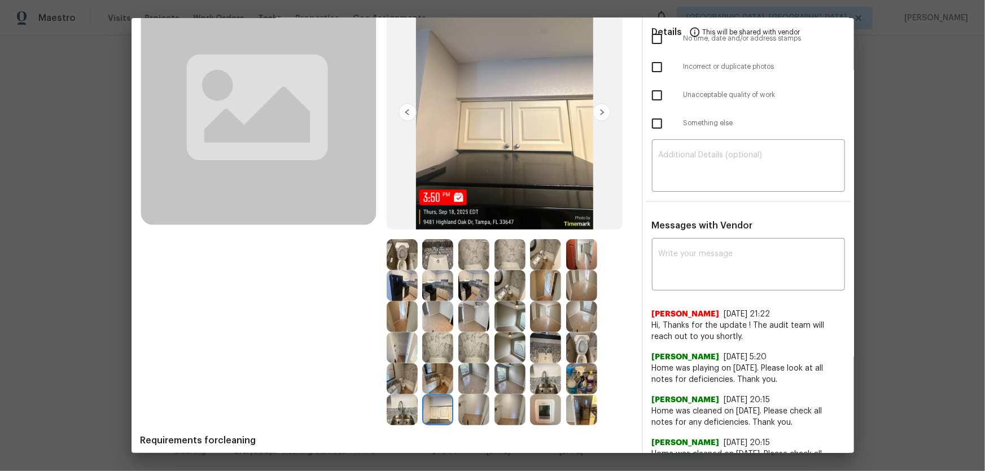
scroll to position [0, 0]
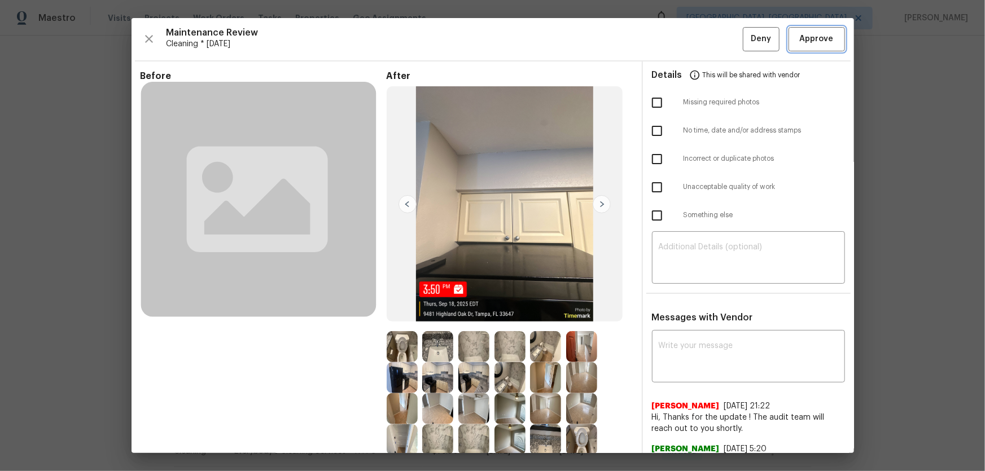
click at [802, 42] on span "Approve" at bounding box center [817, 39] width 34 height 14
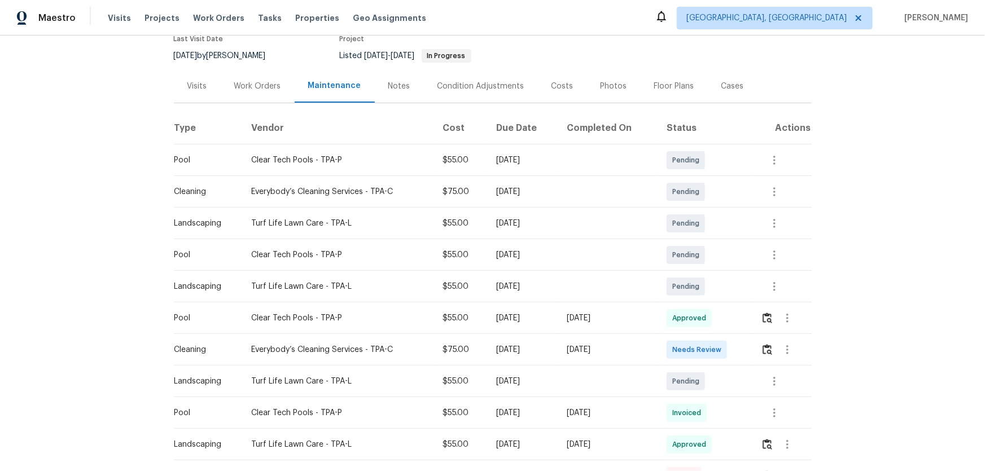
scroll to position [102, 0]
click at [701, 311] on button "button" at bounding box center [767, 349] width 13 height 27
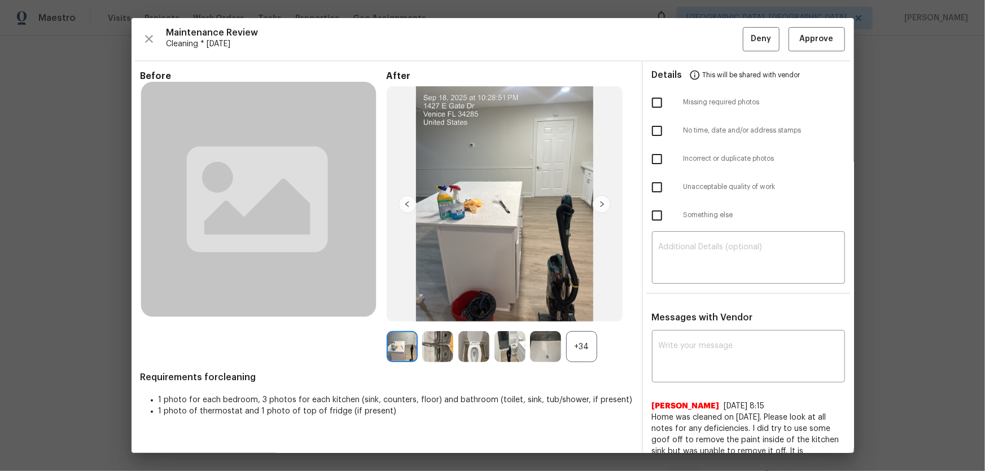
click at [566, 311] on div "+34" at bounding box center [581, 346] width 31 height 31
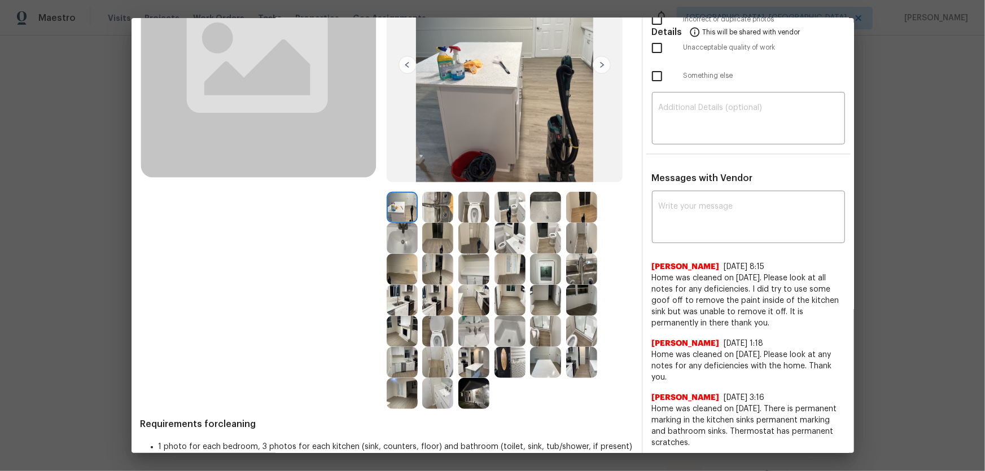
scroll to position [154, 0]
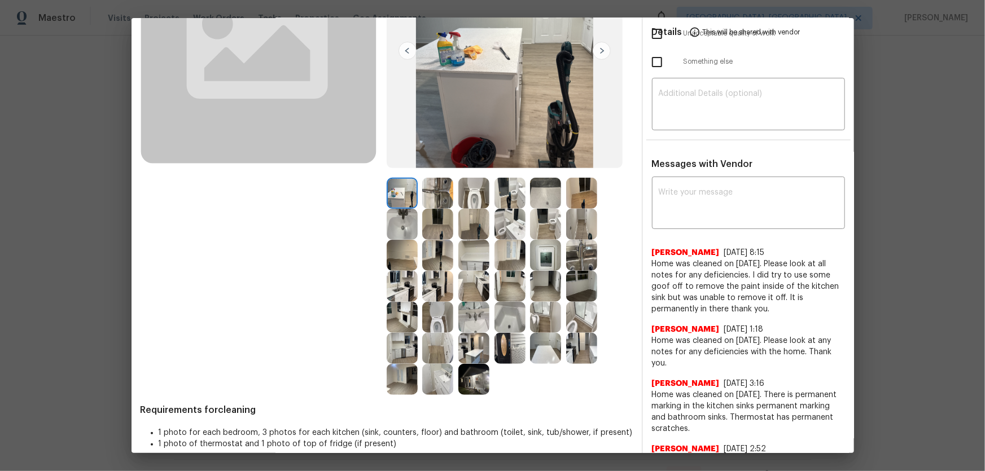
drag, startPoint x: 426, startPoint y: 319, endPoint x: 439, endPoint y: 293, distance: 29.8
click at [426, 311] on img at bounding box center [437, 317] width 31 height 31
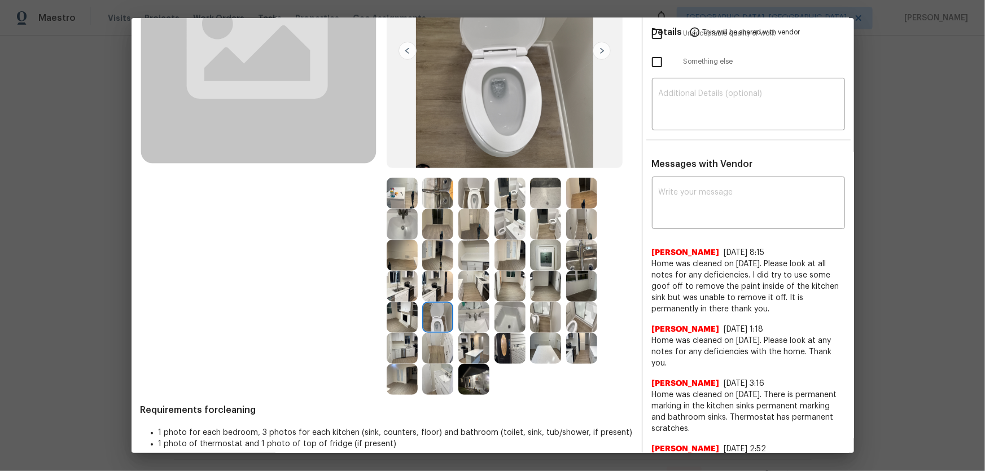
click at [482, 195] on img at bounding box center [473, 193] width 31 height 31
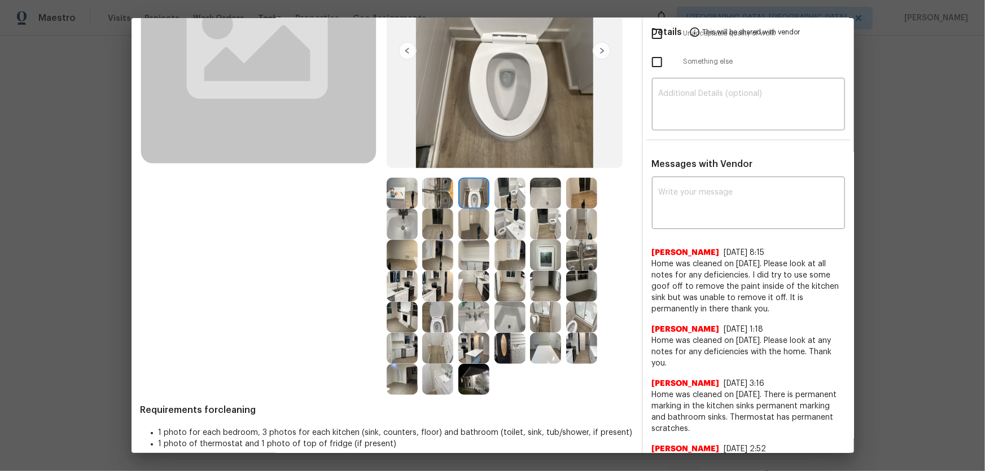
click at [500, 230] on img at bounding box center [509, 224] width 31 height 31
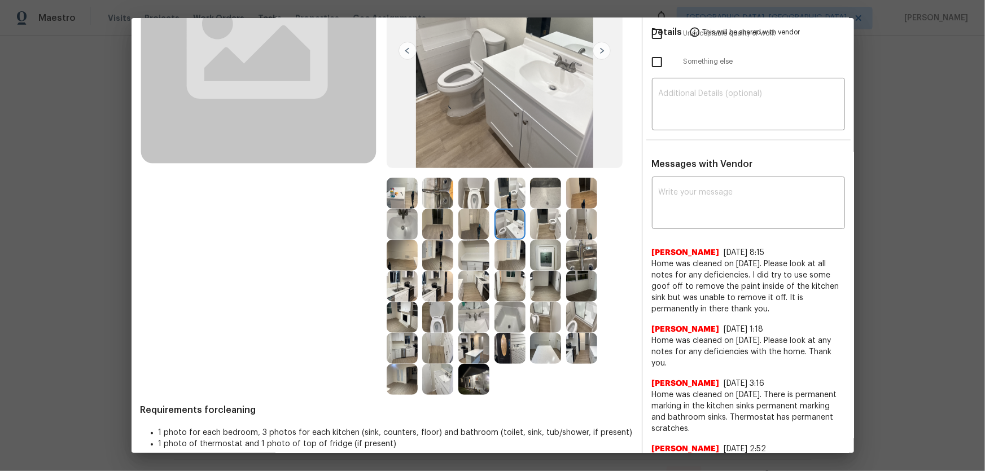
click at [472, 311] on img at bounding box center [473, 317] width 31 height 31
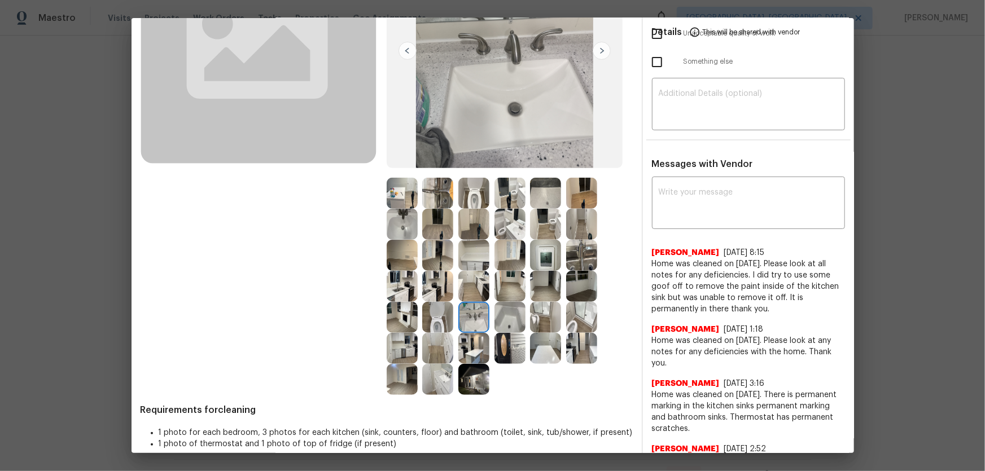
click at [494, 311] on img at bounding box center [509, 317] width 31 height 31
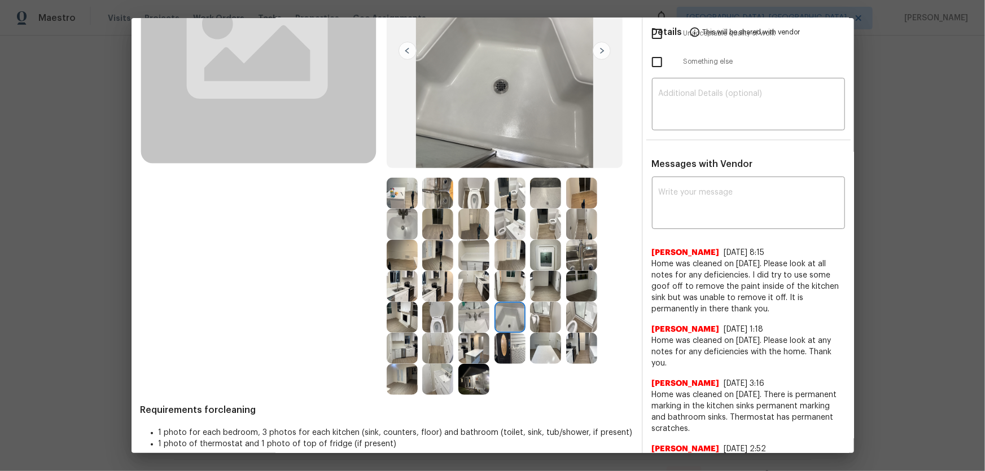
click at [536, 204] on img at bounding box center [545, 193] width 31 height 31
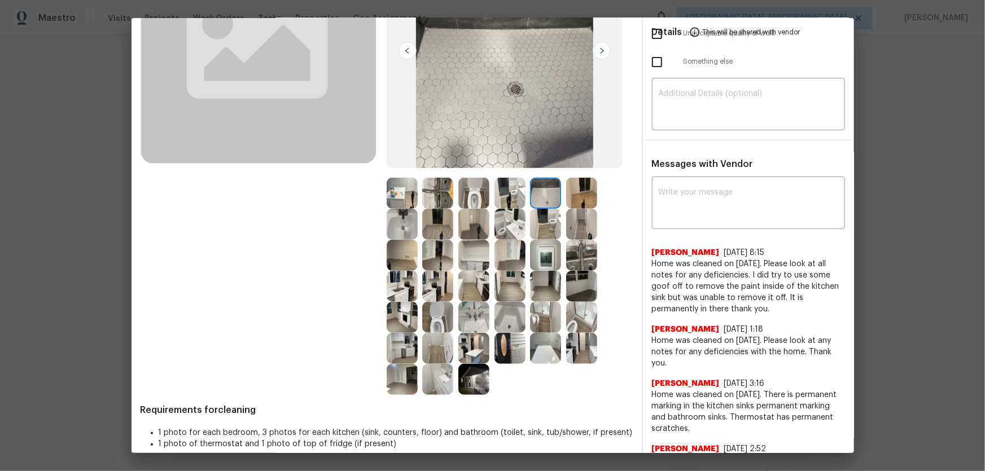
click at [406, 253] on img at bounding box center [402, 255] width 31 height 31
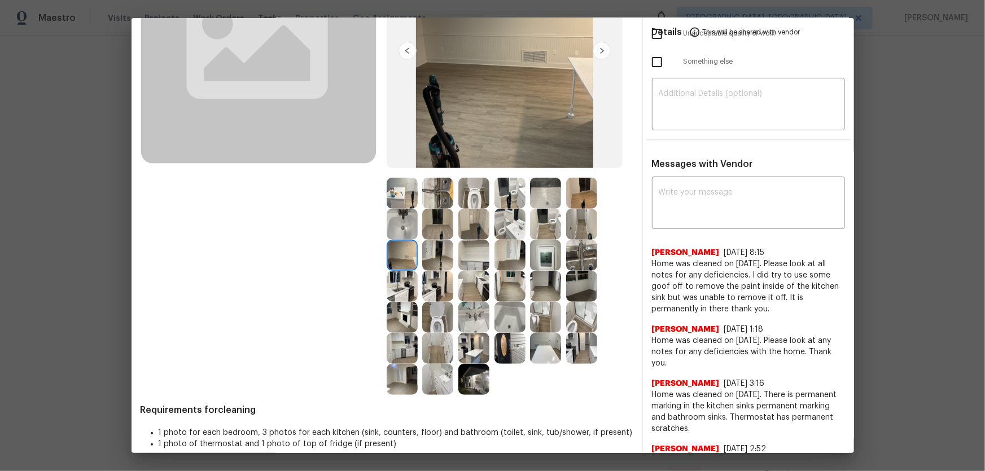
click at [478, 234] on img at bounding box center [473, 224] width 31 height 31
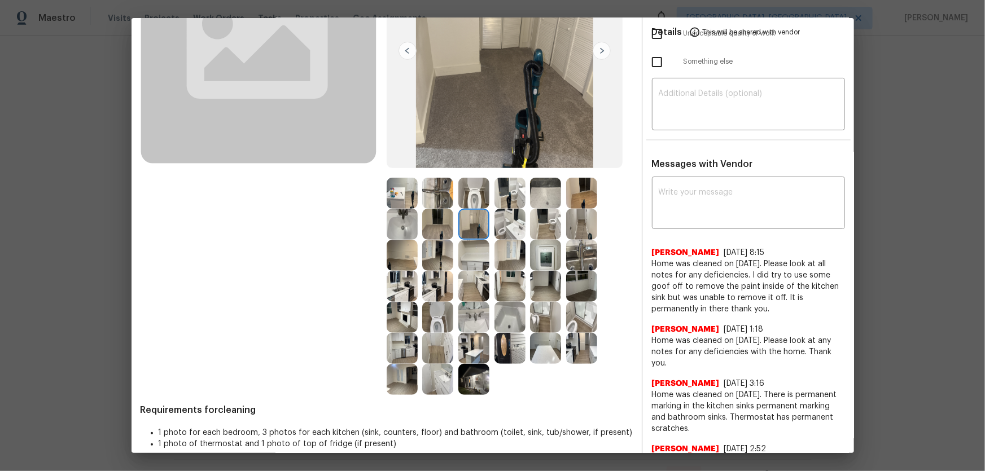
click at [479, 254] on img at bounding box center [473, 255] width 31 height 31
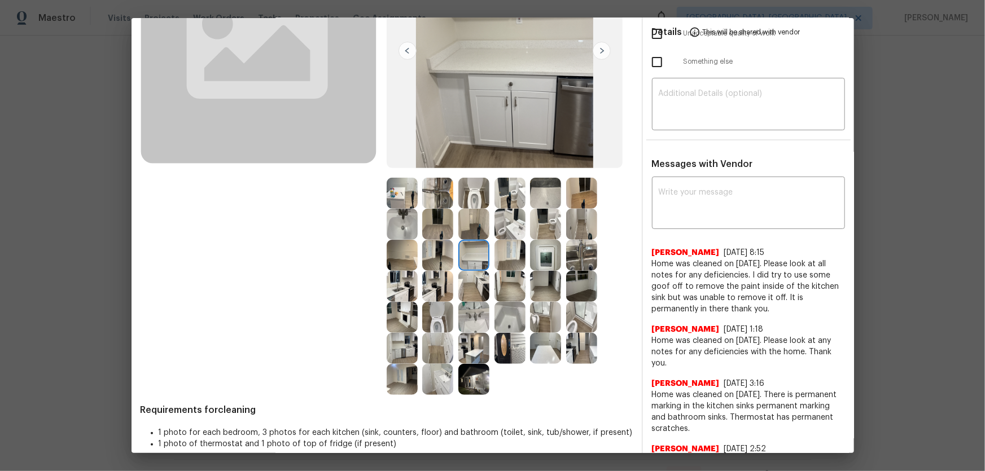
click at [496, 256] on img at bounding box center [509, 255] width 31 height 31
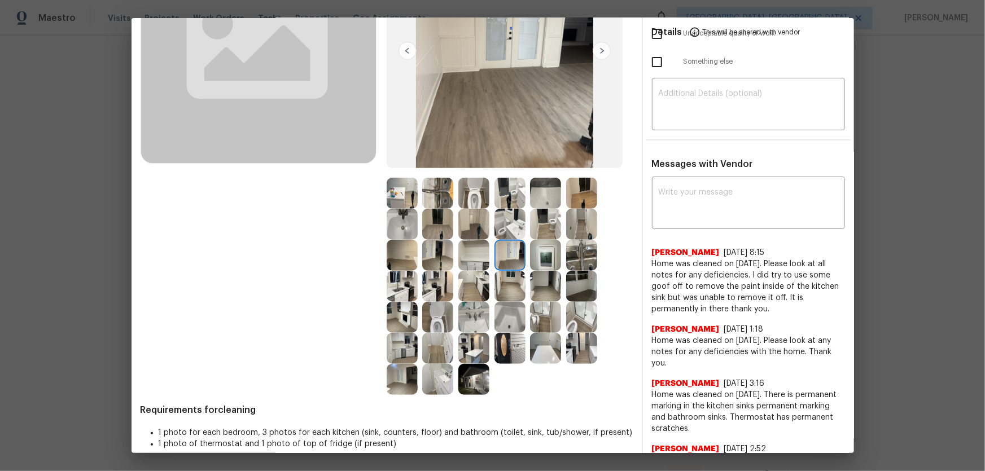
click at [513, 216] on img at bounding box center [509, 224] width 31 height 31
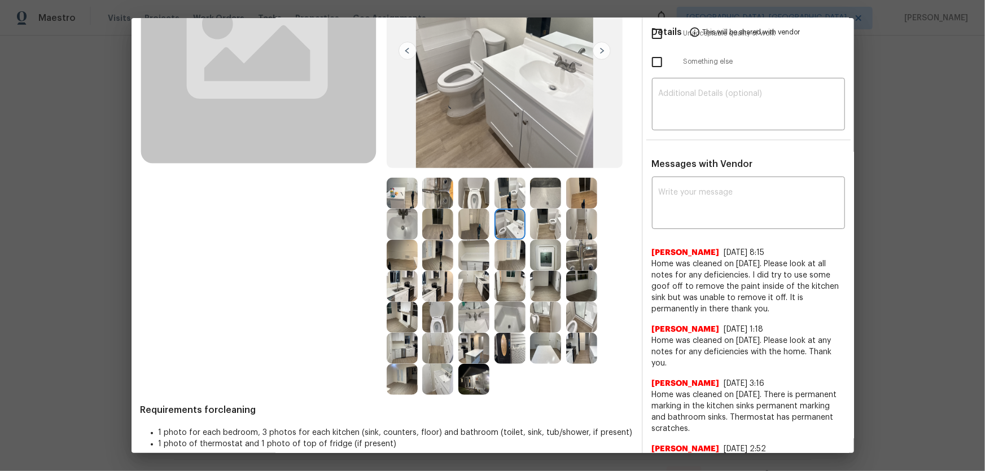
click at [542, 215] on img at bounding box center [545, 224] width 31 height 31
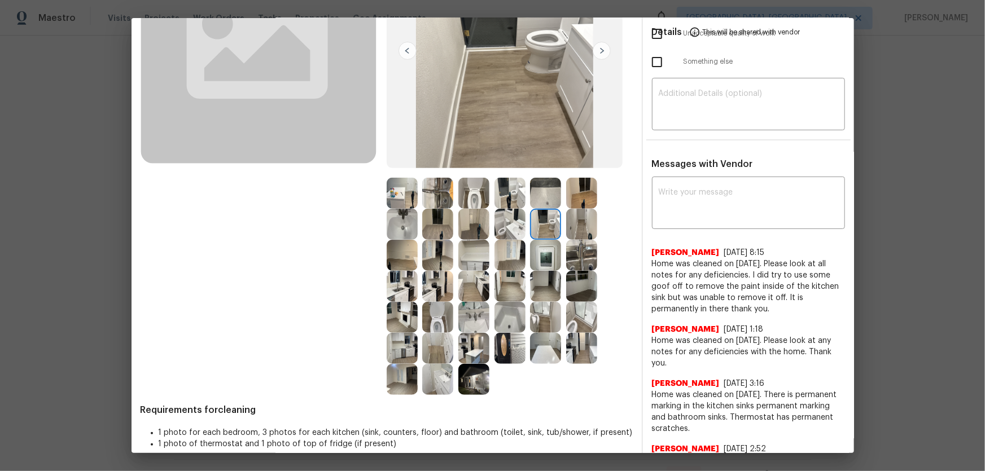
click at [543, 192] on img at bounding box center [545, 193] width 31 height 31
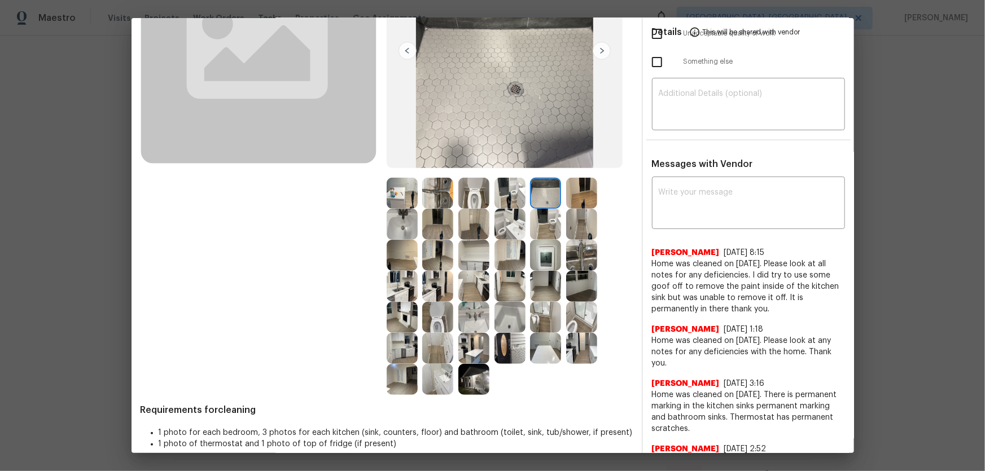
click at [571, 196] on img at bounding box center [581, 193] width 31 height 31
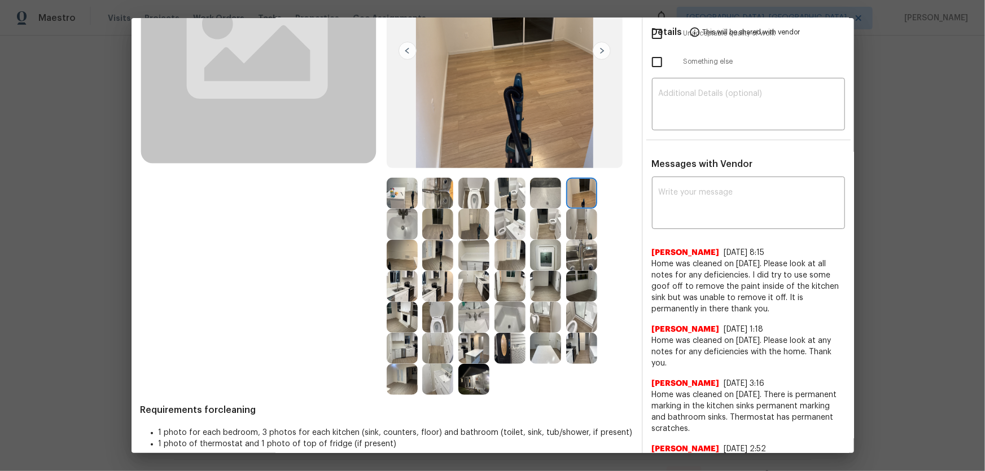
click at [469, 311] on img at bounding box center [473, 317] width 31 height 31
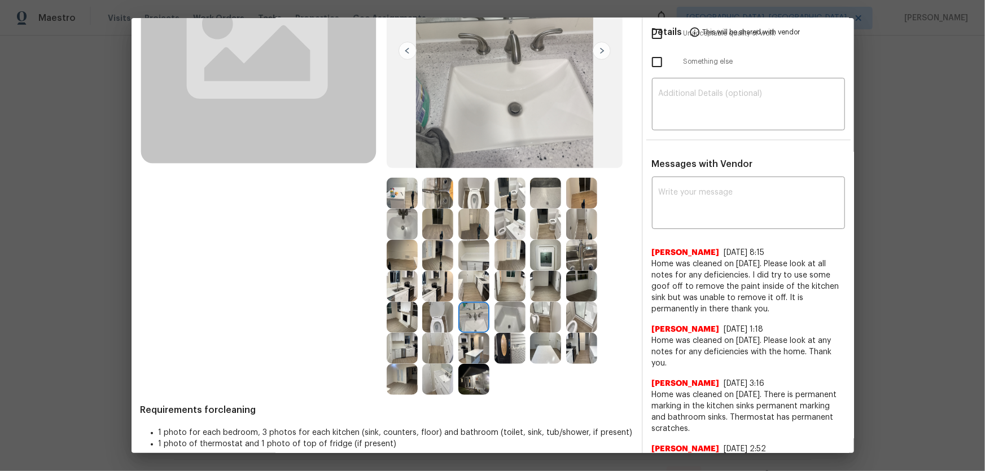
click at [511, 311] on img at bounding box center [509, 317] width 31 height 31
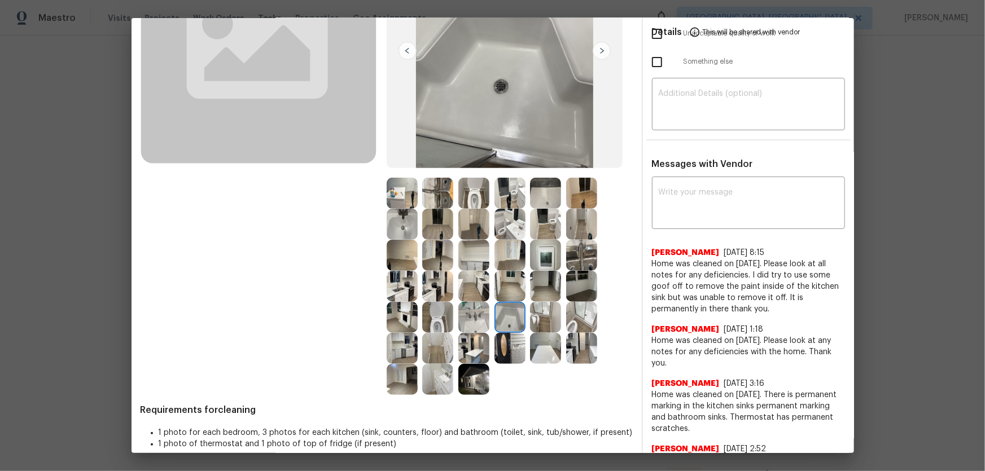
click at [409, 226] on img at bounding box center [402, 224] width 31 height 31
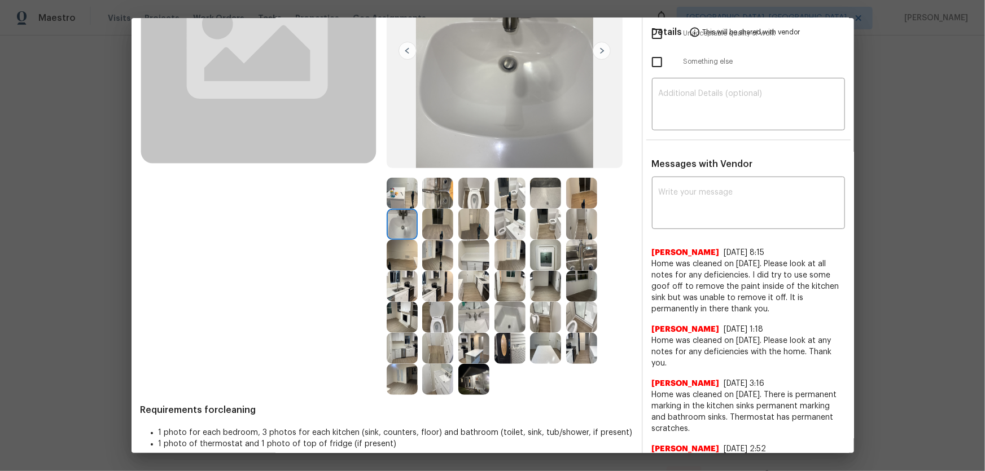
click at [428, 200] on img at bounding box center [437, 193] width 31 height 31
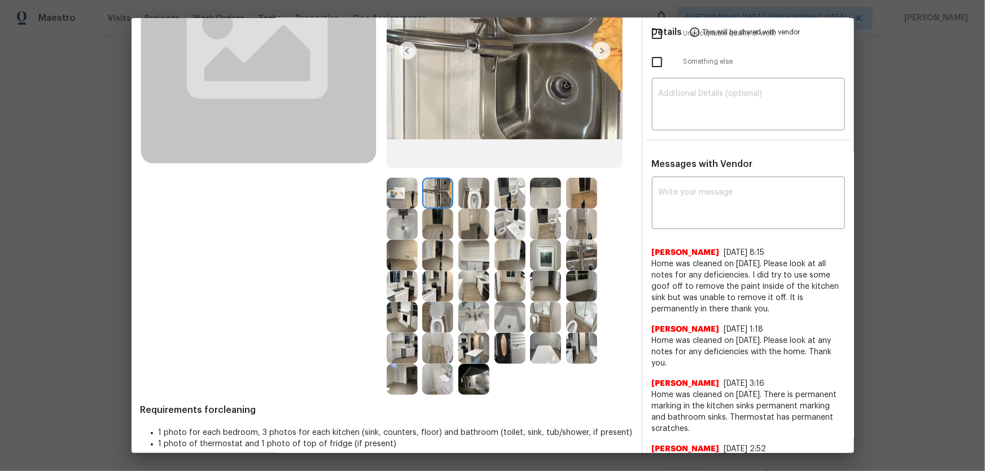
click at [534, 194] on img at bounding box center [545, 193] width 31 height 31
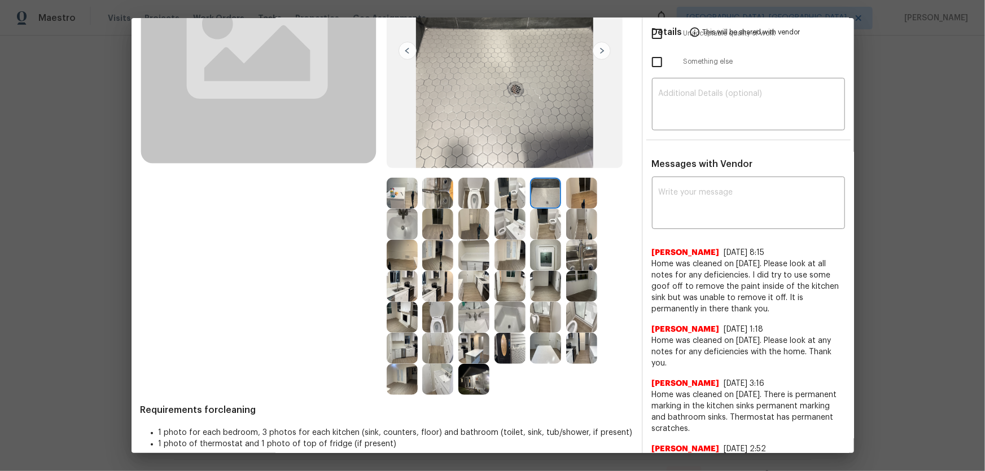
click at [584, 222] on img at bounding box center [581, 224] width 31 height 31
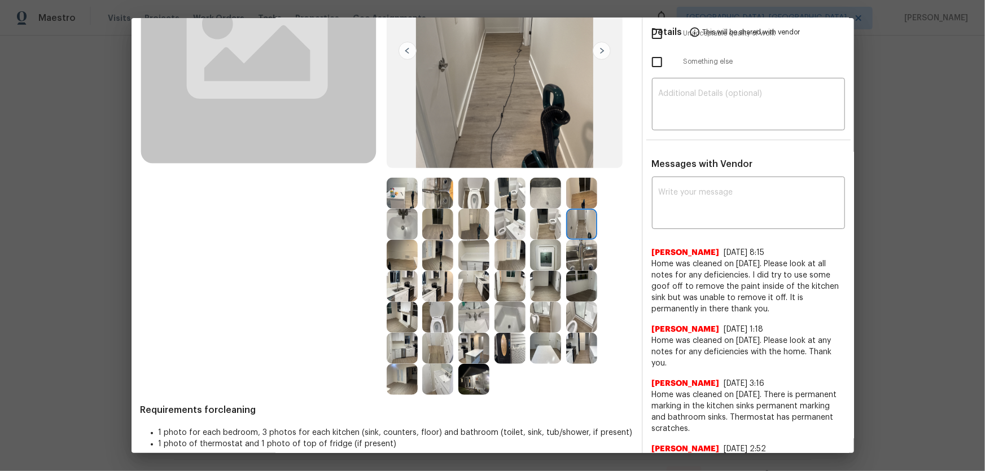
click at [586, 258] on img at bounding box center [581, 255] width 31 height 31
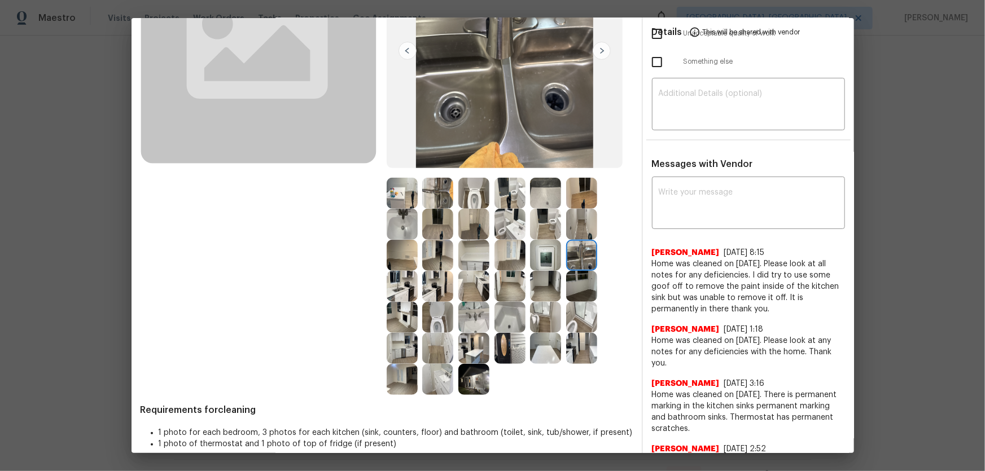
click at [542, 255] on img at bounding box center [545, 255] width 31 height 31
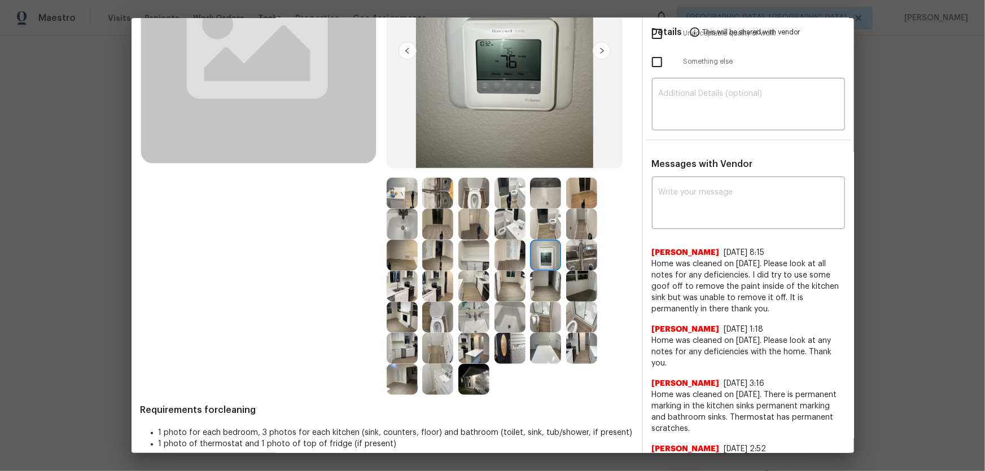
click at [572, 290] on img at bounding box center [581, 286] width 31 height 31
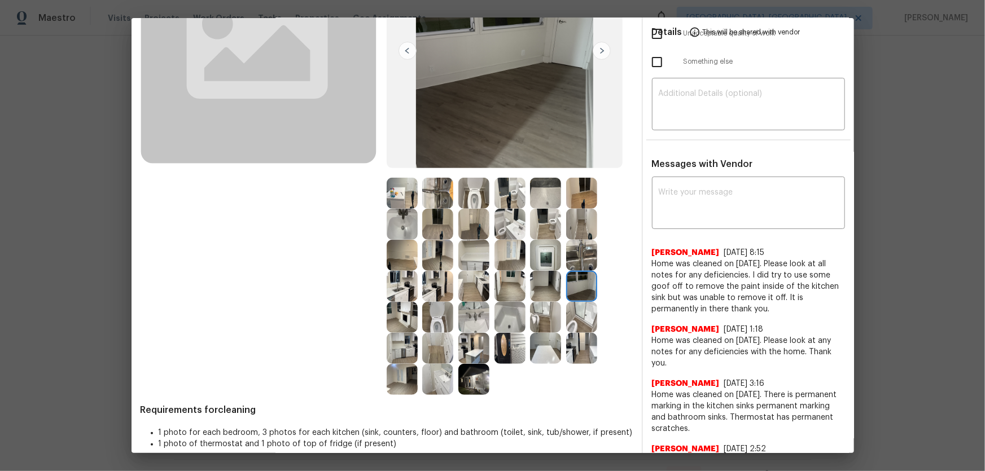
click at [574, 311] on img at bounding box center [581, 317] width 31 height 31
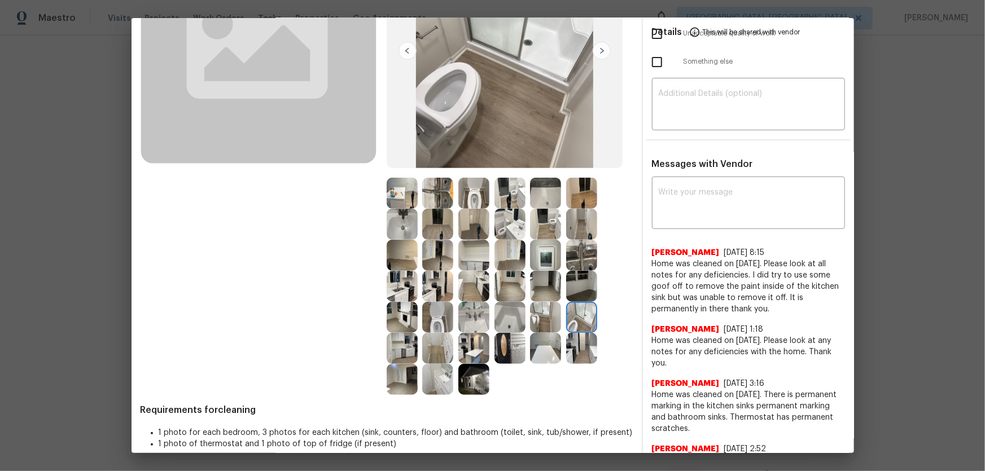
click at [536, 311] on img at bounding box center [545, 317] width 31 height 31
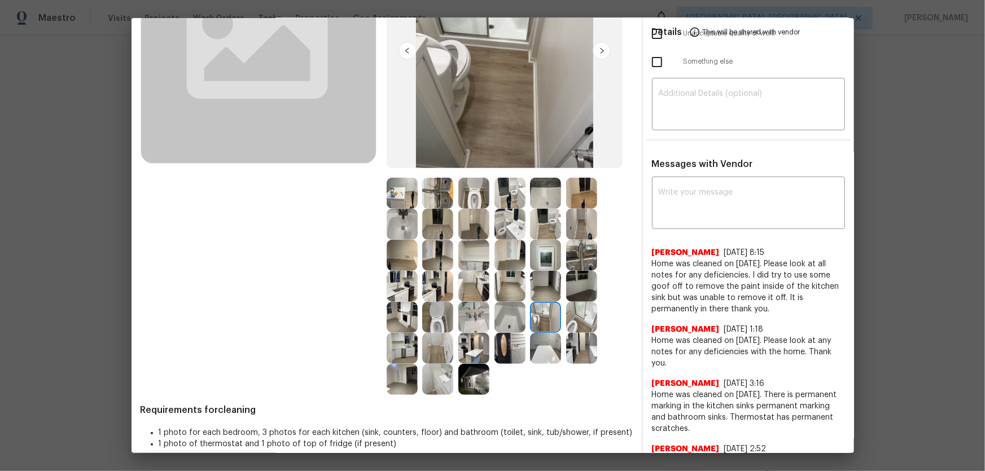
click at [488, 311] on div at bounding box center [476, 317] width 36 height 31
click at [488, 311] on div at bounding box center [476, 379] width 36 height 31
click at [446, 311] on img at bounding box center [437, 379] width 31 height 31
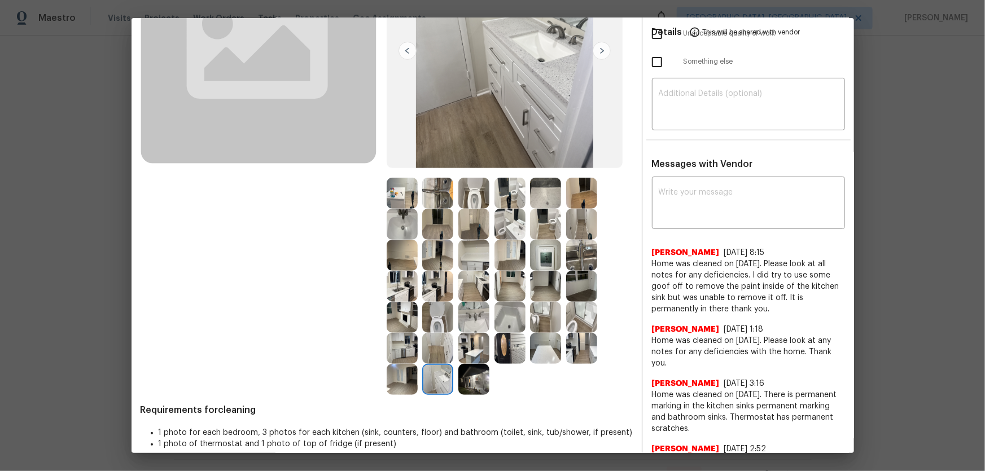
click at [395, 311] on img at bounding box center [402, 379] width 31 height 31
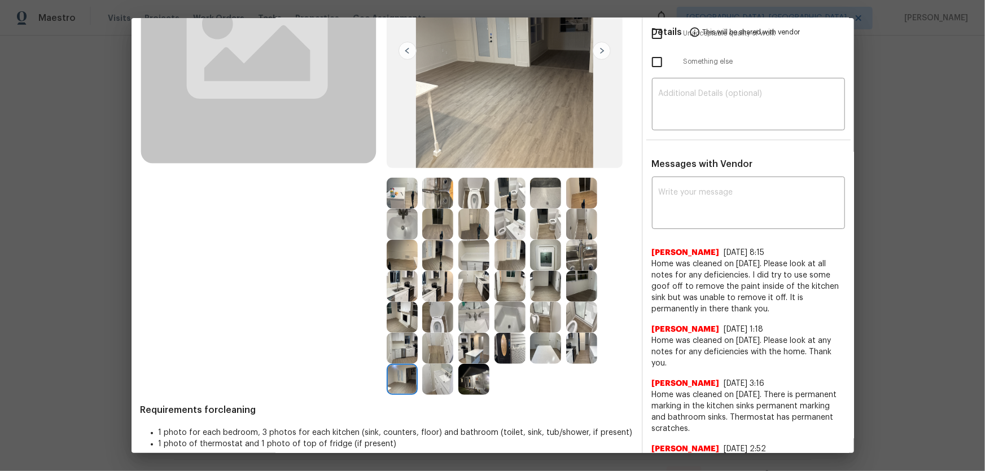
click at [497, 285] on img at bounding box center [509, 286] width 31 height 31
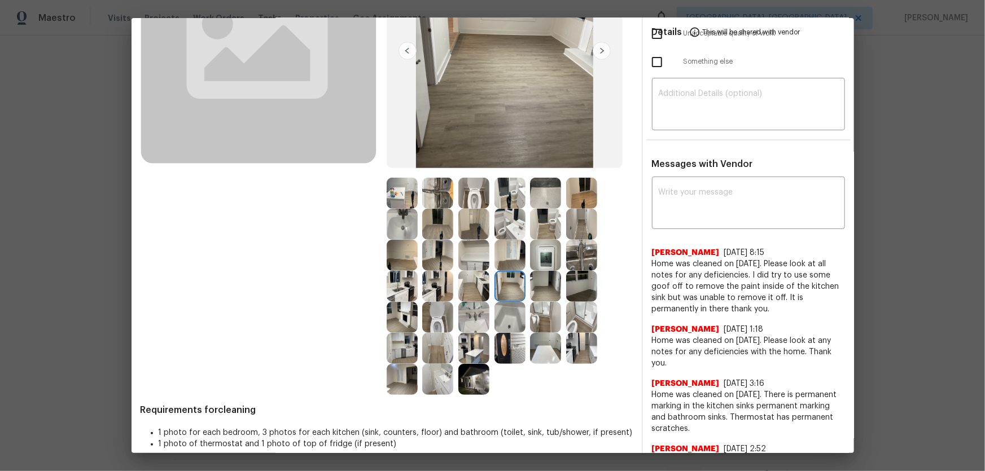
click at [544, 287] on img at bounding box center [545, 286] width 31 height 31
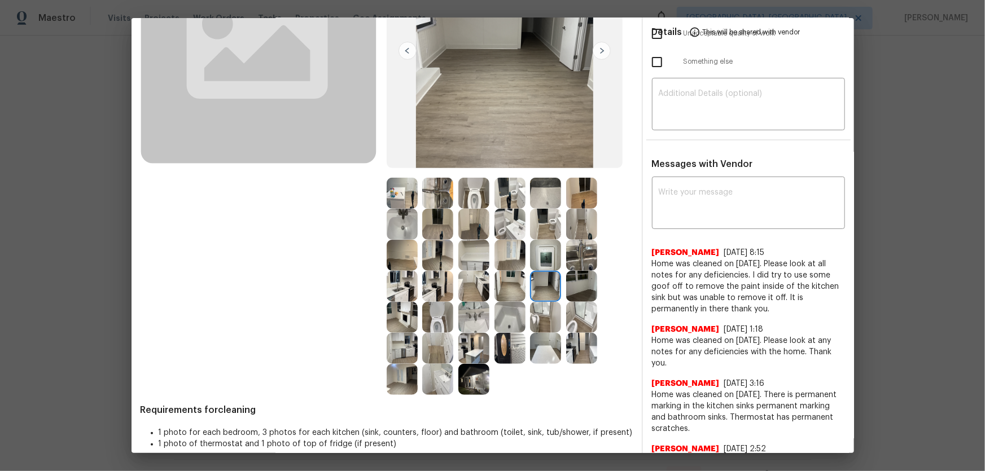
click at [566, 288] on img at bounding box center [581, 286] width 31 height 31
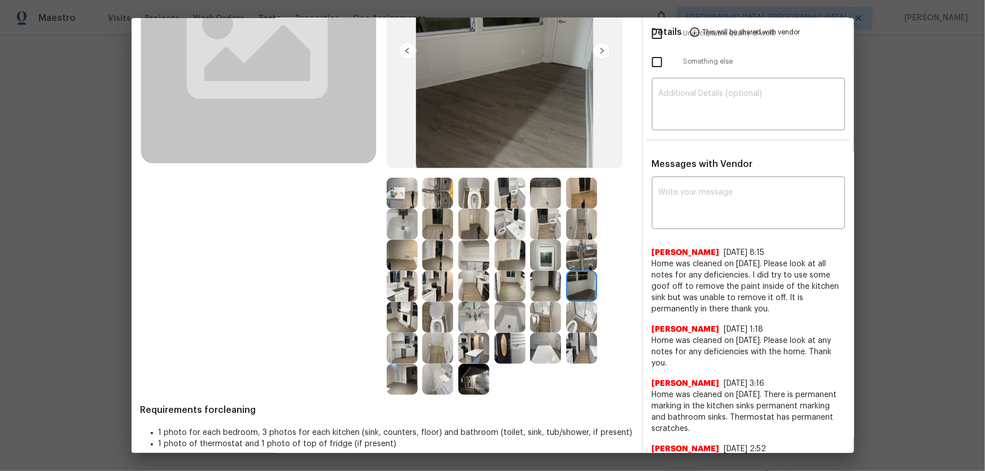
click at [581, 261] on img at bounding box center [581, 255] width 31 height 31
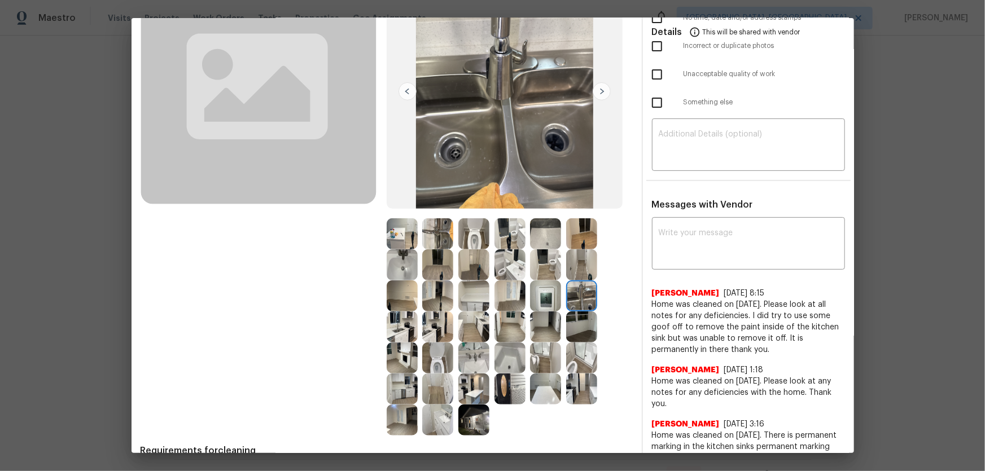
scroll to position [51, 0]
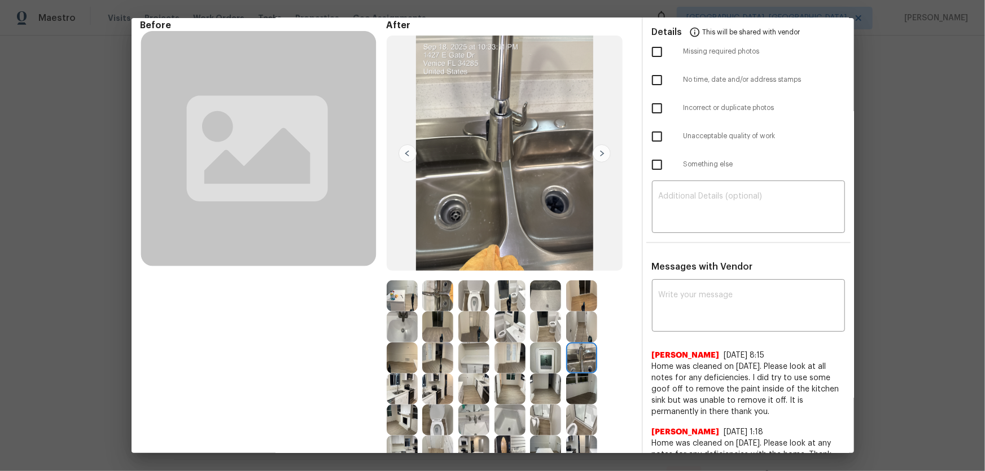
click at [437, 292] on img at bounding box center [437, 296] width 31 height 31
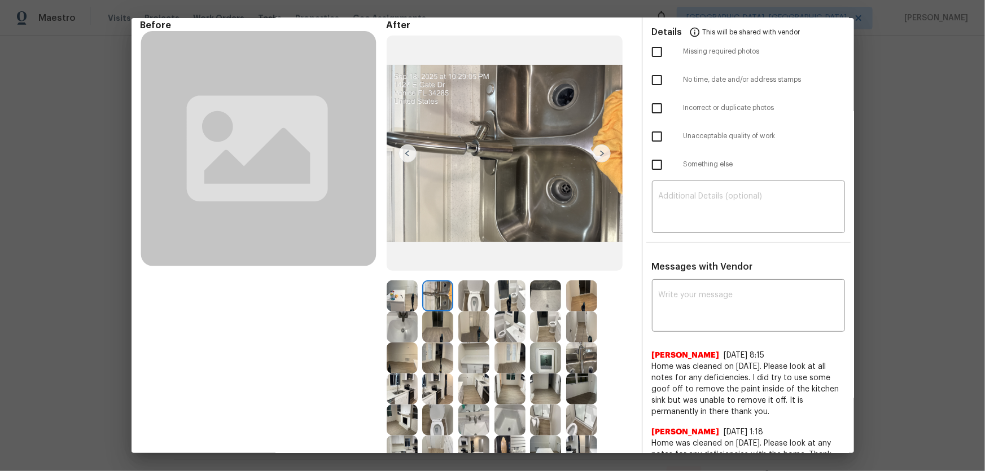
click at [471, 305] on img at bounding box center [473, 296] width 31 height 31
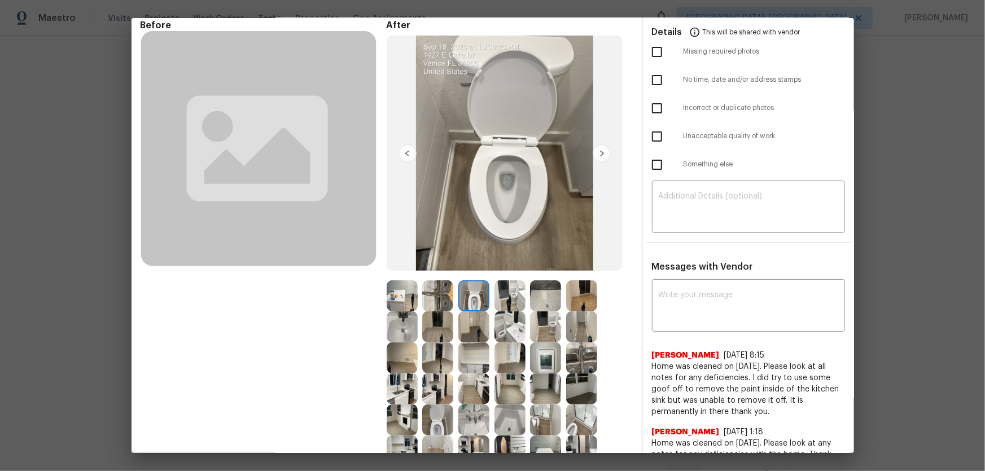
click at [495, 303] on img at bounding box center [509, 296] width 31 height 31
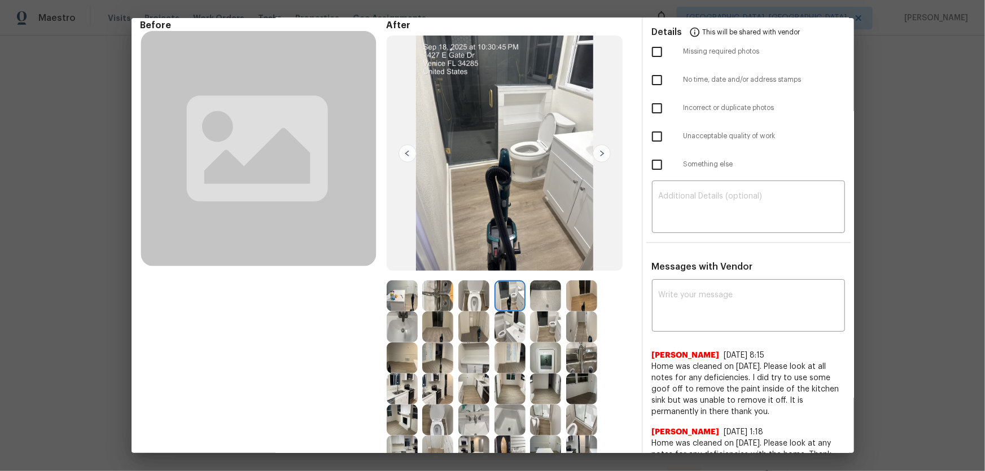
click at [435, 303] on img at bounding box center [437, 296] width 31 height 31
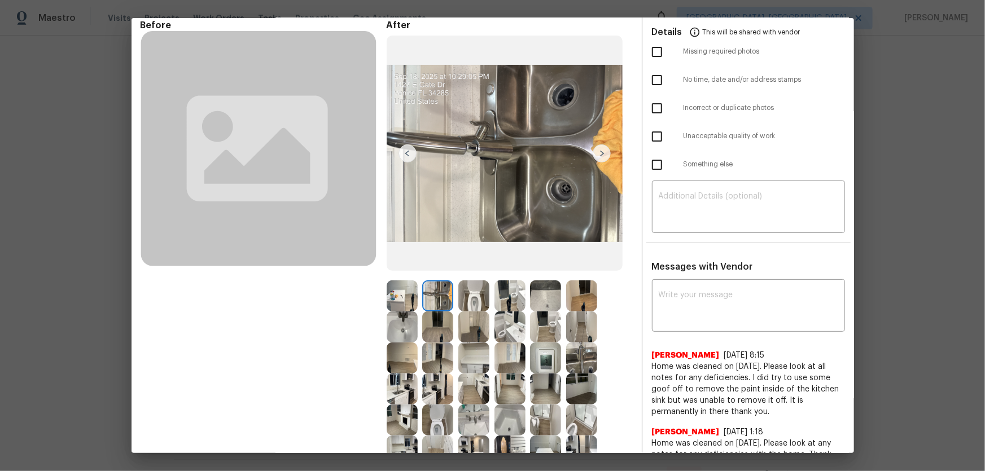
click at [428, 311] on img at bounding box center [437, 327] width 31 height 31
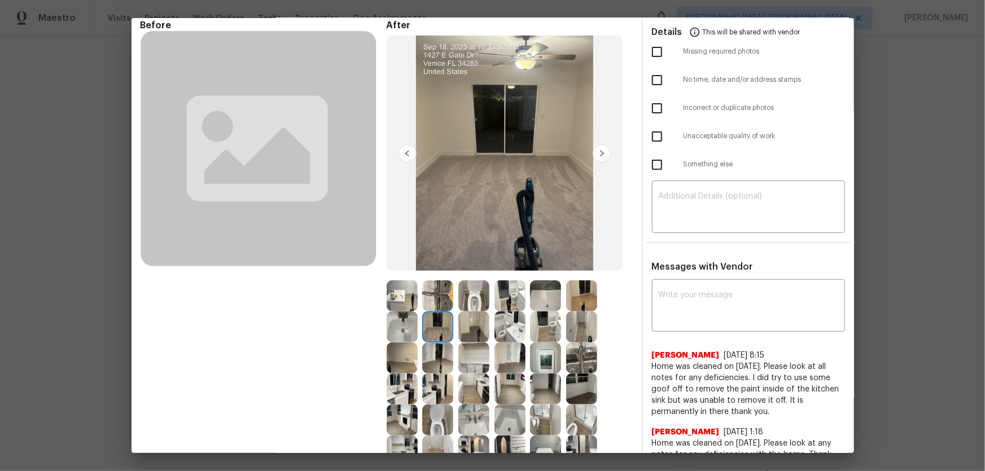
click at [409, 311] on img at bounding box center [402, 327] width 31 height 31
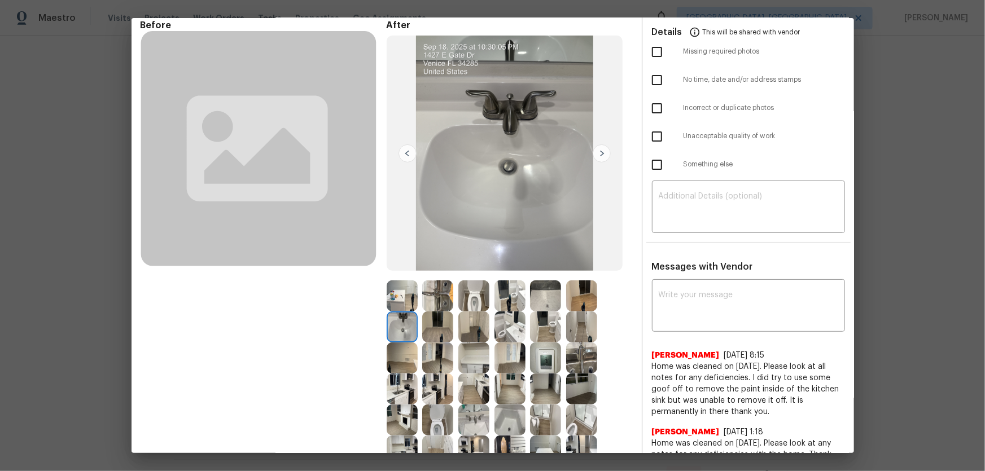
click at [396, 301] on img at bounding box center [402, 296] width 31 height 31
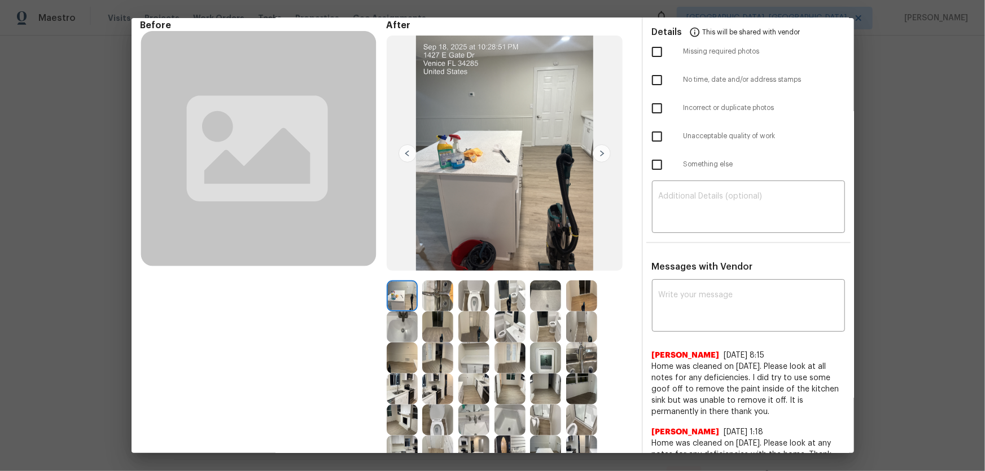
scroll to position [102, 0]
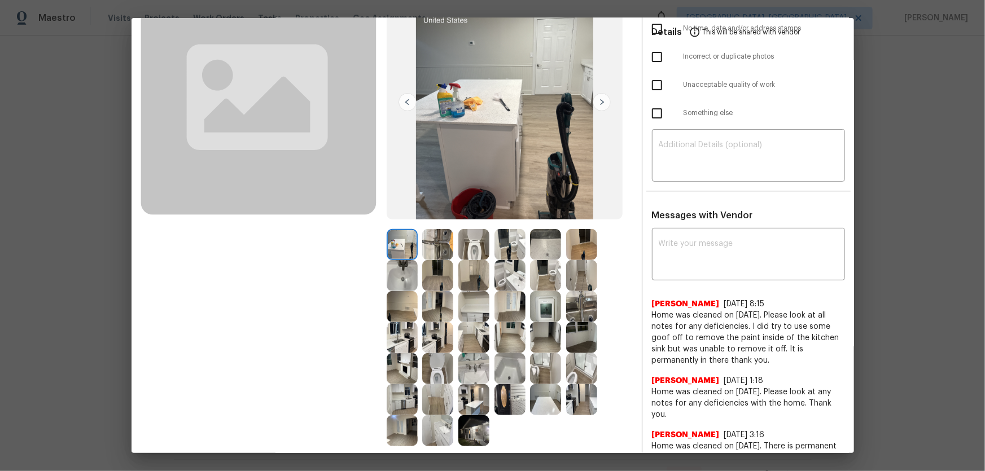
click at [433, 282] on img at bounding box center [437, 275] width 31 height 31
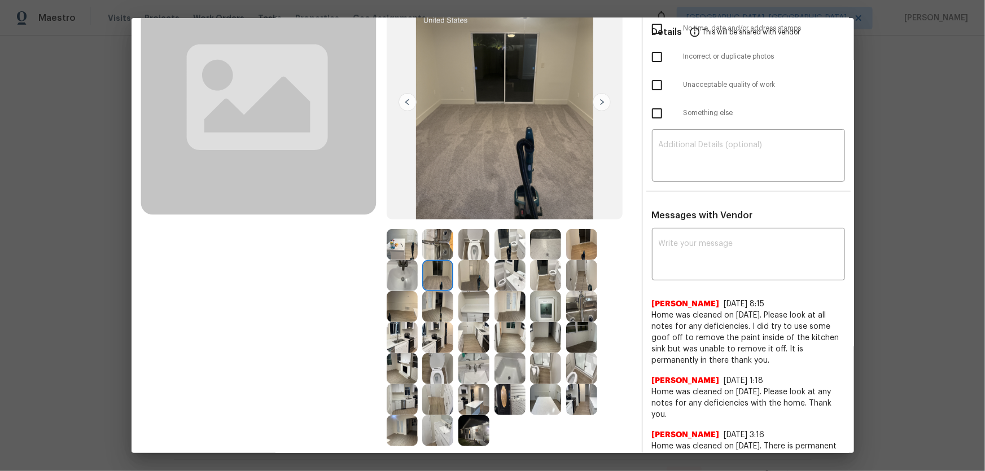
click at [475, 278] on img at bounding box center [473, 275] width 31 height 31
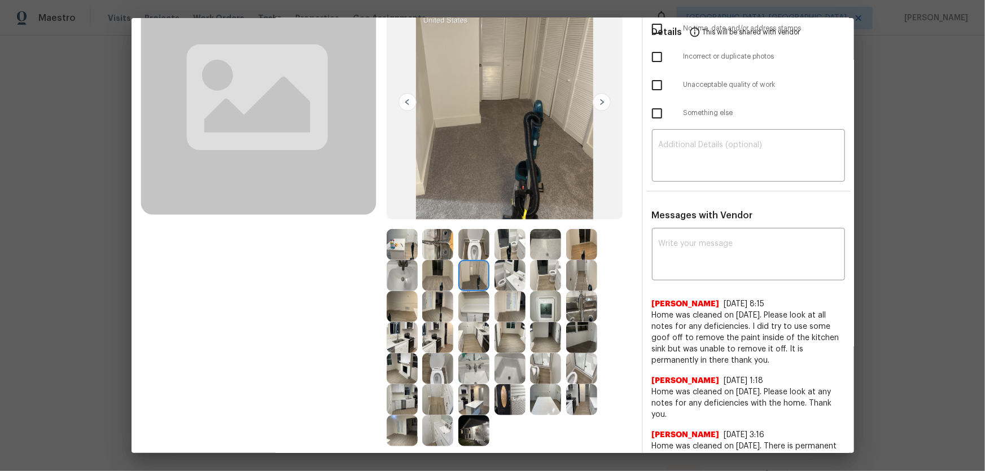
click at [530, 240] on img at bounding box center [545, 244] width 31 height 31
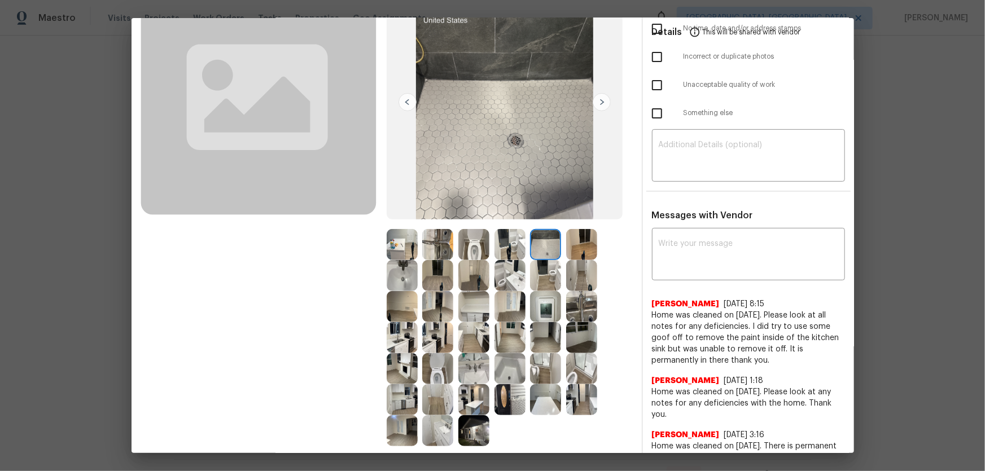
click at [408, 311] on img at bounding box center [402, 306] width 31 height 31
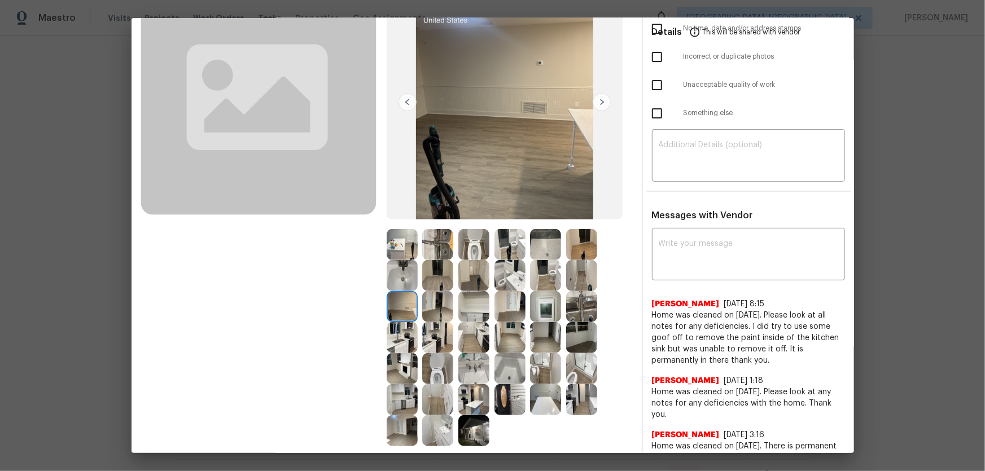
click at [432, 311] on img at bounding box center [437, 399] width 31 height 31
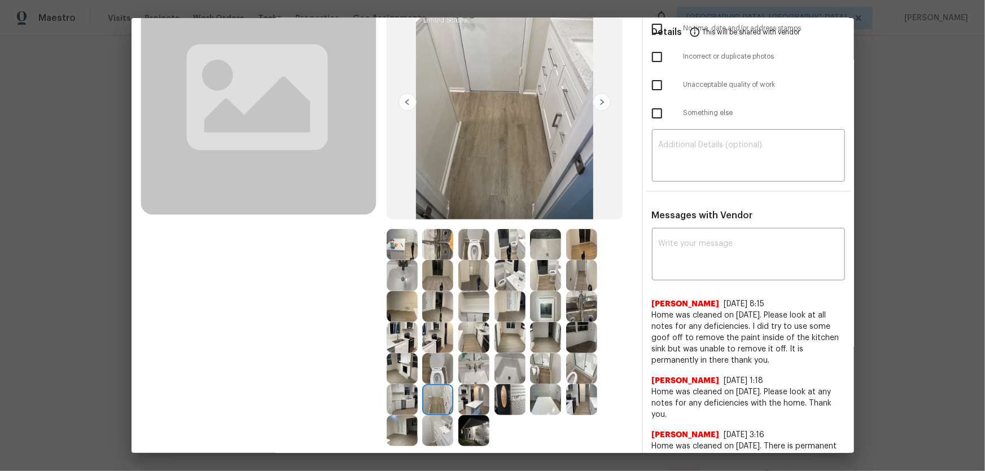
click at [502, 311] on img at bounding box center [509, 368] width 31 height 31
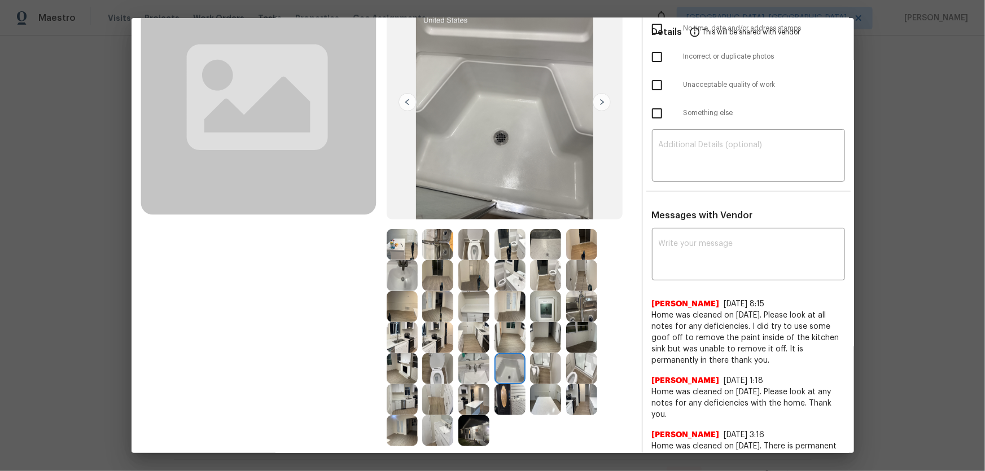
click at [502, 311] on img at bounding box center [509, 399] width 31 height 31
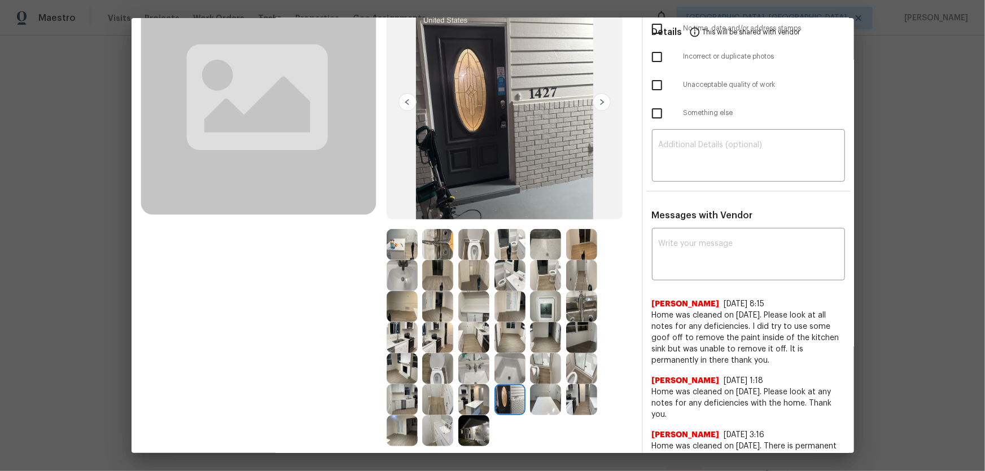
click at [530, 303] on img at bounding box center [545, 306] width 31 height 31
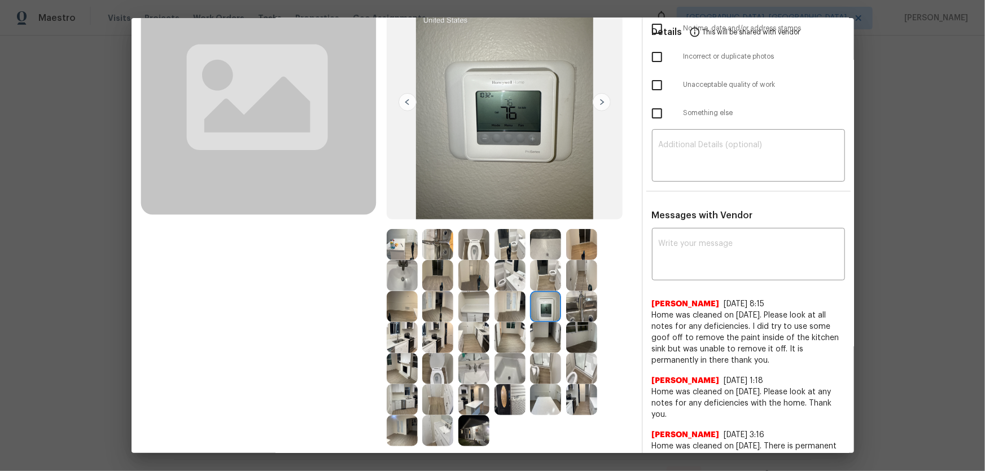
click at [569, 308] on img at bounding box center [581, 306] width 31 height 31
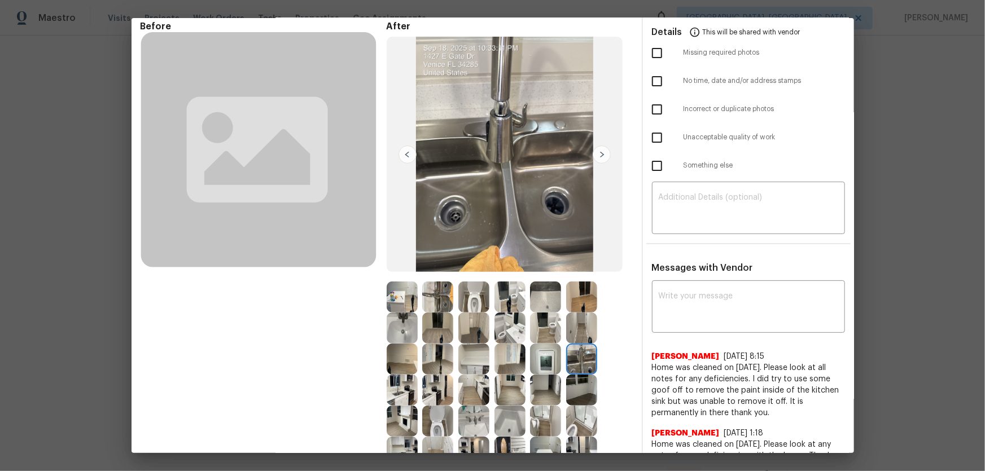
scroll to position [0, 0]
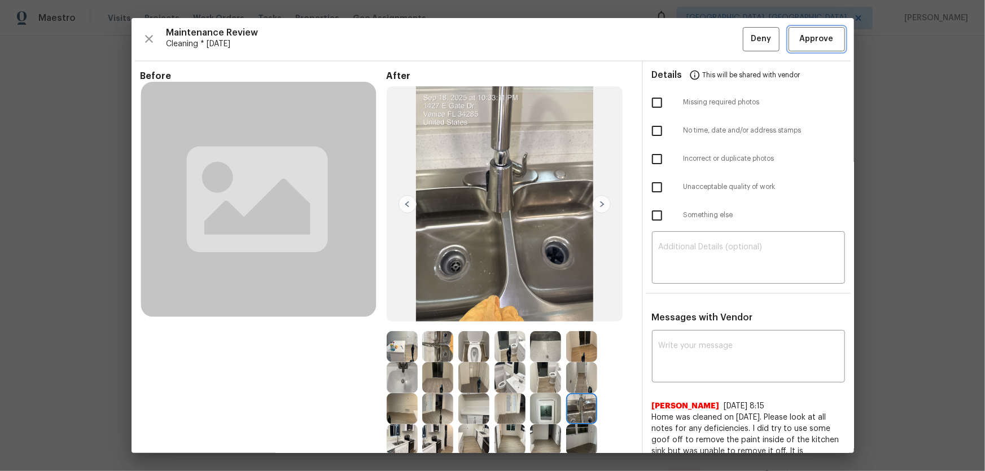
click at [701, 49] on button "Approve" at bounding box center [817, 39] width 56 height 24
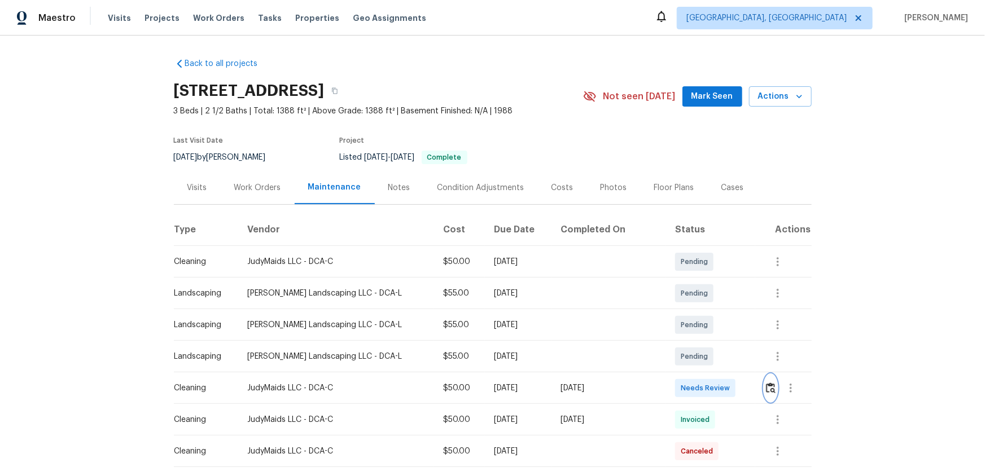
click at [766, 387] on img "button" at bounding box center [771, 388] width 10 height 11
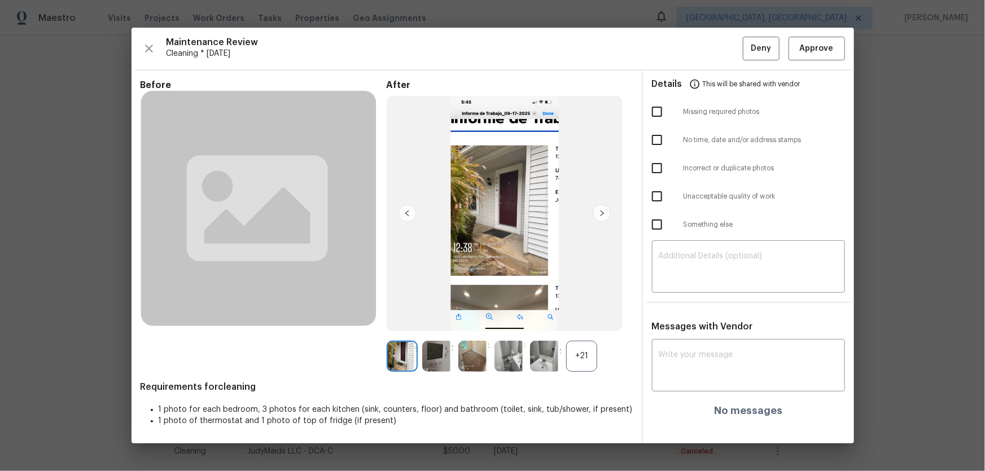
click at [568, 349] on div "+21" at bounding box center [581, 356] width 31 height 31
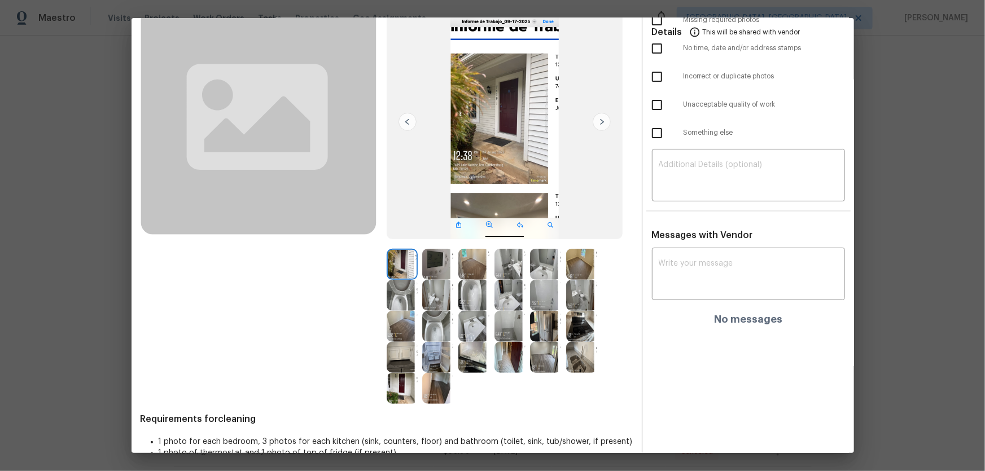
scroll to position [102, 0]
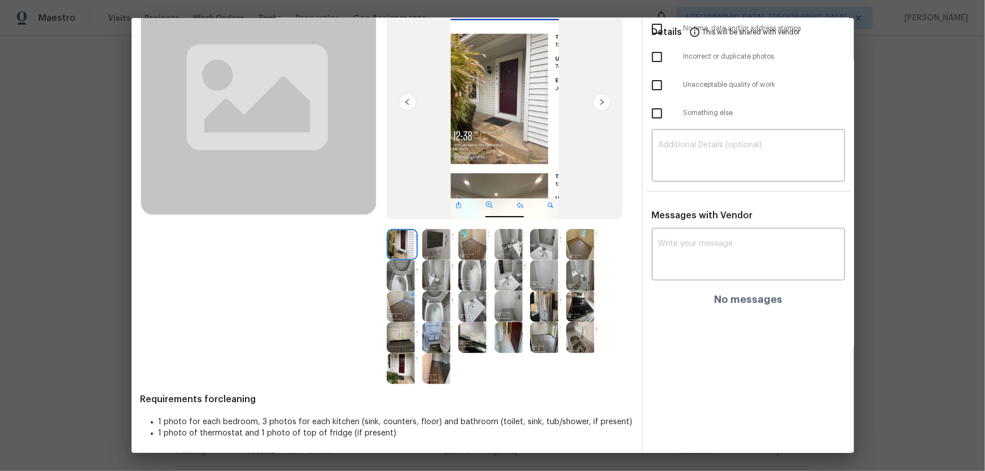
click at [422, 242] on img at bounding box center [437, 244] width 31 height 31
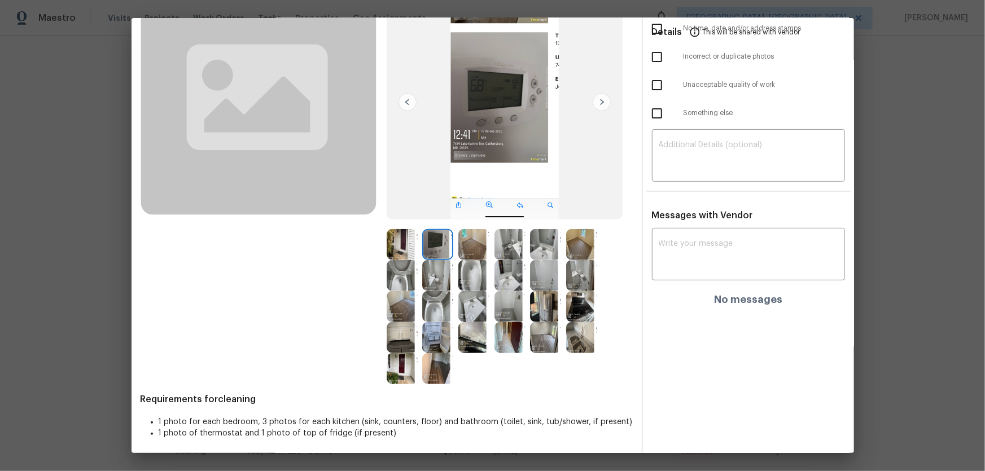
click at [431, 305] on img at bounding box center [437, 306] width 31 height 31
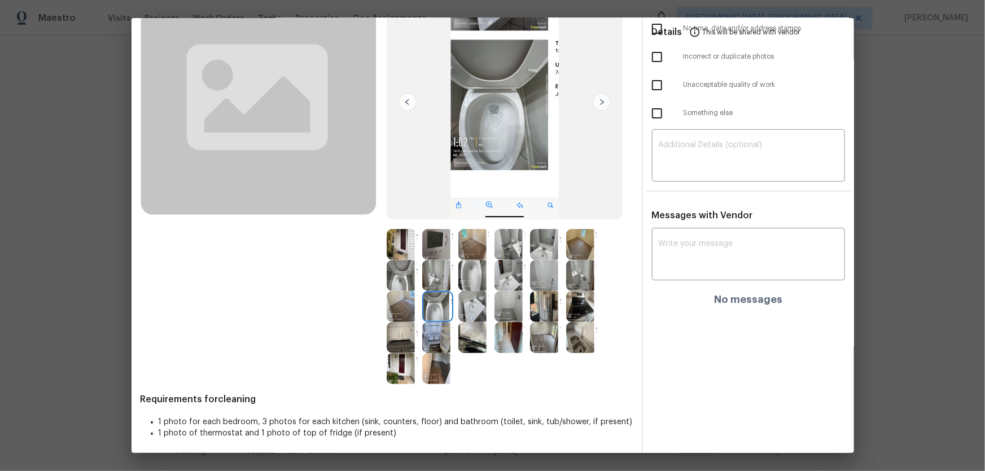
click at [389, 268] on img at bounding box center [402, 275] width 31 height 31
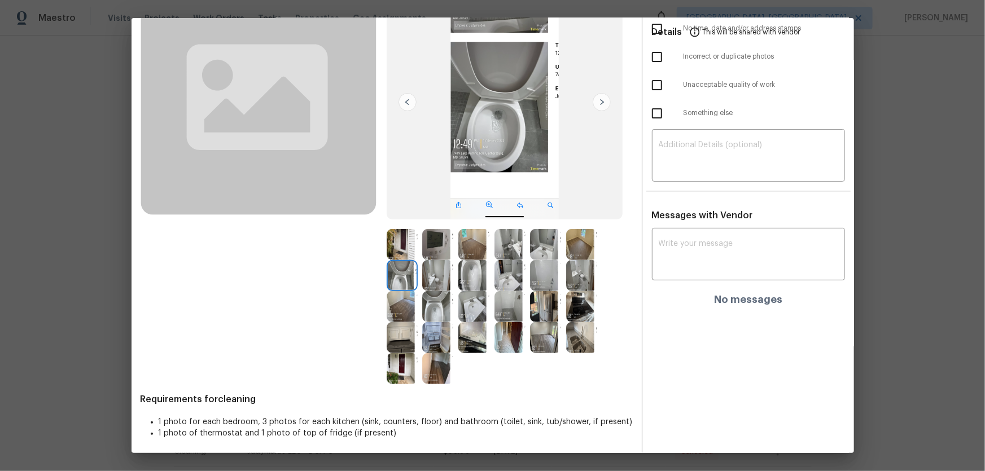
click at [472, 269] on img at bounding box center [473, 275] width 31 height 31
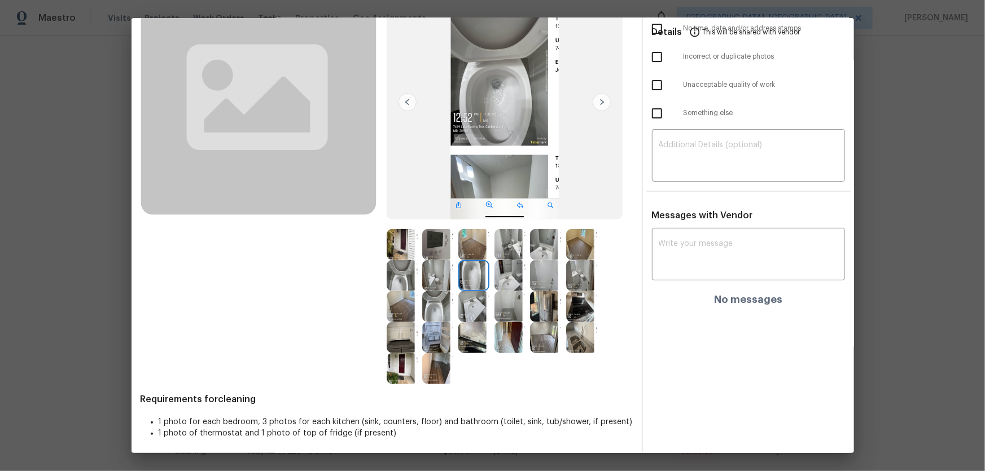
click at [474, 297] on img at bounding box center [473, 306] width 31 height 31
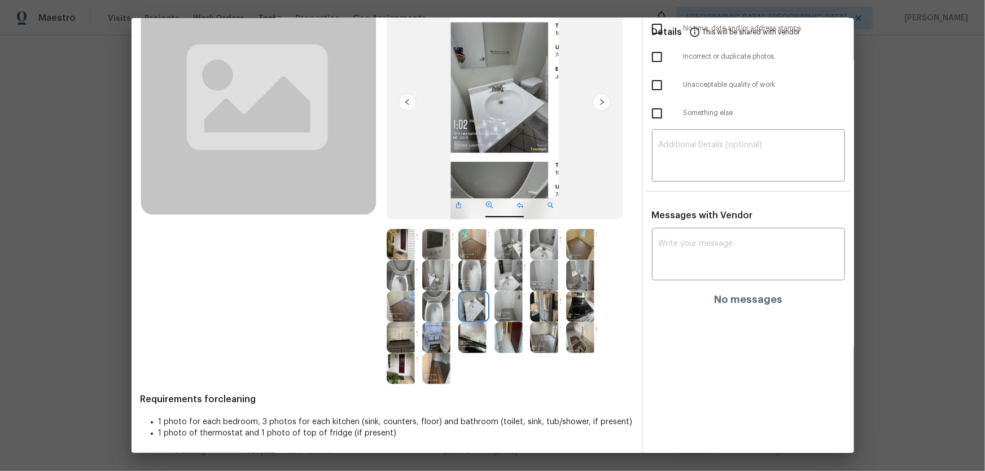
click at [507, 277] on img at bounding box center [509, 275] width 31 height 31
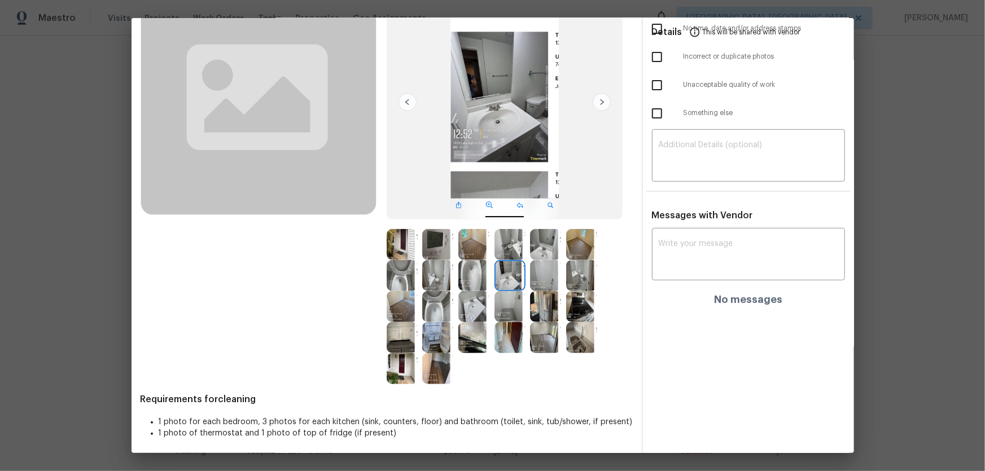
click at [540, 237] on img at bounding box center [545, 244] width 31 height 31
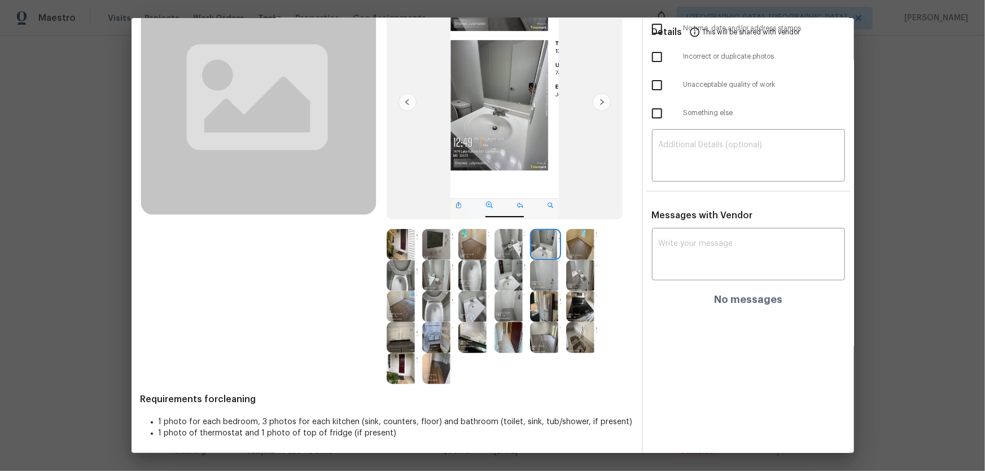
click at [536, 270] on img at bounding box center [545, 275] width 31 height 31
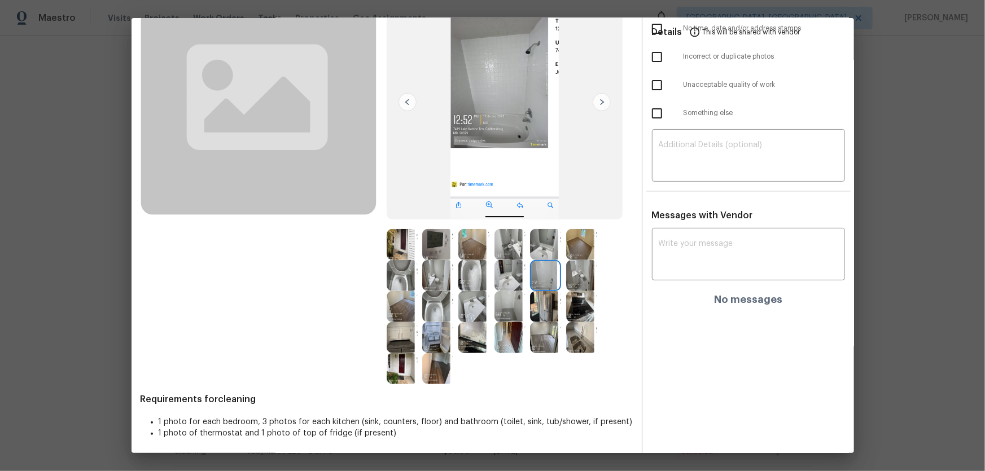
click at [440, 270] on img at bounding box center [437, 275] width 31 height 31
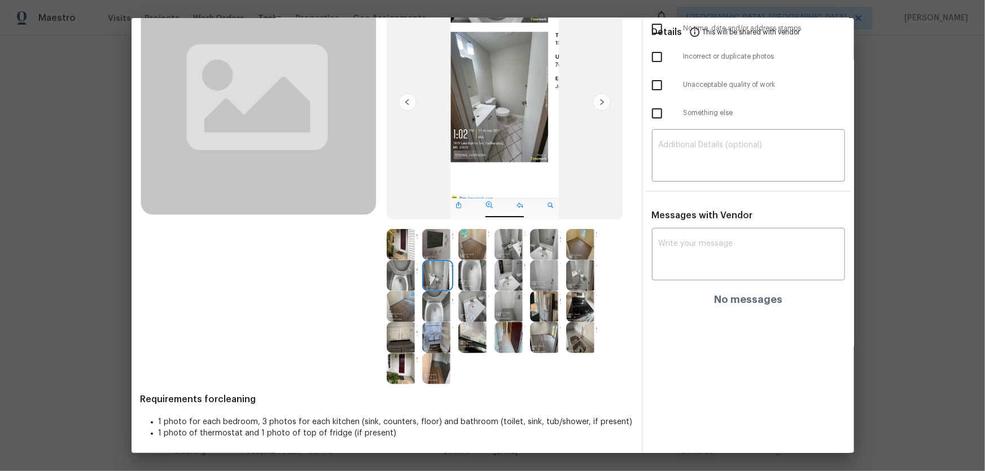
click at [434, 245] on img at bounding box center [437, 244] width 31 height 31
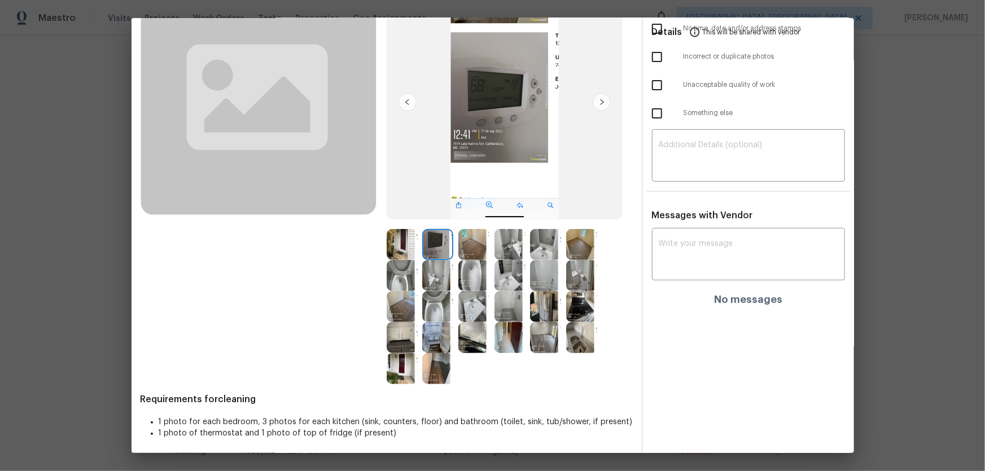
click at [505, 245] on img at bounding box center [509, 244] width 31 height 31
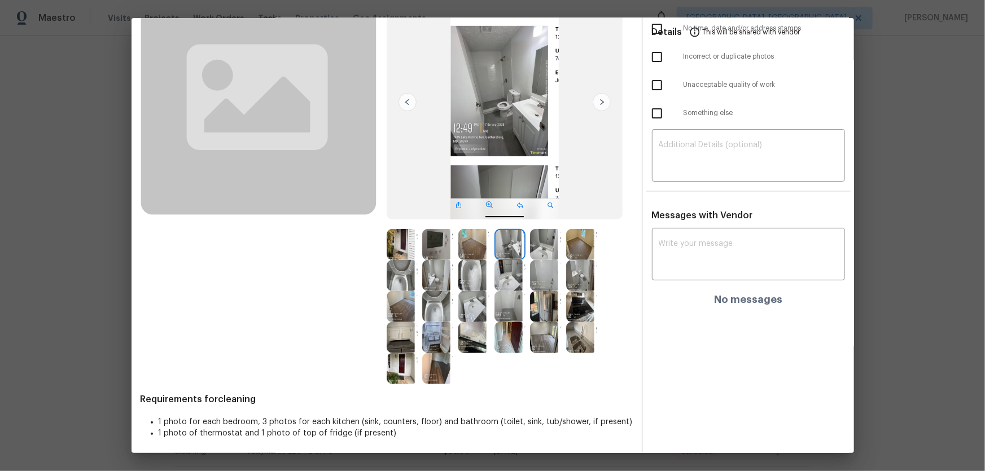
click at [581, 275] on img at bounding box center [581, 275] width 31 height 31
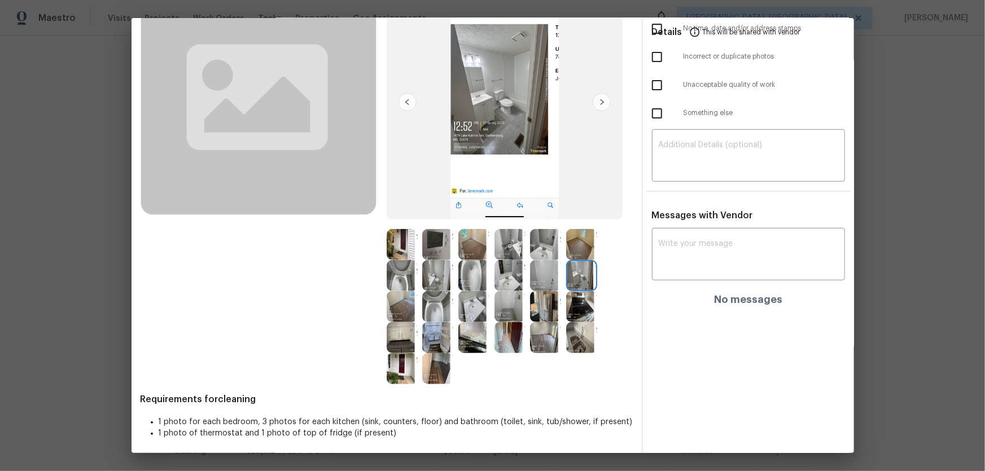
click at [581, 307] on img at bounding box center [581, 306] width 31 height 31
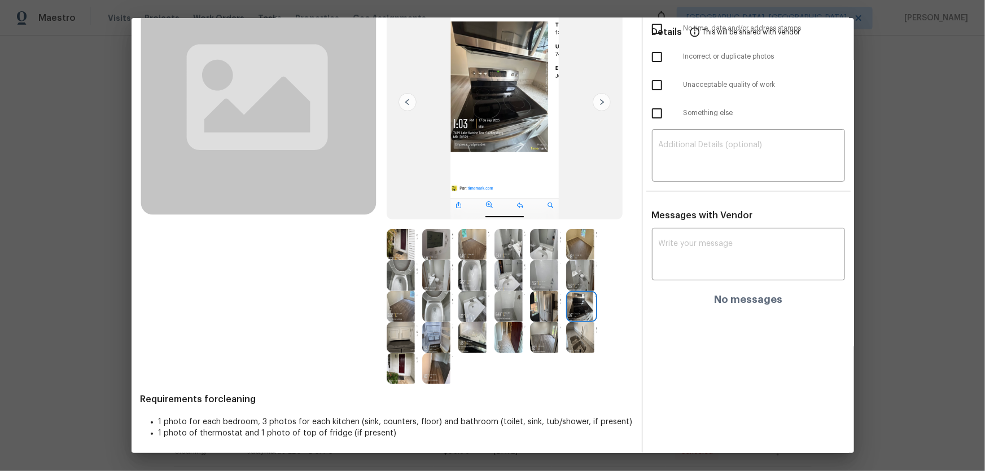
click at [541, 305] on img at bounding box center [545, 306] width 31 height 31
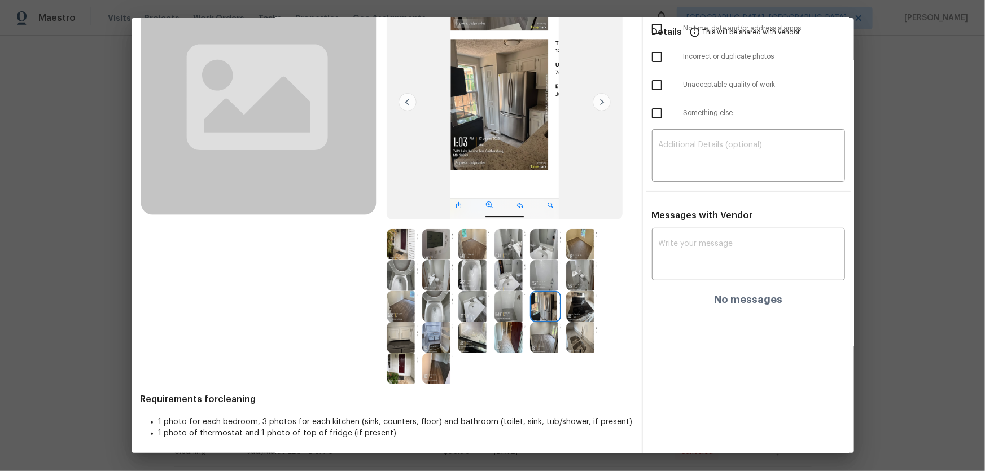
click at [473, 343] on img at bounding box center [473, 337] width 31 height 31
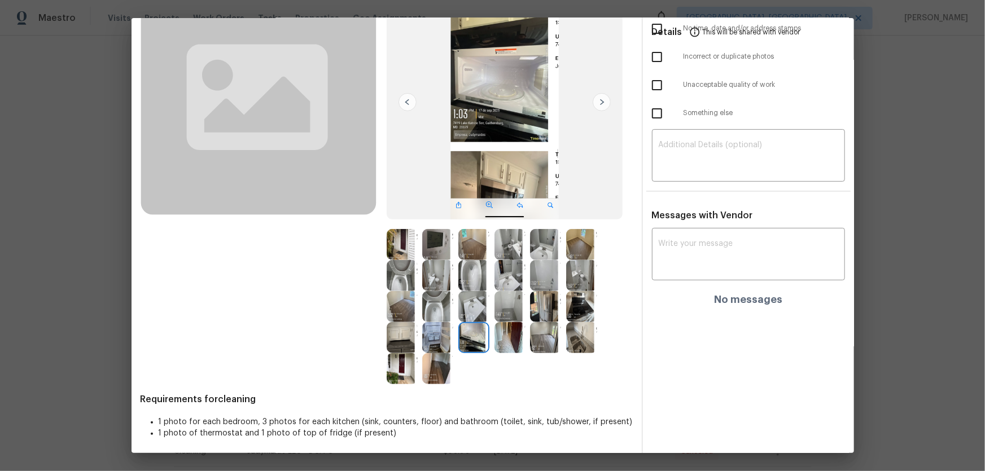
click at [431, 345] on img at bounding box center [437, 337] width 31 height 31
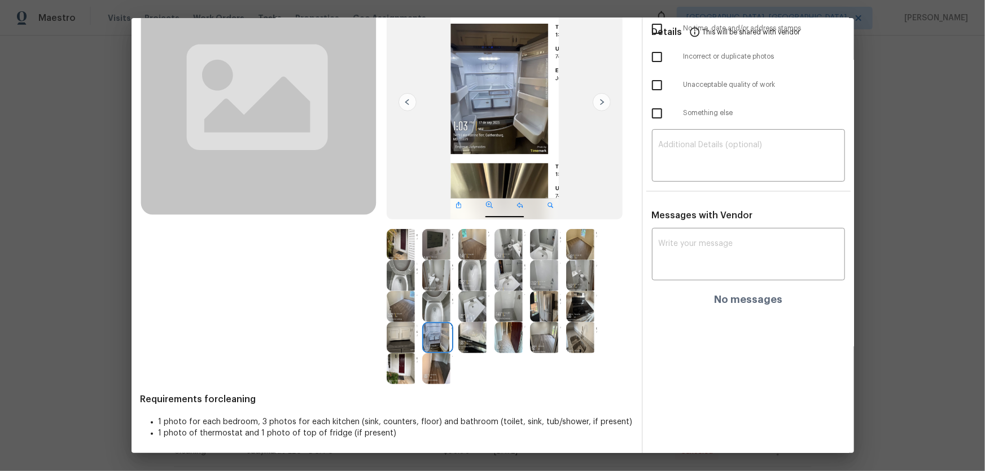
click at [404, 345] on img at bounding box center [402, 337] width 31 height 31
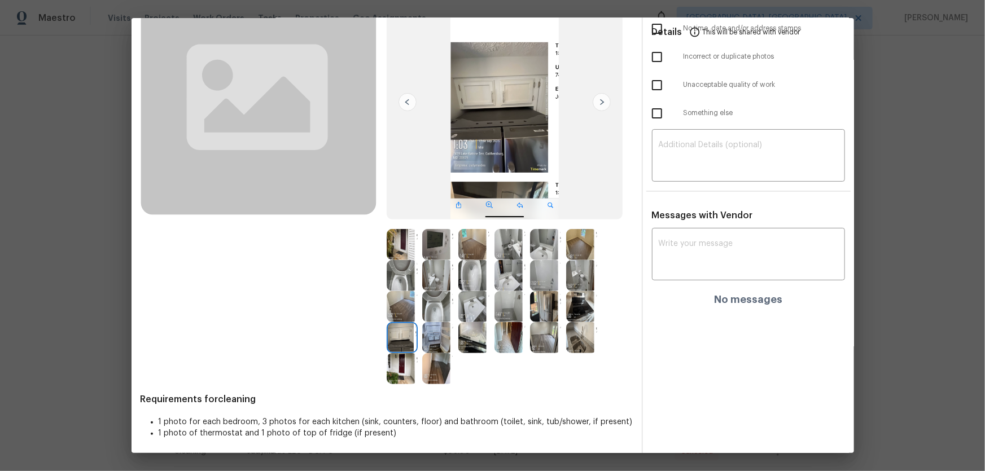
click at [390, 371] on img at bounding box center [402, 368] width 31 height 31
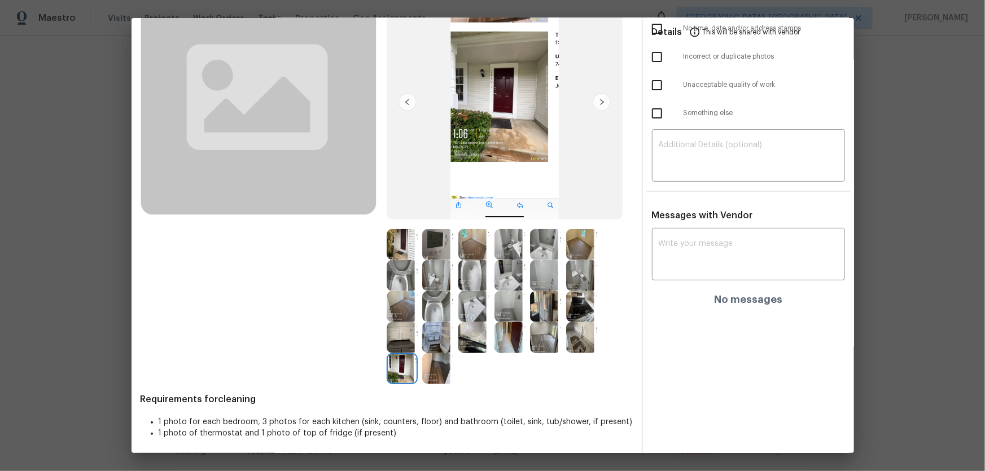
click at [427, 371] on img at bounding box center [437, 368] width 31 height 31
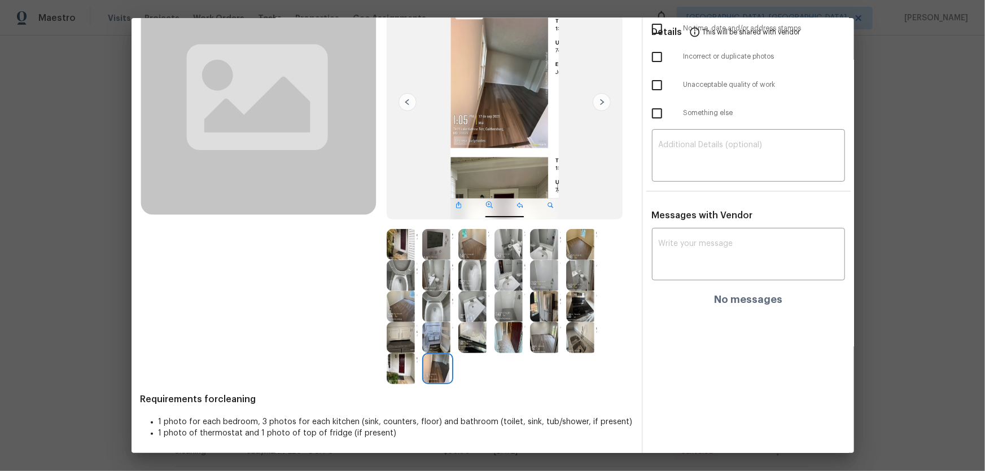
click at [396, 305] on img at bounding box center [402, 306] width 31 height 31
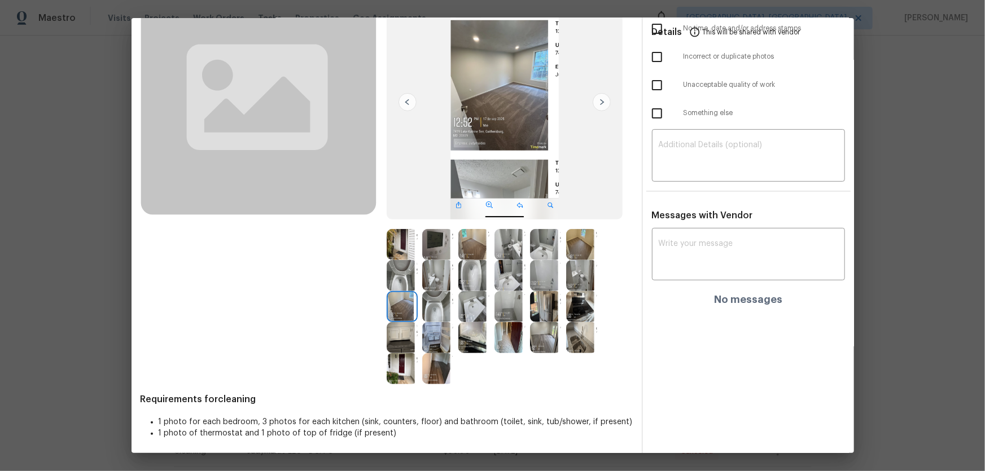
click at [543, 339] on img at bounding box center [545, 337] width 31 height 31
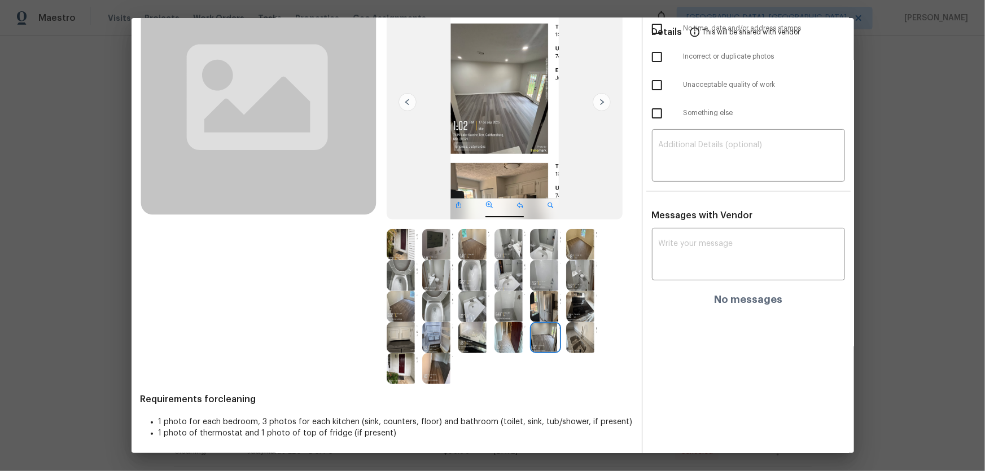
click at [572, 248] on img at bounding box center [581, 244] width 31 height 31
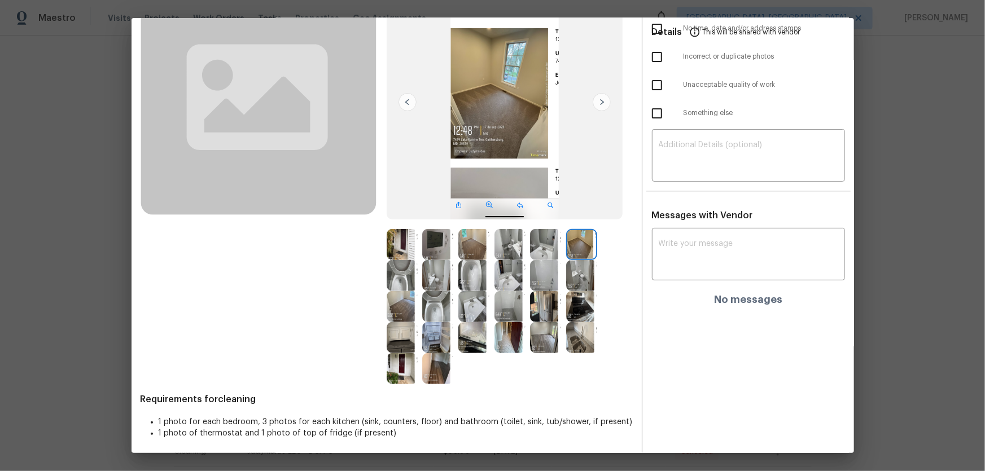
click at [463, 242] on img at bounding box center [473, 244] width 31 height 31
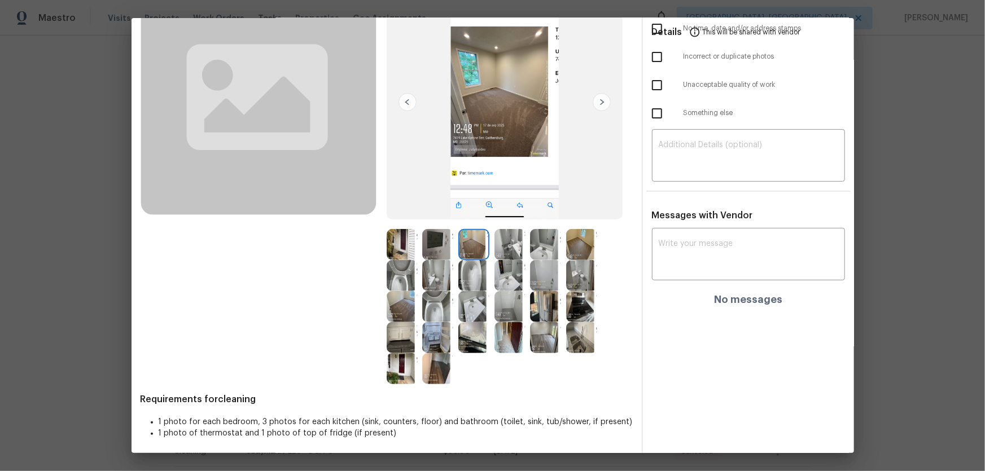
click at [437, 241] on img at bounding box center [437, 244] width 31 height 31
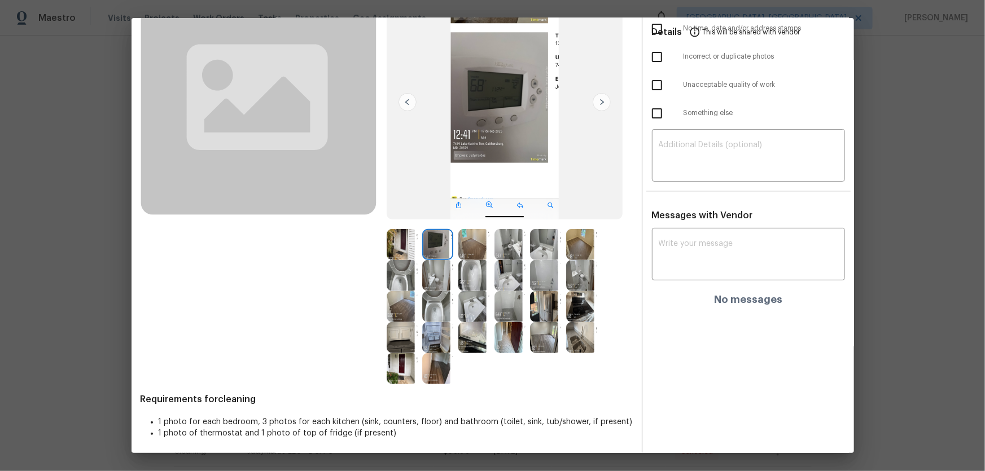
click at [405, 241] on img at bounding box center [402, 244] width 31 height 31
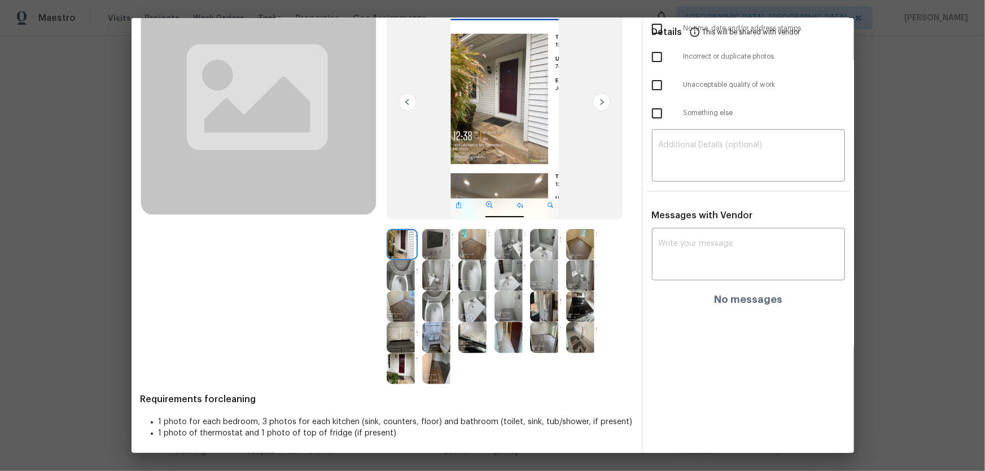
click at [579, 305] on img at bounding box center [581, 306] width 31 height 31
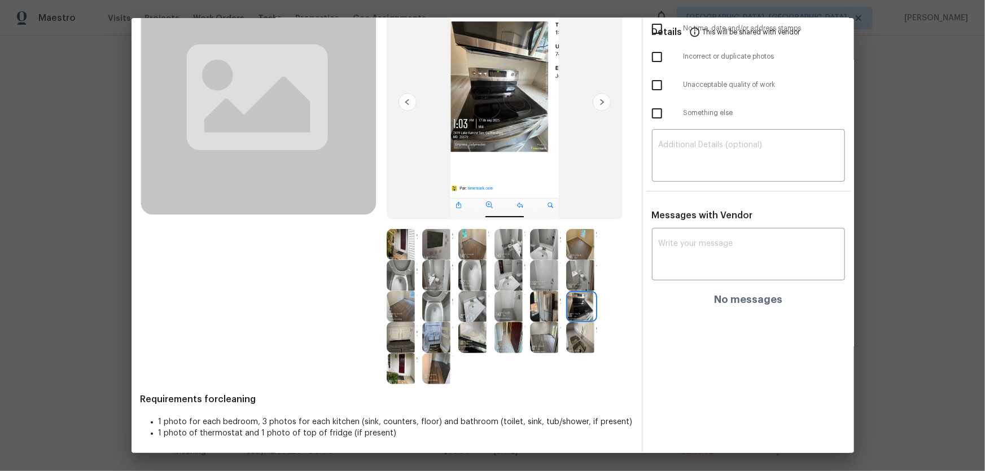
click at [580, 336] on img at bounding box center [581, 337] width 31 height 31
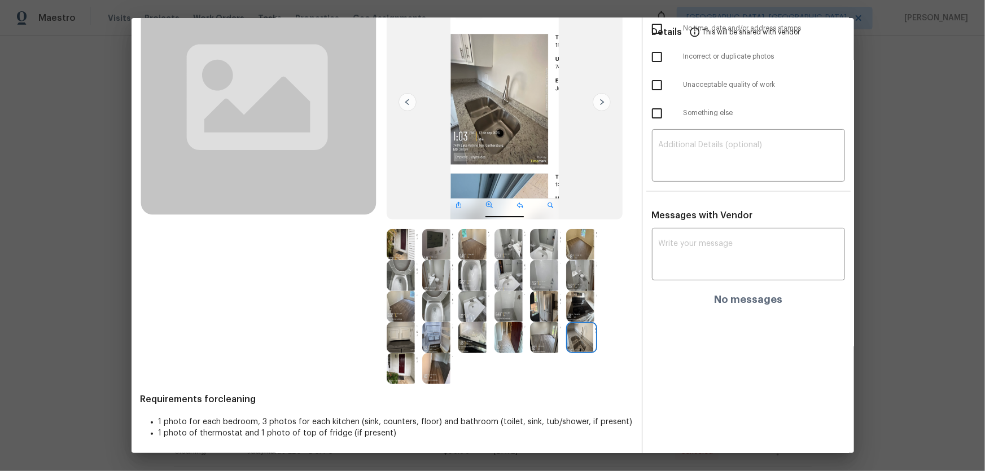
click at [531, 313] on img at bounding box center [545, 306] width 31 height 31
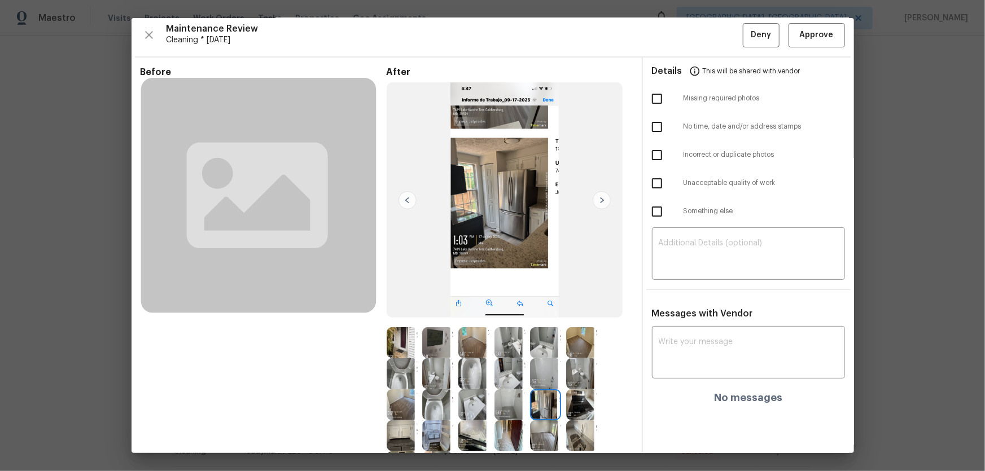
scroll to position [0, 0]
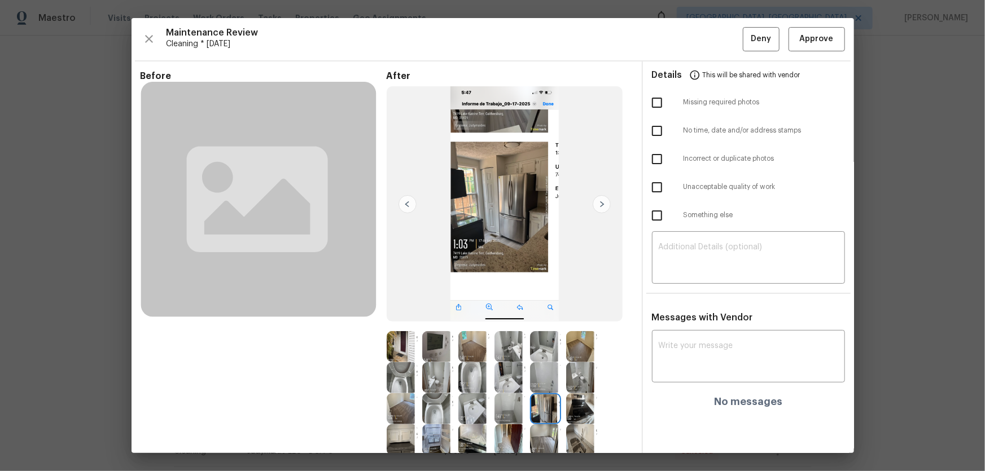
click at [539, 402] on img at bounding box center [545, 408] width 31 height 31
click at [566, 407] on img at bounding box center [581, 408] width 31 height 31
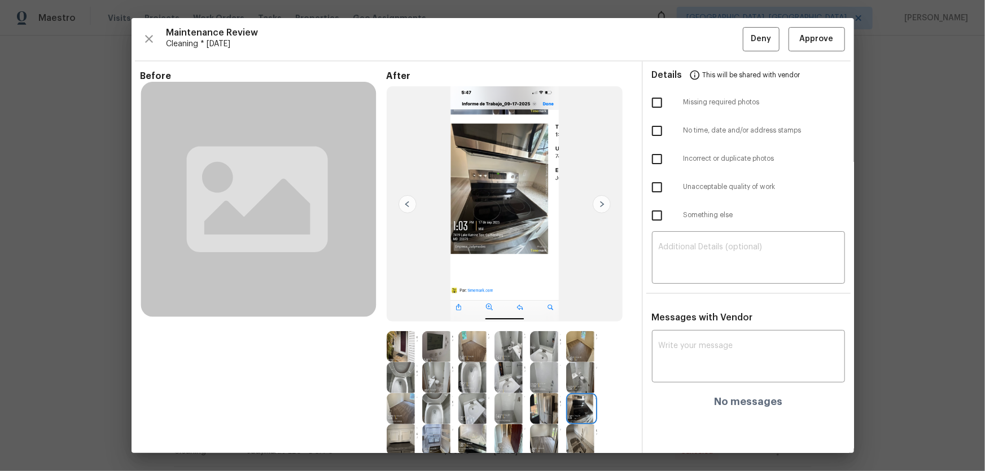
click at [542, 408] on img at bounding box center [545, 408] width 31 height 31
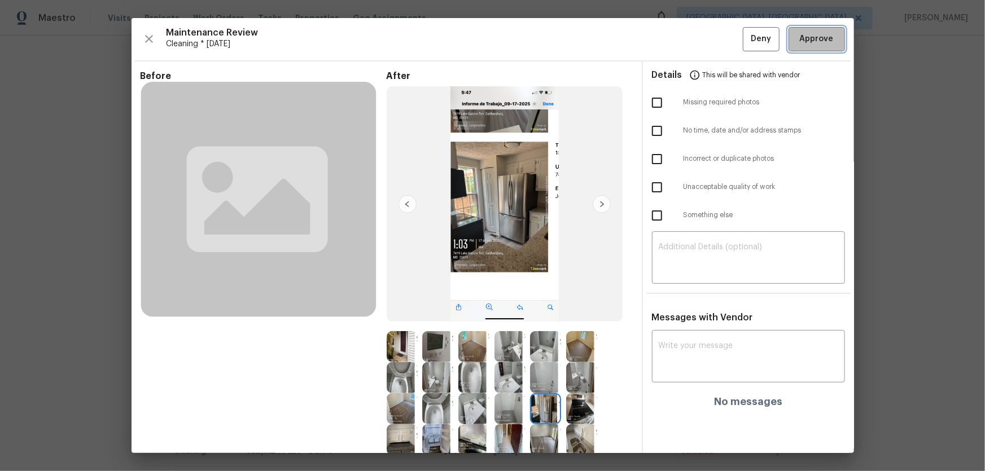
click at [800, 39] on span "Approve" at bounding box center [817, 39] width 34 height 14
